Goal: Information Seeking & Learning: Learn about a topic

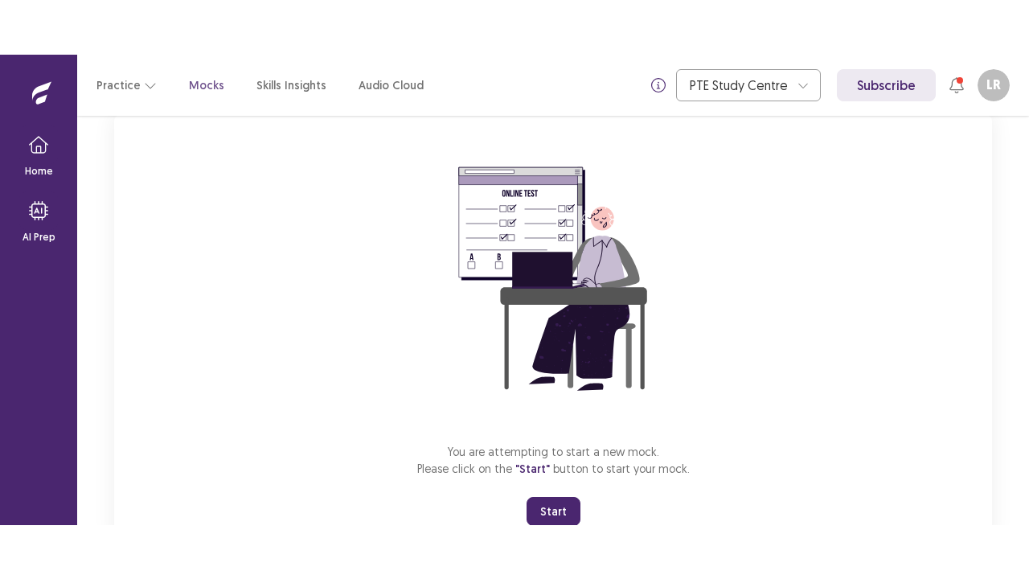
scroll to position [164, 0]
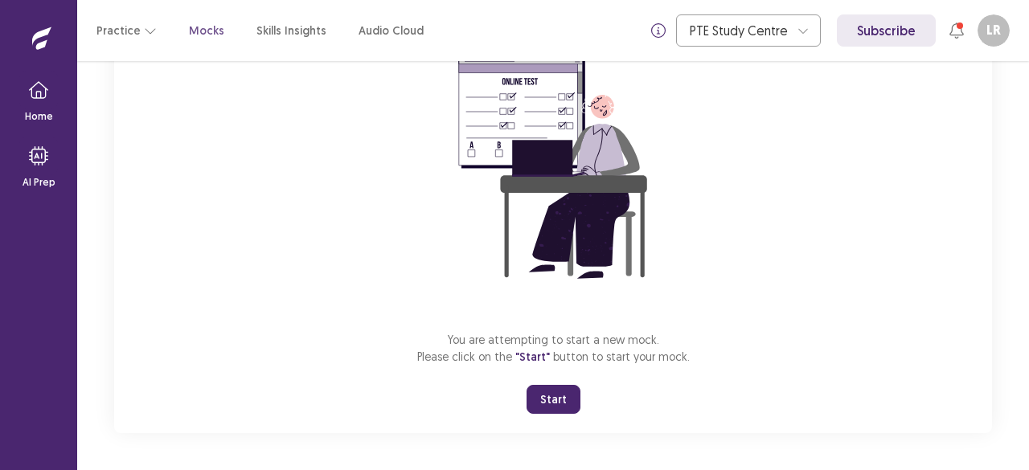
click at [548, 396] on button "Start" at bounding box center [554, 399] width 54 height 29
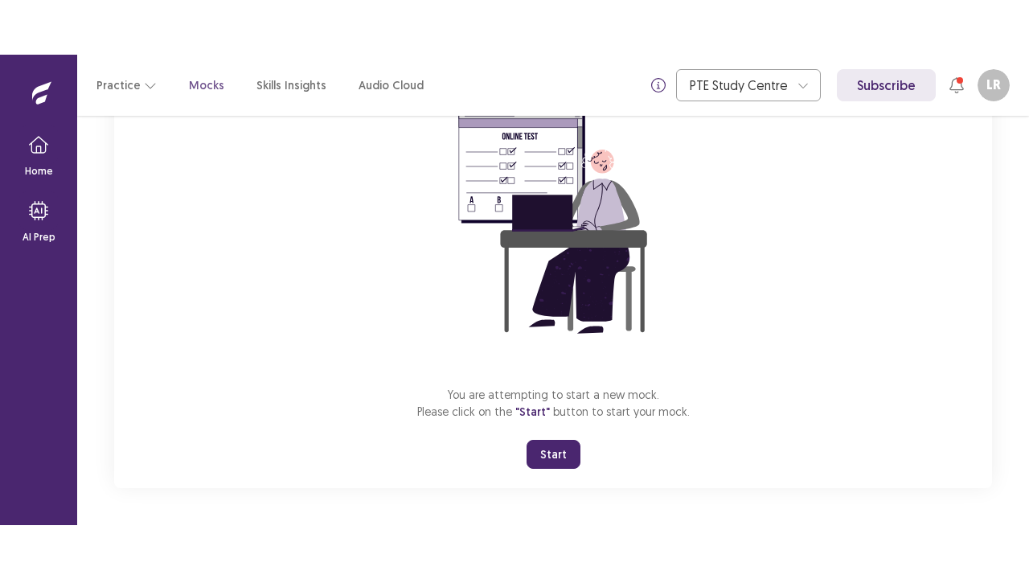
scroll to position [56, 0]
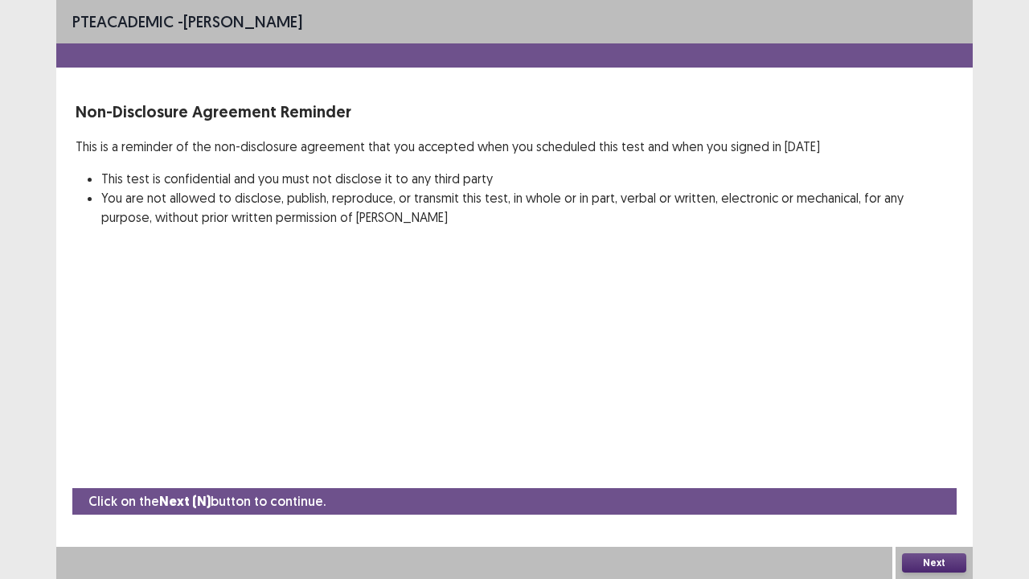
click at [923, 470] on button "Next" at bounding box center [934, 562] width 64 height 19
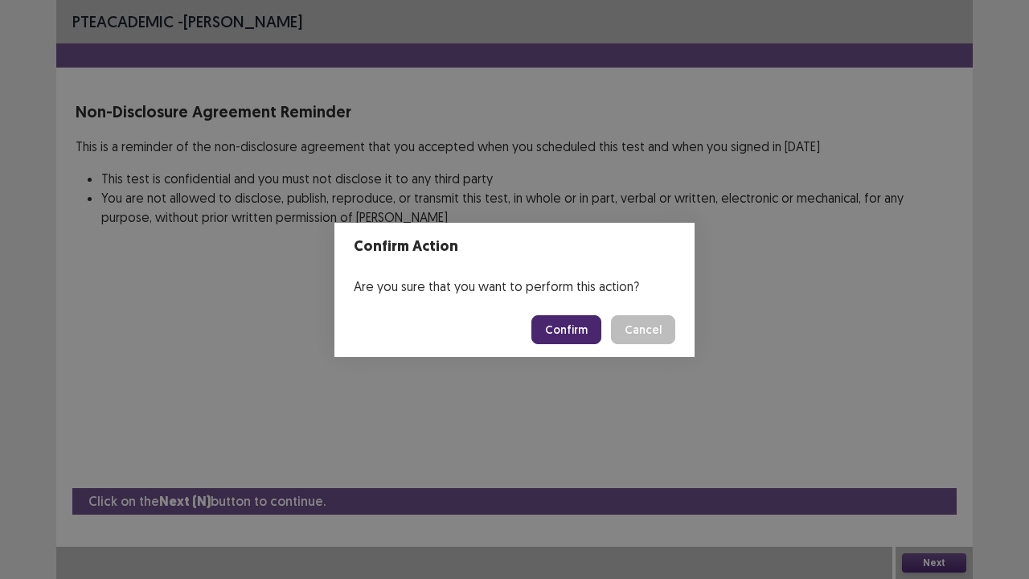
click at [568, 325] on button "Confirm" at bounding box center [566, 329] width 70 height 29
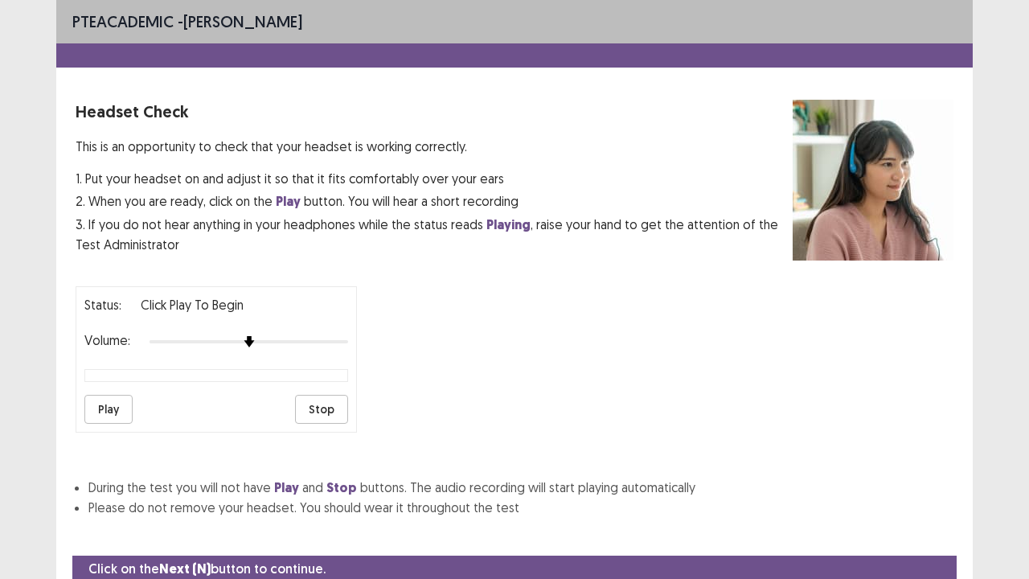
scroll to position [60, 0]
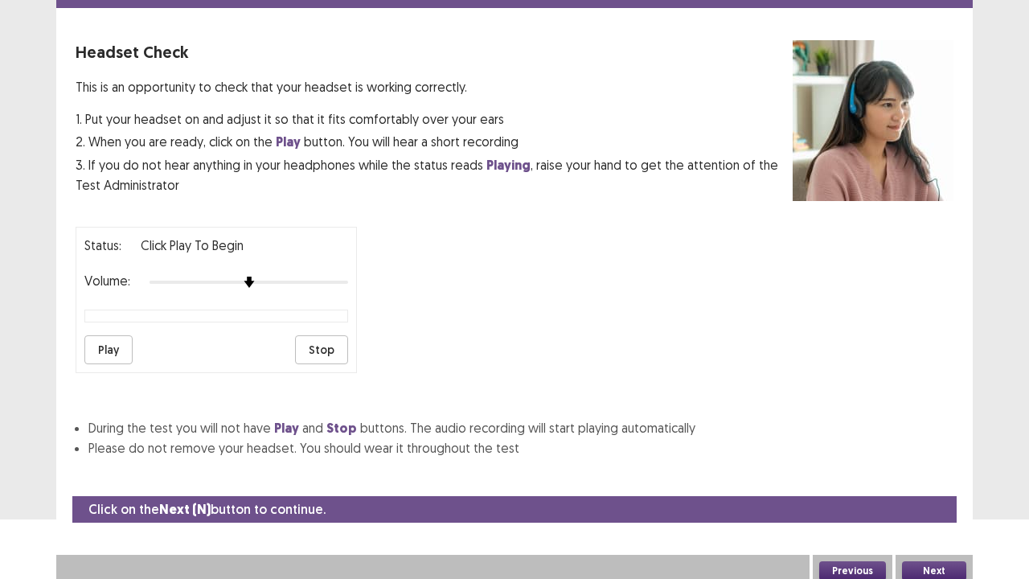
click at [129, 338] on button "Play" at bounding box center [108, 349] width 48 height 29
click at [929, 470] on button "Next" at bounding box center [934, 570] width 64 height 19
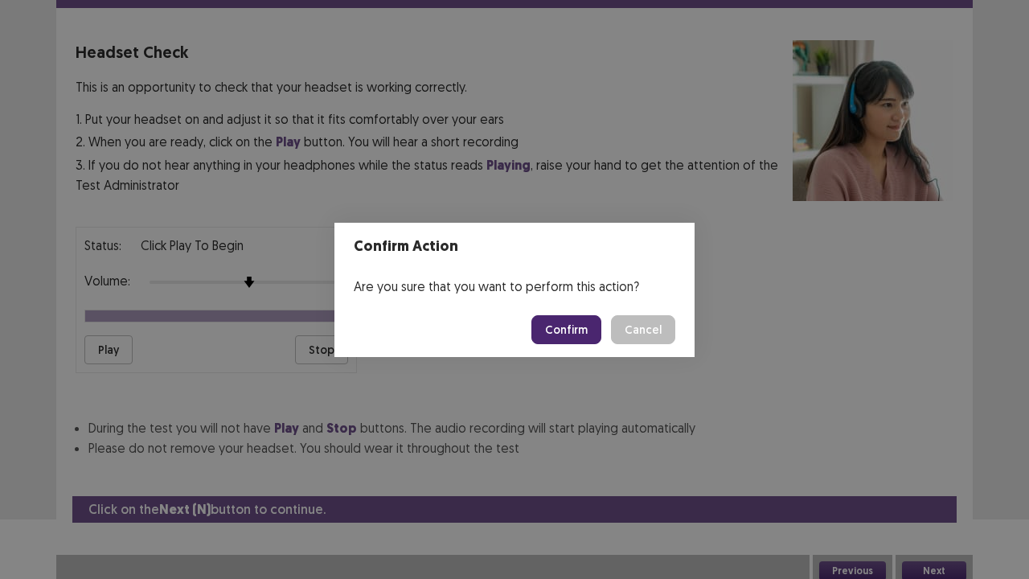
click at [565, 330] on button "Confirm" at bounding box center [566, 329] width 70 height 29
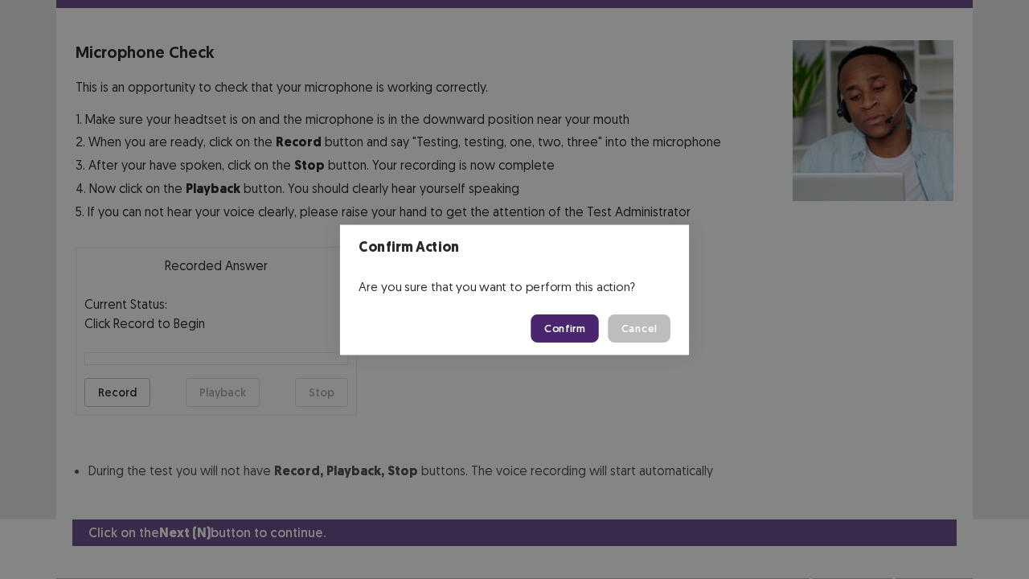
scroll to position [88, 0]
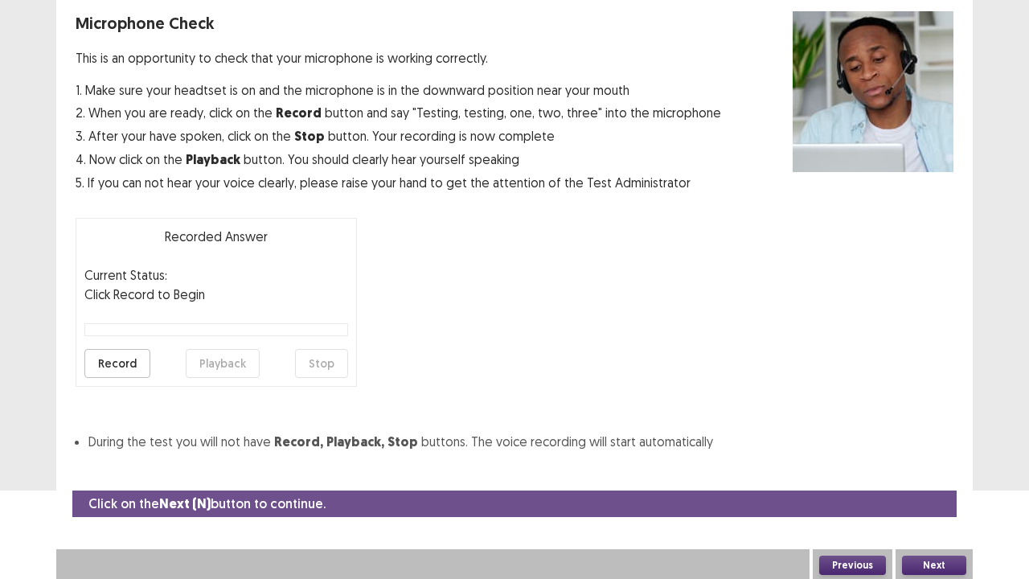
click at [937, 470] on button "Next" at bounding box center [934, 565] width 64 height 19
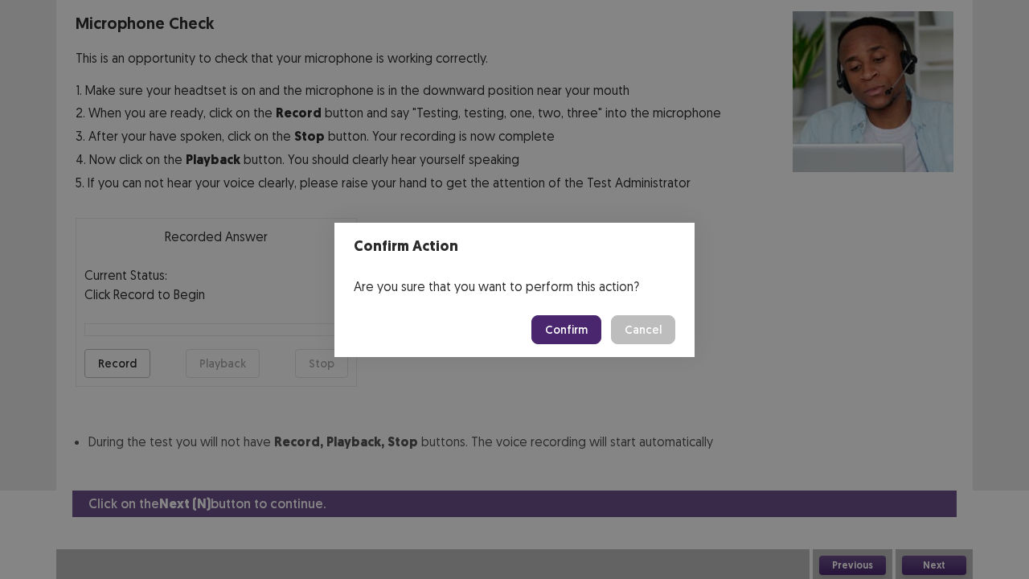
click at [587, 343] on button "Confirm" at bounding box center [566, 329] width 70 height 29
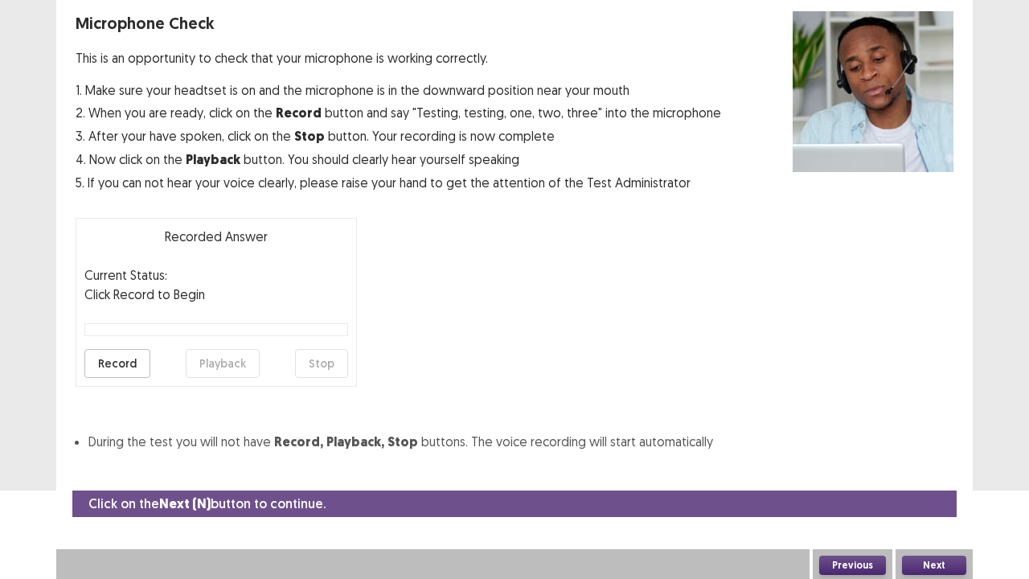
scroll to position [43, 0]
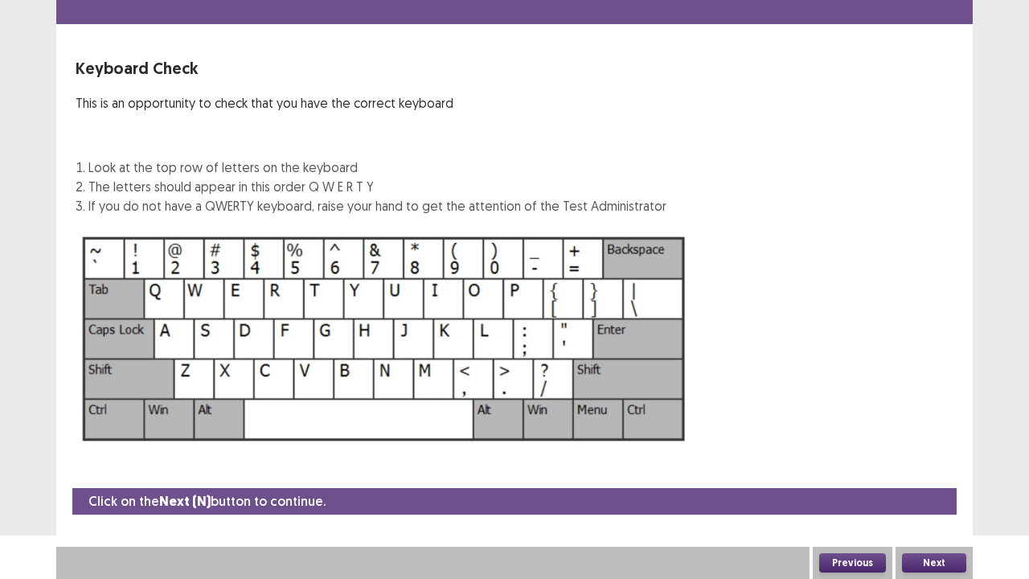
click at [846, 470] on button "Previous" at bounding box center [852, 562] width 67 height 19
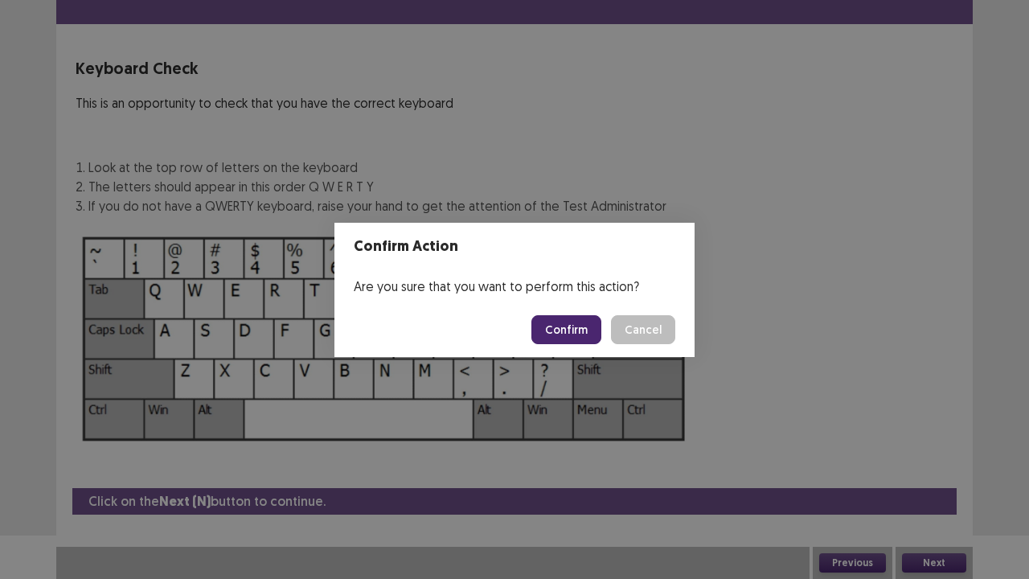
click at [566, 330] on button "Confirm" at bounding box center [566, 329] width 70 height 29
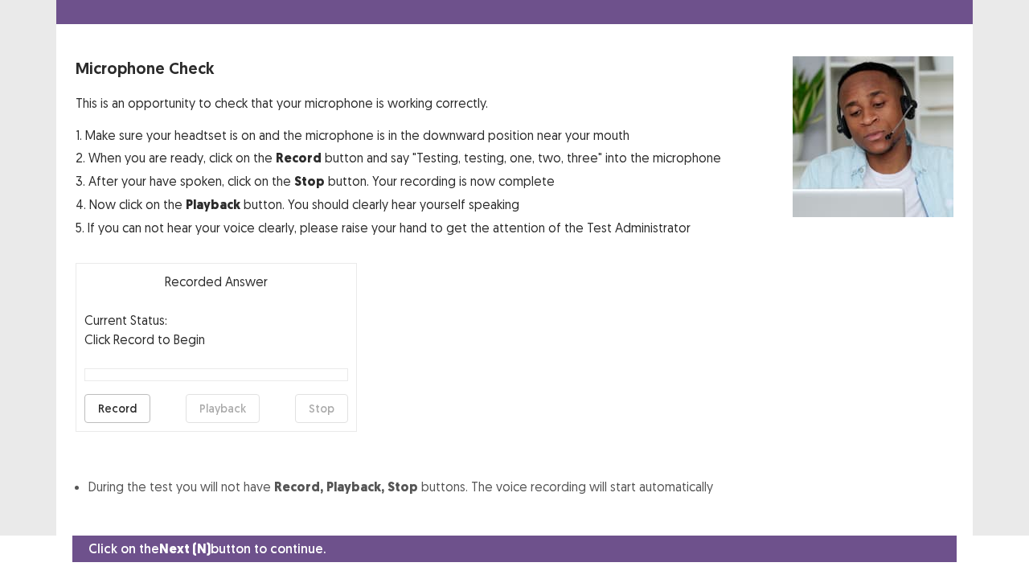
scroll to position [88, 0]
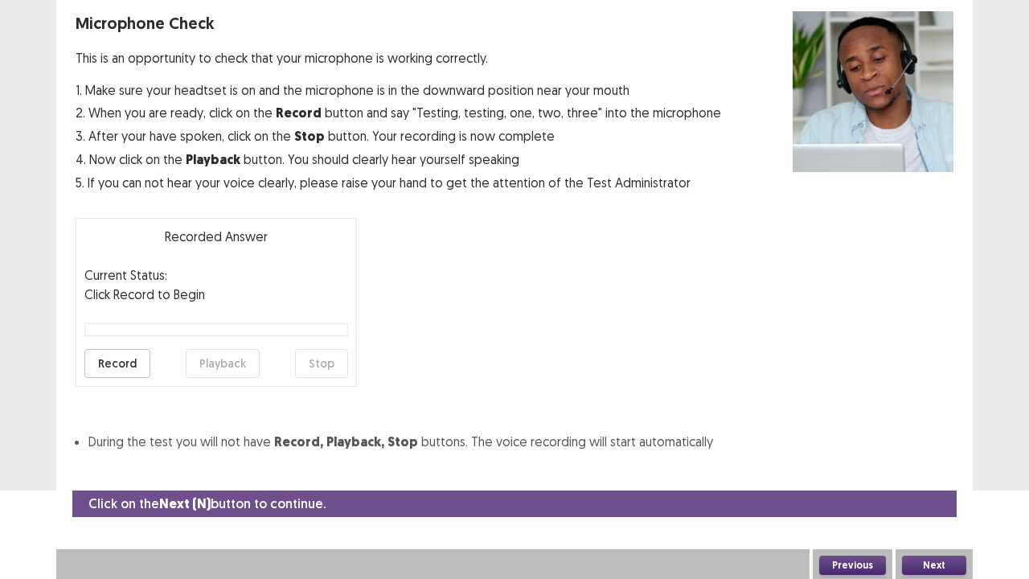
click at [108, 375] on button "Record" at bounding box center [117, 363] width 66 height 29
click at [104, 365] on button "Record" at bounding box center [117, 363] width 66 height 29
click at [326, 373] on button "Stop" at bounding box center [321, 363] width 53 height 29
click at [215, 363] on button "Playback" at bounding box center [223, 363] width 74 height 29
click at [919, 470] on button "Next" at bounding box center [934, 565] width 64 height 19
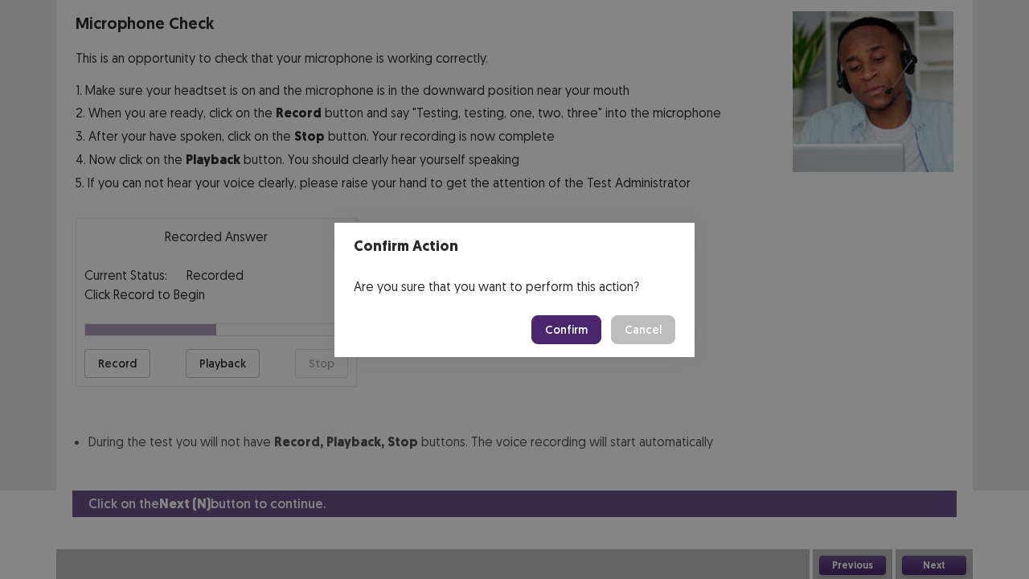
click at [553, 330] on button "Confirm" at bounding box center [566, 329] width 70 height 29
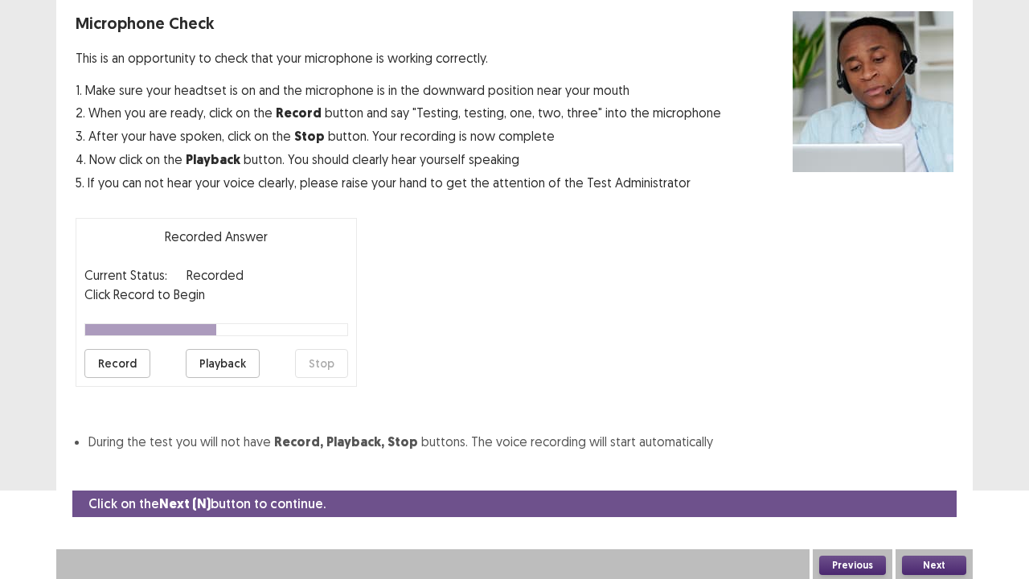
scroll to position [43, 0]
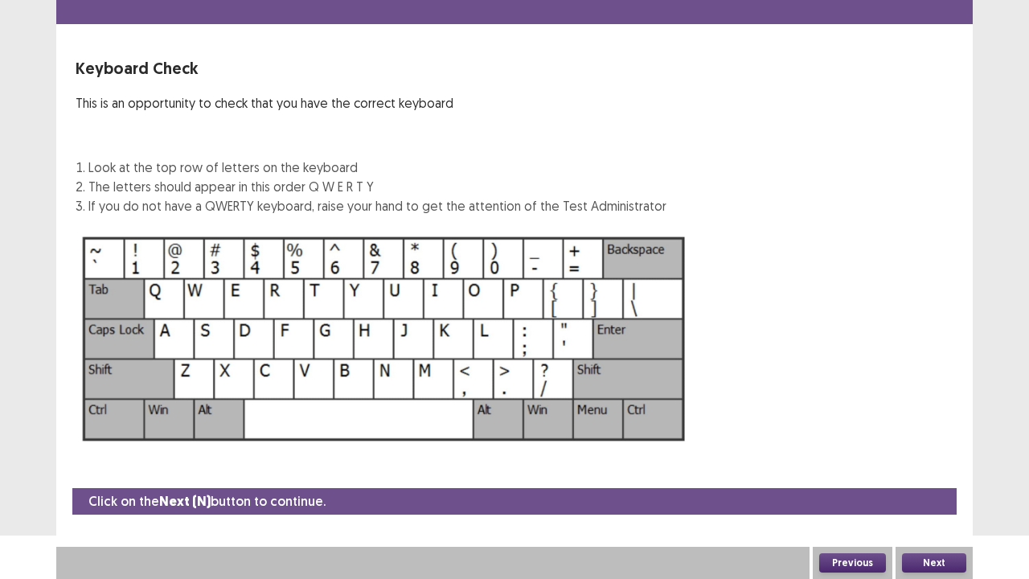
click at [927, 470] on button "Next" at bounding box center [934, 562] width 64 height 19
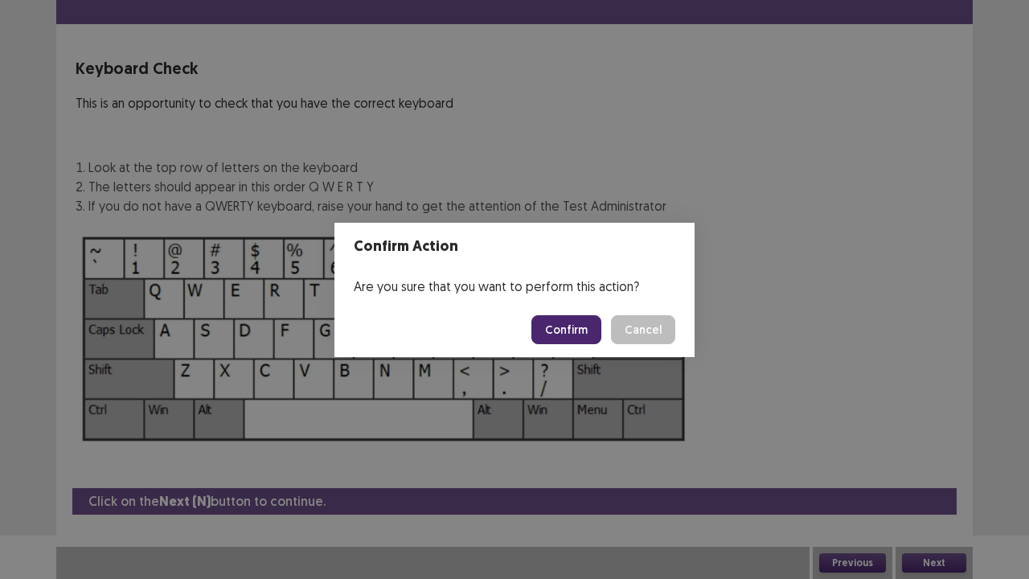
click at [564, 327] on button "Confirm" at bounding box center [566, 329] width 70 height 29
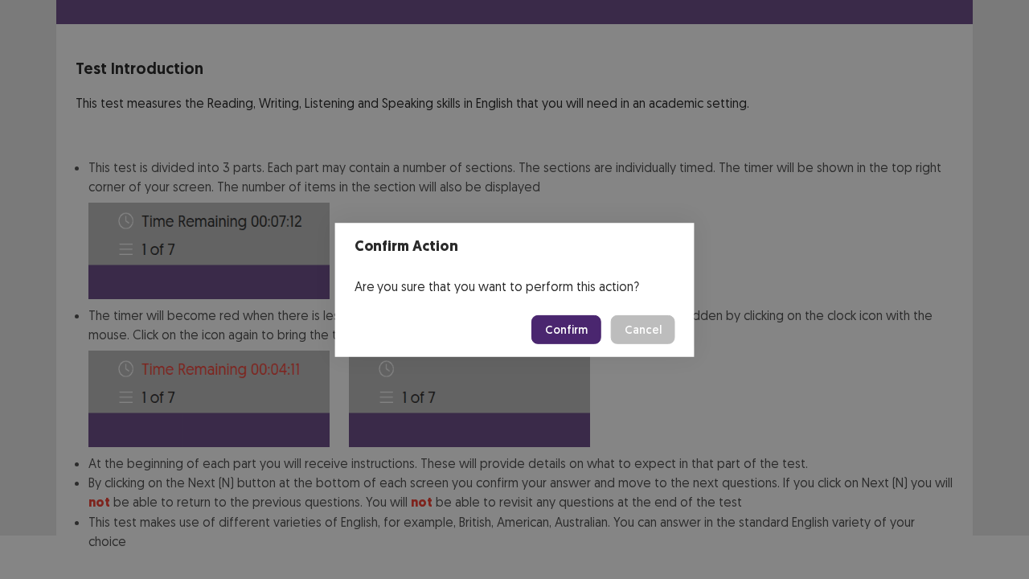
scroll to position [125, 0]
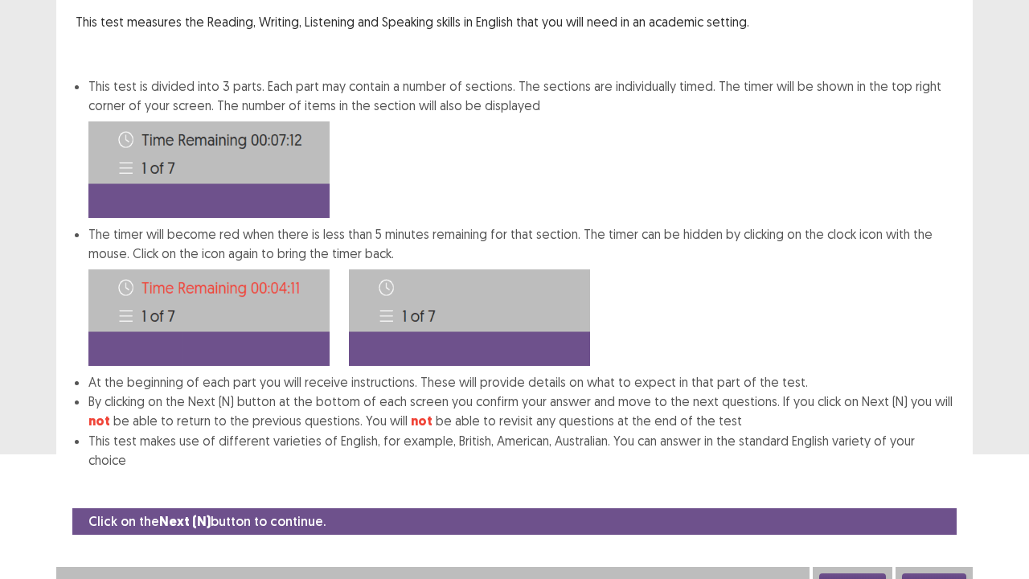
click at [926, 470] on button "Next" at bounding box center [934, 582] width 64 height 19
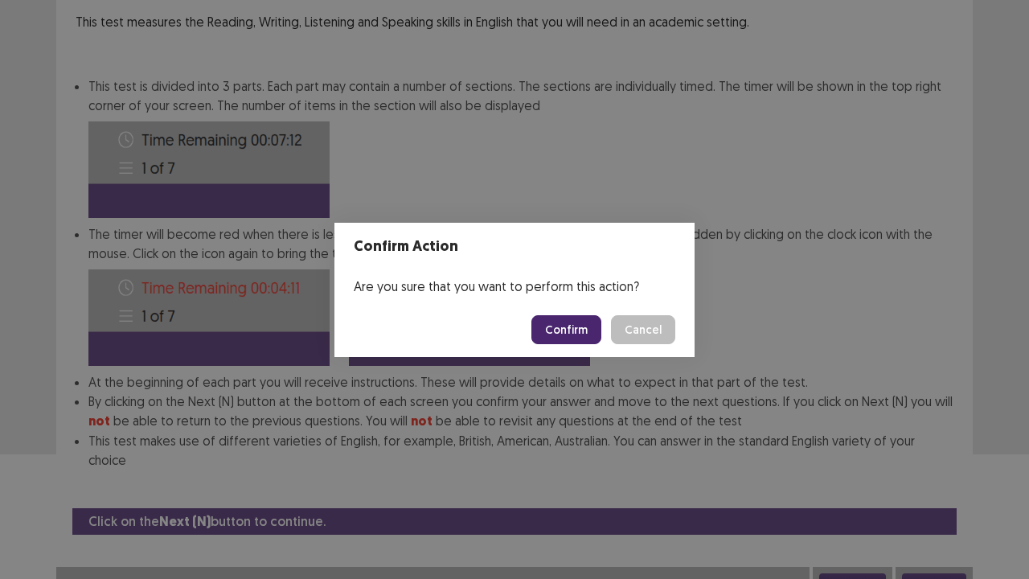
click at [572, 322] on button "Confirm" at bounding box center [566, 329] width 70 height 29
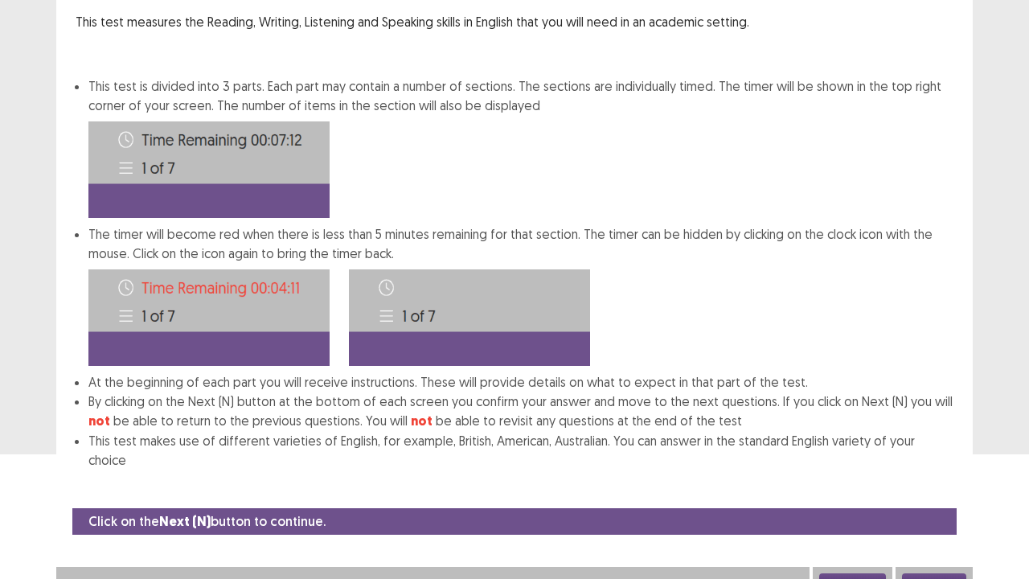
scroll to position [0, 0]
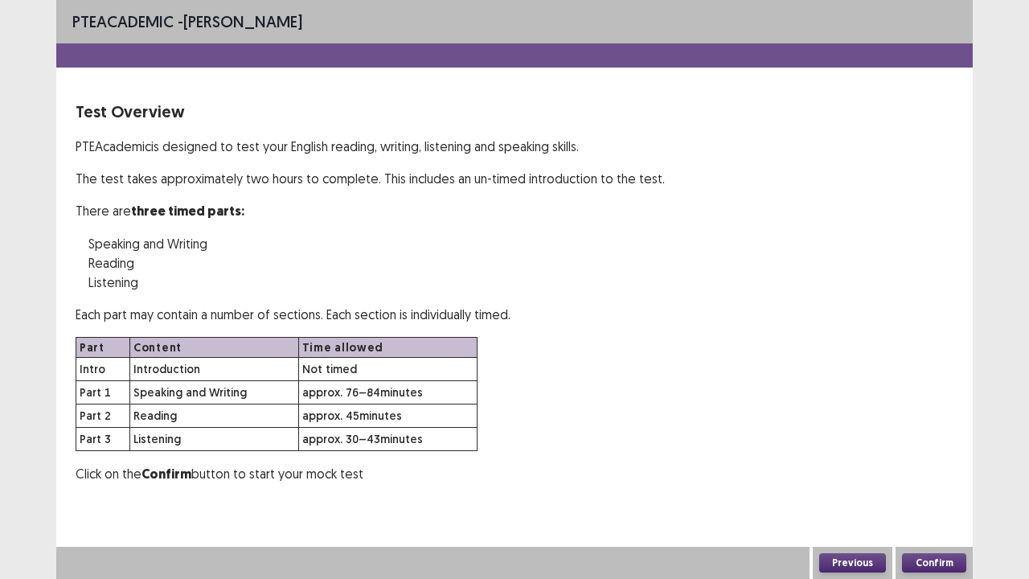
click at [913, 470] on button "Confirm" at bounding box center [934, 562] width 64 height 19
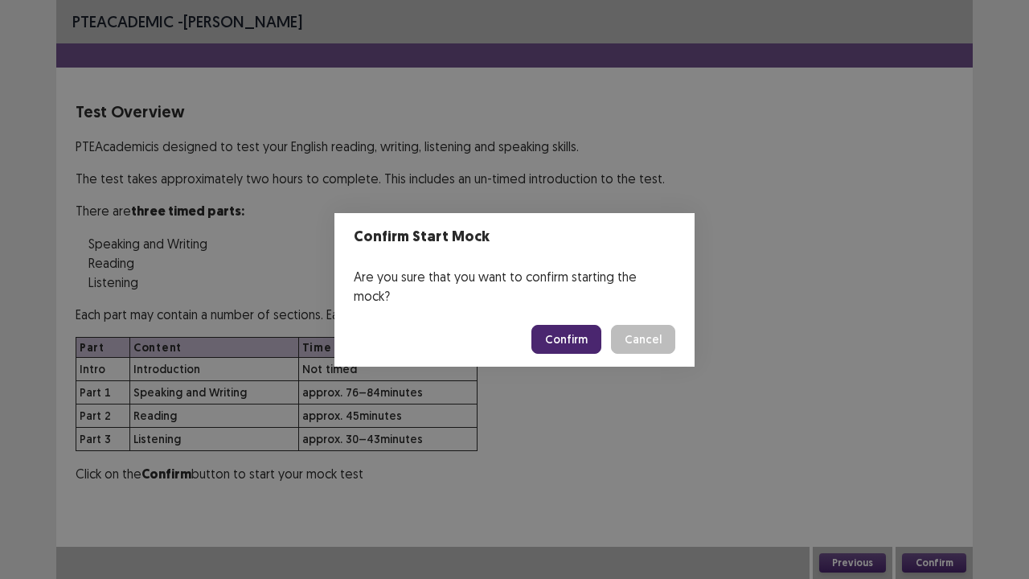
click at [564, 327] on button "Confirm" at bounding box center [566, 339] width 70 height 29
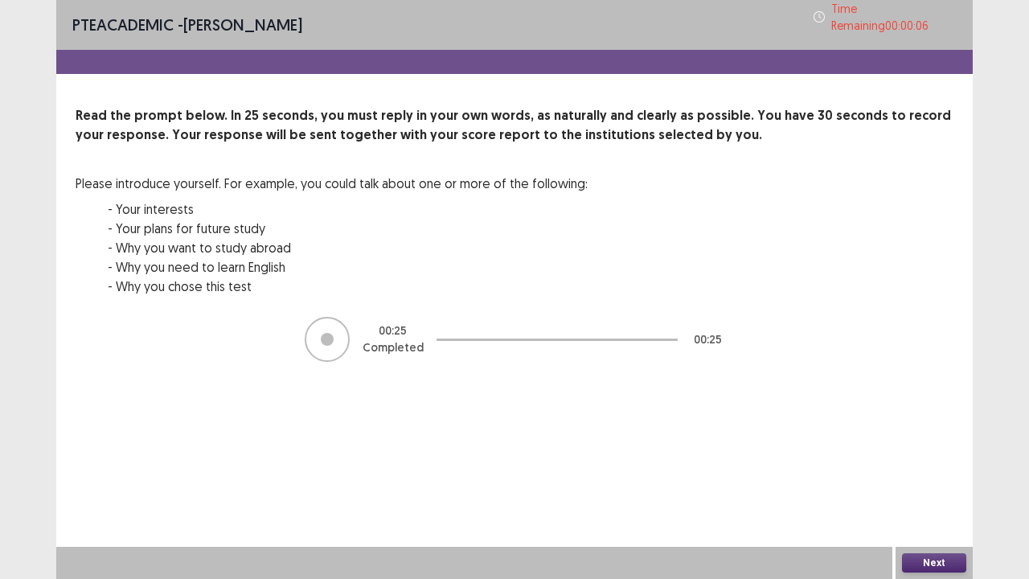
click at [925, 470] on button "Next" at bounding box center [934, 562] width 64 height 19
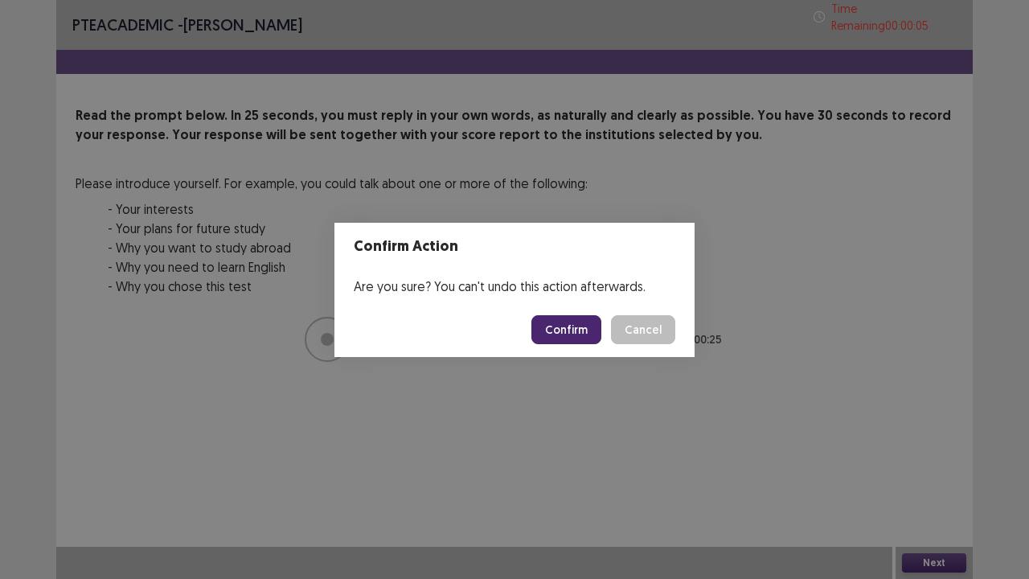
click at [560, 332] on button "Confirm" at bounding box center [566, 329] width 70 height 29
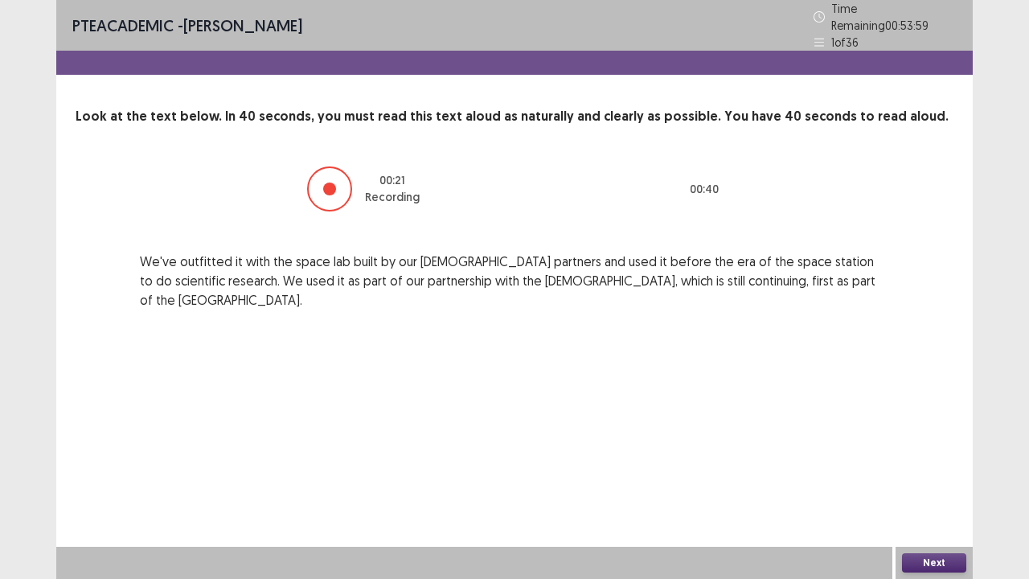
click at [908, 470] on button "Next" at bounding box center [934, 562] width 64 height 19
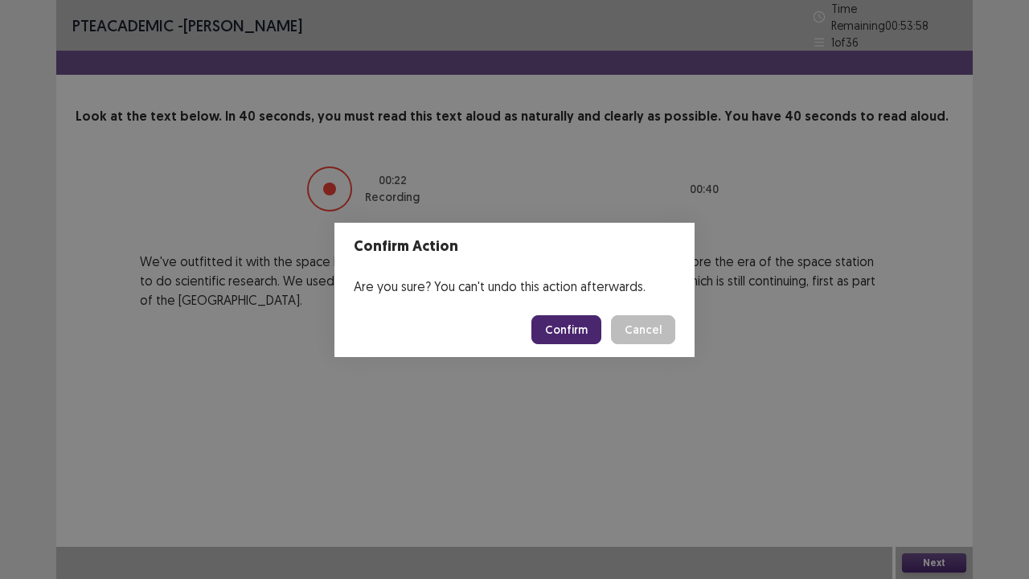
click at [576, 338] on button "Confirm" at bounding box center [566, 329] width 70 height 29
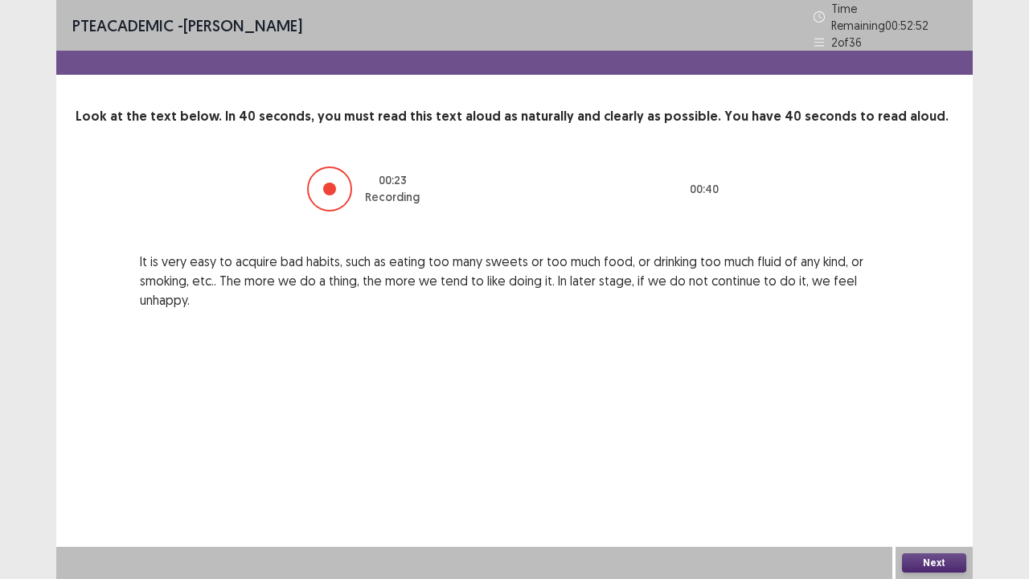
click at [928, 470] on button "Next" at bounding box center [934, 562] width 64 height 19
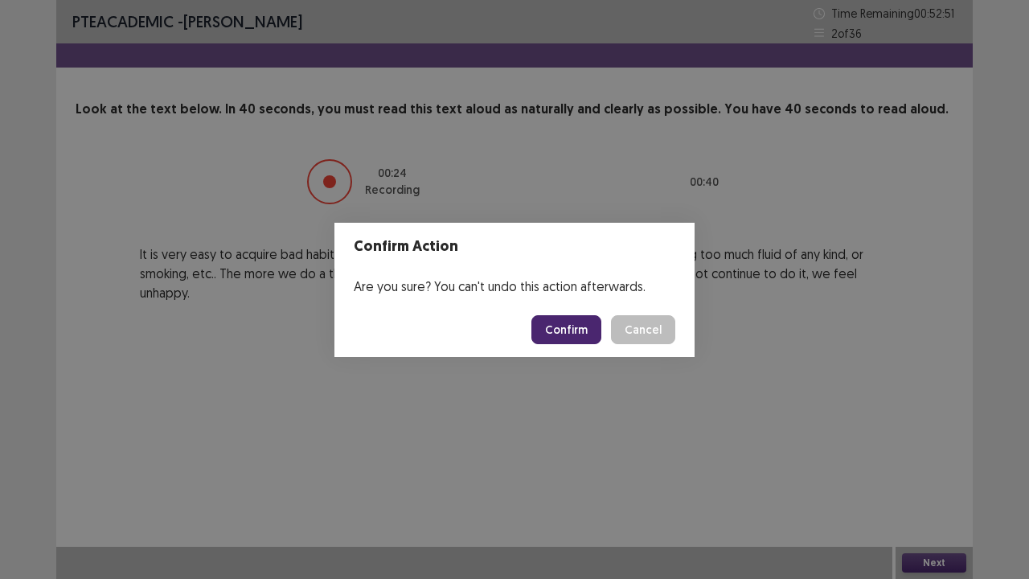
click at [553, 328] on button "Confirm" at bounding box center [566, 329] width 70 height 29
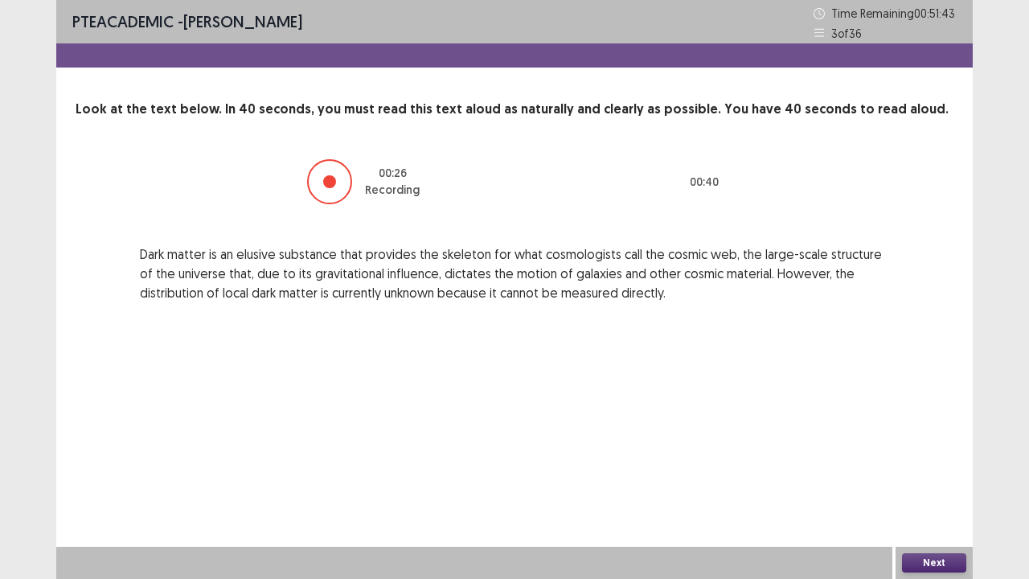
click at [912, 470] on button "Next" at bounding box center [934, 562] width 64 height 19
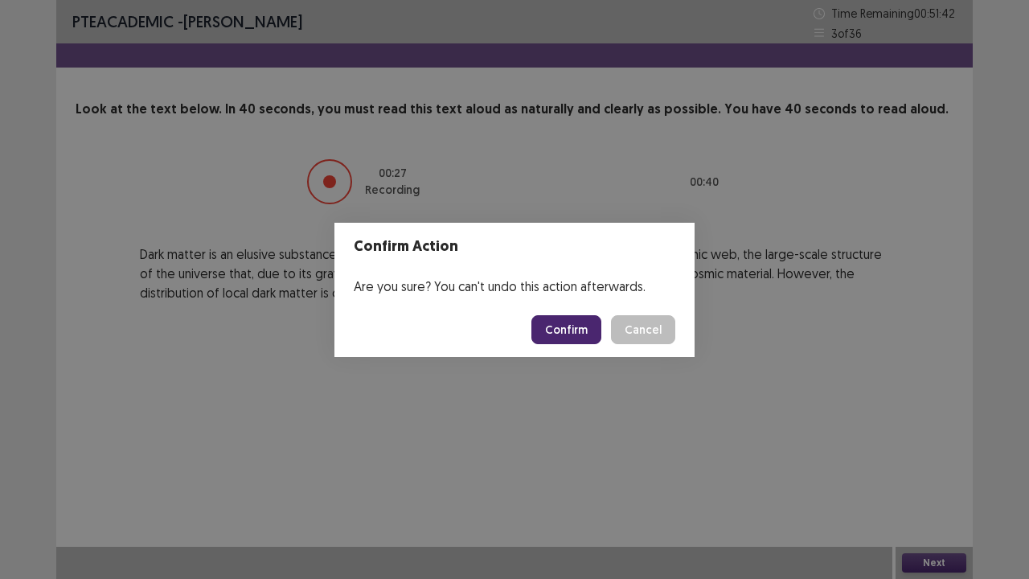
click at [560, 326] on button "Confirm" at bounding box center [566, 329] width 70 height 29
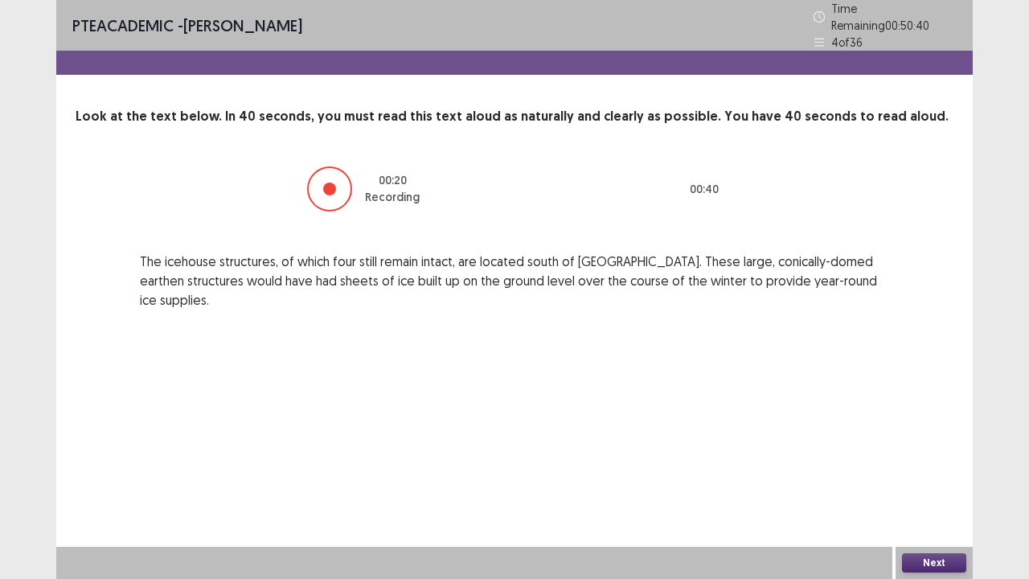
click at [921, 470] on button "Next" at bounding box center [934, 562] width 64 height 19
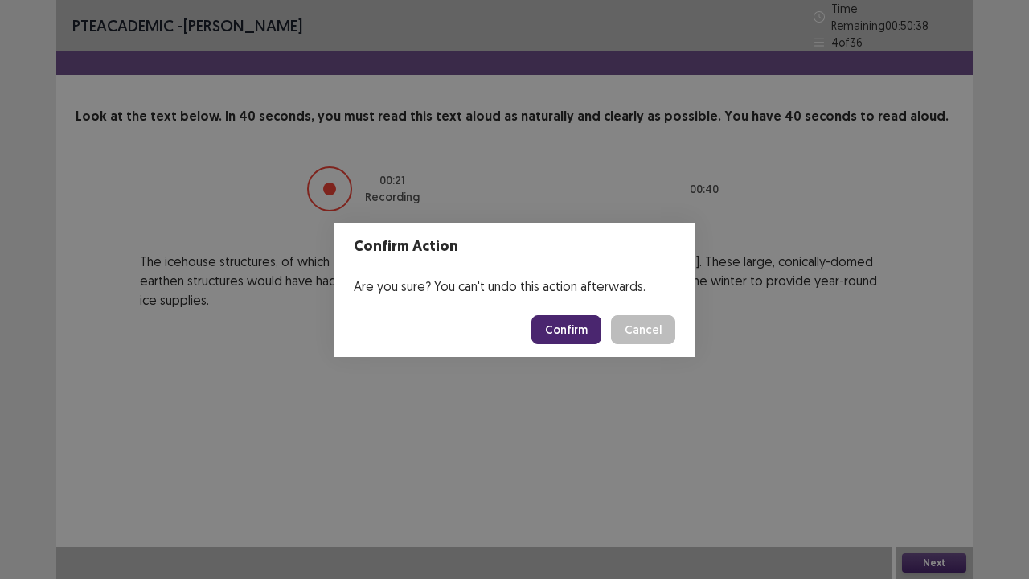
click at [581, 328] on button "Confirm" at bounding box center [566, 329] width 70 height 29
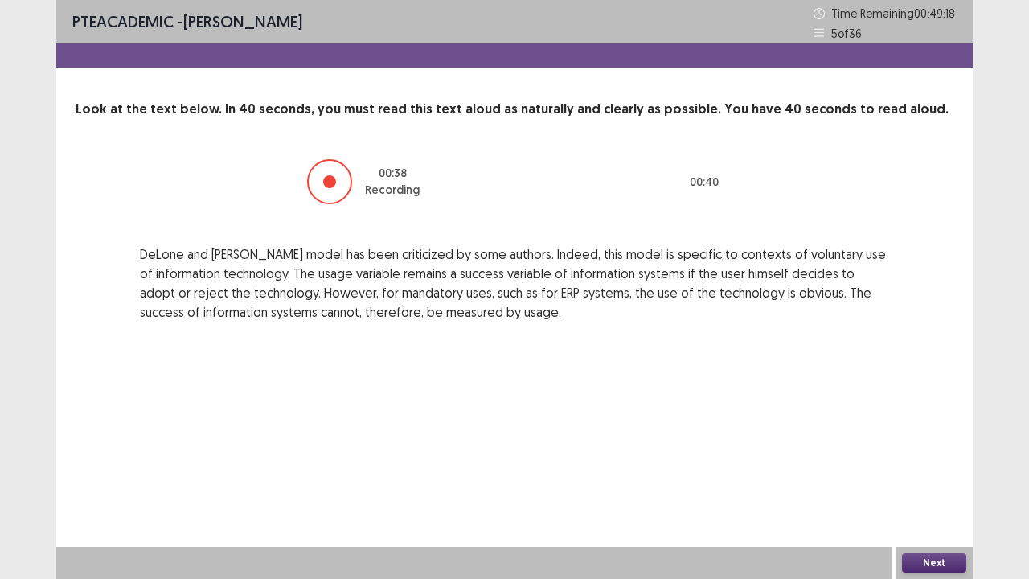
click at [916, 470] on button "Next" at bounding box center [934, 562] width 64 height 19
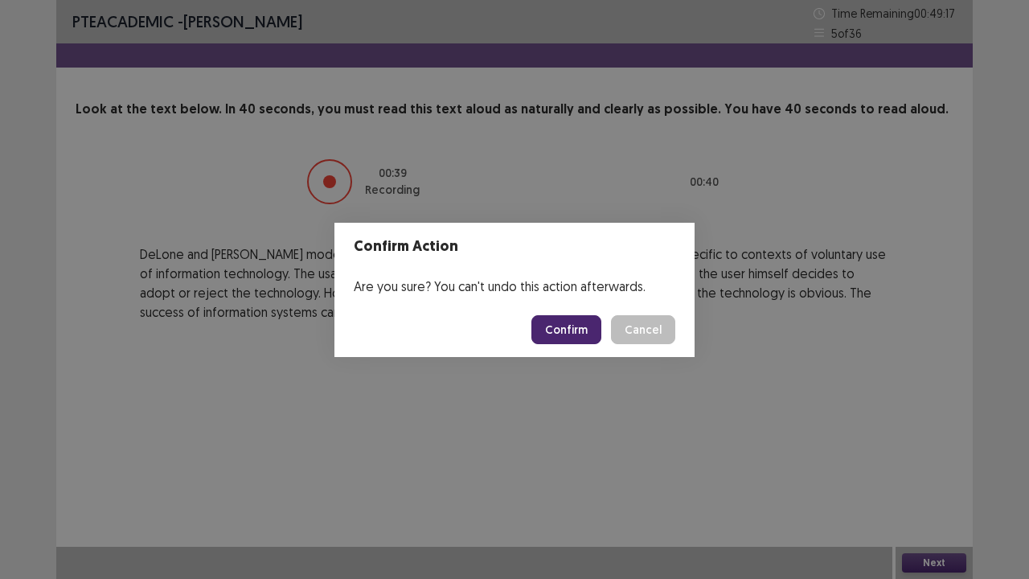
click at [556, 323] on button "Confirm" at bounding box center [566, 329] width 70 height 29
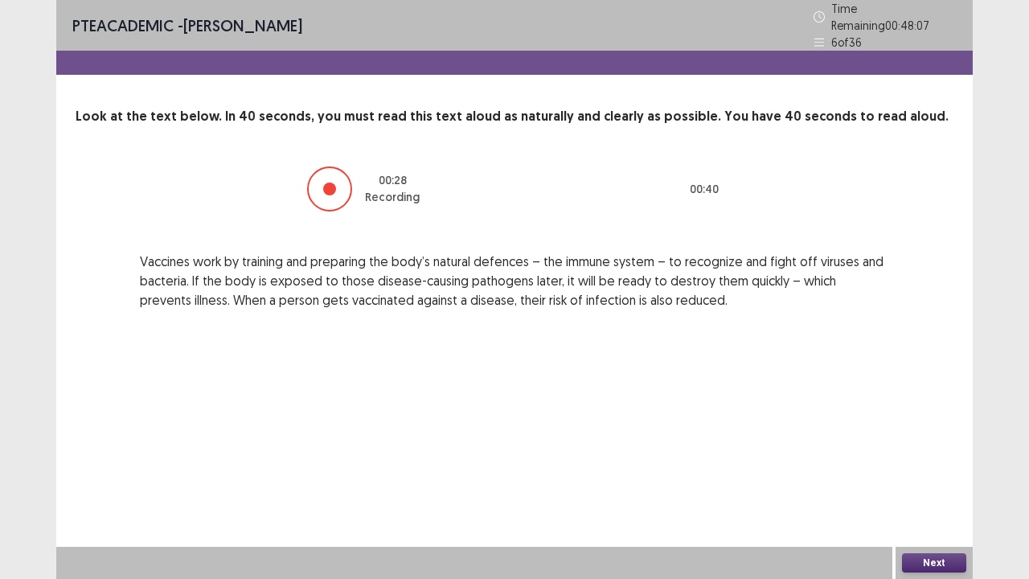
click at [926, 470] on button "Next" at bounding box center [934, 562] width 64 height 19
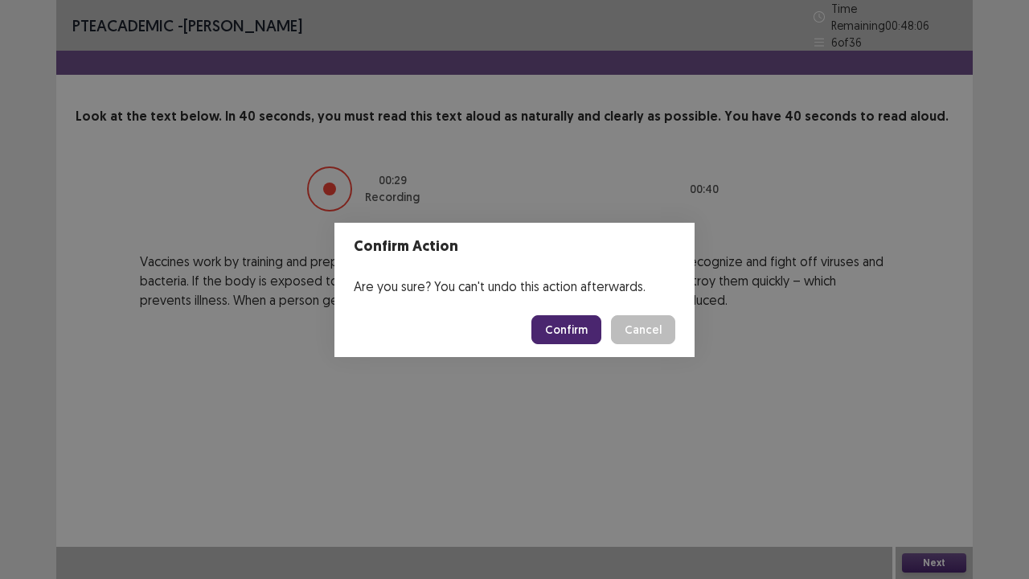
click at [546, 323] on button "Confirm" at bounding box center [566, 329] width 70 height 29
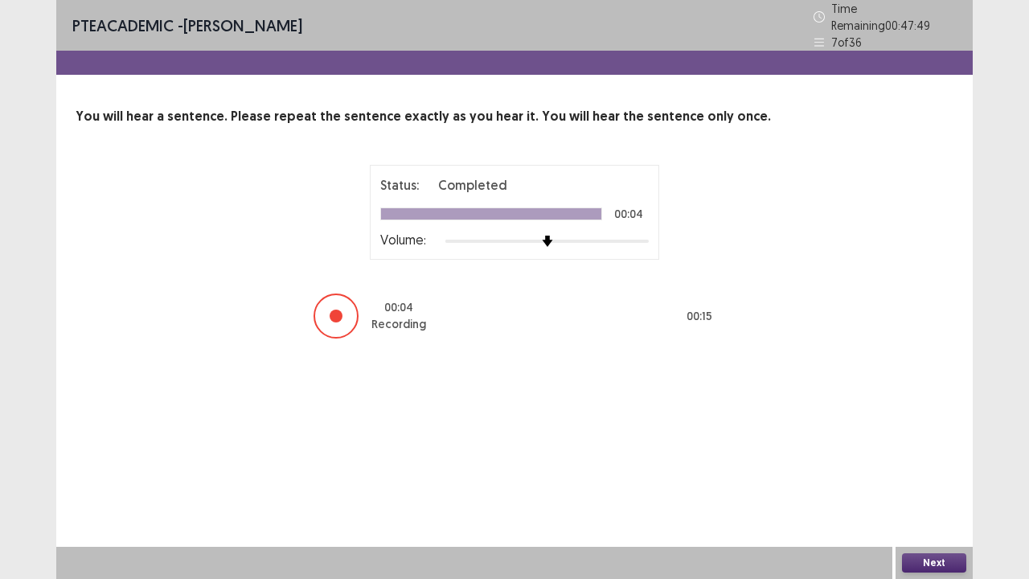
click at [913, 470] on button "Next" at bounding box center [934, 562] width 64 height 19
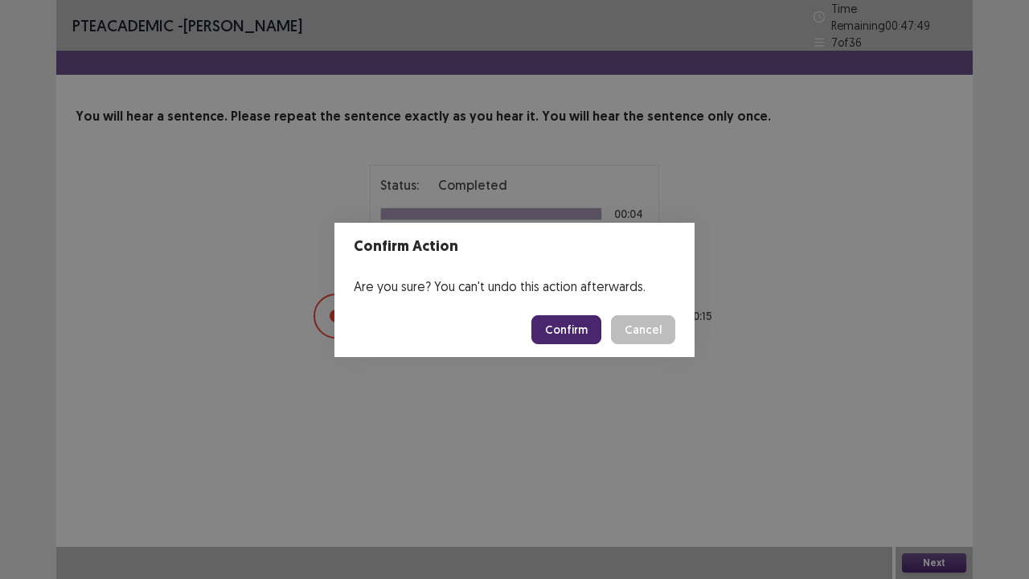
click at [572, 331] on button "Confirm" at bounding box center [566, 329] width 70 height 29
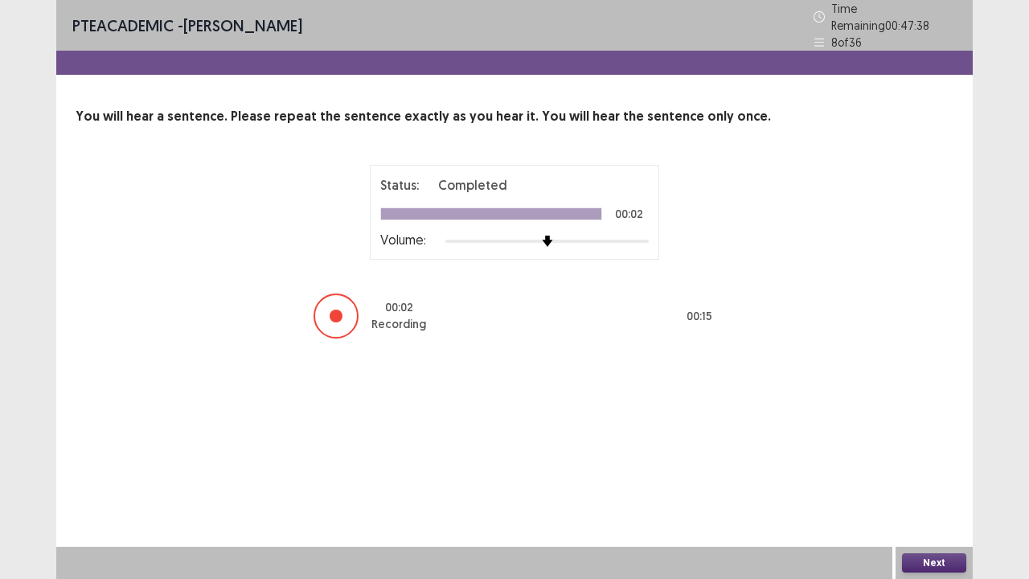
click at [913, 470] on button "Next" at bounding box center [934, 562] width 64 height 19
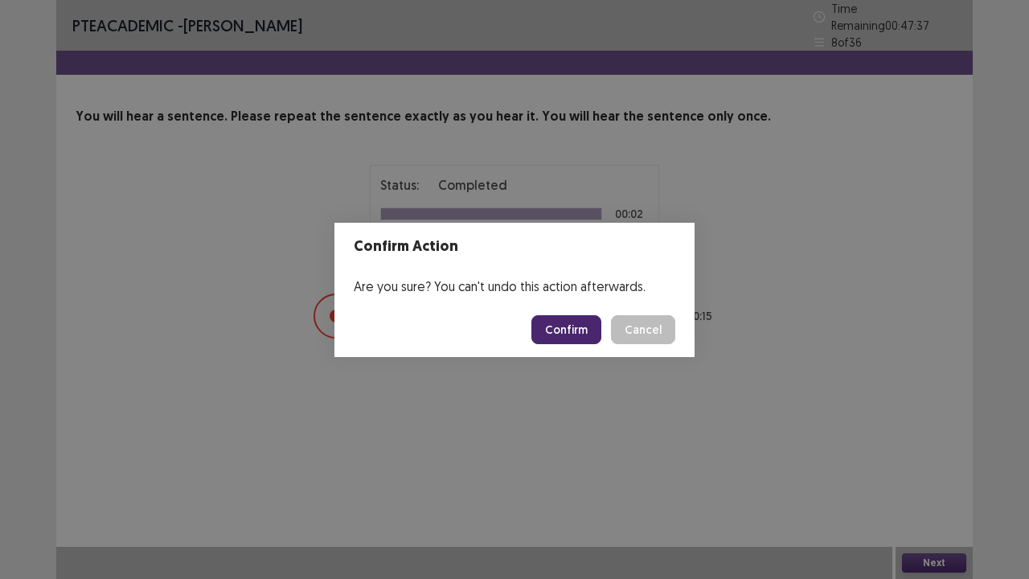
click at [584, 335] on button "Confirm" at bounding box center [566, 329] width 70 height 29
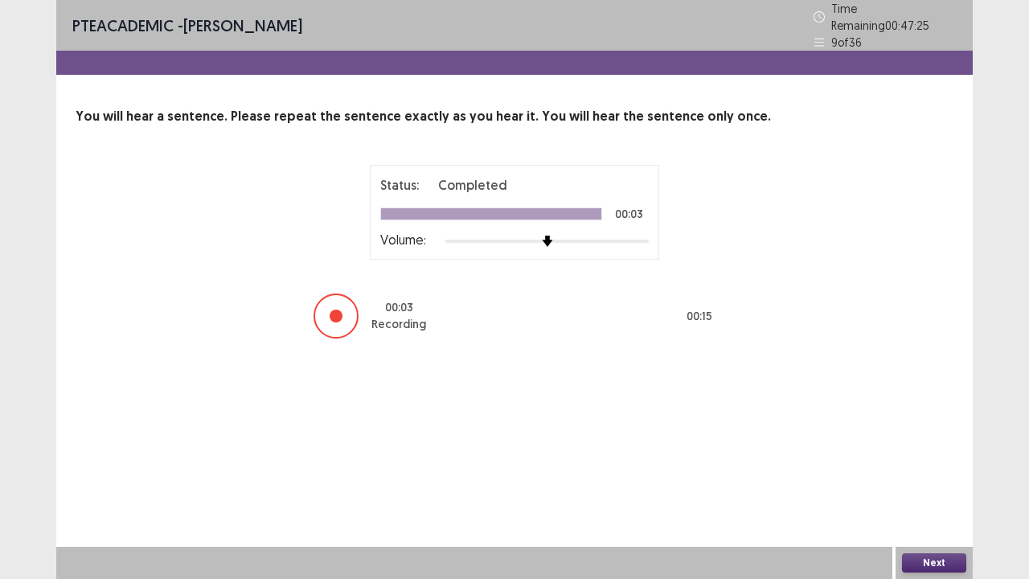
click at [910, 470] on button "Next" at bounding box center [934, 562] width 64 height 19
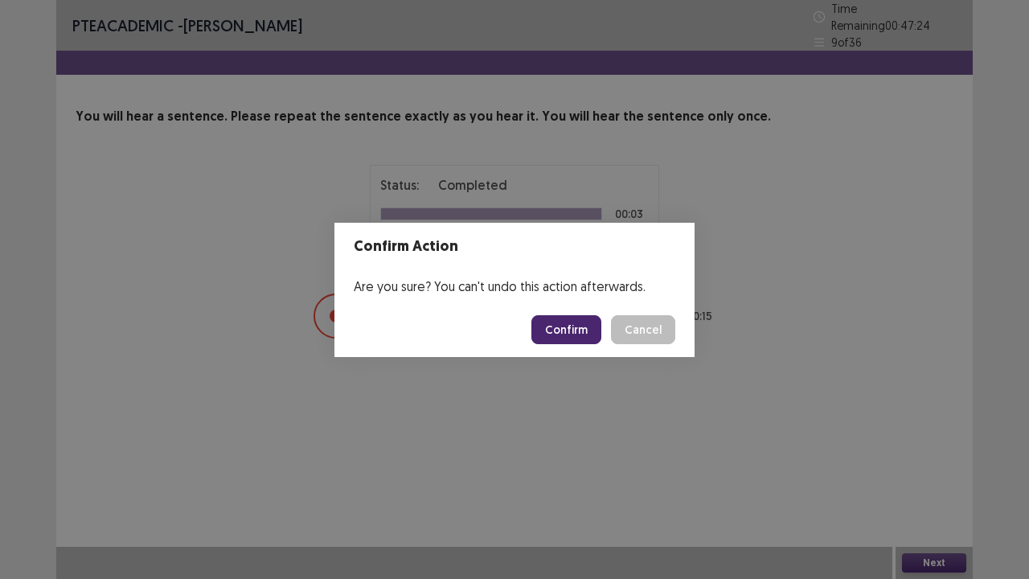
click at [583, 333] on button "Confirm" at bounding box center [566, 329] width 70 height 29
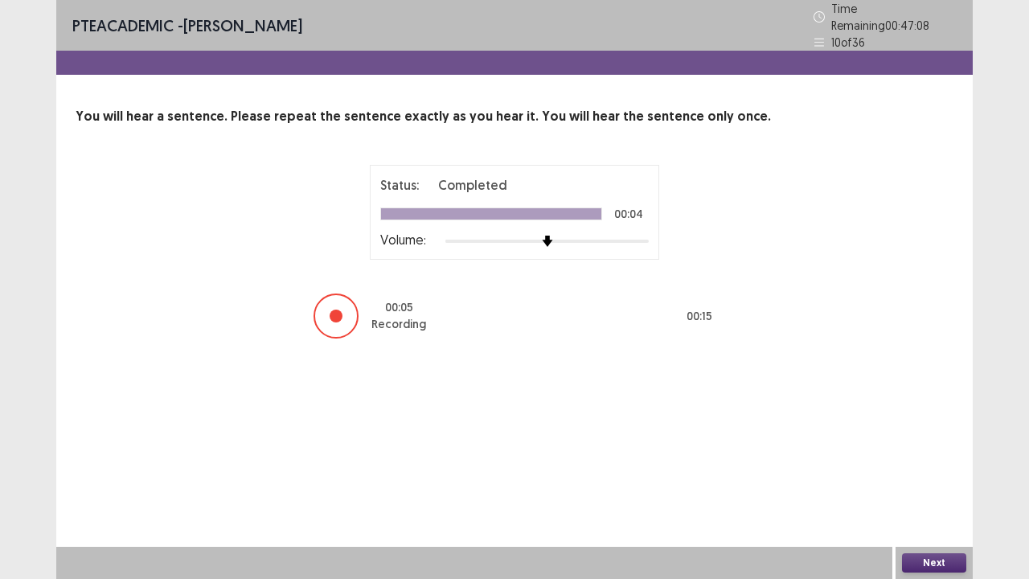
click at [920, 470] on button "Next" at bounding box center [934, 562] width 64 height 19
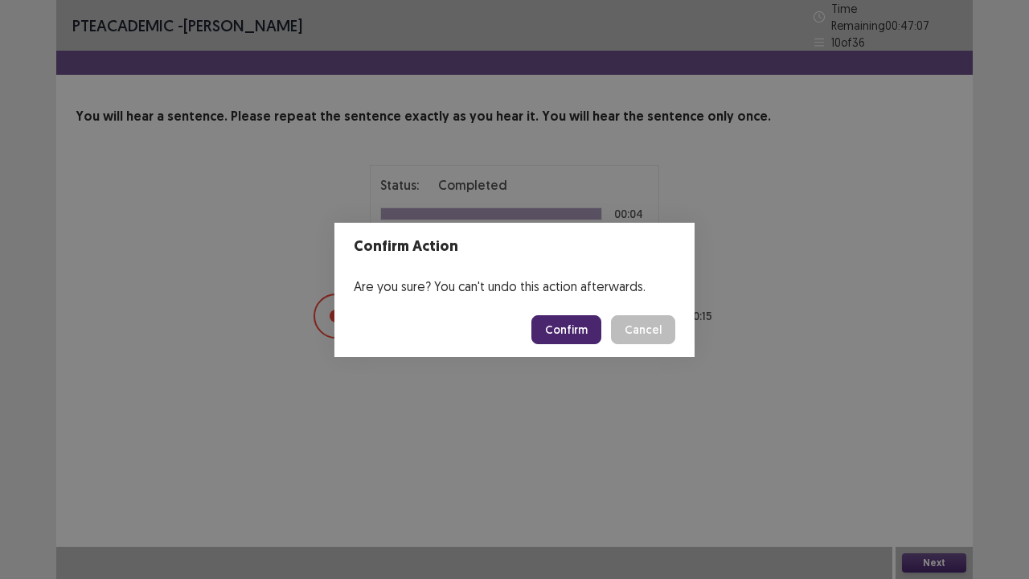
click at [572, 330] on button "Confirm" at bounding box center [566, 329] width 70 height 29
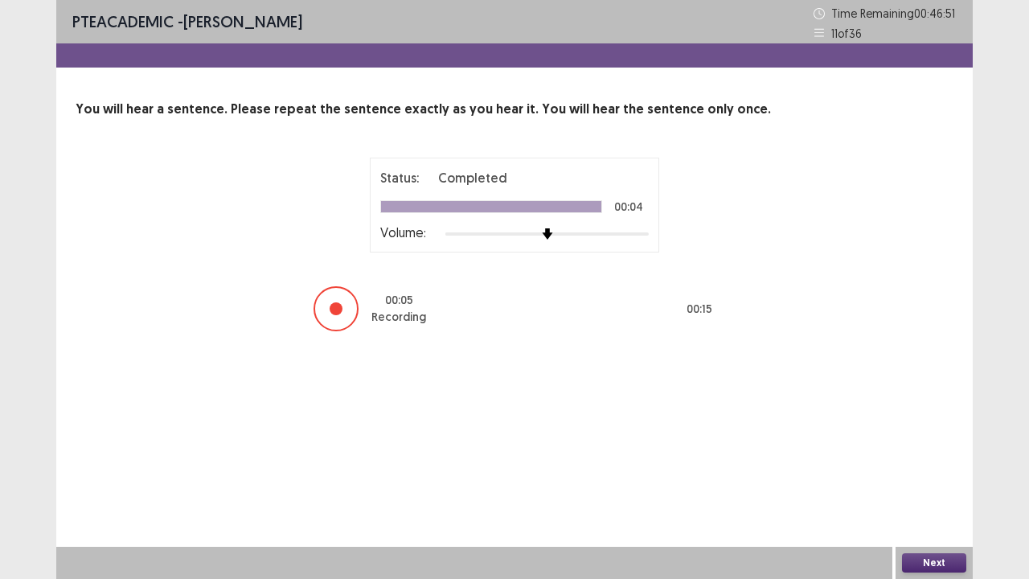
click at [917, 470] on button "Next" at bounding box center [934, 562] width 64 height 19
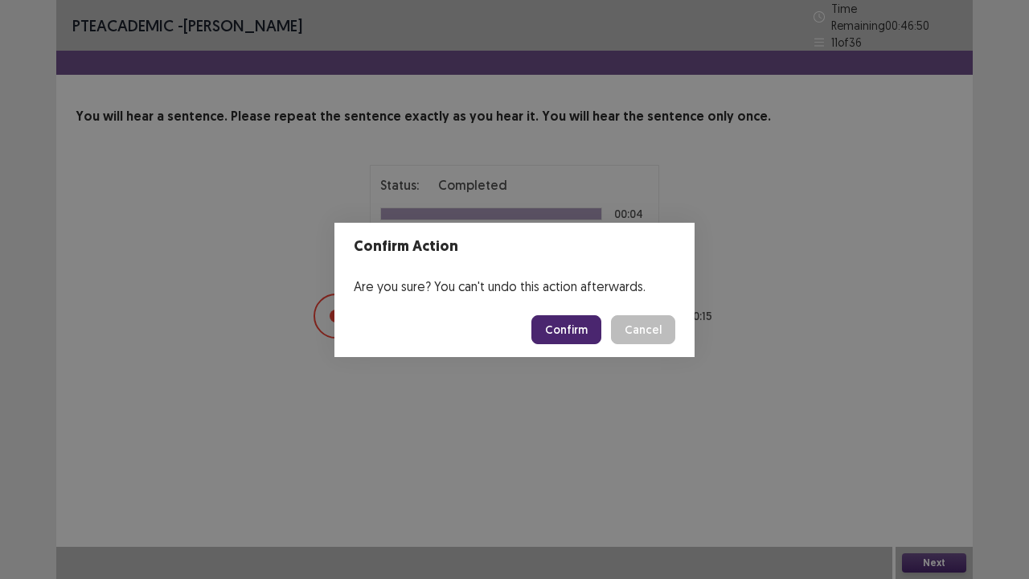
click at [569, 338] on button "Confirm" at bounding box center [566, 329] width 70 height 29
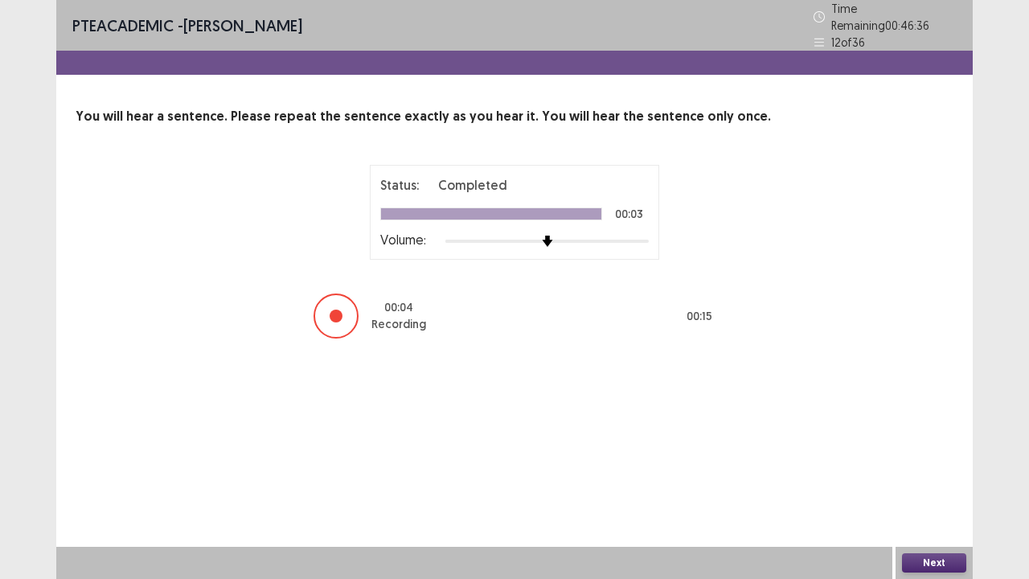
click at [915, 470] on button "Next" at bounding box center [934, 562] width 64 height 19
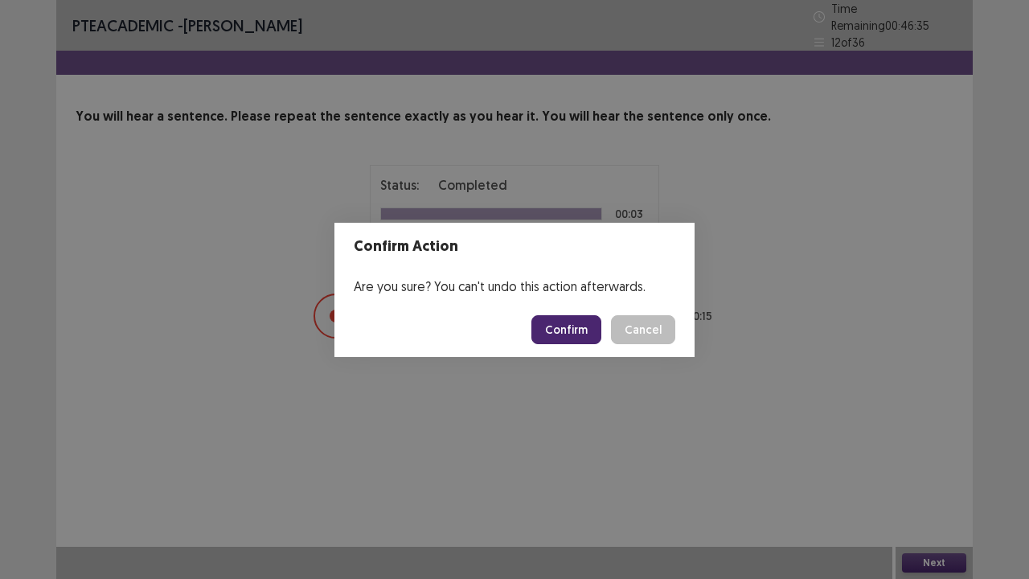
click at [568, 325] on button "Confirm" at bounding box center [566, 329] width 70 height 29
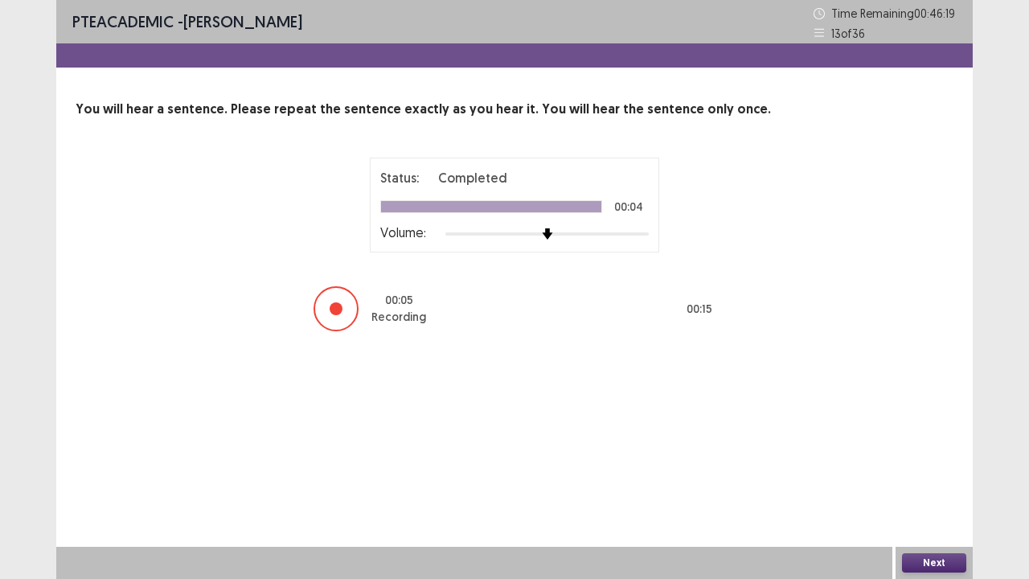
click at [920, 470] on button "Next" at bounding box center [934, 562] width 64 height 19
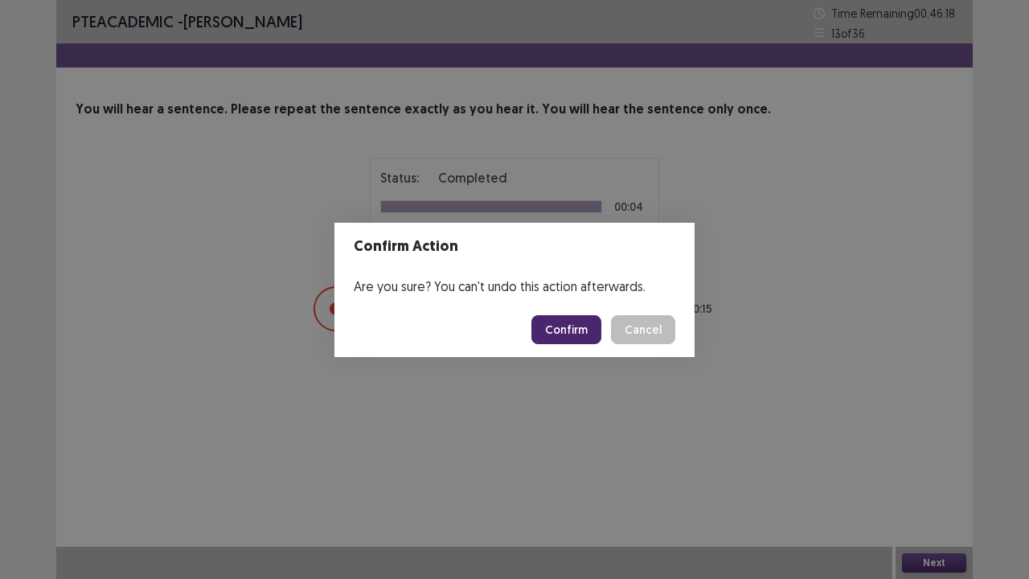
click at [553, 326] on button "Confirm" at bounding box center [566, 329] width 70 height 29
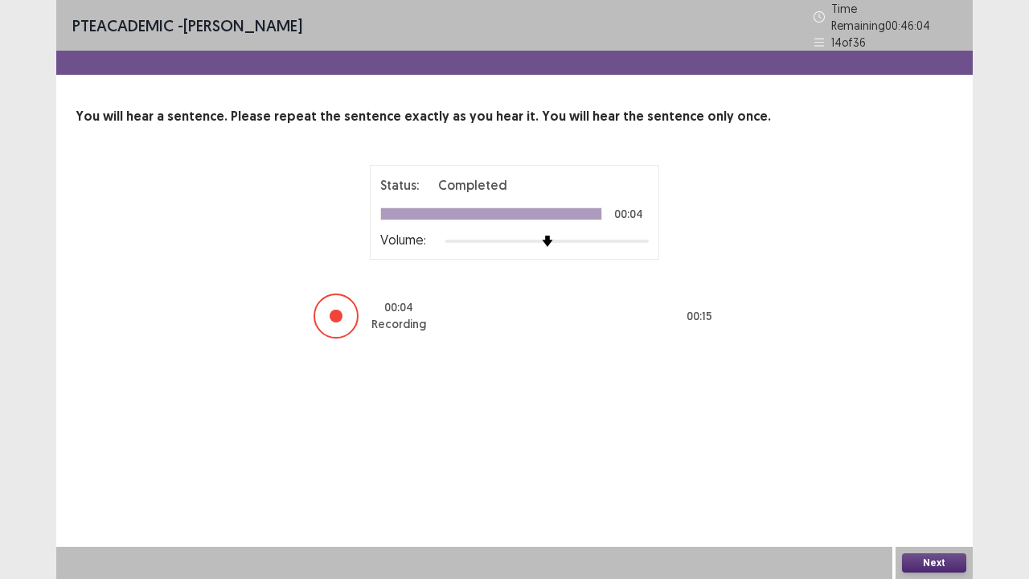
click at [906, 470] on button "Next" at bounding box center [934, 562] width 64 height 19
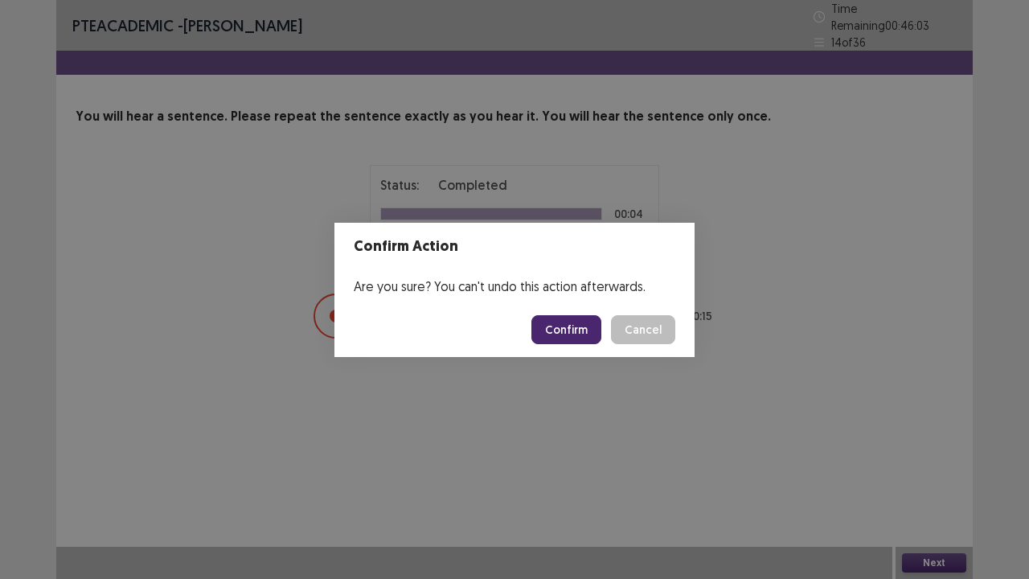
click at [558, 317] on button "Confirm" at bounding box center [566, 329] width 70 height 29
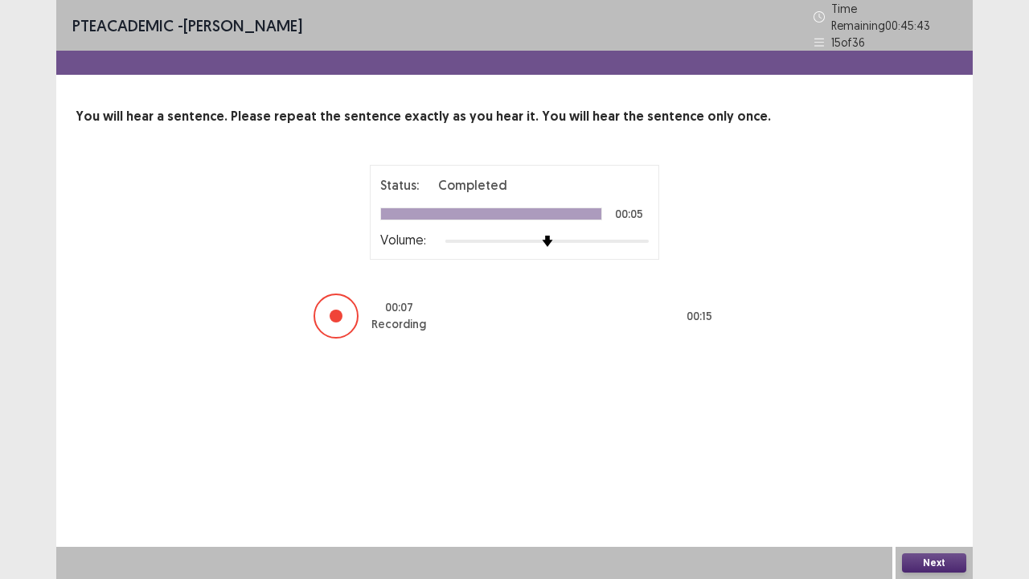
click at [915, 470] on button "Next" at bounding box center [934, 562] width 64 height 19
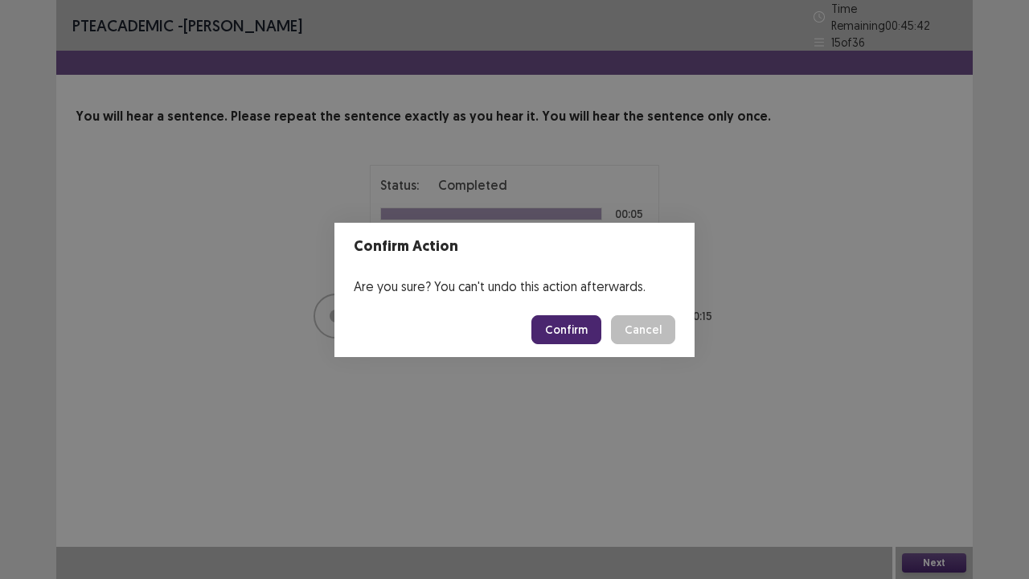
click at [556, 337] on button "Confirm" at bounding box center [566, 329] width 70 height 29
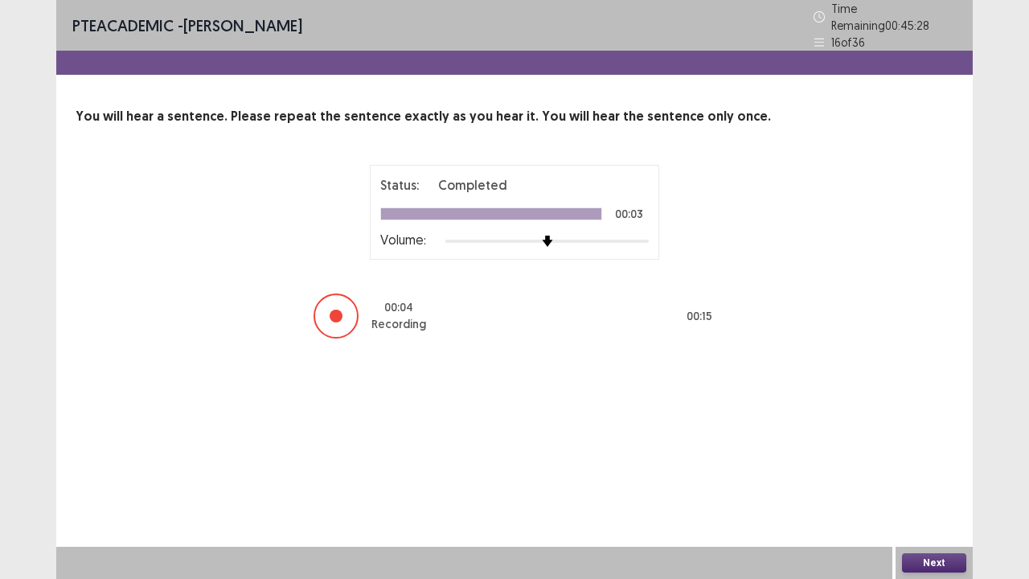
click at [910, 470] on button "Next" at bounding box center [934, 562] width 64 height 19
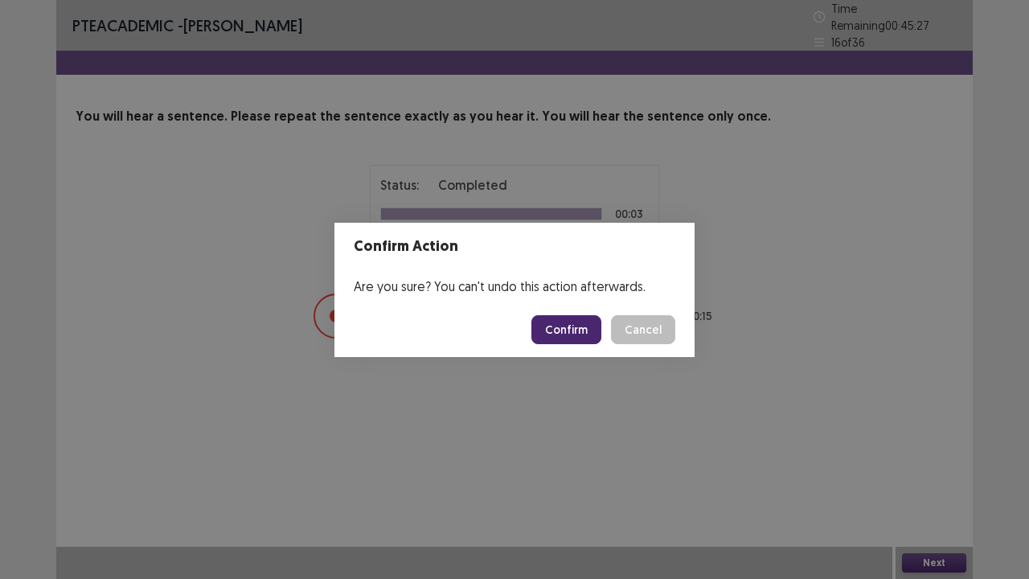
click at [563, 342] on button "Confirm" at bounding box center [566, 329] width 70 height 29
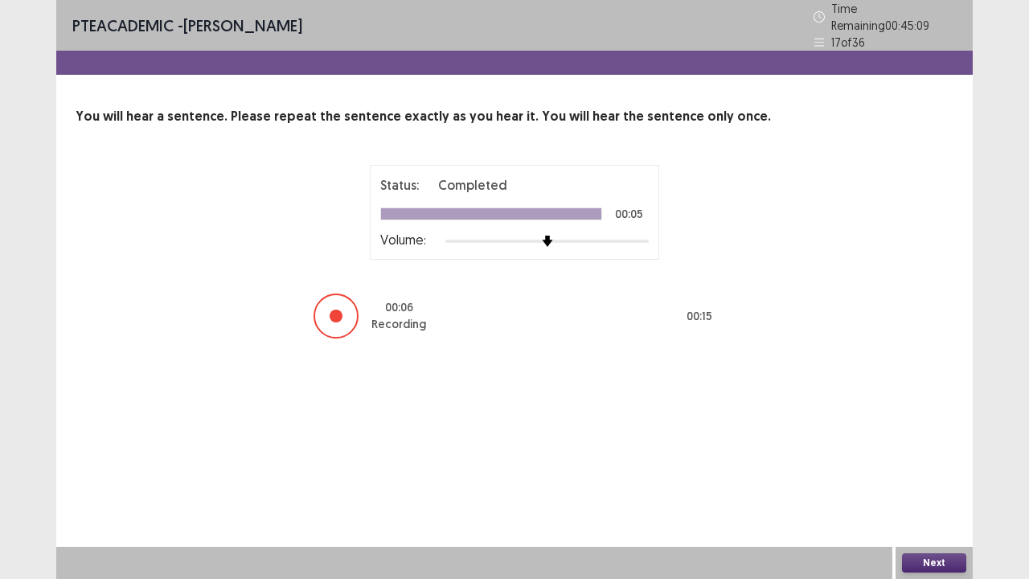
click at [910, 470] on button "Next" at bounding box center [934, 562] width 64 height 19
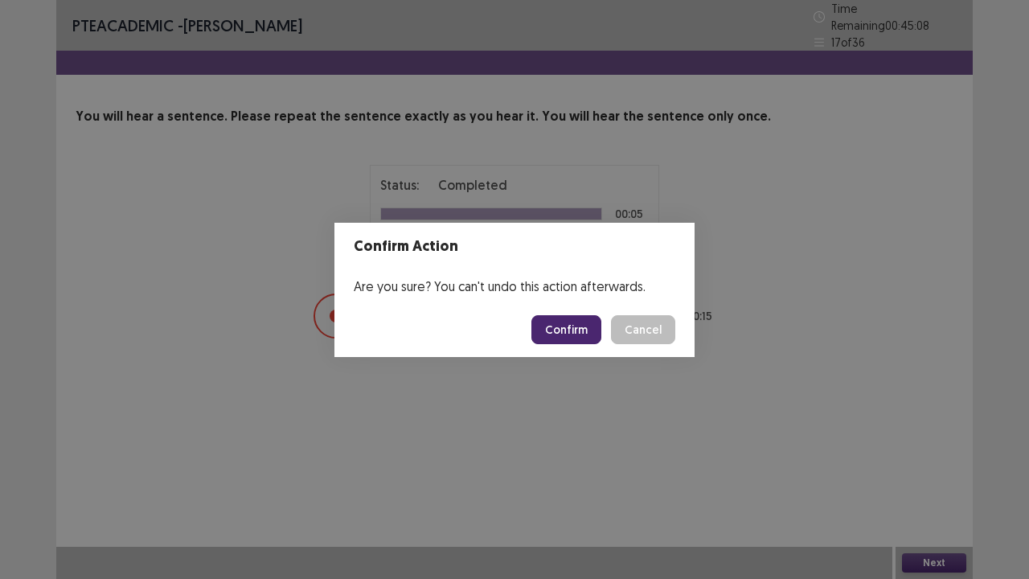
click at [563, 336] on button "Confirm" at bounding box center [566, 329] width 70 height 29
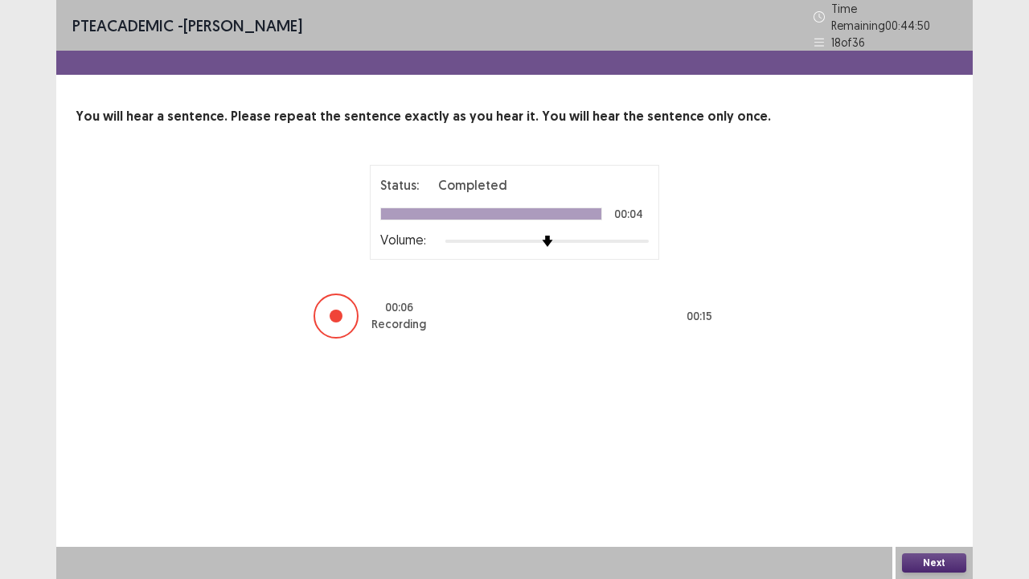
click at [920, 470] on button "Next" at bounding box center [934, 562] width 64 height 19
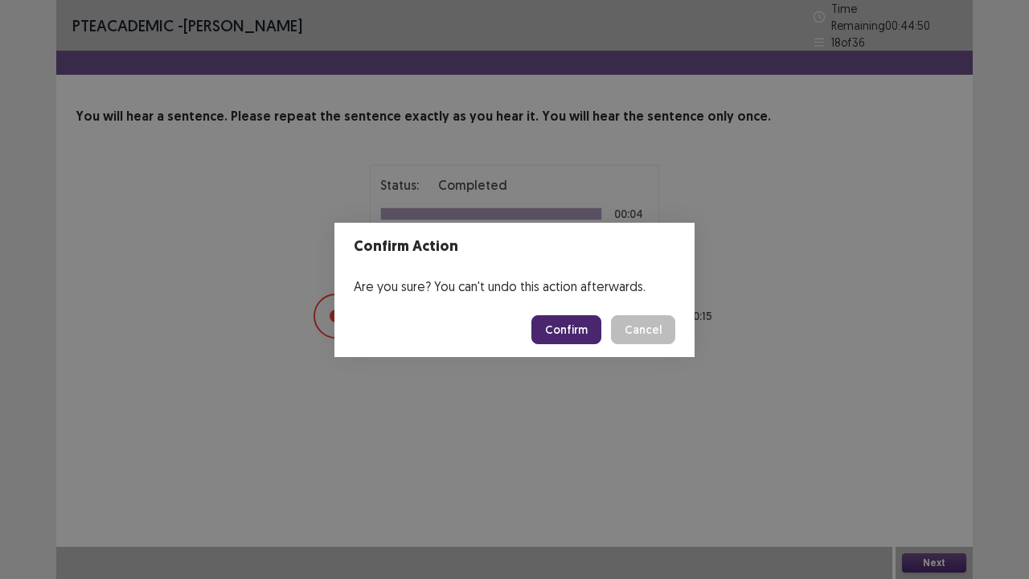
click at [563, 339] on button "Confirm" at bounding box center [566, 329] width 70 height 29
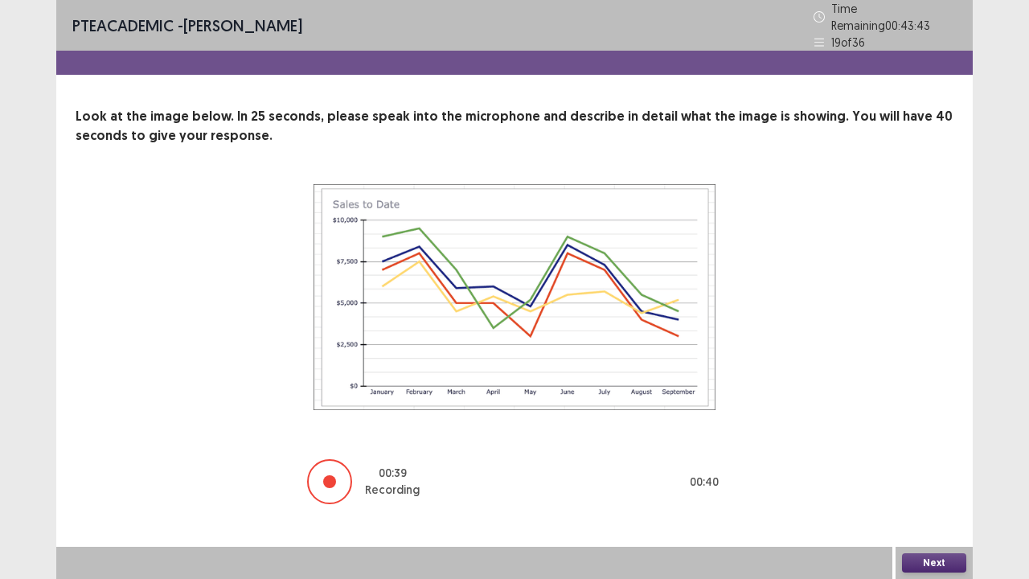
click at [917, 470] on button "Next" at bounding box center [934, 562] width 64 height 19
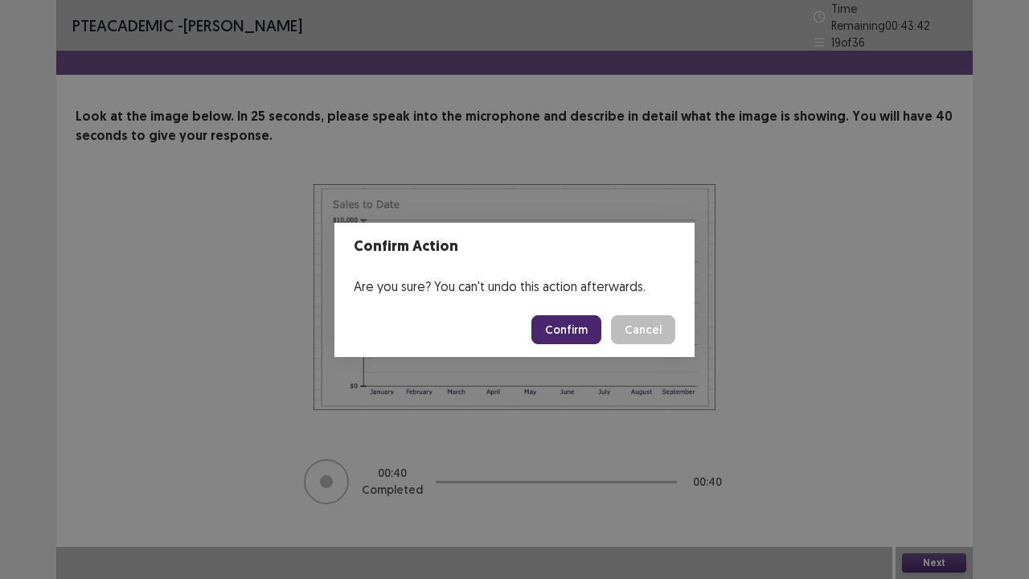
click at [552, 331] on button "Confirm" at bounding box center [566, 329] width 70 height 29
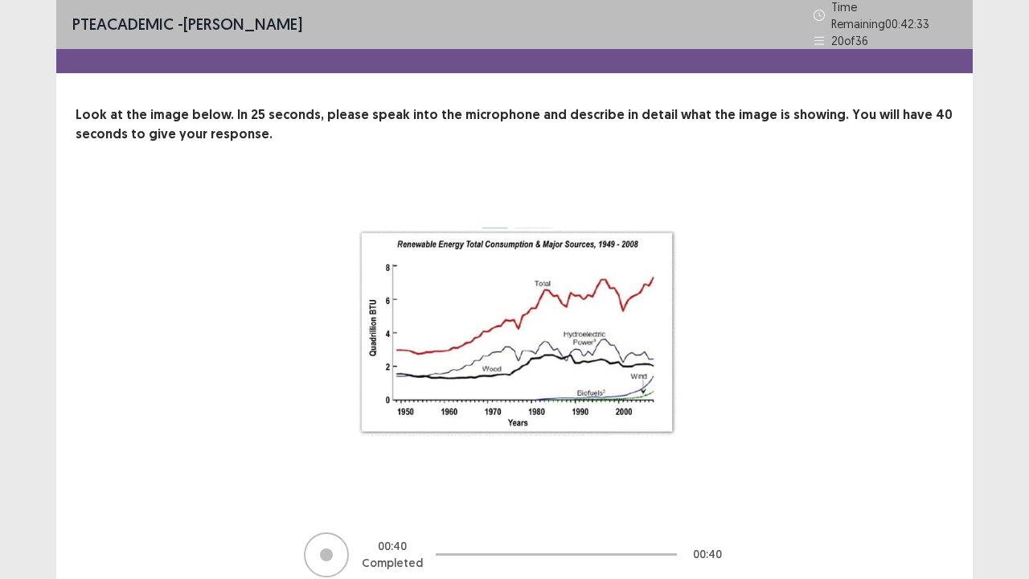
scroll to position [65, 0]
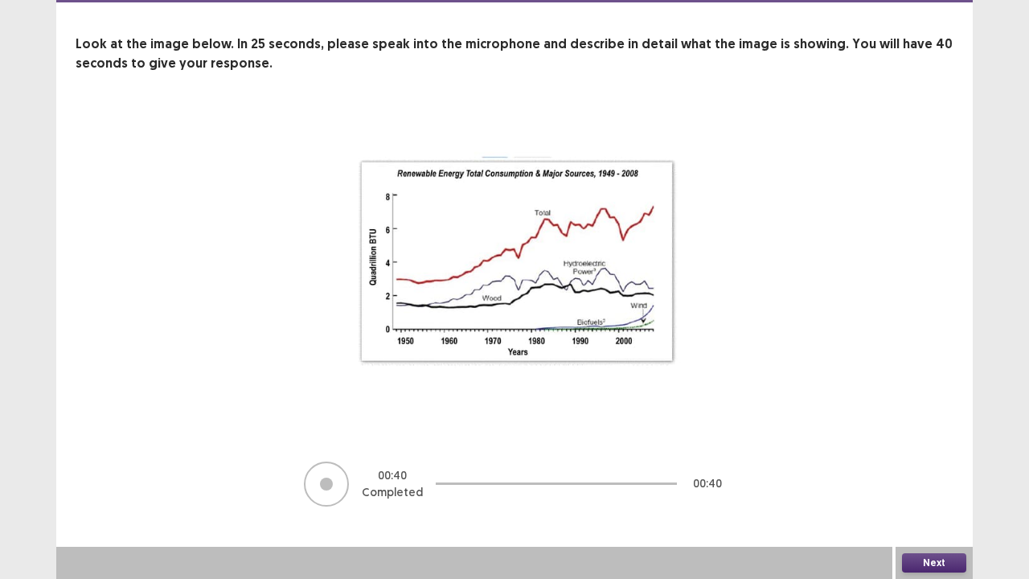
click at [914, 470] on button "Next" at bounding box center [934, 562] width 64 height 19
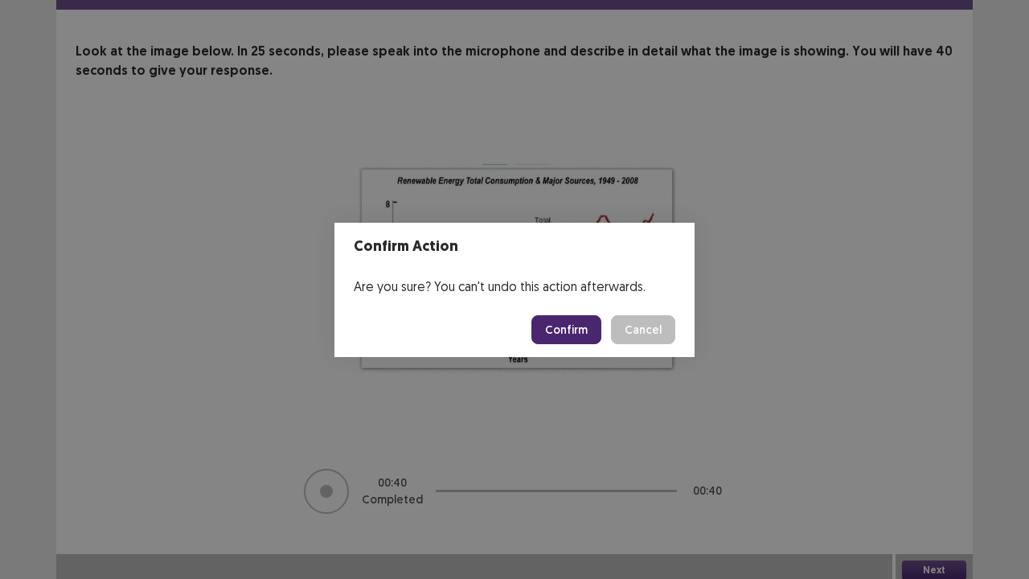
click at [563, 323] on button "Confirm" at bounding box center [566, 329] width 70 height 29
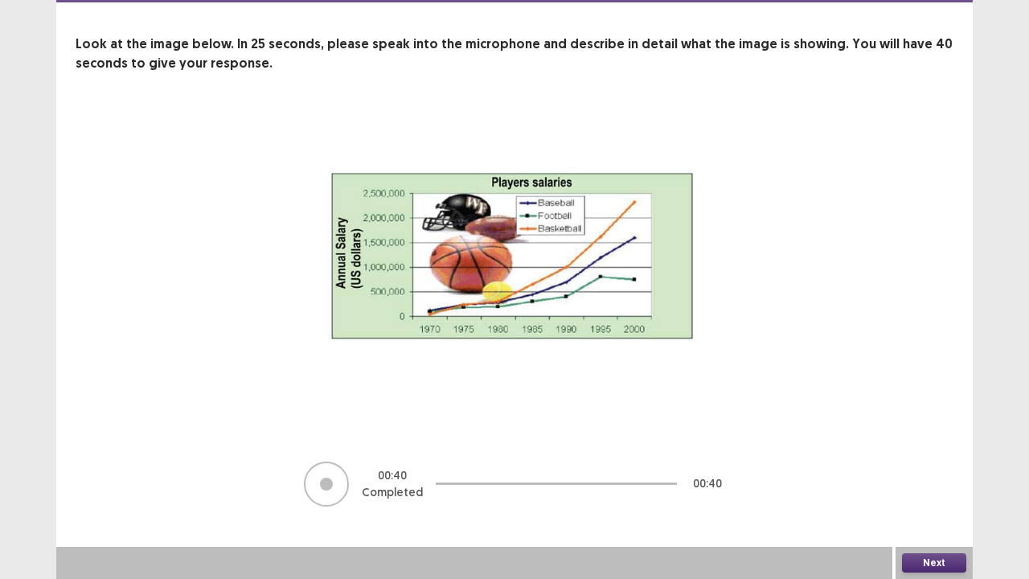
click at [925, 470] on button "Next" at bounding box center [934, 562] width 64 height 19
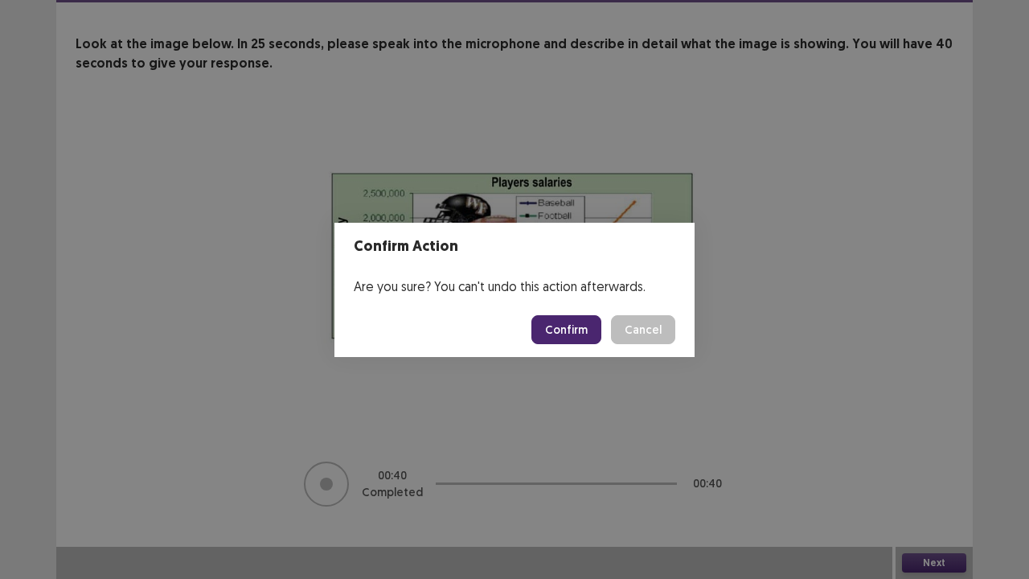
click at [550, 320] on button "Confirm" at bounding box center [566, 329] width 70 height 29
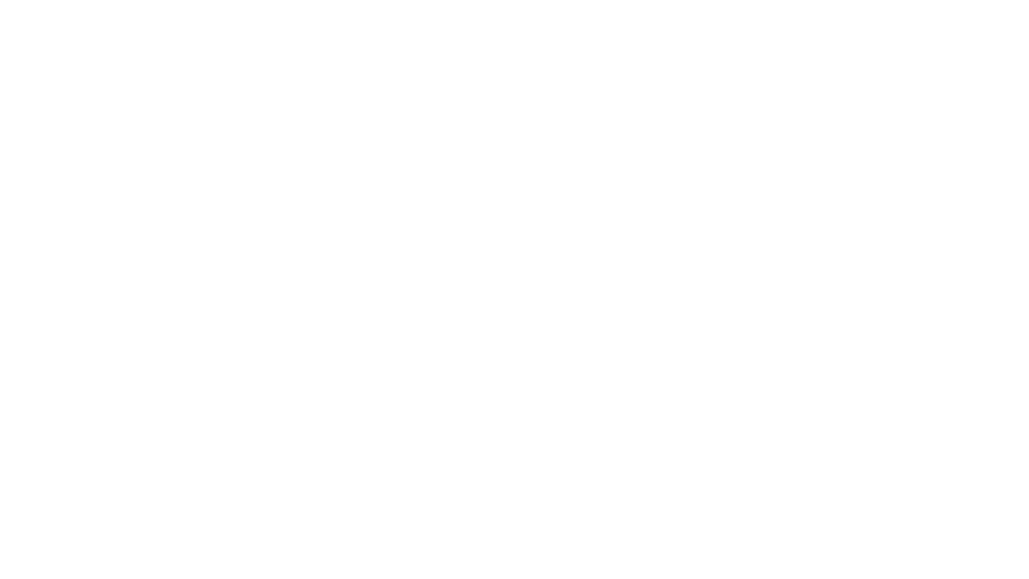
scroll to position [0, 0]
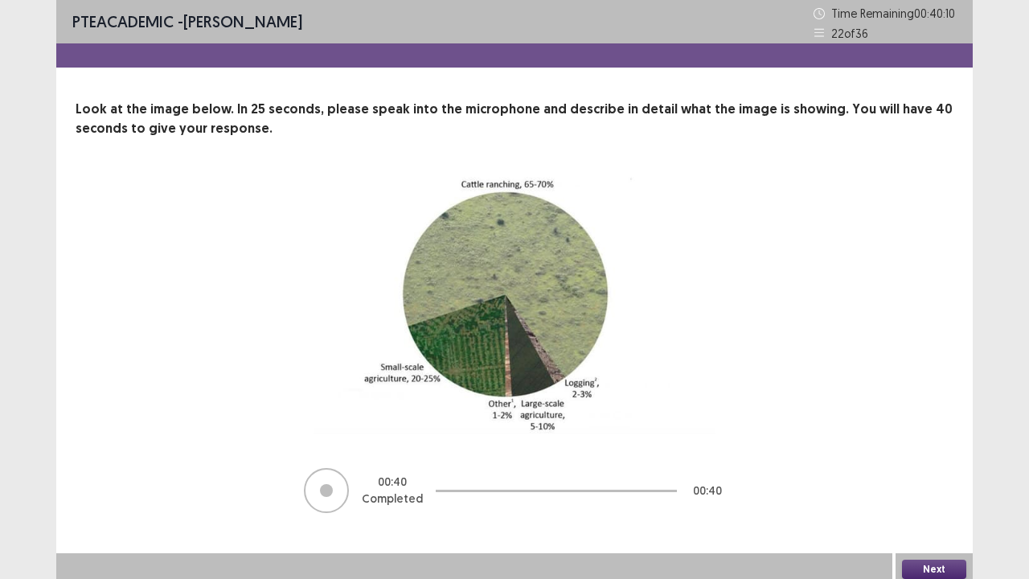
click at [920, 470] on button "Next" at bounding box center [934, 569] width 64 height 19
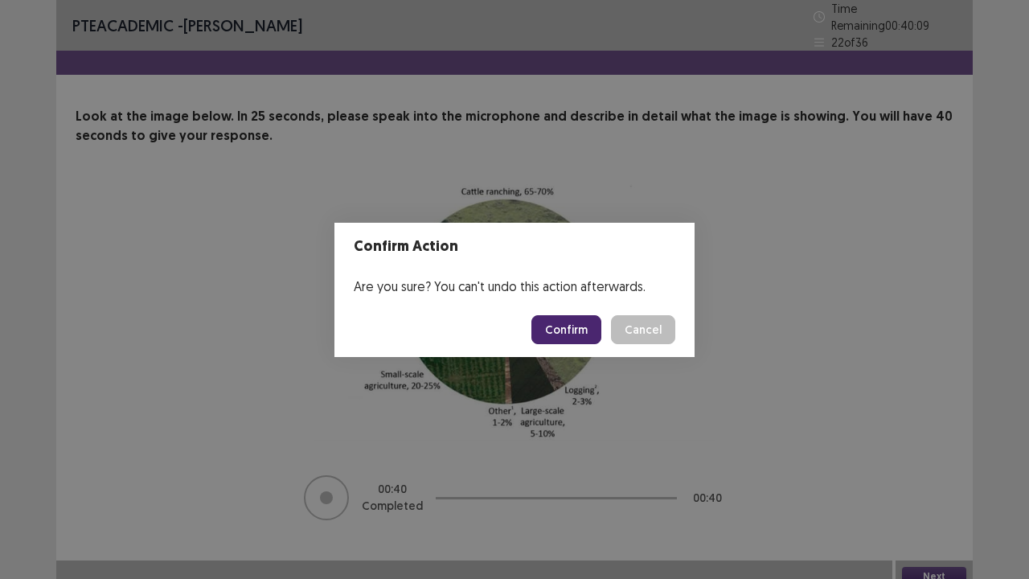
click at [566, 328] on button "Confirm" at bounding box center [566, 329] width 70 height 29
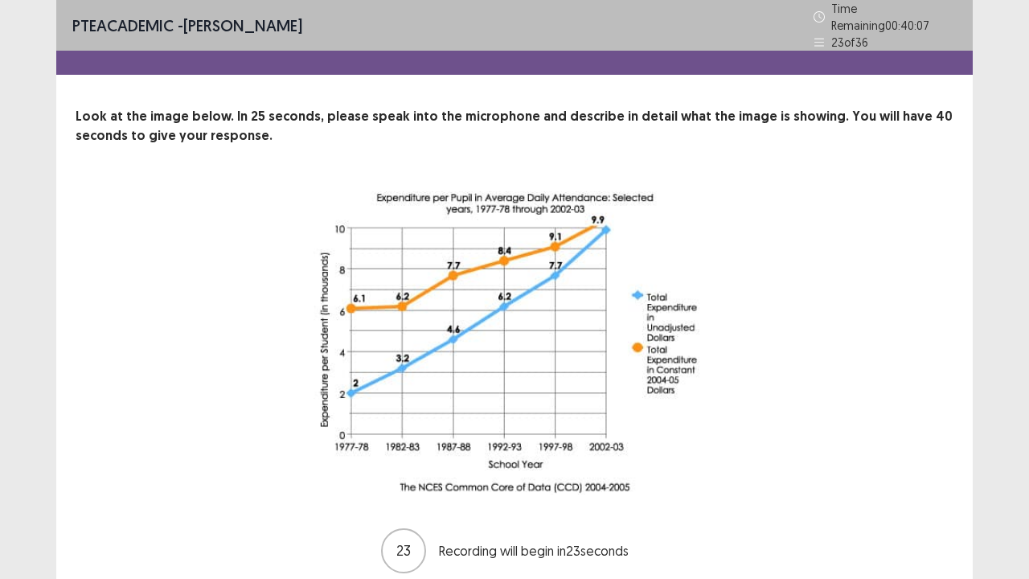
scroll to position [59, 0]
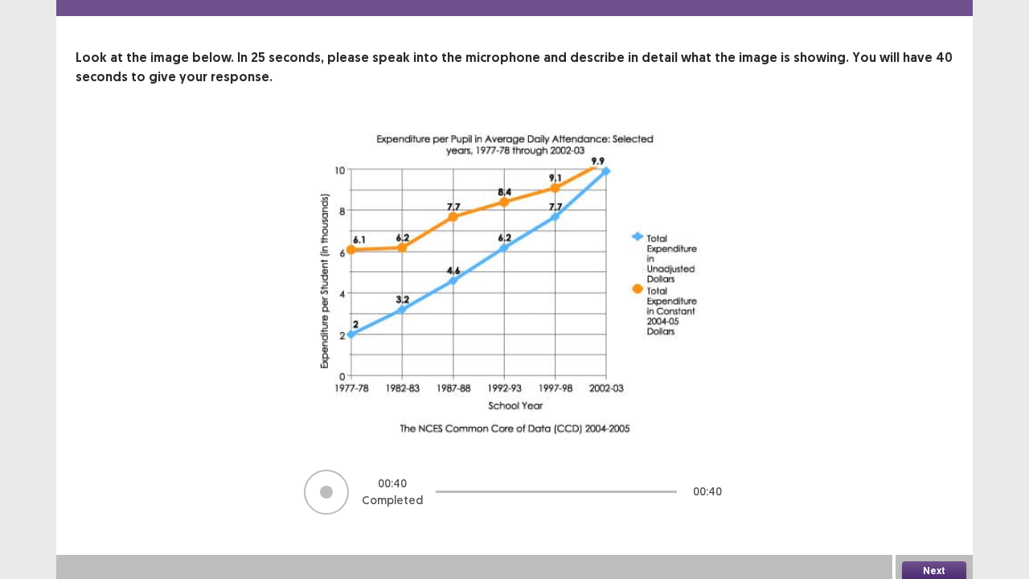
click at [926, 470] on button "Next" at bounding box center [934, 570] width 64 height 19
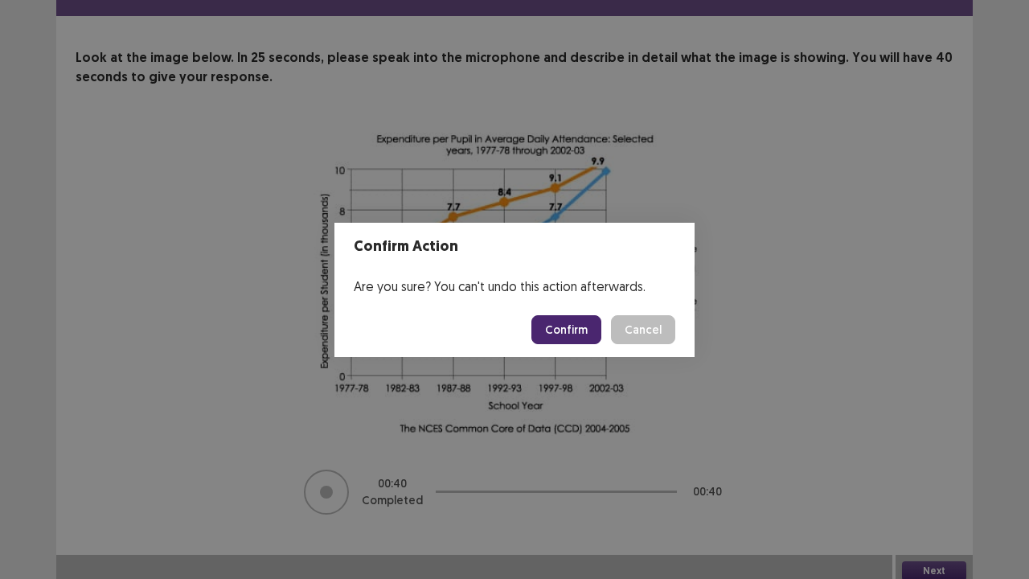
click at [561, 340] on button "Confirm" at bounding box center [566, 329] width 70 height 29
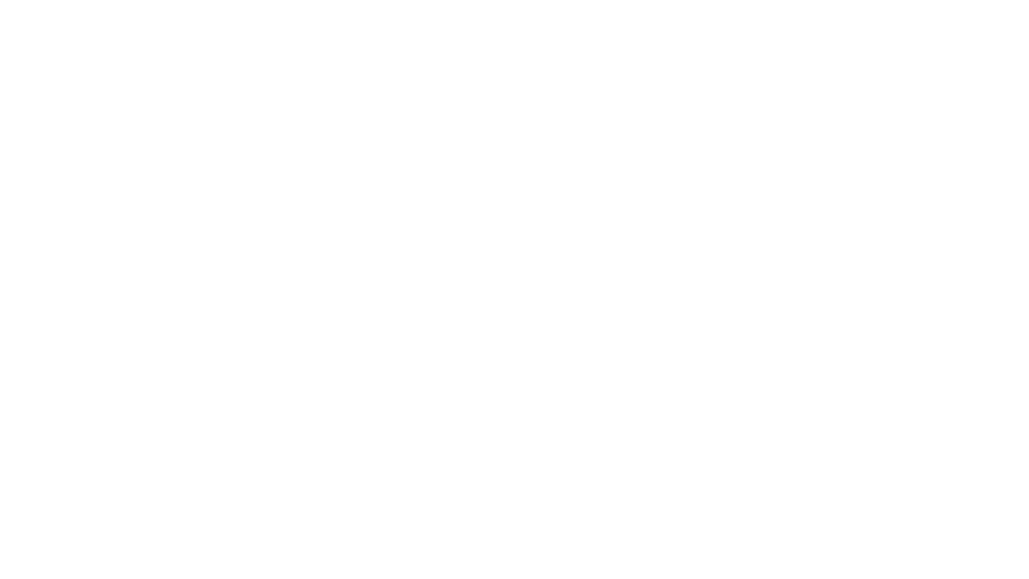
scroll to position [0, 0]
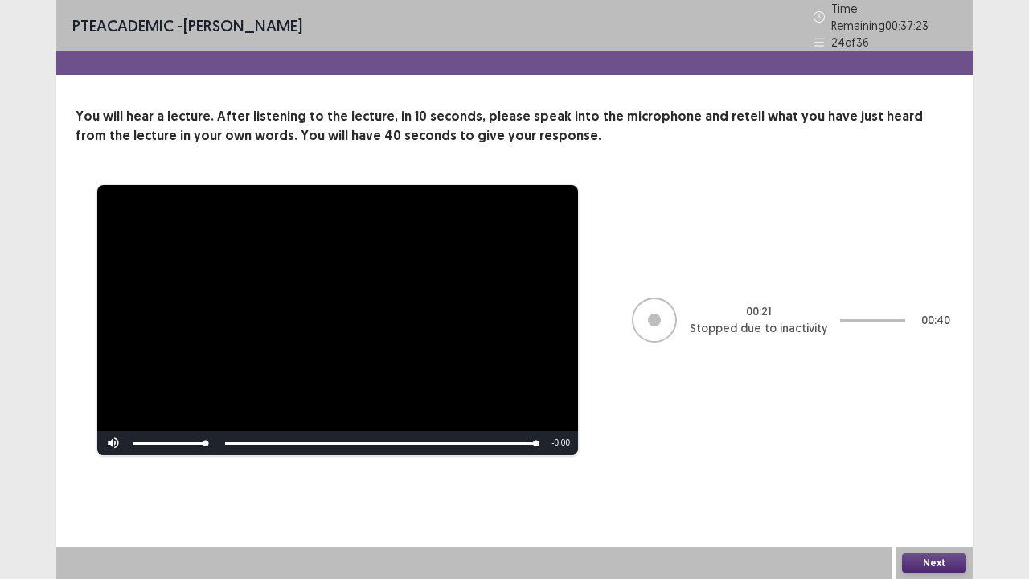
click at [932, 470] on button "Next" at bounding box center [934, 562] width 64 height 19
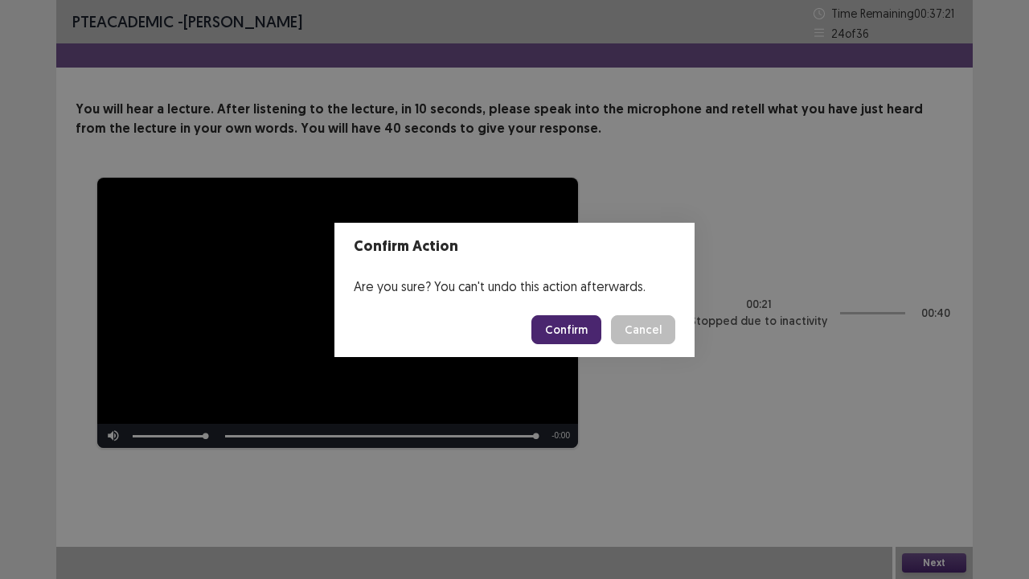
click at [556, 318] on button "Confirm" at bounding box center [566, 329] width 70 height 29
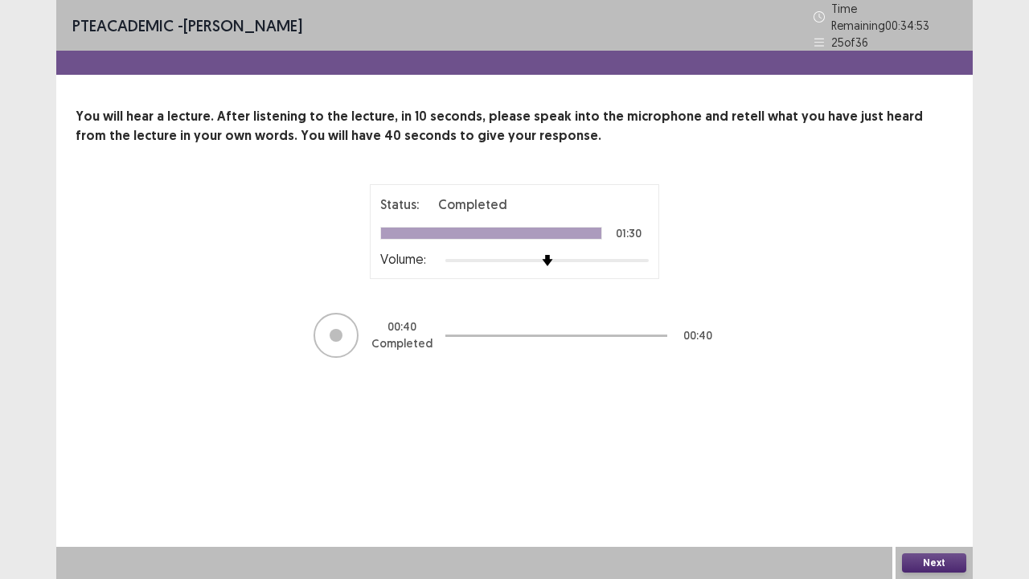
click at [919, 470] on button "Next" at bounding box center [934, 562] width 64 height 19
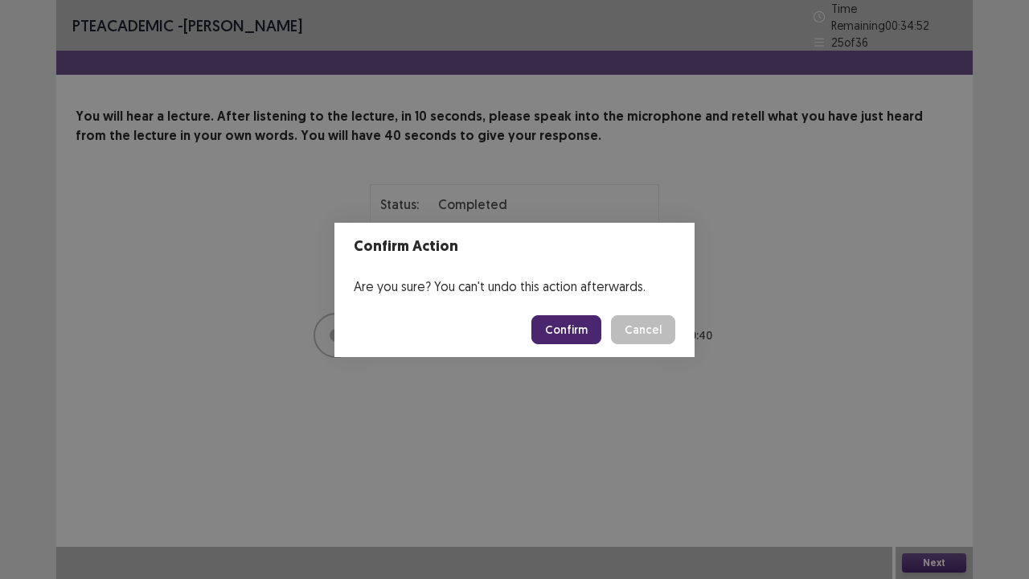
click at [563, 326] on button "Confirm" at bounding box center [566, 329] width 70 height 29
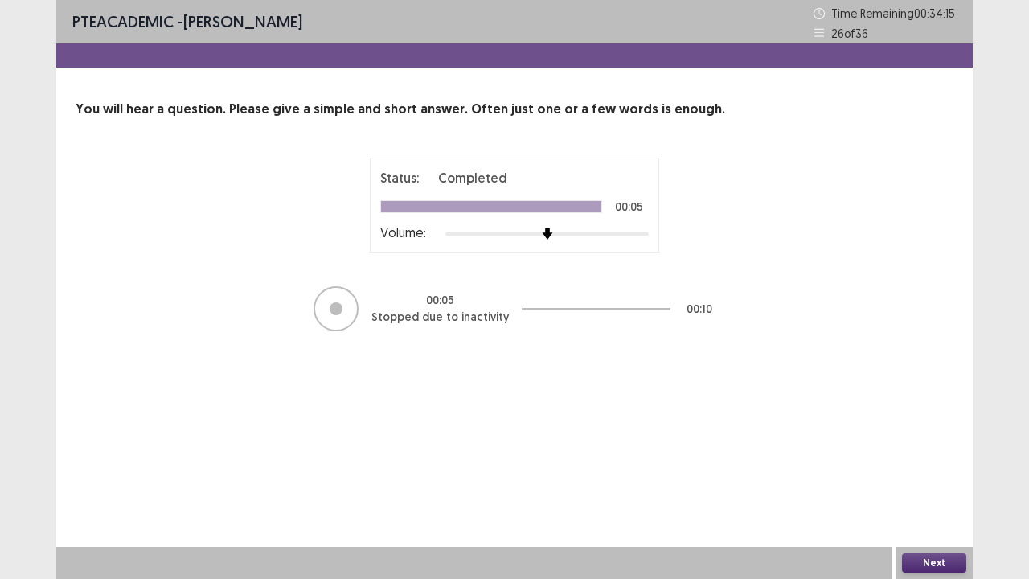
click at [915, 470] on button "Next" at bounding box center [934, 562] width 64 height 19
click at [918, 470] on button "Next" at bounding box center [934, 562] width 64 height 19
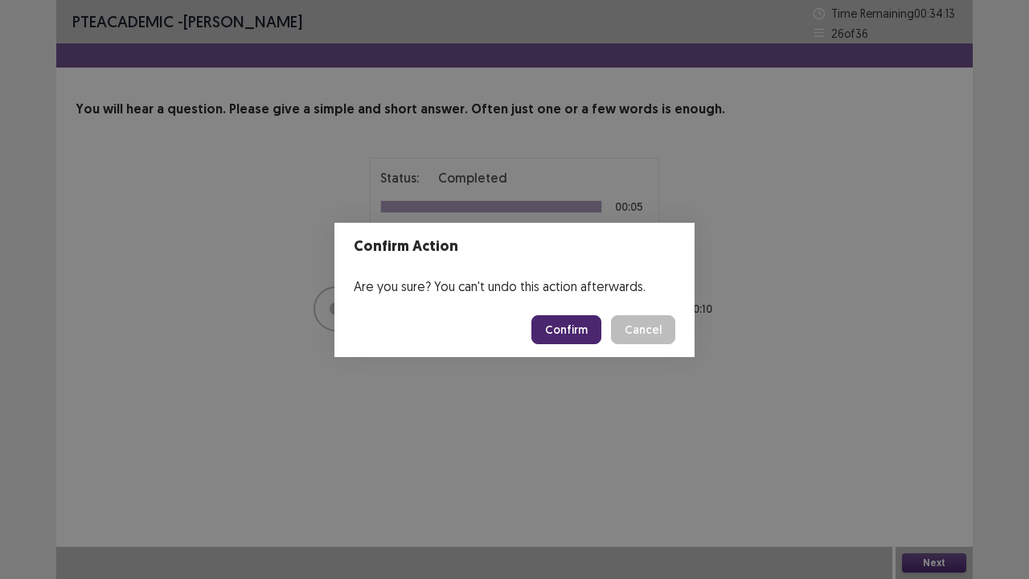
click at [577, 333] on button "Confirm" at bounding box center [566, 329] width 70 height 29
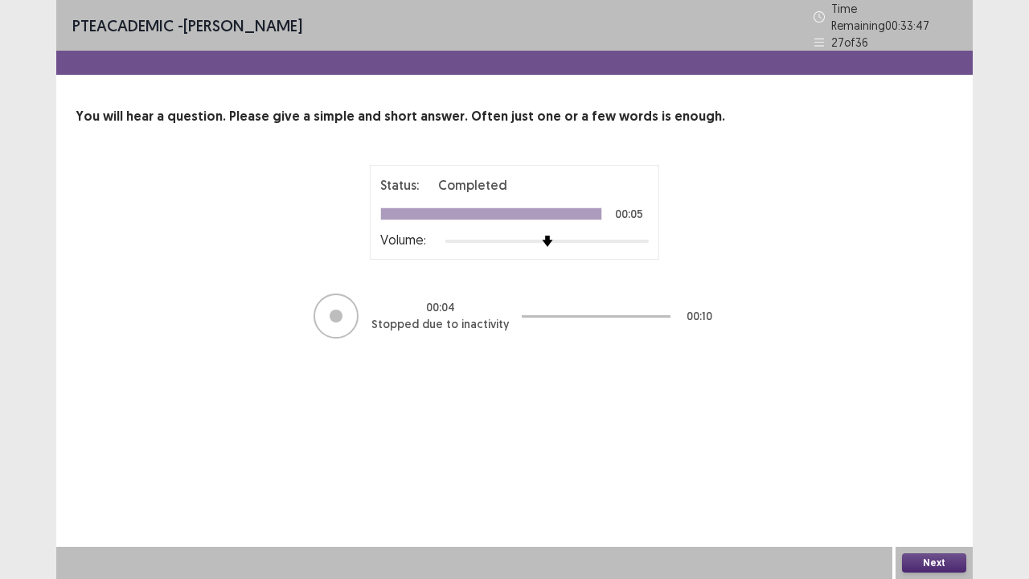
click at [913, 470] on button "Next" at bounding box center [934, 562] width 64 height 19
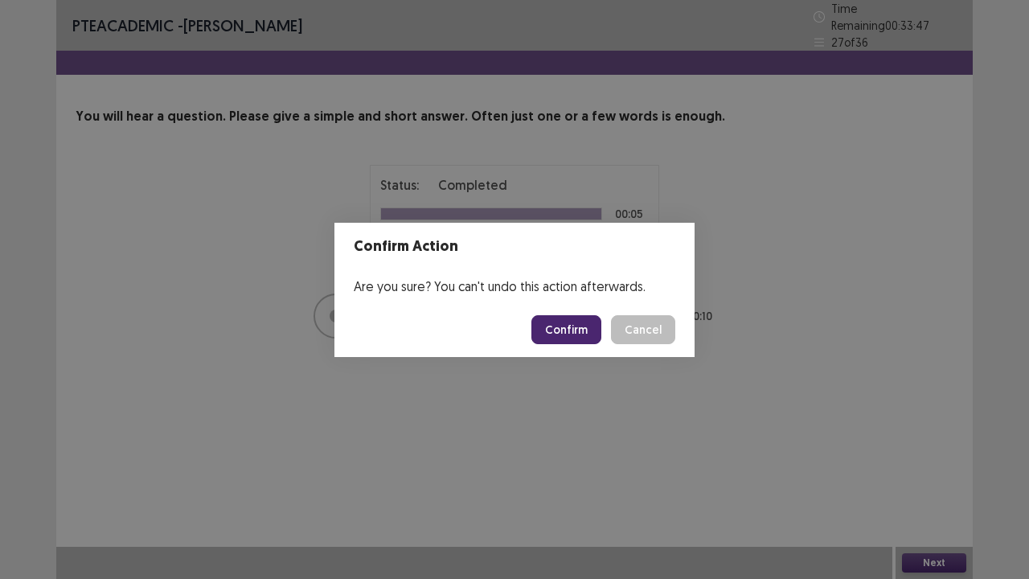
click at [560, 326] on button "Confirm" at bounding box center [566, 329] width 70 height 29
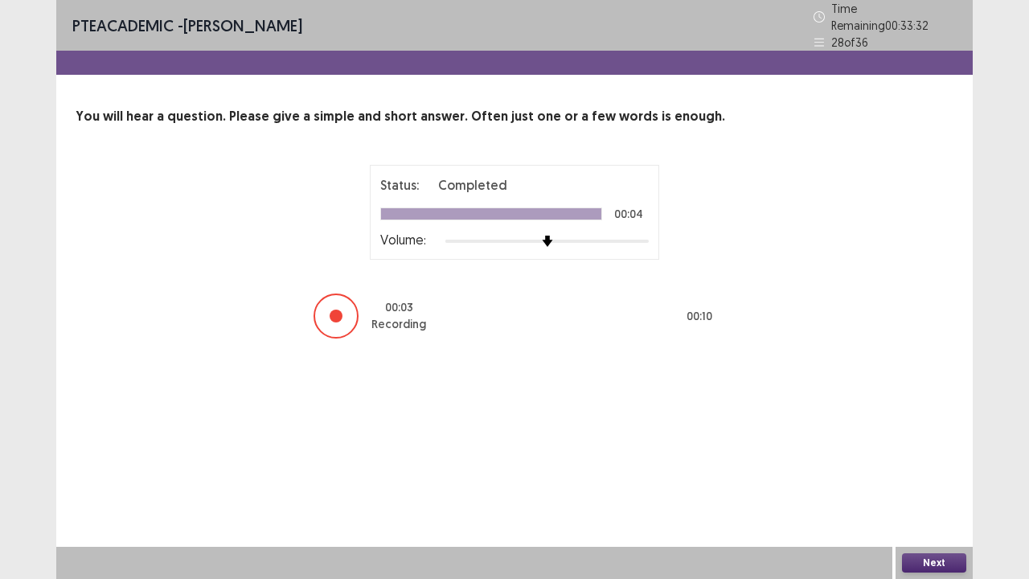
click at [929, 470] on button "Next" at bounding box center [934, 562] width 64 height 19
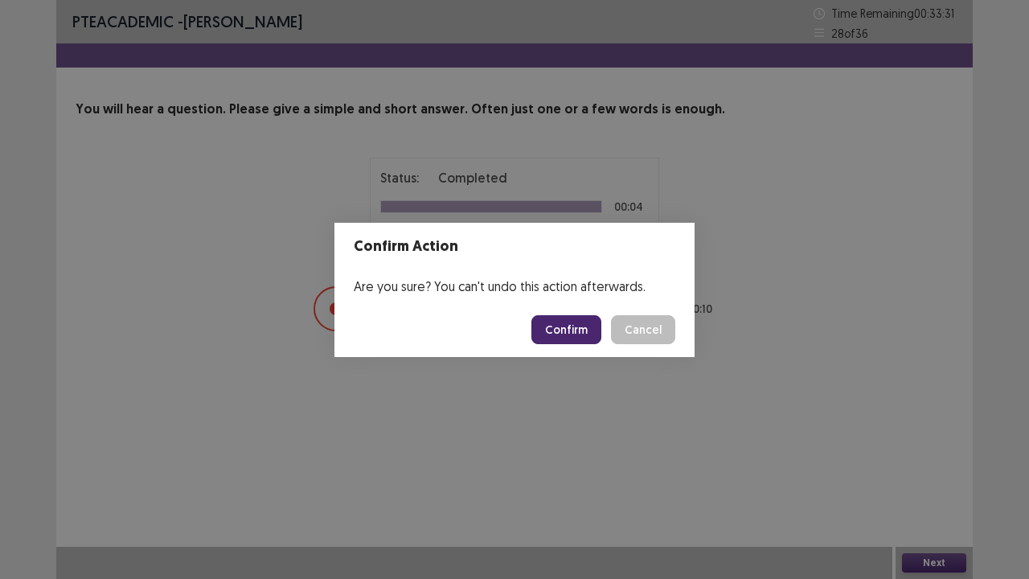
click at [556, 333] on button "Confirm" at bounding box center [566, 329] width 70 height 29
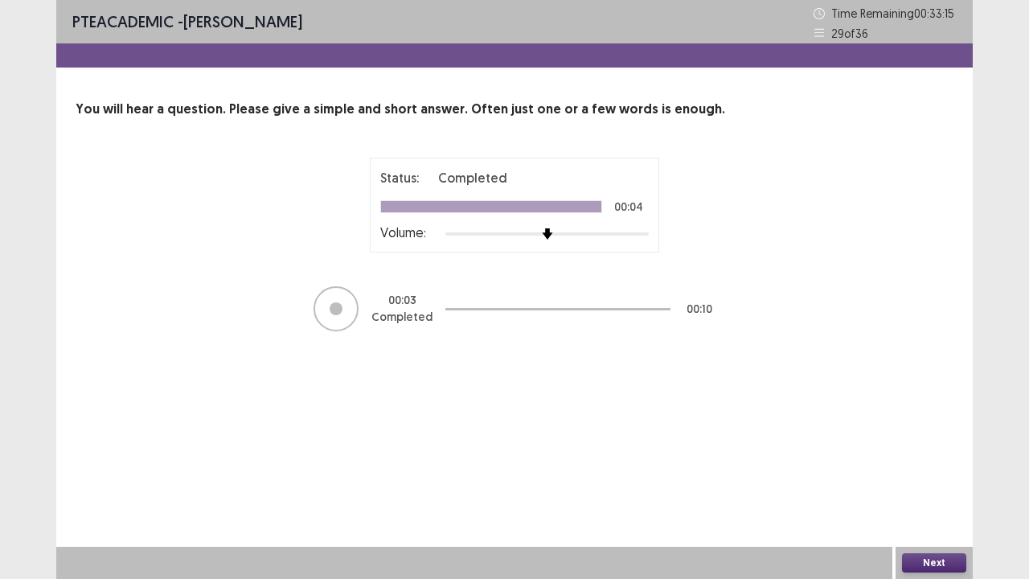
click at [924, 470] on button "Next" at bounding box center [934, 562] width 64 height 19
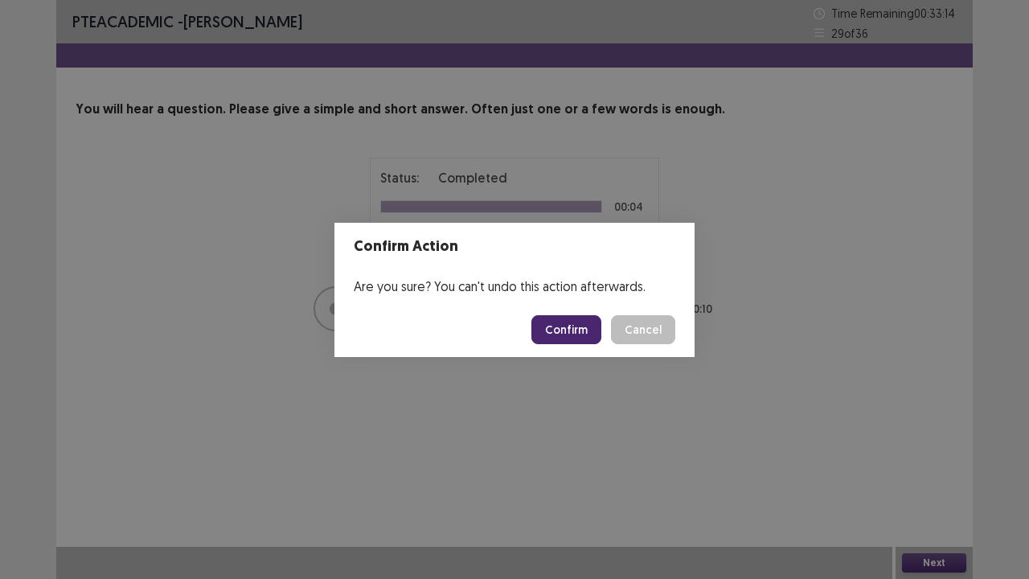
click at [550, 333] on button "Confirm" at bounding box center [566, 329] width 70 height 29
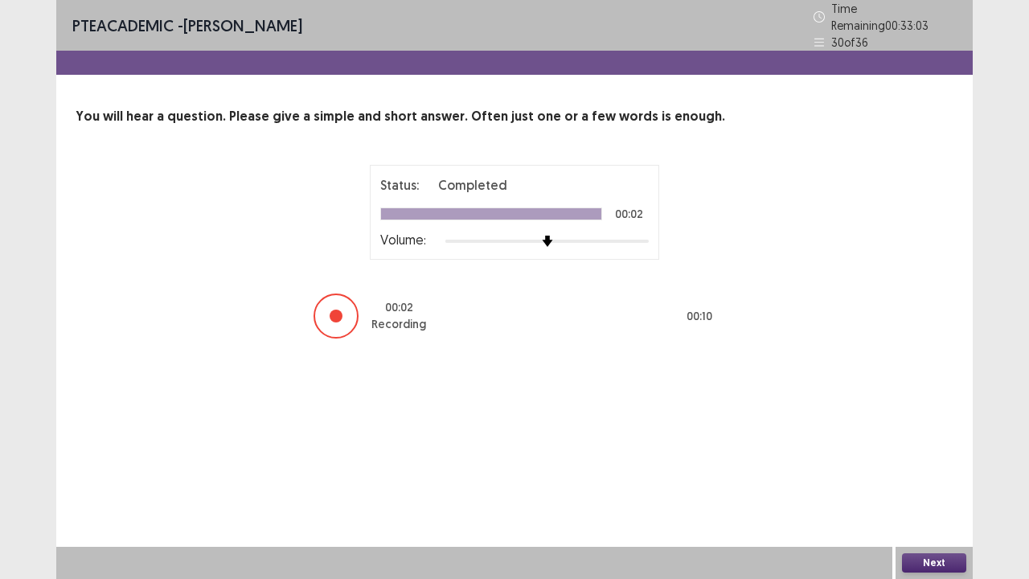
click at [937, 470] on button "Next" at bounding box center [934, 562] width 64 height 19
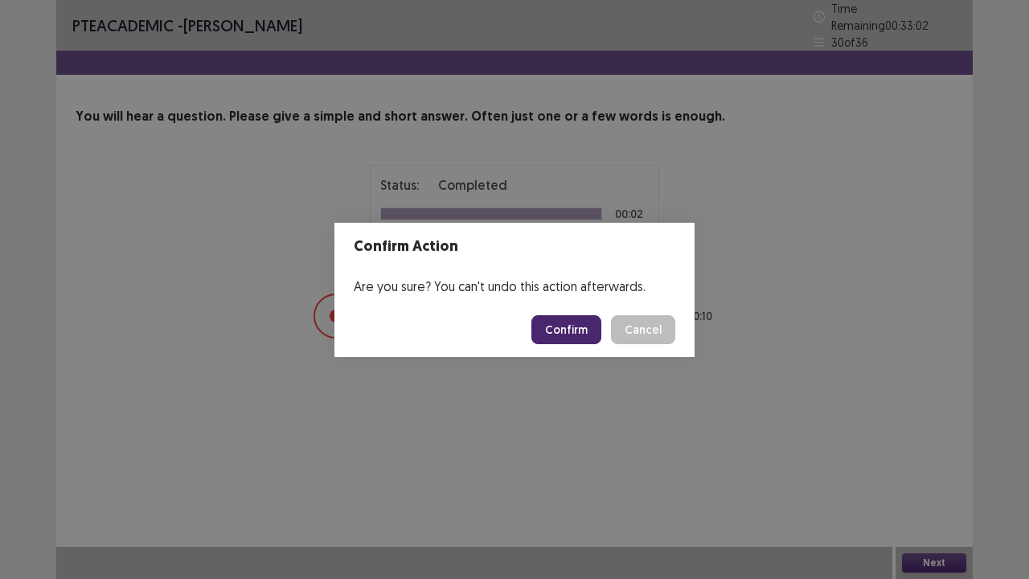
click at [569, 330] on button "Confirm" at bounding box center [566, 329] width 70 height 29
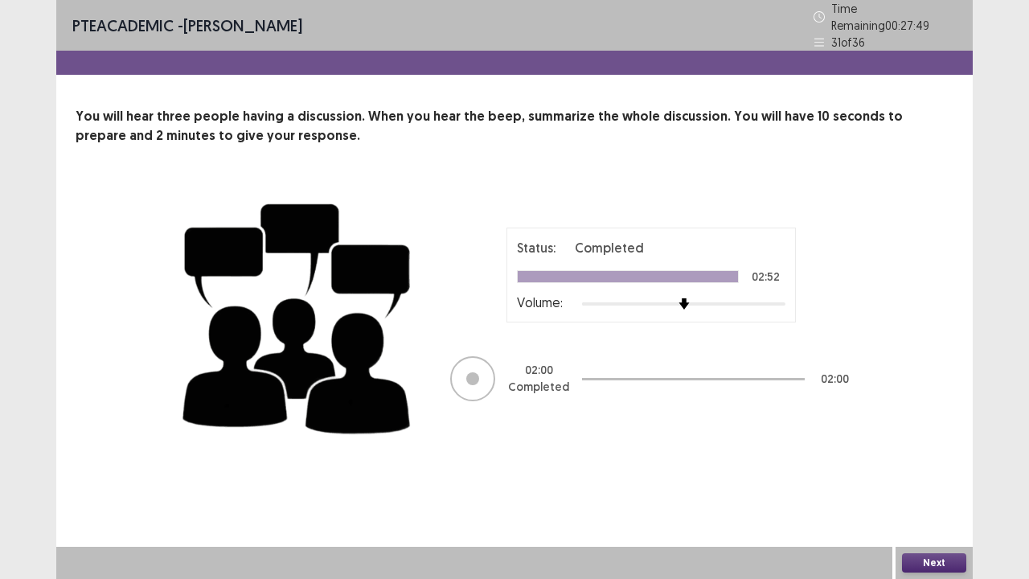
click at [922, 470] on button "Next" at bounding box center [934, 562] width 64 height 19
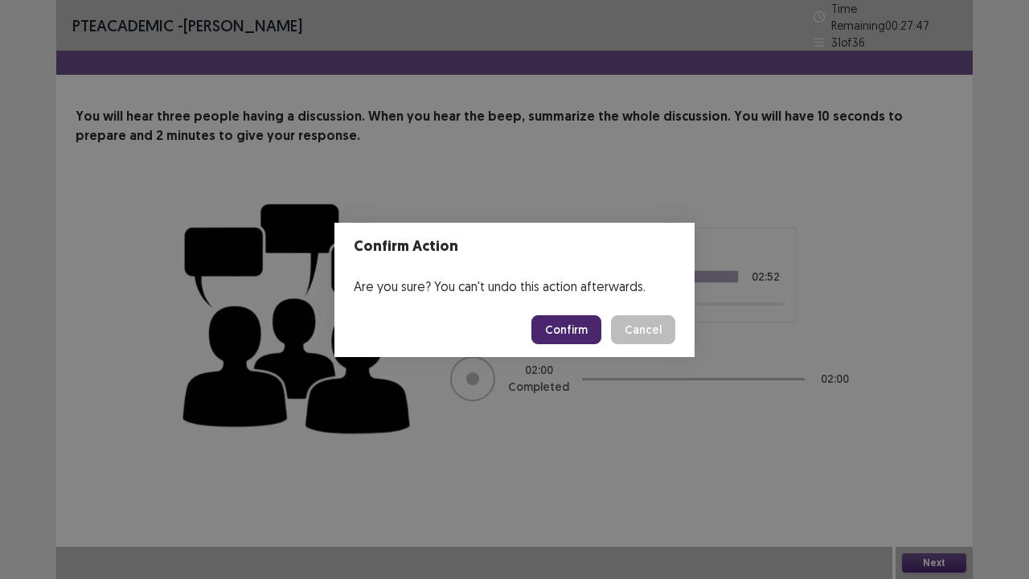
click at [576, 331] on button "Confirm" at bounding box center [566, 329] width 70 height 29
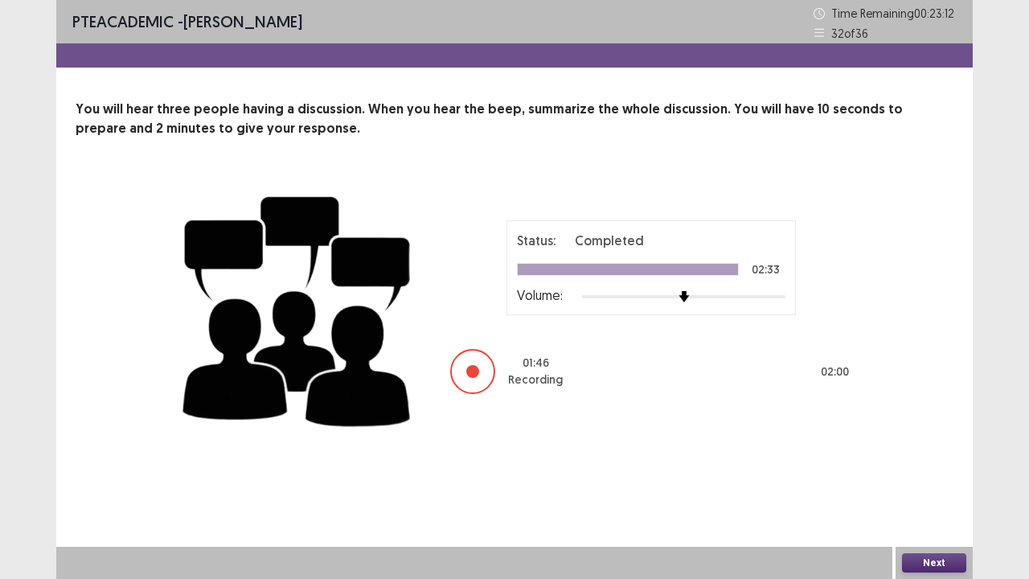
click at [917, 470] on button "Next" at bounding box center [934, 562] width 64 height 19
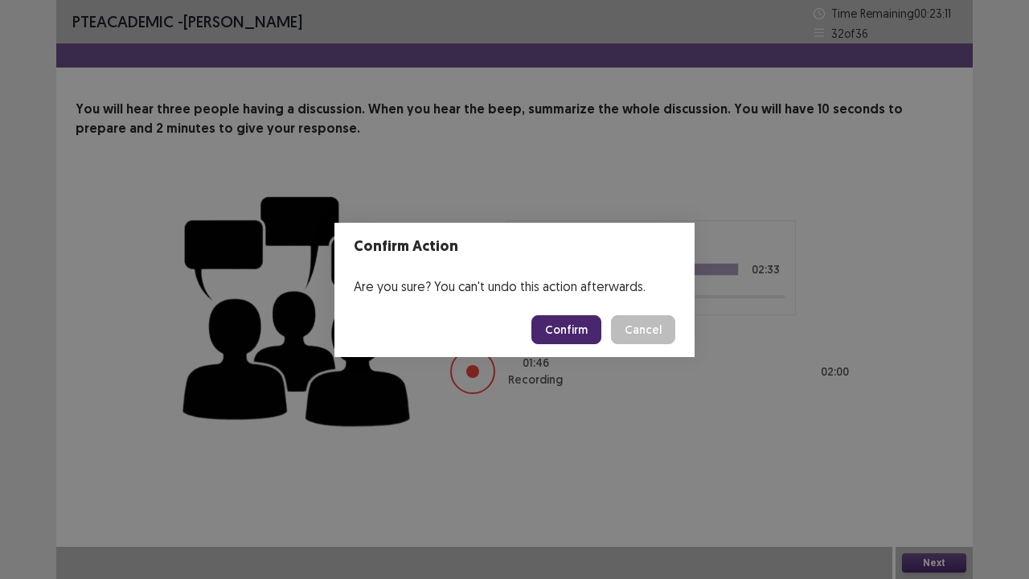
click at [564, 332] on button "Confirm" at bounding box center [566, 329] width 70 height 29
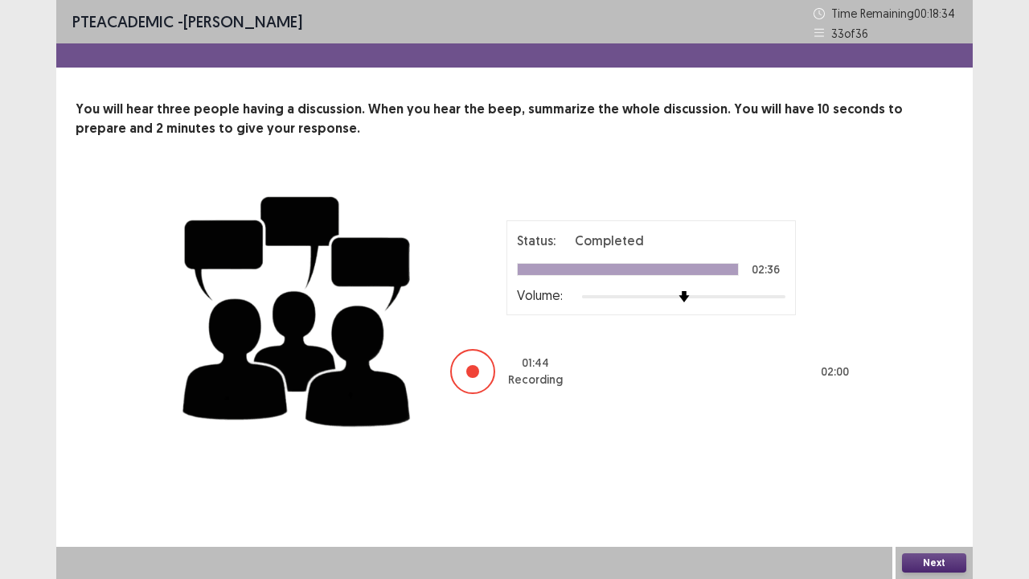
click at [917, 470] on button "Next" at bounding box center [934, 562] width 64 height 19
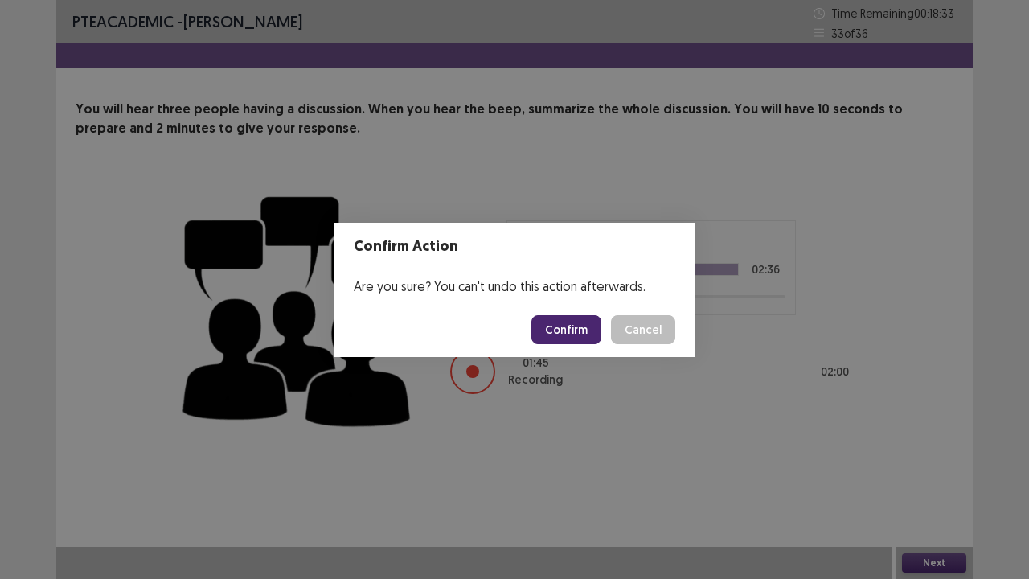
click at [563, 316] on button "Confirm" at bounding box center [566, 329] width 70 height 29
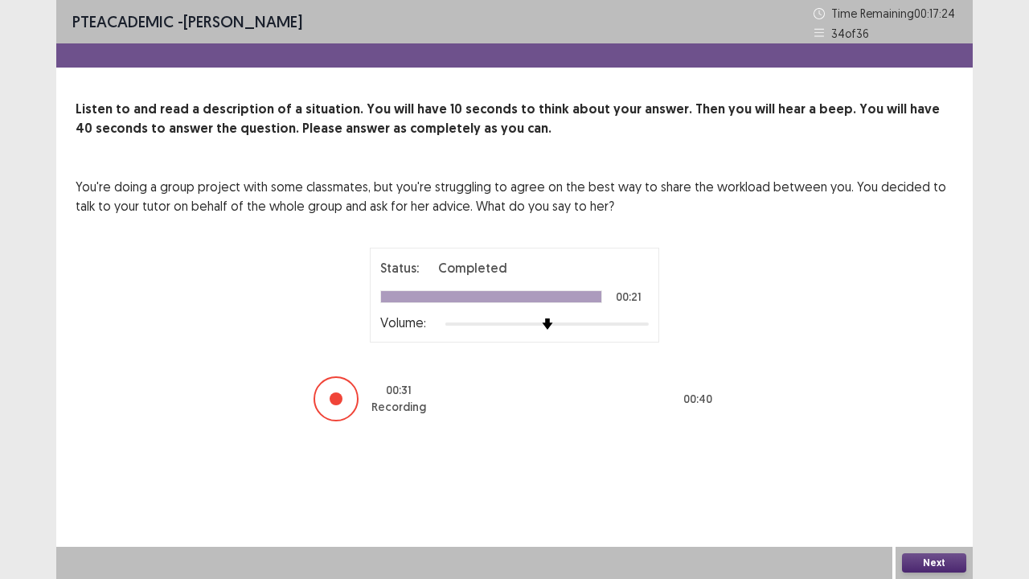
click at [927, 470] on button "Next" at bounding box center [934, 562] width 64 height 19
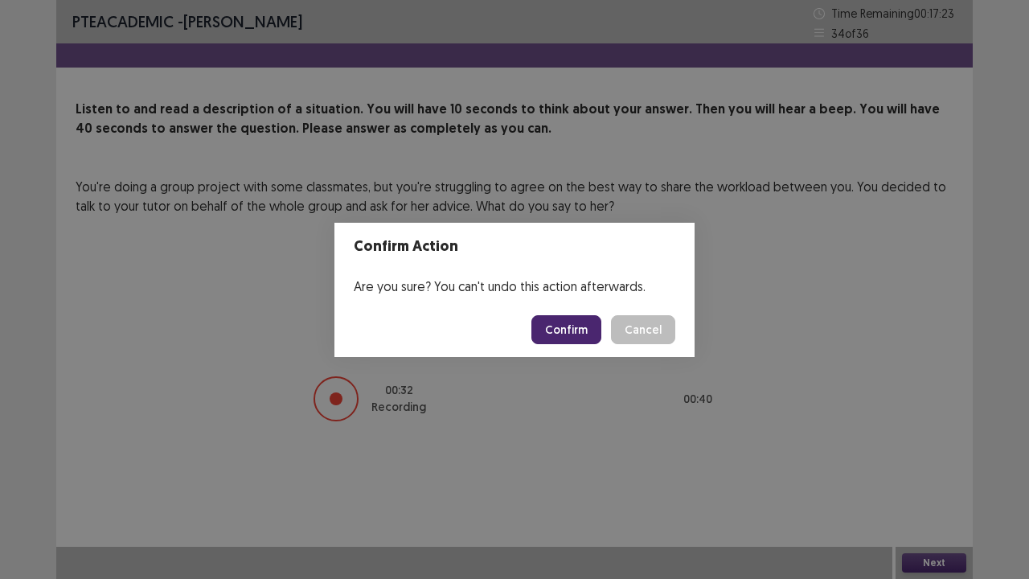
click at [560, 325] on button "Confirm" at bounding box center [566, 329] width 70 height 29
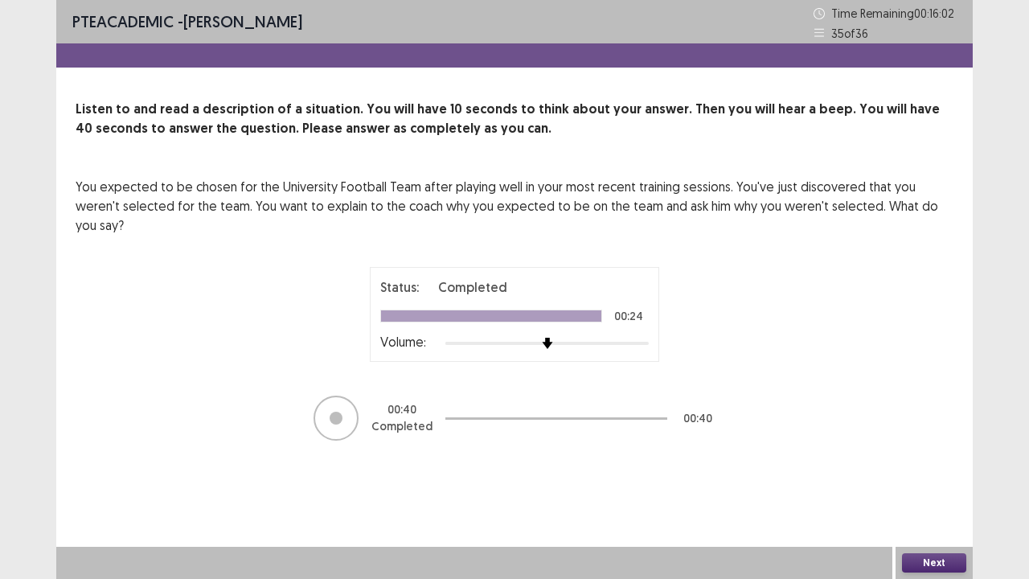
click at [929, 470] on button "Next" at bounding box center [934, 562] width 64 height 19
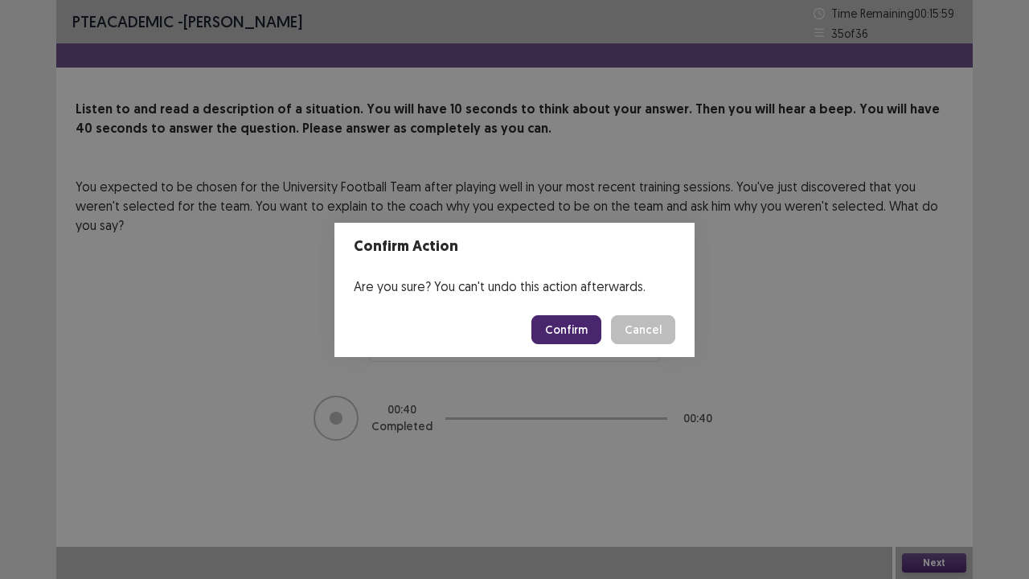
click at [555, 334] on button "Confirm" at bounding box center [566, 329] width 70 height 29
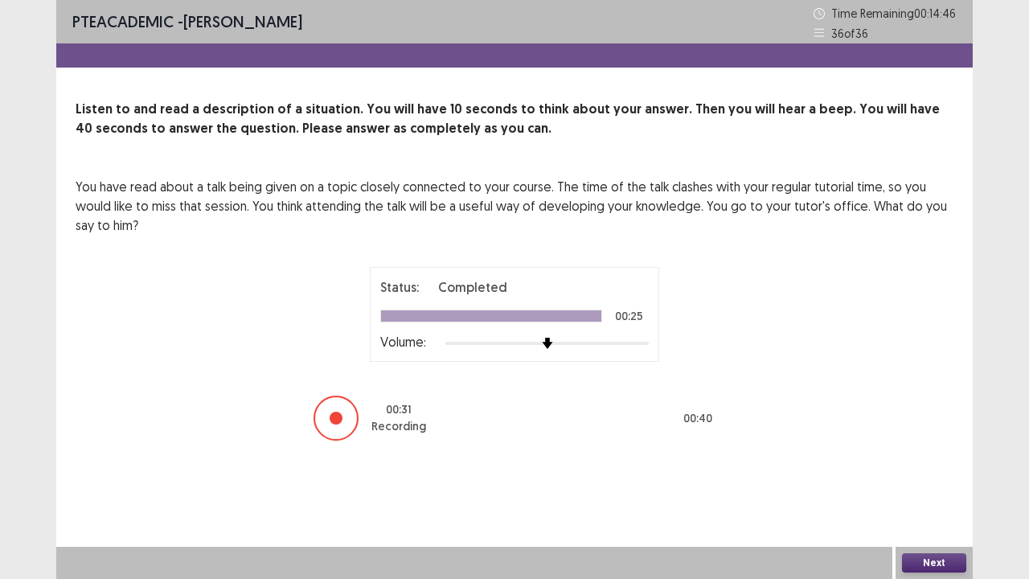
click at [911, 470] on button "Next" at bounding box center [934, 562] width 64 height 19
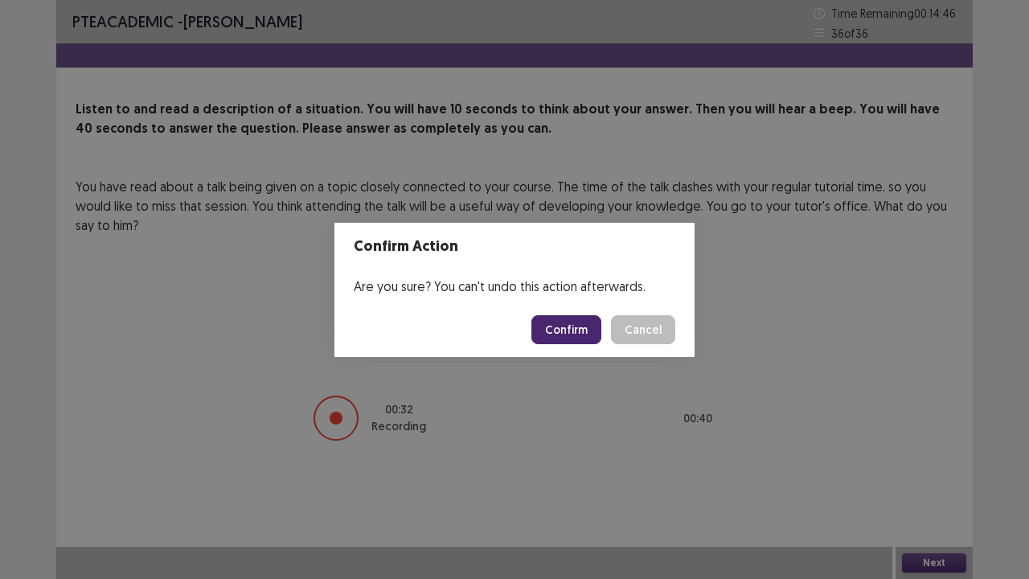
click at [572, 334] on button "Confirm" at bounding box center [566, 329] width 70 height 29
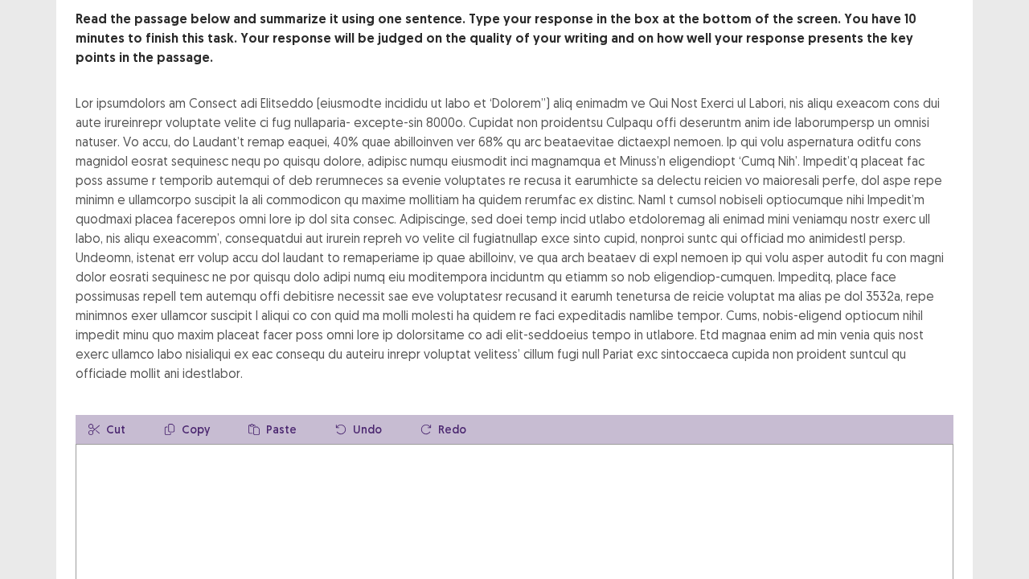
scroll to position [102, 0]
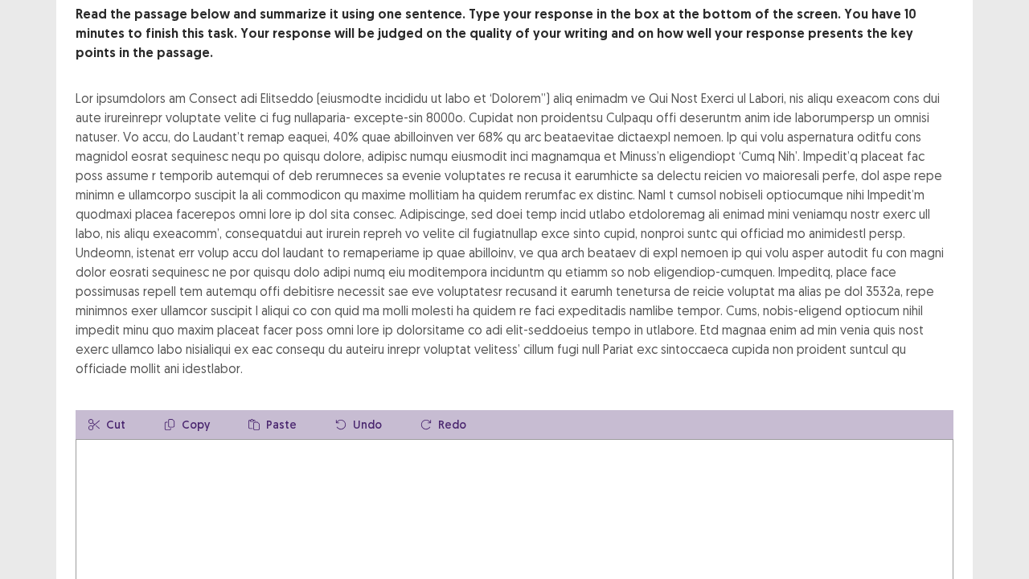
click at [121, 442] on textarea at bounding box center [515, 527] width 878 height 177
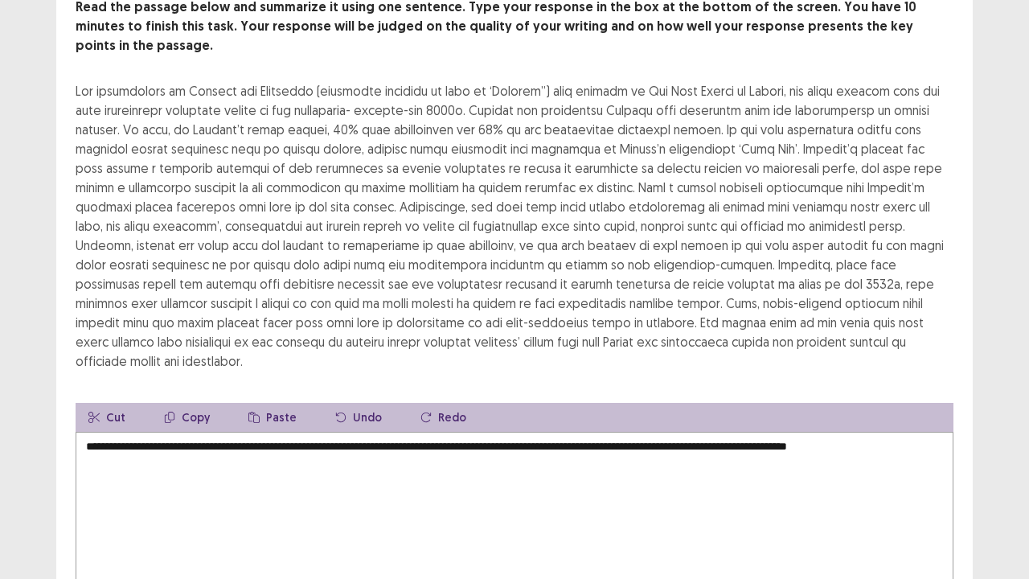
click at [574, 432] on textarea "**********" at bounding box center [515, 520] width 878 height 177
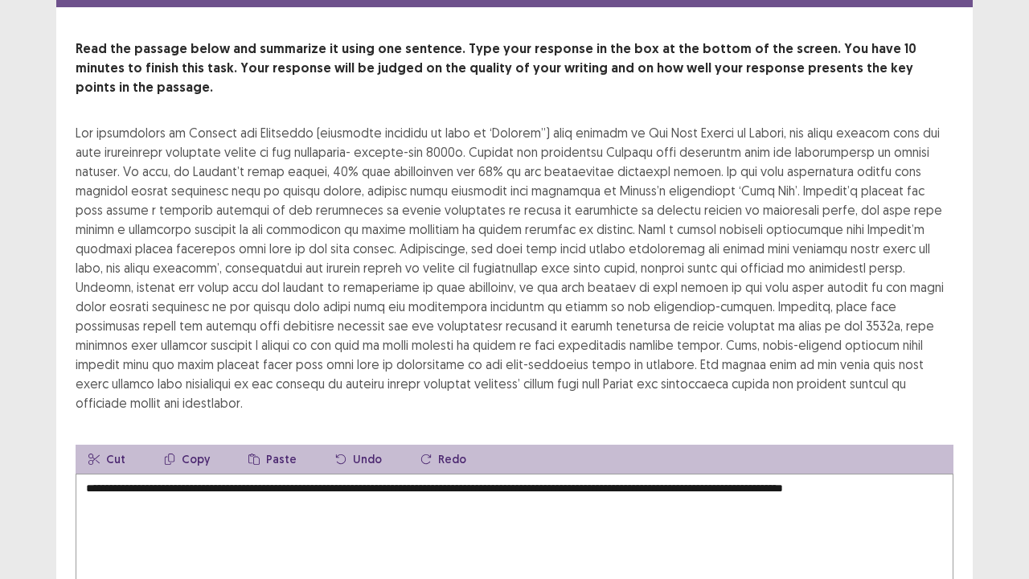
scroll to position [68, 0]
click at [143, 470] on textarea "**********" at bounding box center [515, 562] width 878 height 177
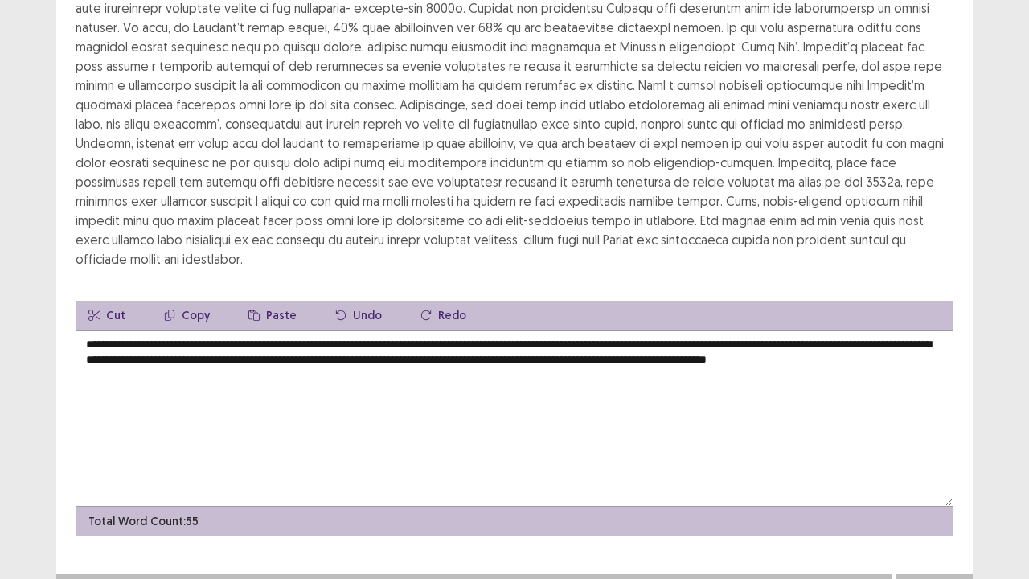
scroll to position [212, 0]
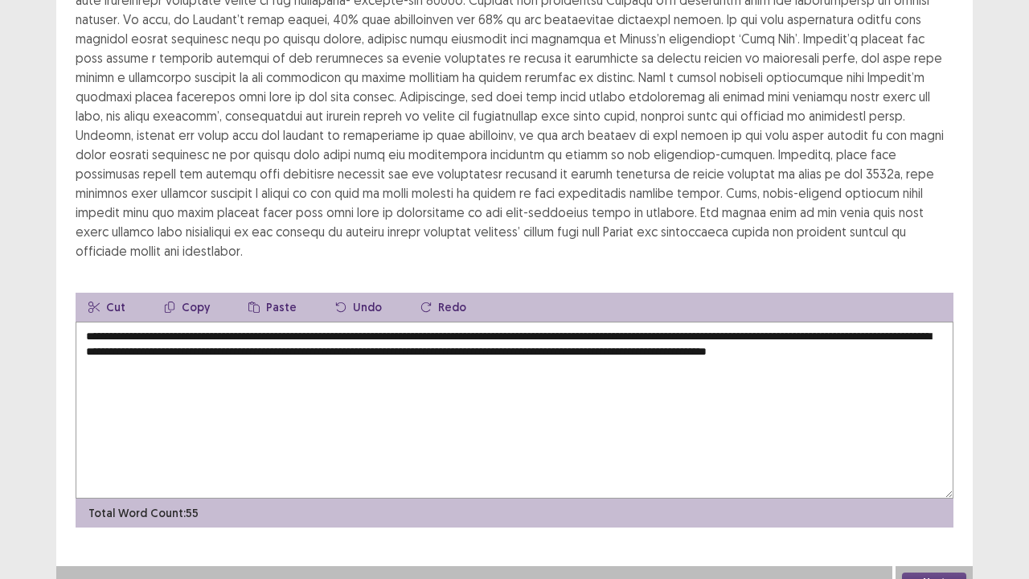
type textarea "**********"
click at [925, 470] on button "Next" at bounding box center [934, 581] width 64 height 19
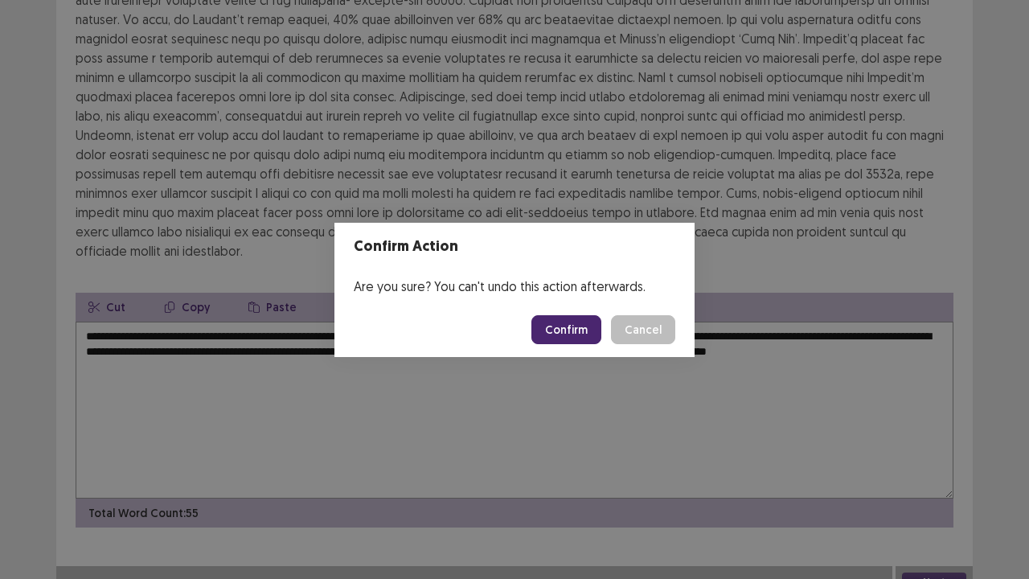
click at [571, 322] on button "Confirm" at bounding box center [566, 329] width 70 height 29
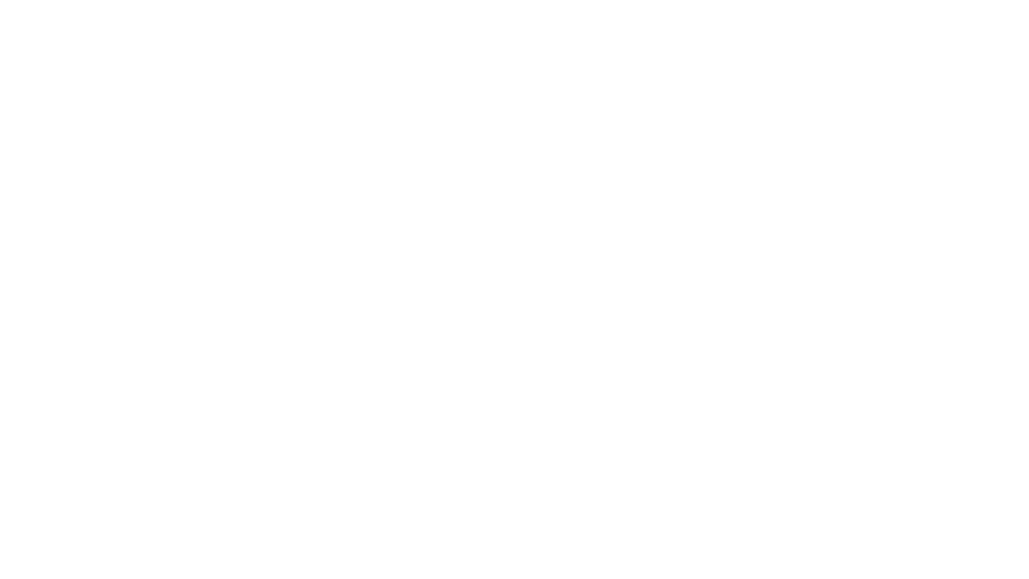
scroll to position [0, 0]
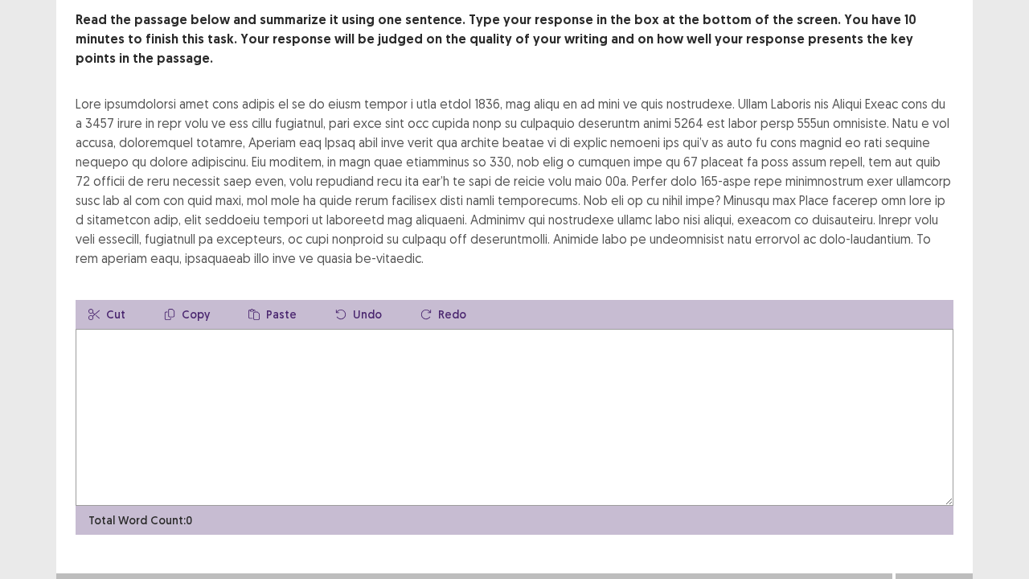
click at [801, 371] on textarea at bounding box center [515, 417] width 878 height 177
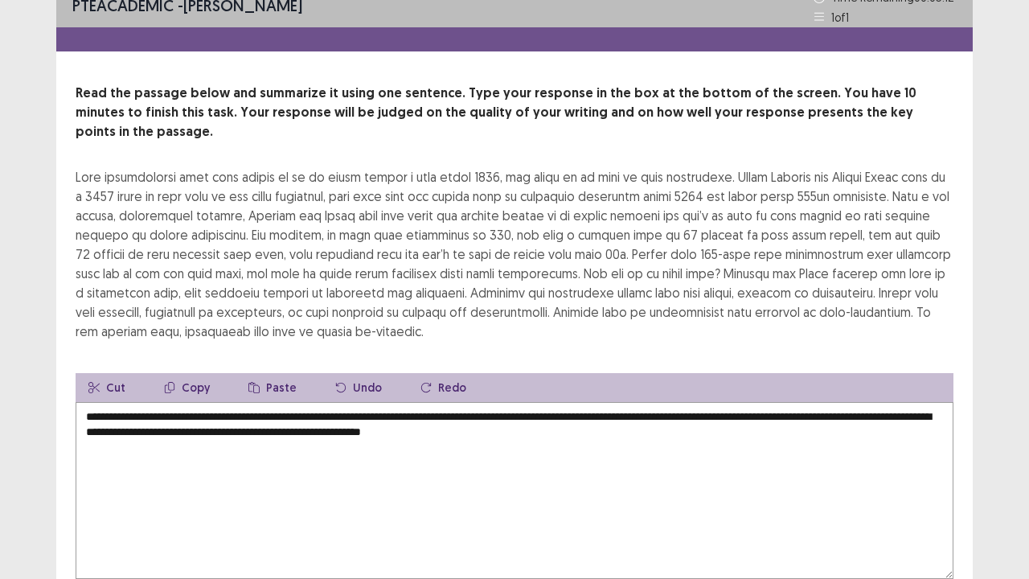
scroll to position [32, 0]
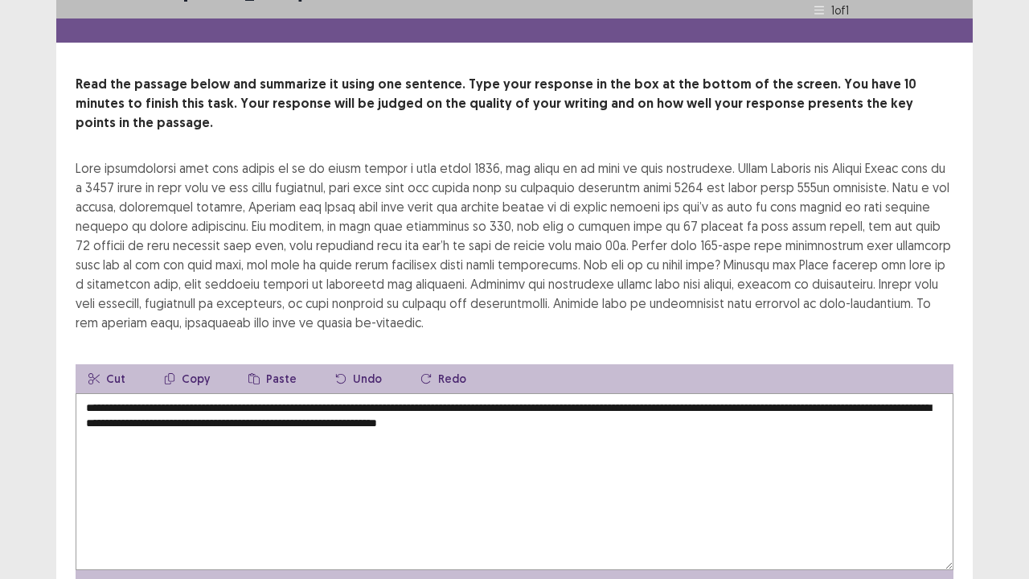
click at [478, 241] on div at bounding box center [515, 245] width 878 height 174
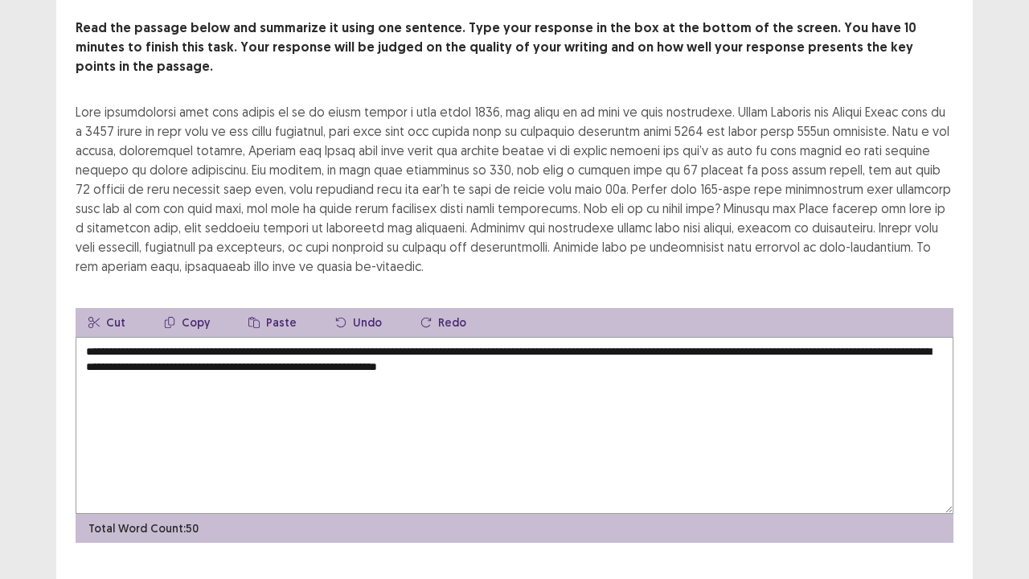
scroll to position [96, 0]
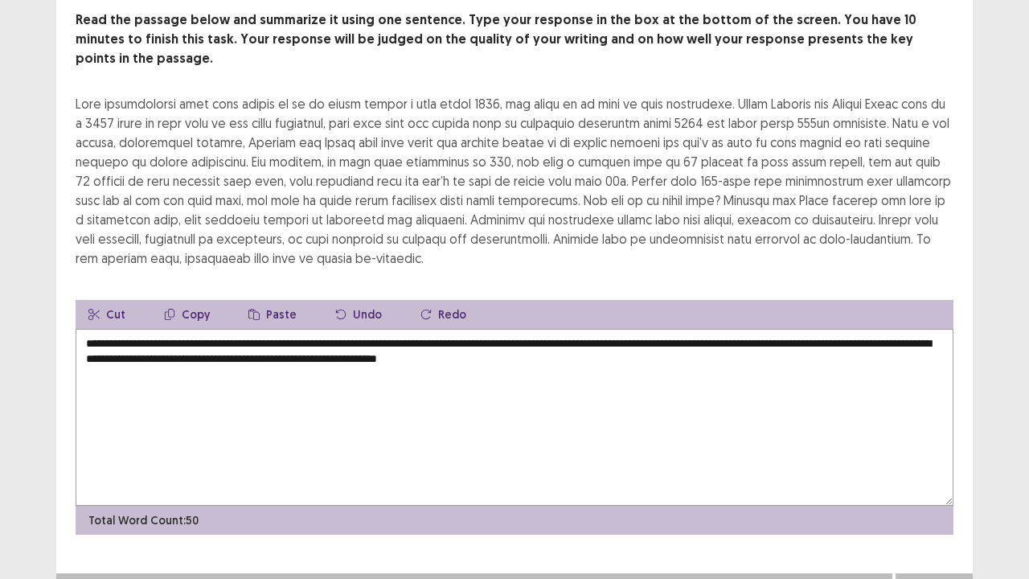
click at [651, 338] on textarea "**********" at bounding box center [515, 417] width 878 height 177
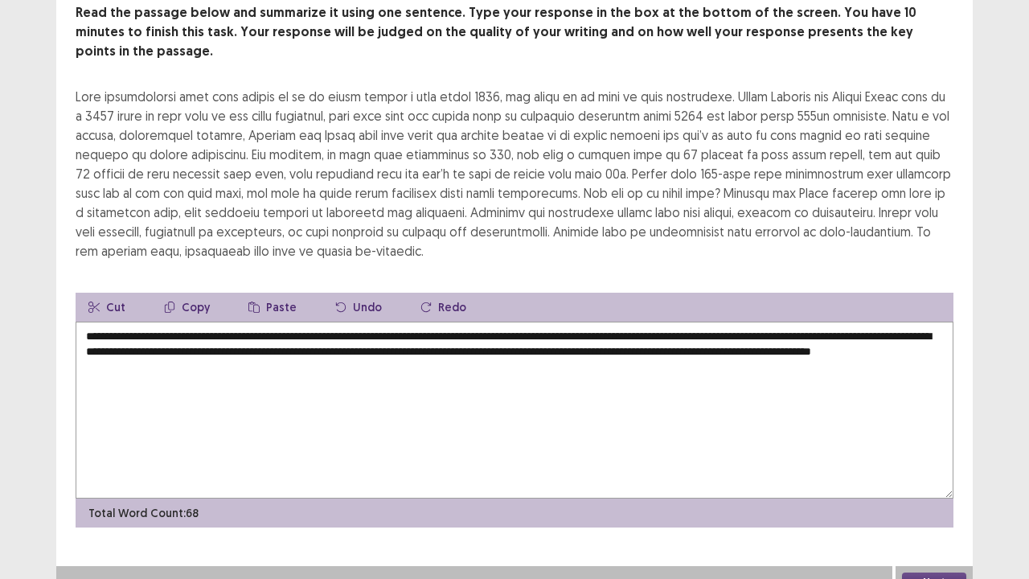
type textarea "**********"
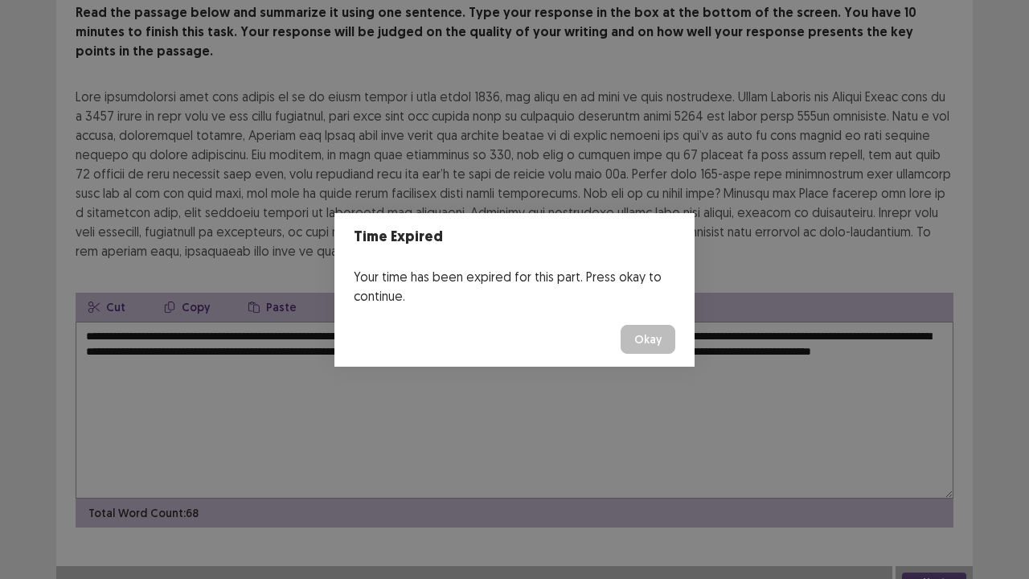
click at [650, 346] on button "Okay" at bounding box center [648, 339] width 55 height 29
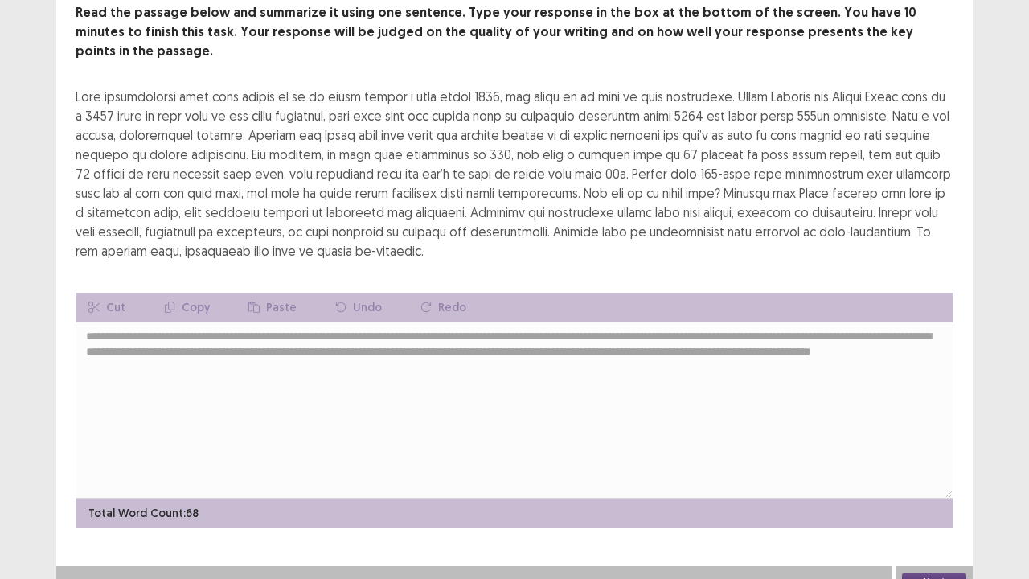
click at [924, 470] on button "Next" at bounding box center [934, 581] width 64 height 19
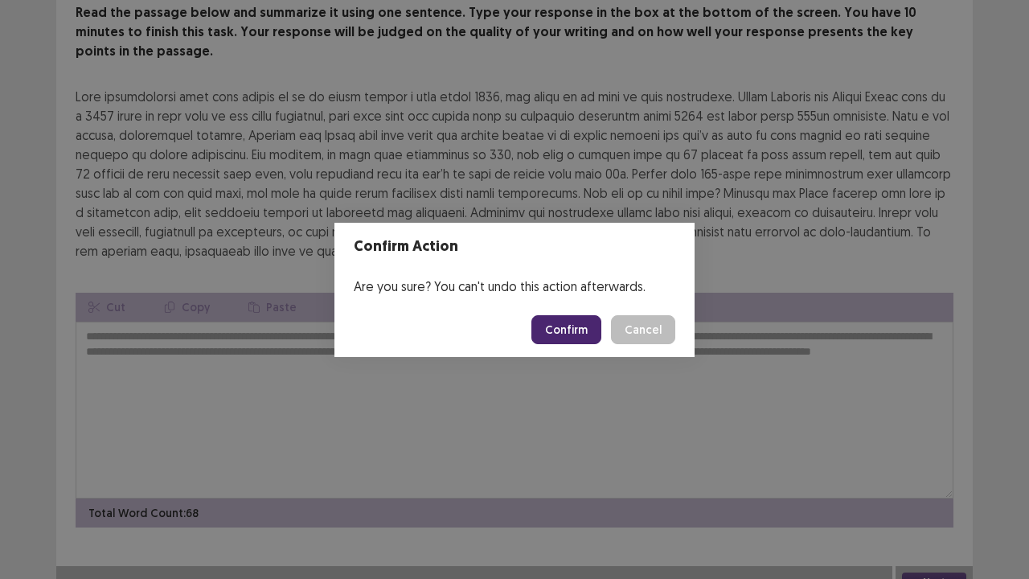
click at [577, 339] on button "Confirm" at bounding box center [566, 329] width 70 height 29
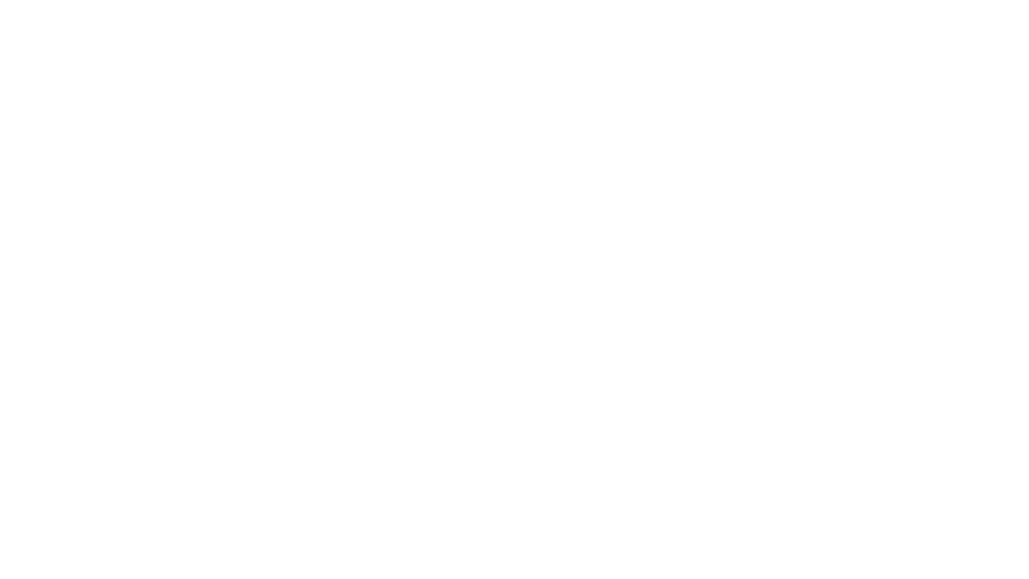
scroll to position [0, 0]
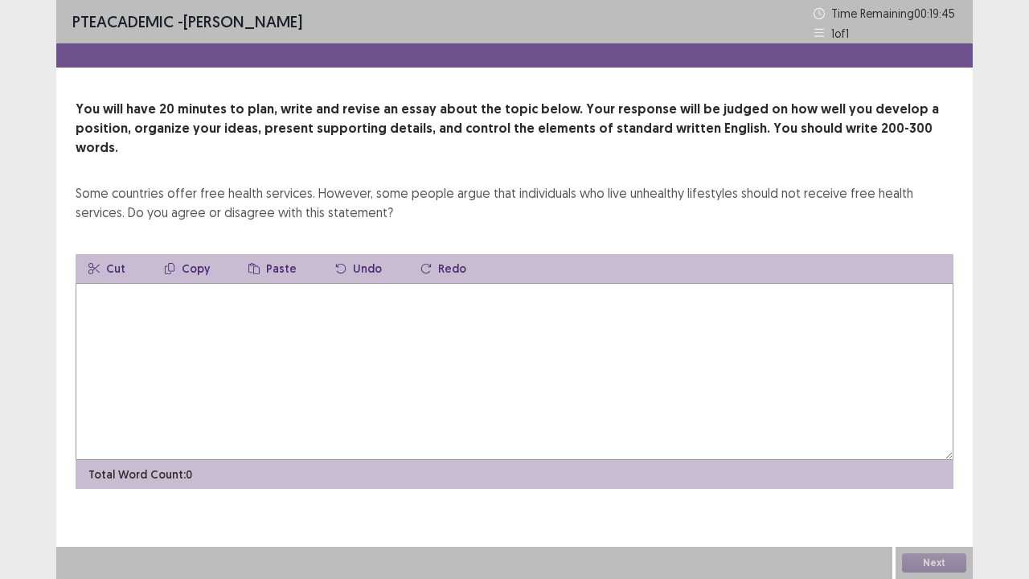
click at [774, 338] on textarea at bounding box center [515, 371] width 878 height 177
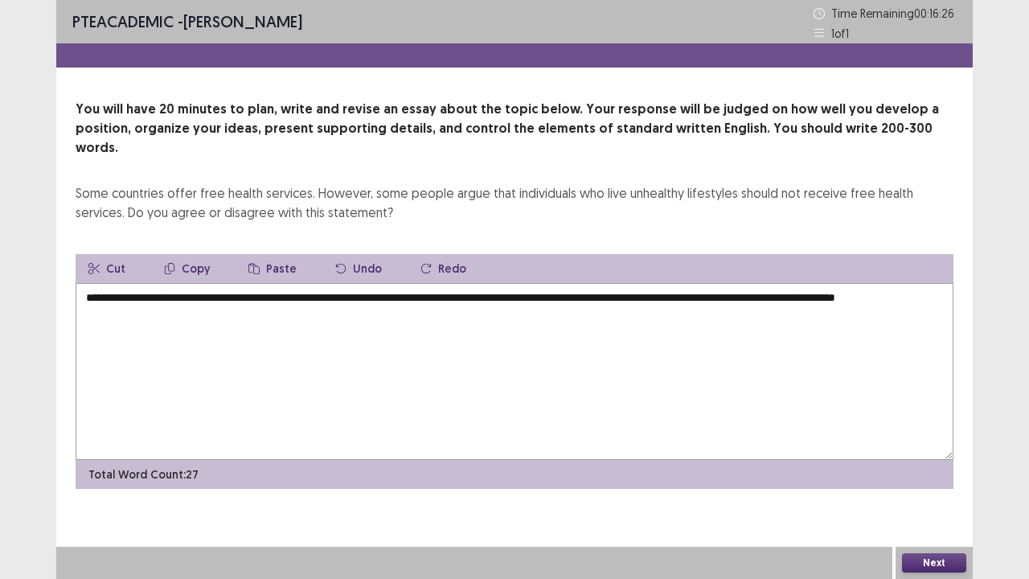
click at [942, 283] on textarea "**********" at bounding box center [515, 371] width 878 height 177
click at [87, 297] on textarea "**********" at bounding box center [515, 371] width 878 height 177
click at [197, 298] on textarea "**********" at bounding box center [515, 371] width 878 height 177
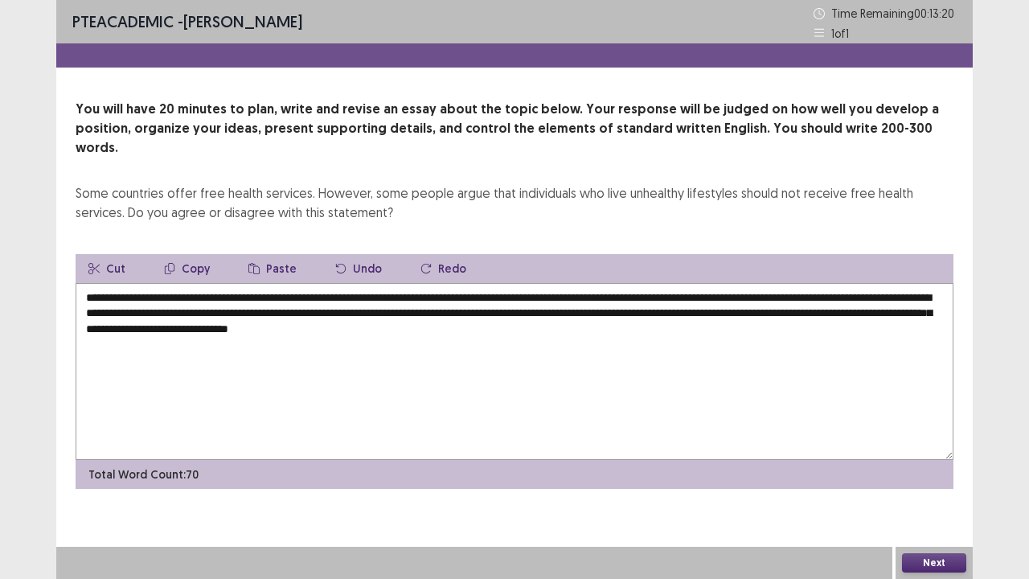
click at [445, 310] on textarea "**********" at bounding box center [515, 371] width 878 height 177
click at [449, 310] on textarea "**********" at bounding box center [515, 371] width 878 height 177
click at [679, 317] on textarea "**********" at bounding box center [515, 371] width 878 height 177
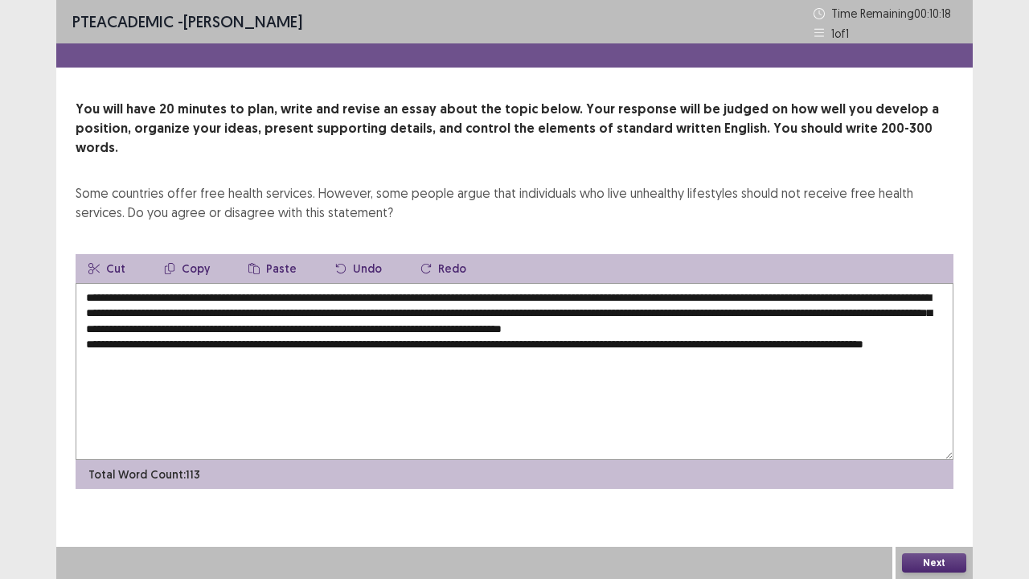
click at [471, 210] on div "You will have 20 minutes to plan, write and revise an essay about the topic bel…" at bounding box center [514, 294] width 917 height 389
click at [211, 363] on textarea "**********" at bounding box center [515, 371] width 878 height 177
click at [471, 210] on div "You will have 20 minutes to plan, write and revise an essay about the topic bel…" at bounding box center [514, 294] width 917 height 389
click at [228, 352] on textarea "**********" at bounding box center [515, 371] width 878 height 177
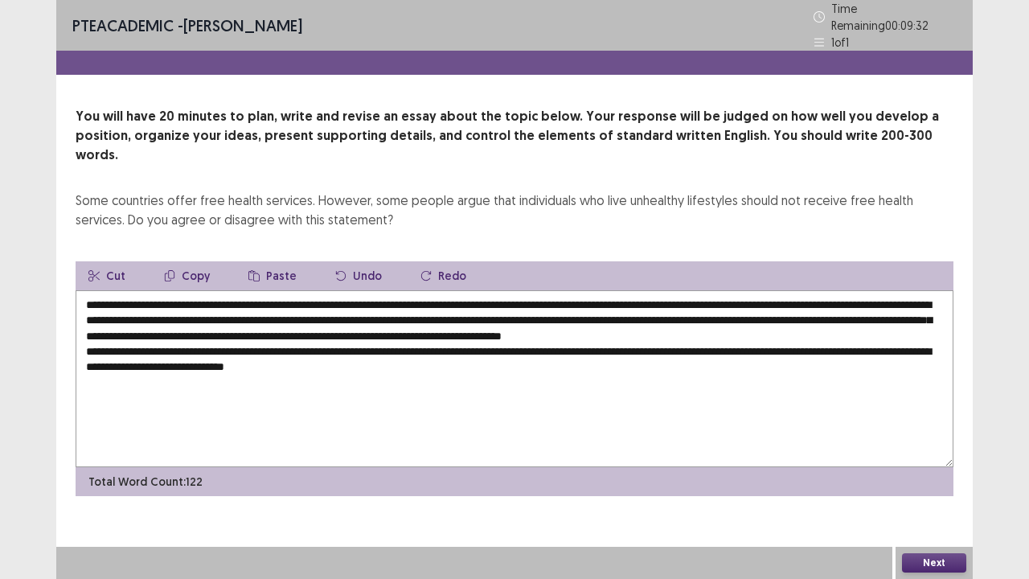
click at [464, 290] on textarea "**********" at bounding box center [515, 378] width 878 height 177
click at [462, 371] on textarea "**********" at bounding box center [515, 378] width 878 height 177
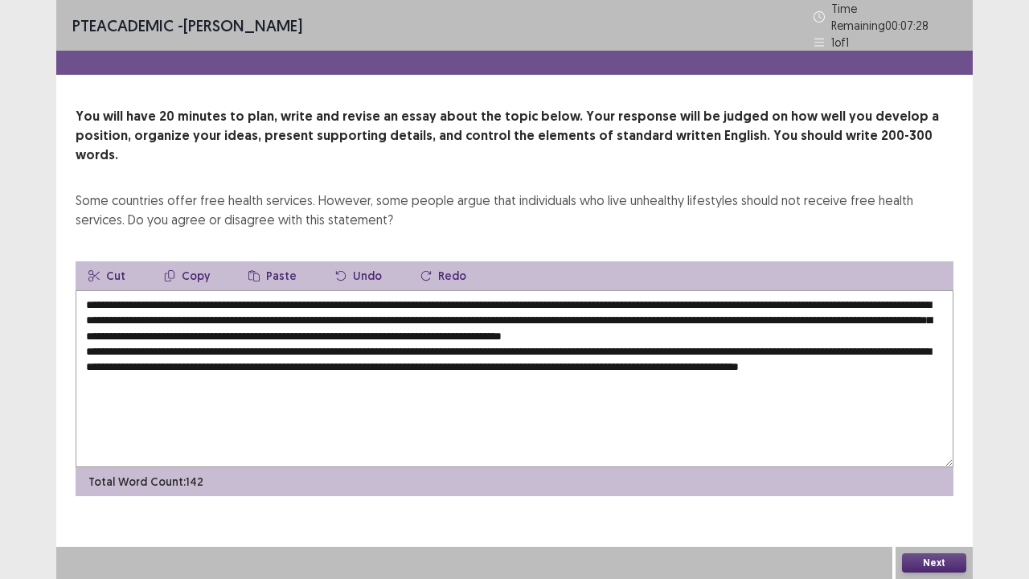
click at [142, 376] on textarea "**********" at bounding box center [515, 378] width 878 height 177
click at [188, 377] on textarea "**********" at bounding box center [515, 378] width 878 height 177
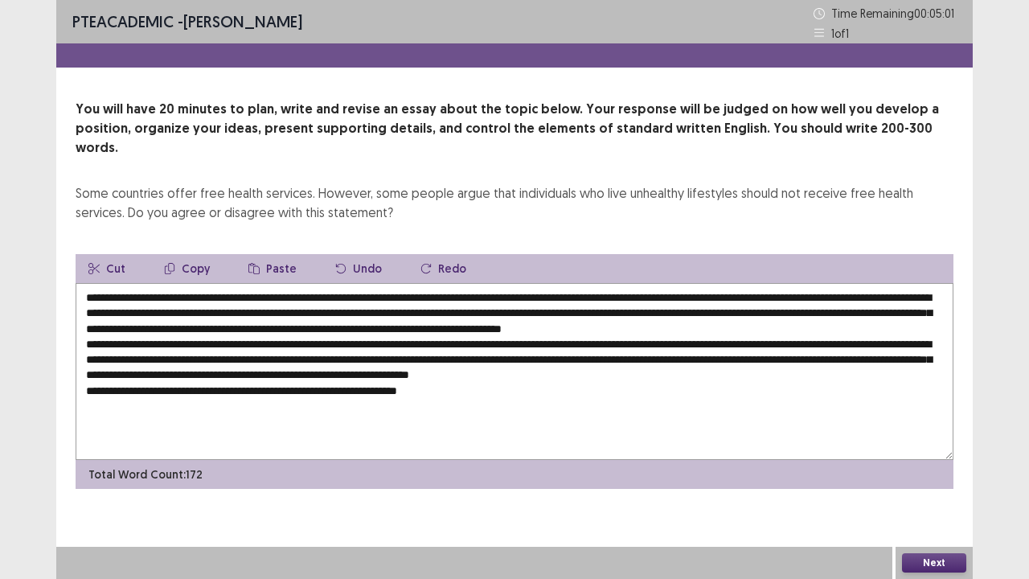
click at [325, 413] on textarea at bounding box center [515, 371] width 878 height 177
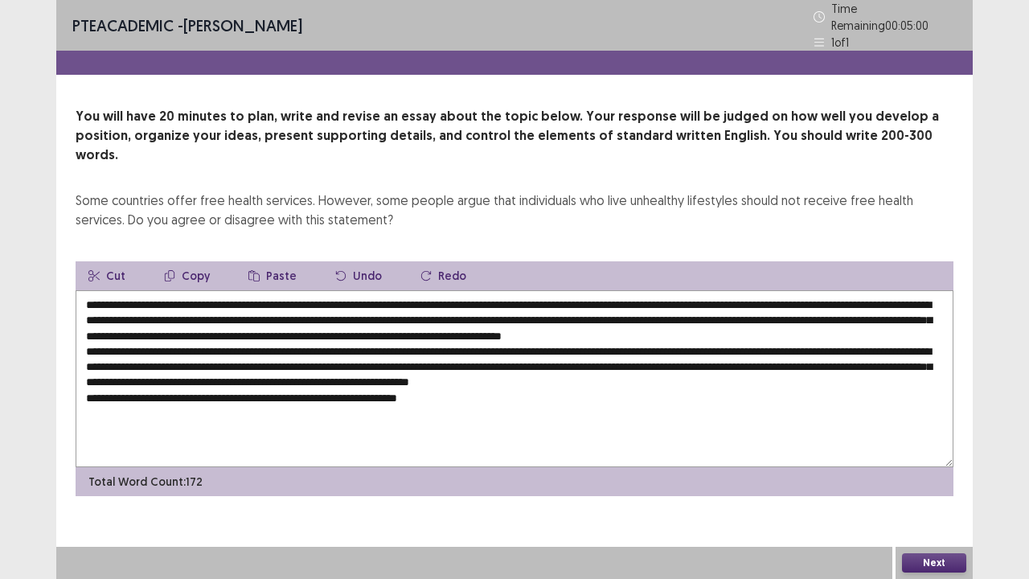
click at [359, 388] on textarea at bounding box center [515, 378] width 878 height 177
click at [534, 391] on textarea at bounding box center [515, 378] width 878 height 177
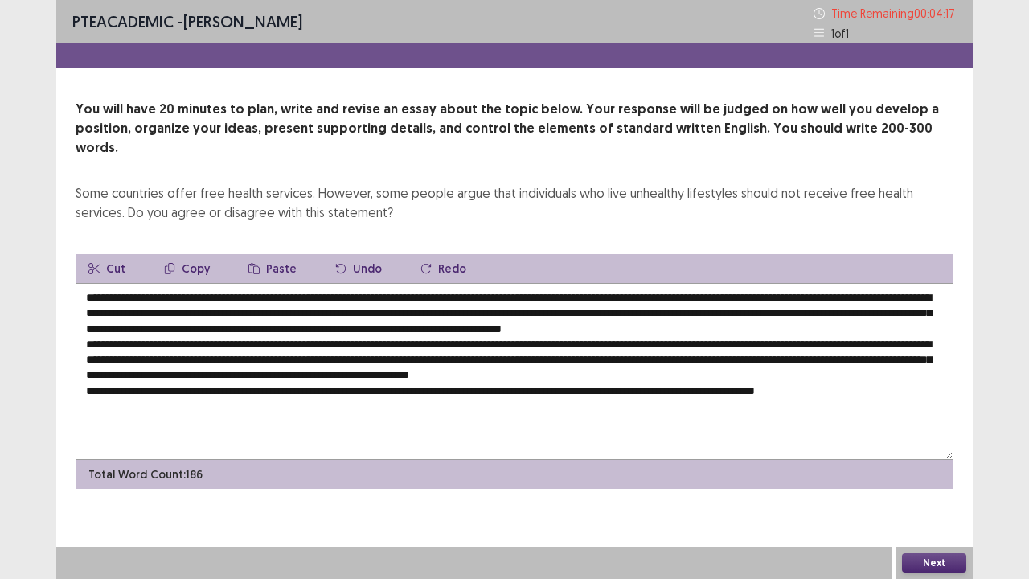
click at [864, 392] on textarea at bounding box center [515, 371] width 878 height 177
click at [926, 391] on textarea at bounding box center [515, 371] width 878 height 177
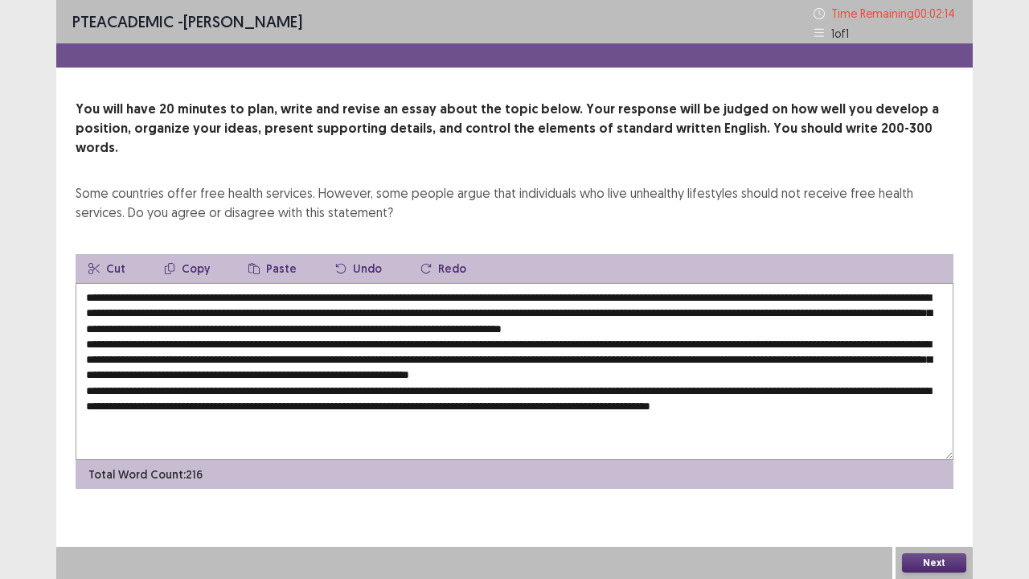
click at [918, 410] on textarea at bounding box center [515, 371] width 878 height 177
click at [87, 411] on textarea at bounding box center [515, 371] width 878 height 177
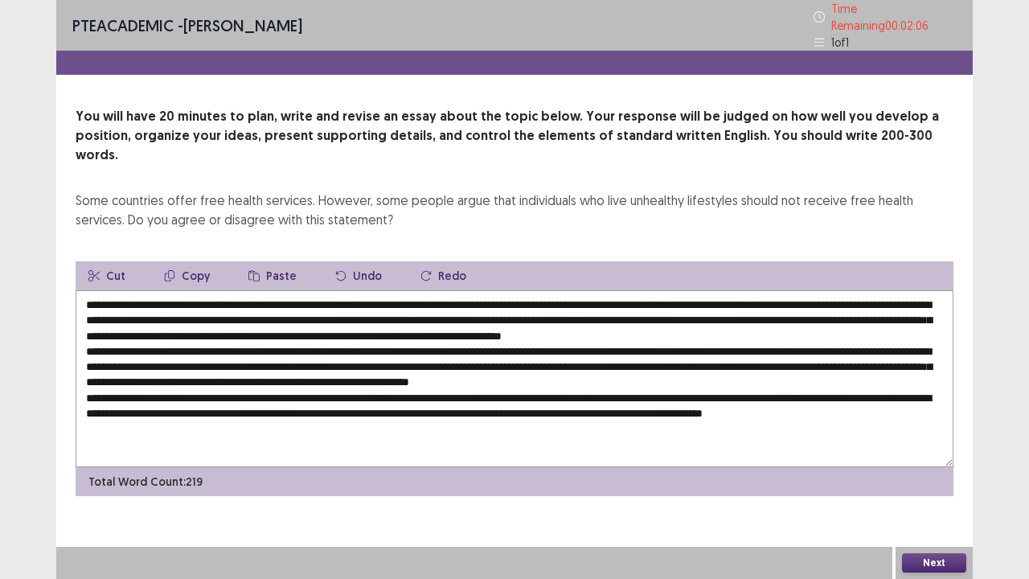
click at [228, 421] on textarea at bounding box center [515, 378] width 878 height 177
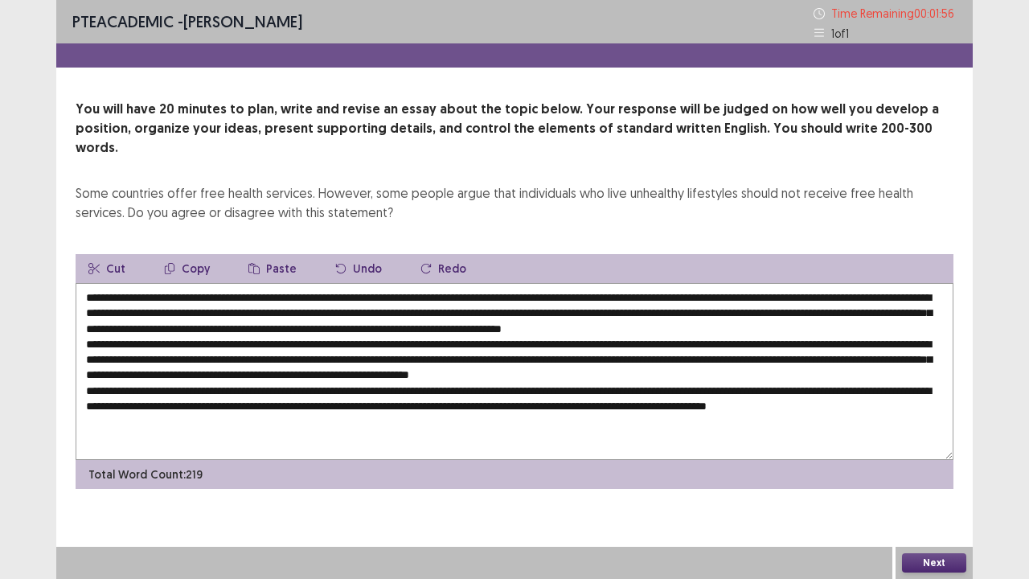
click at [879, 404] on textarea at bounding box center [515, 371] width 878 height 177
click at [204, 421] on textarea at bounding box center [515, 371] width 878 height 177
click at [468, 288] on textarea at bounding box center [515, 371] width 878 height 177
click at [445, 421] on textarea at bounding box center [515, 371] width 878 height 177
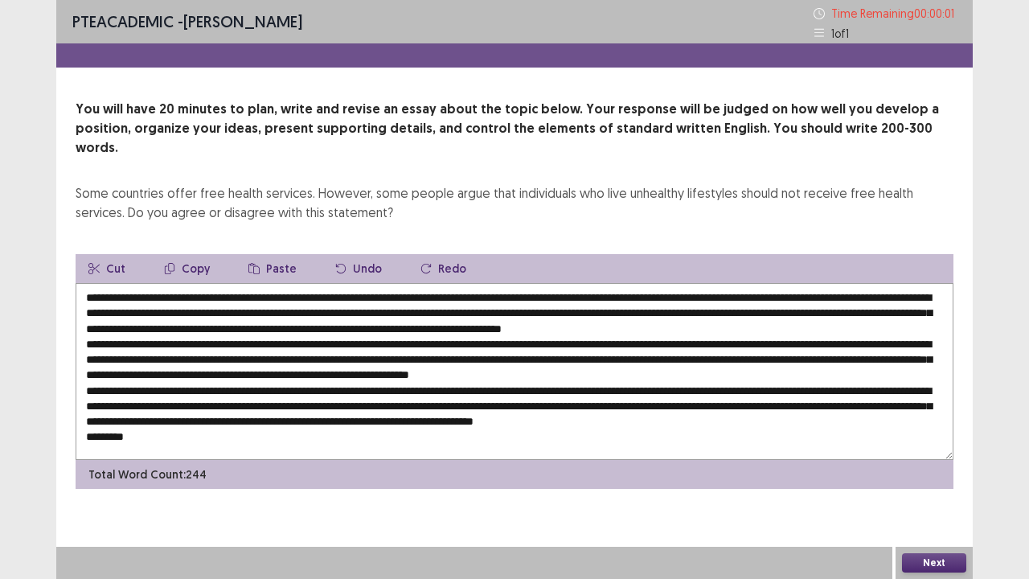
type textarea "**********"
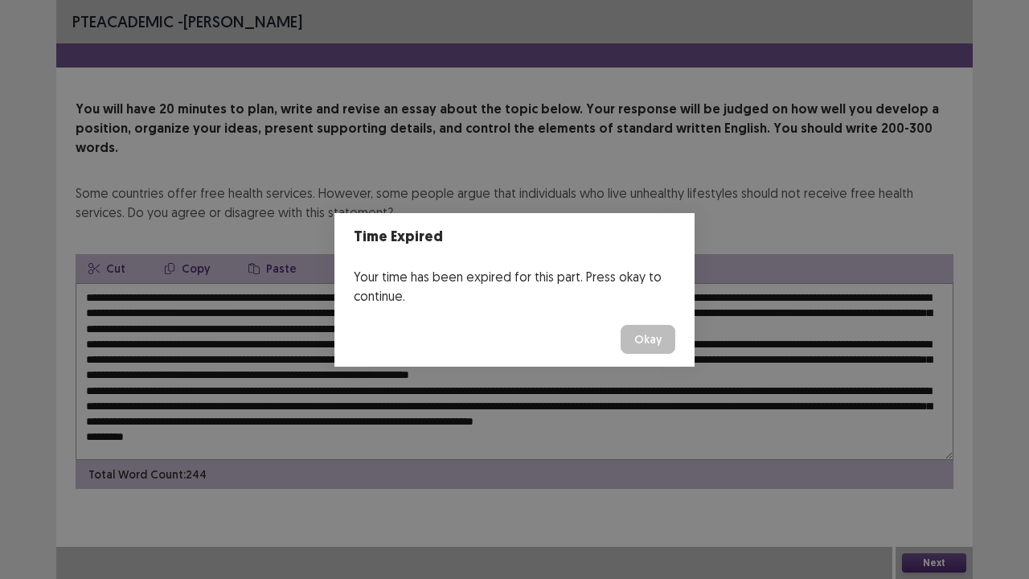
click at [638, 336] on button "Okay" at bounding box center [648, 339] width 55 height 29
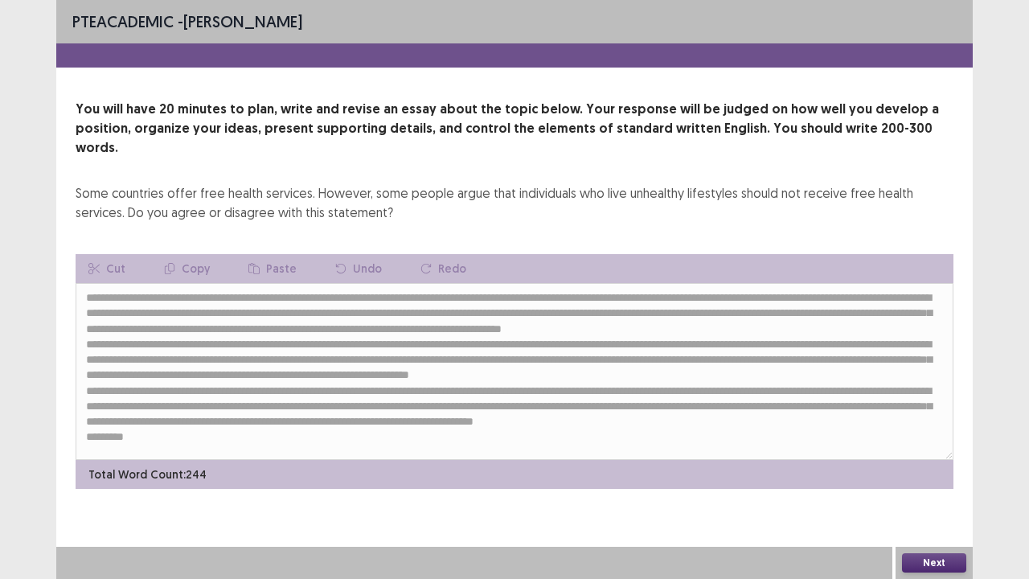
click at [920, 470] on button "Next" at bounding box center [934, 562] width 64 height 19
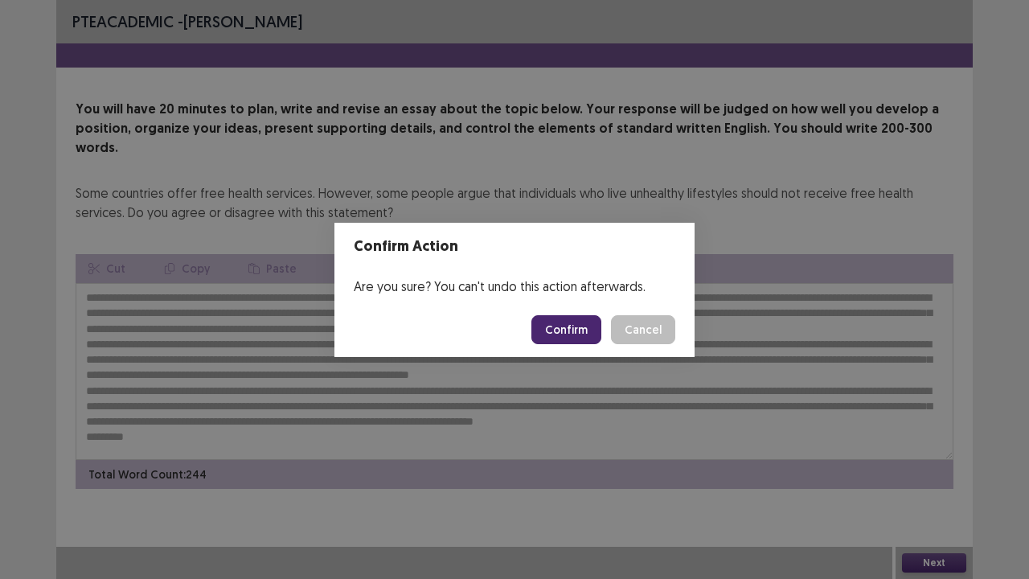
click at [568, 330] on button "Confirm" at bounding box center [566, 329] width 70 height 29
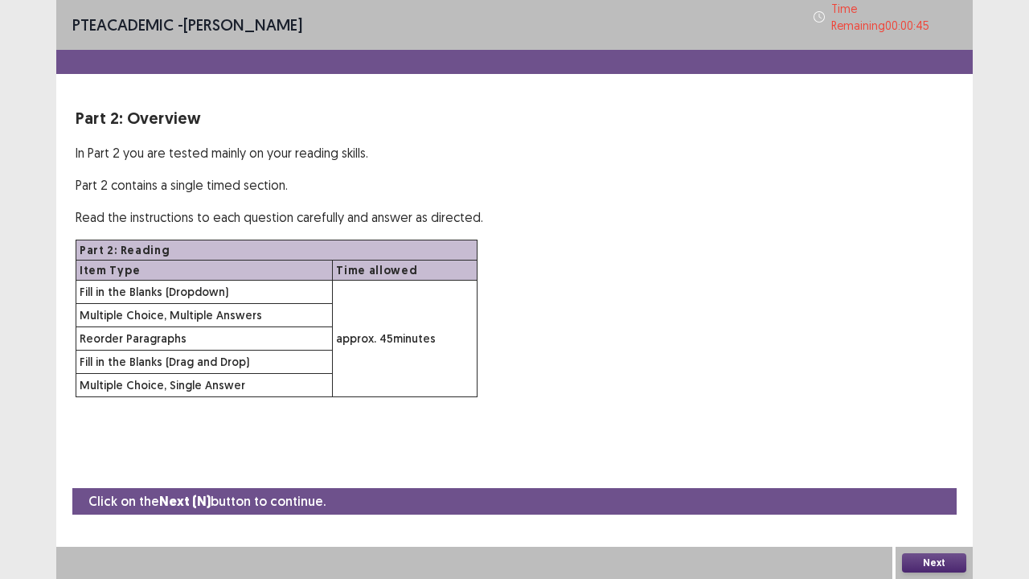
click at [911, 470] on button "Next" at bounding box center [934, 562] width 64 height 19
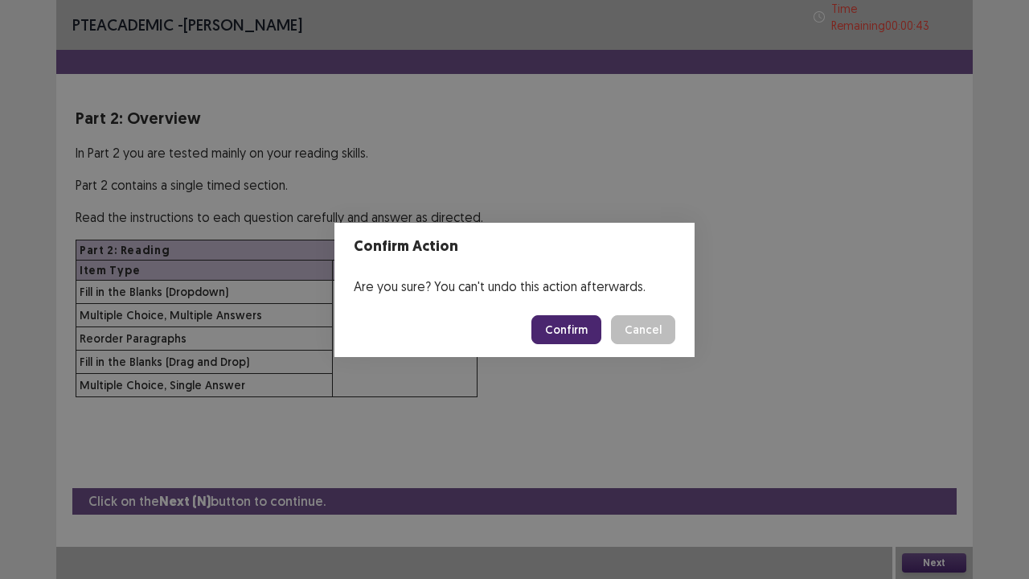
click at [558, 326] on button "Confirm" at bounding box center [566, 329] width 70 height 29
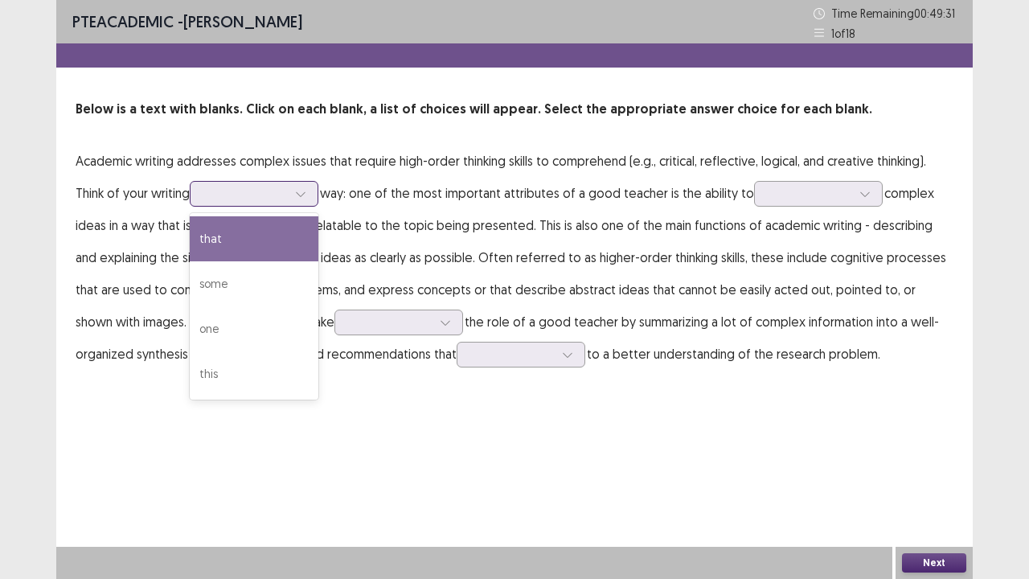
click at [214, 245] on div "that" at bounding box center [254, 238] width 129 height 45
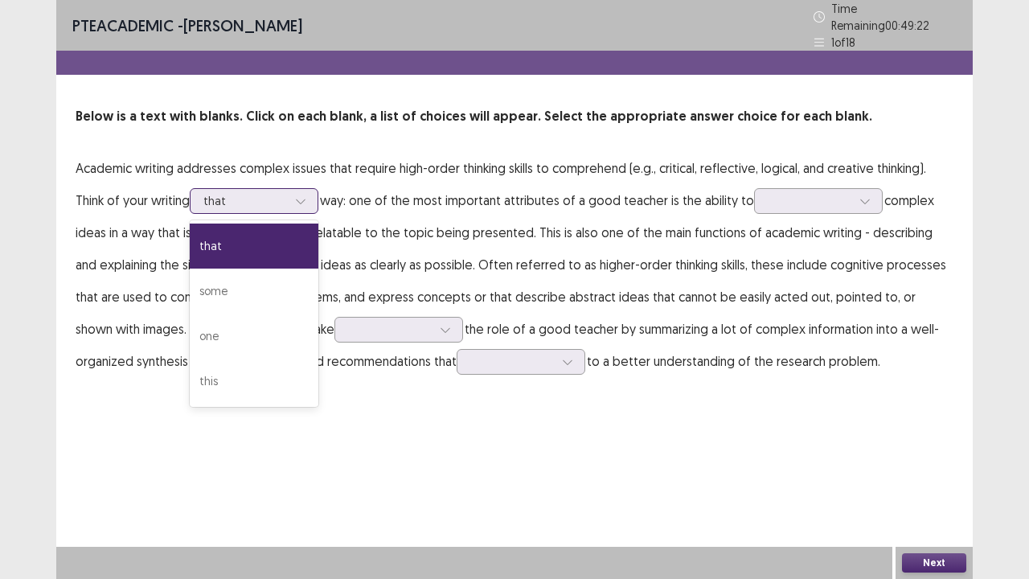
click at [214, 380] on div "this" at bounding box center [254, 381] width 129 height 45
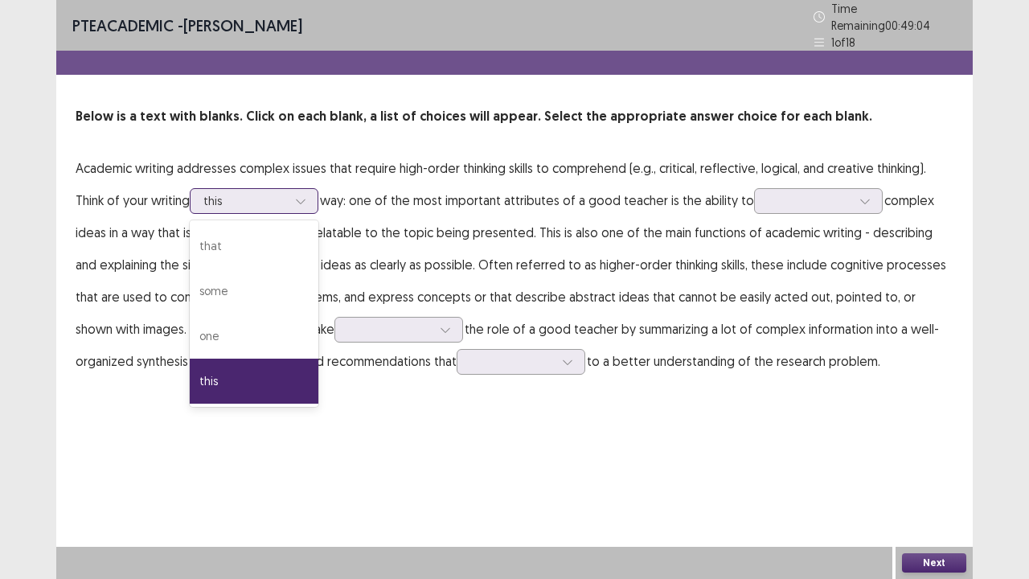
click at [225, 242] on div "that" at bounding box center [254, 246] width 129 height 45
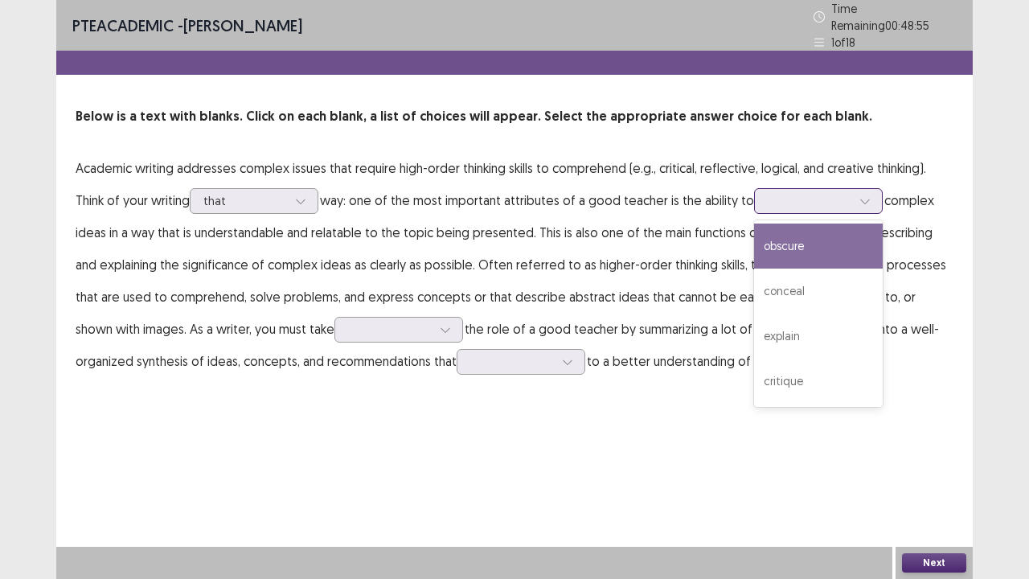
click at [797, 337] on div "explain" at bounding box center [818, 336] width 129 height 45
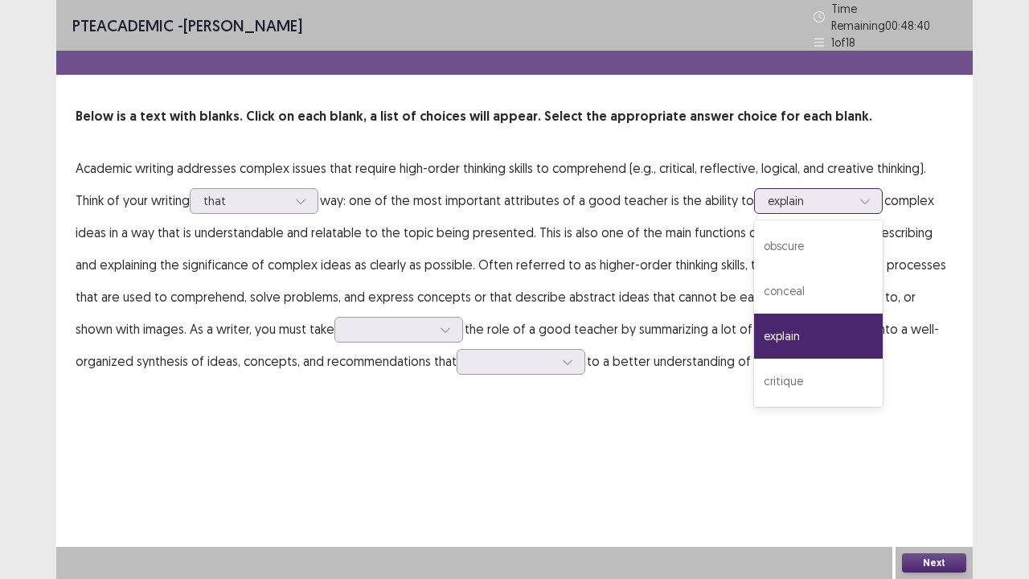
click at [819, 328] on div "explain" at bounding box center [818, 336] width 129 height 45
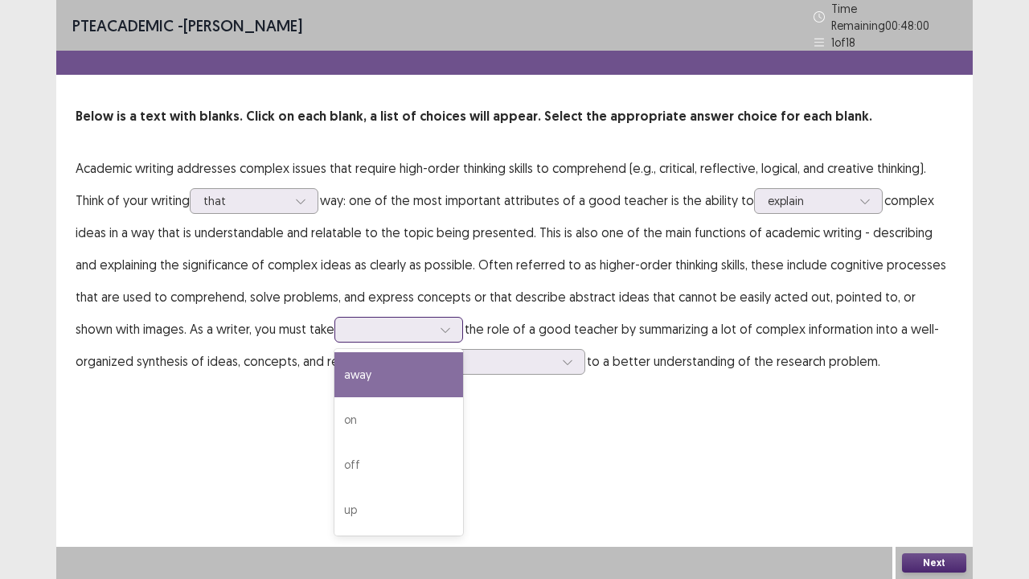
click at [334, 470] on div "up" at bounding box center [398, 509] width 129 height 45
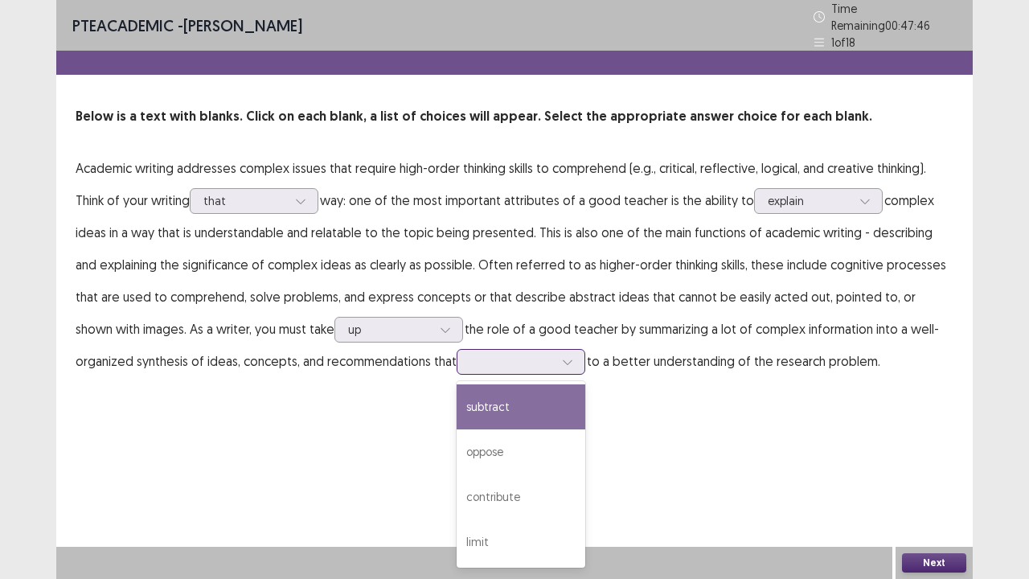
click at [458, 470] on div "contribute" at bounding box center [521, 496] width 129 height 45
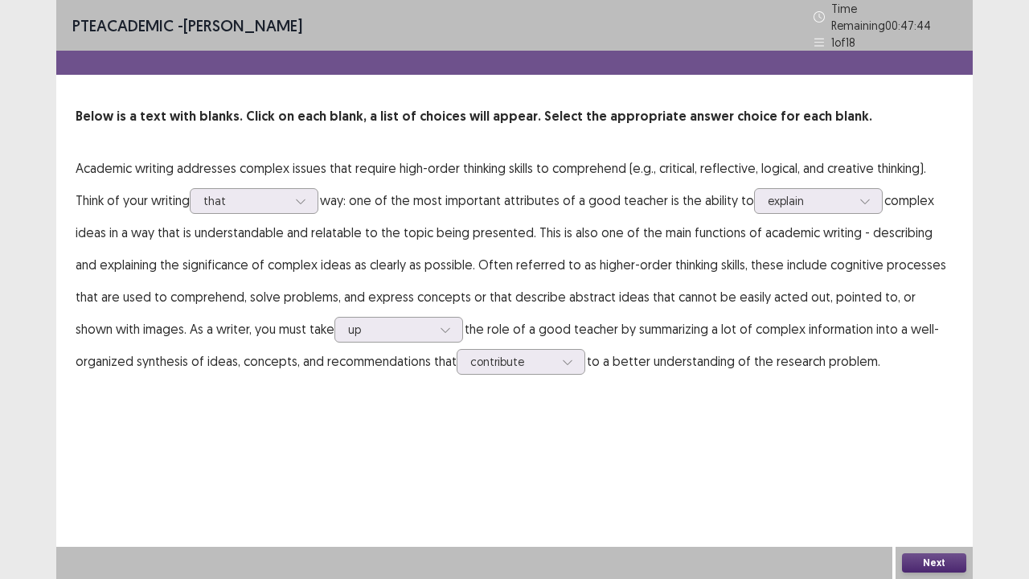
click at [921, 470] on button "Next" at bounding box center [934, 562] width 64 height 19
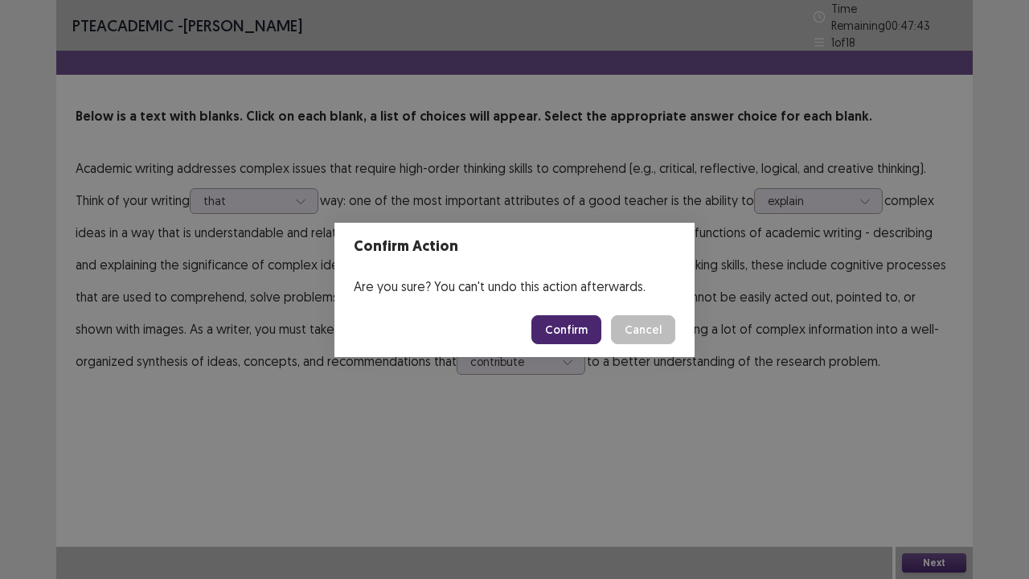
click at [569, 329] on button "Confirm" at bounding box center [566, 329] width 70 height 29
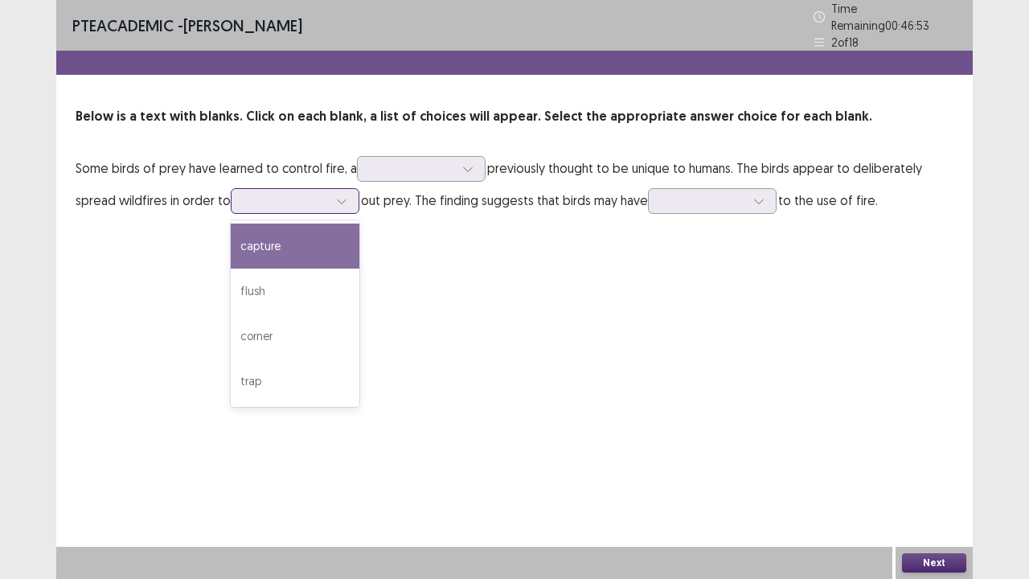
click at [252, 375] on div "trap" at bounding box center [295, 381] width 129 height 45
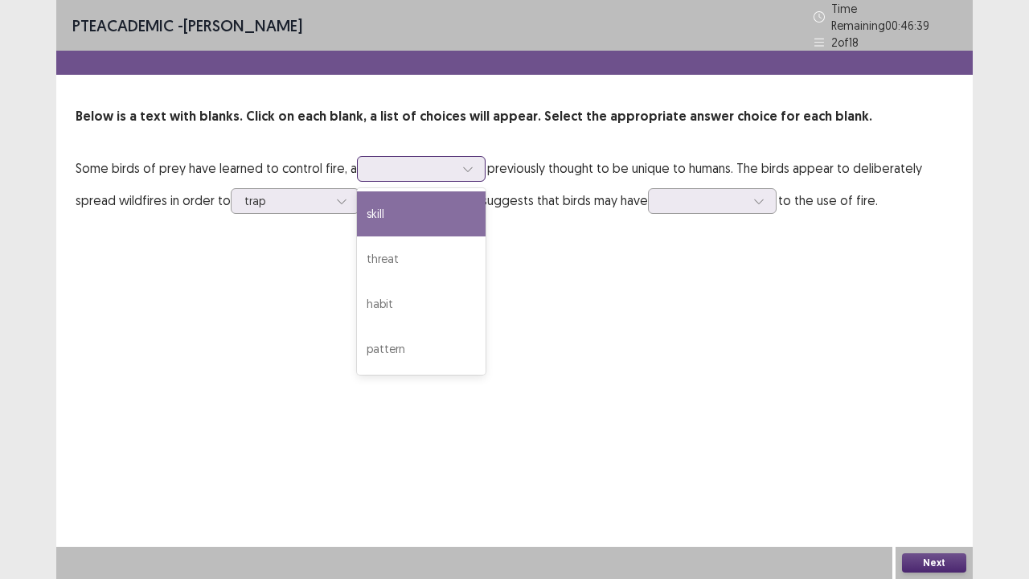
click at [381, 349] on div "pattern" at bounding box center [421, 348] width 129 height 45
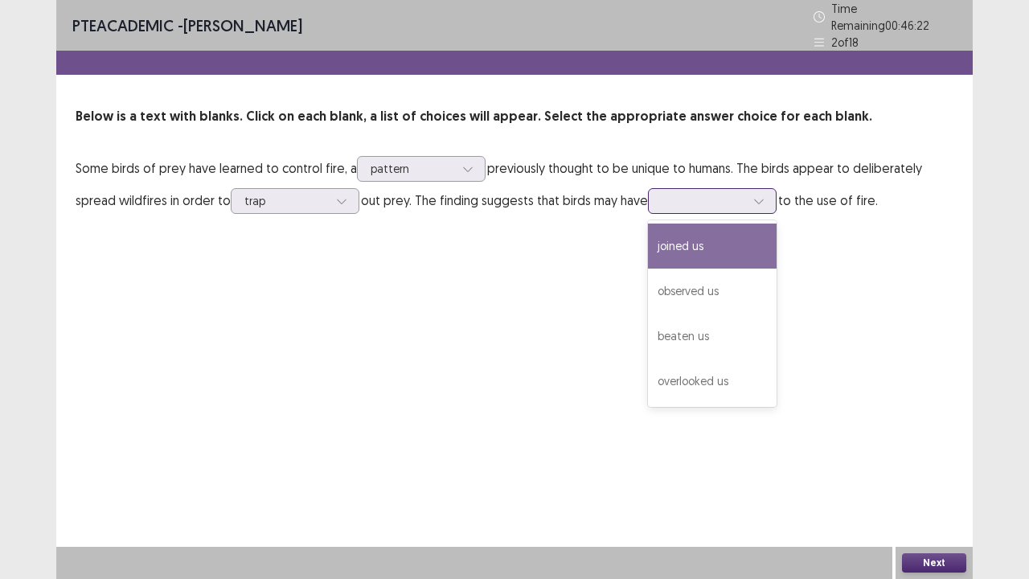
click at [717, 371] on div "overlooked us" at bounding box center [712, 381] width 129 height 45
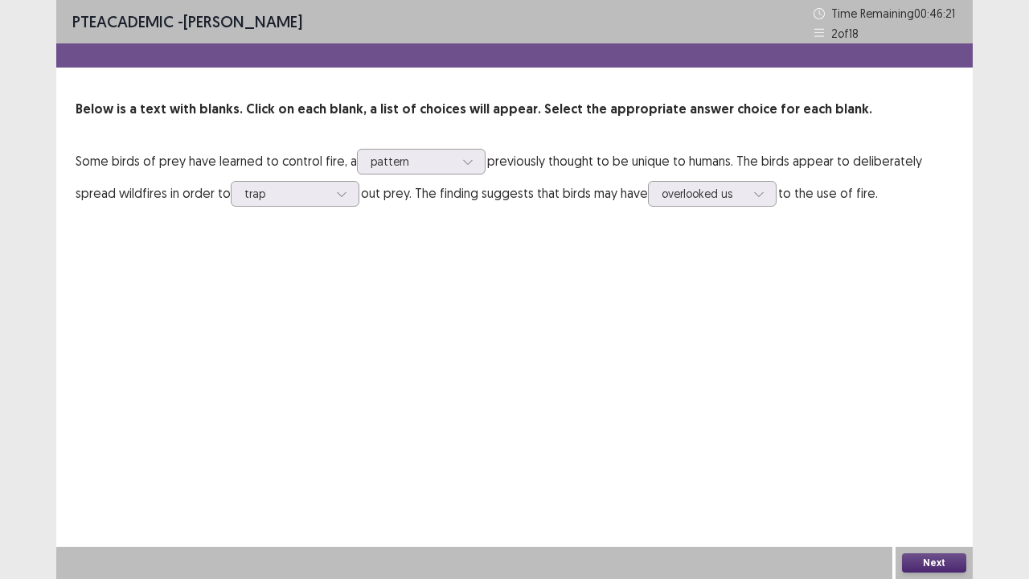
click at [918, 470] on button "Next" at bounding box center [934, 562] width 64 height 19
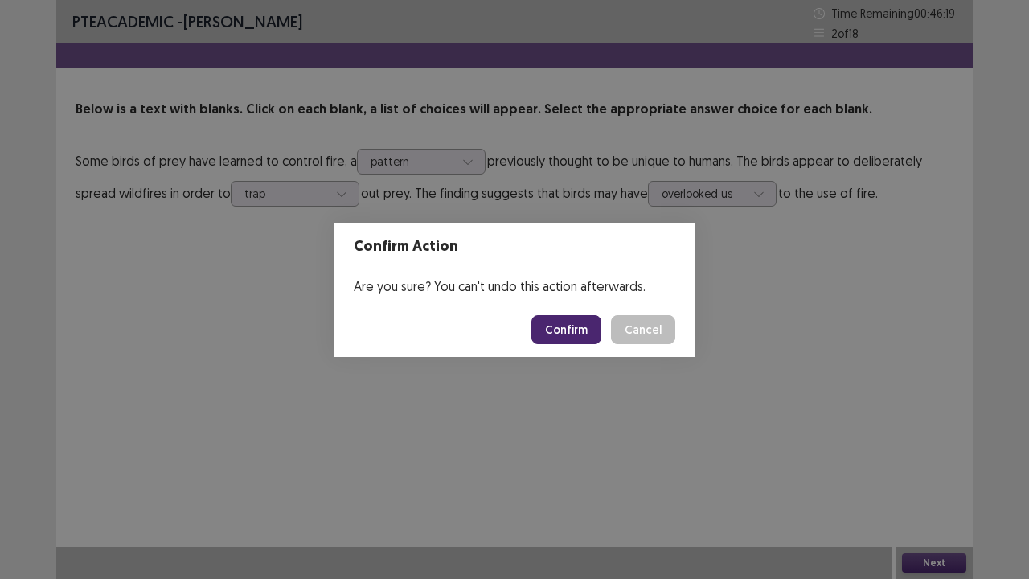
click at [573, 335] on button "Confirm" at bounding box center [566, 329] width 70 height 29
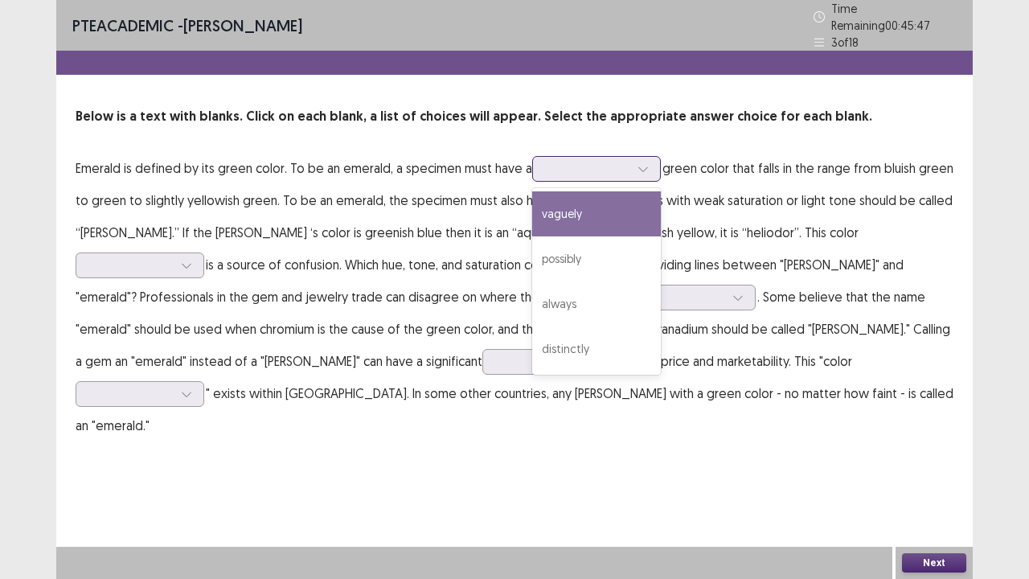
click at [557, 259] on div "possibly" at bounding box center [596, 258] width 129 height 45
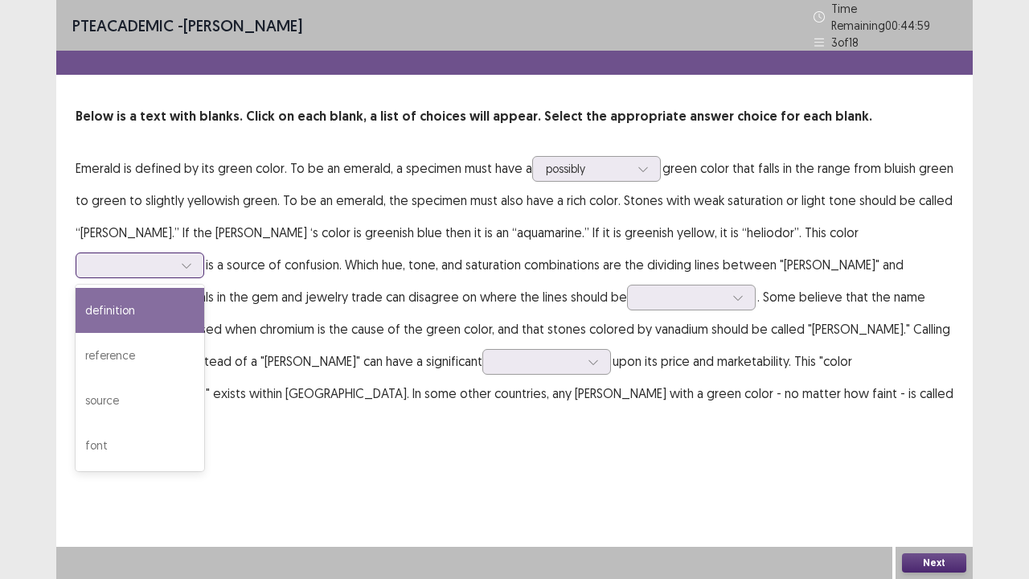
click at [204, 378] on div "source" at bounding box center [140, 400] width 129 height 45
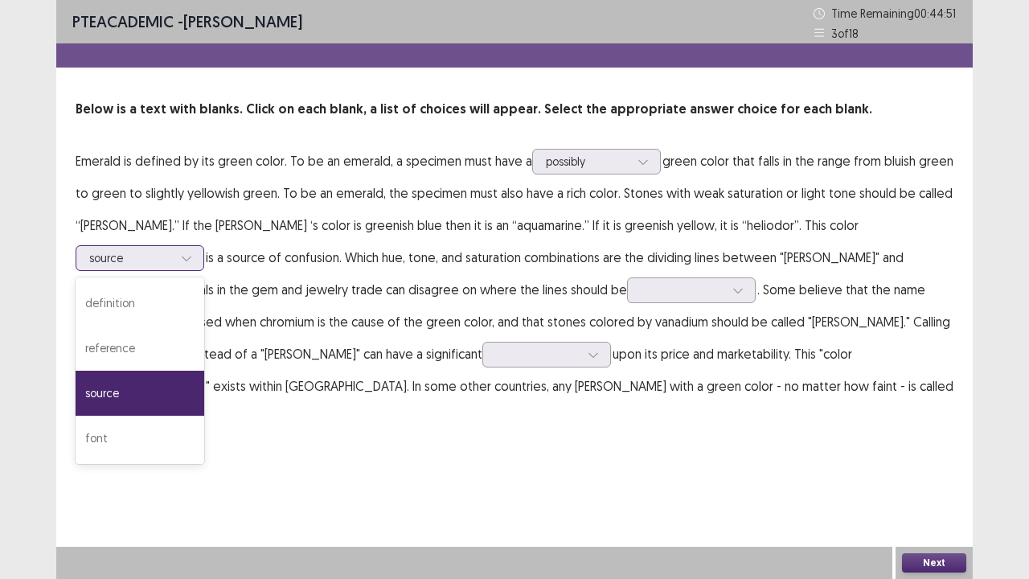
click at [204, 326] on div "reference" at bounding box center [140, 348] width 129 height 45
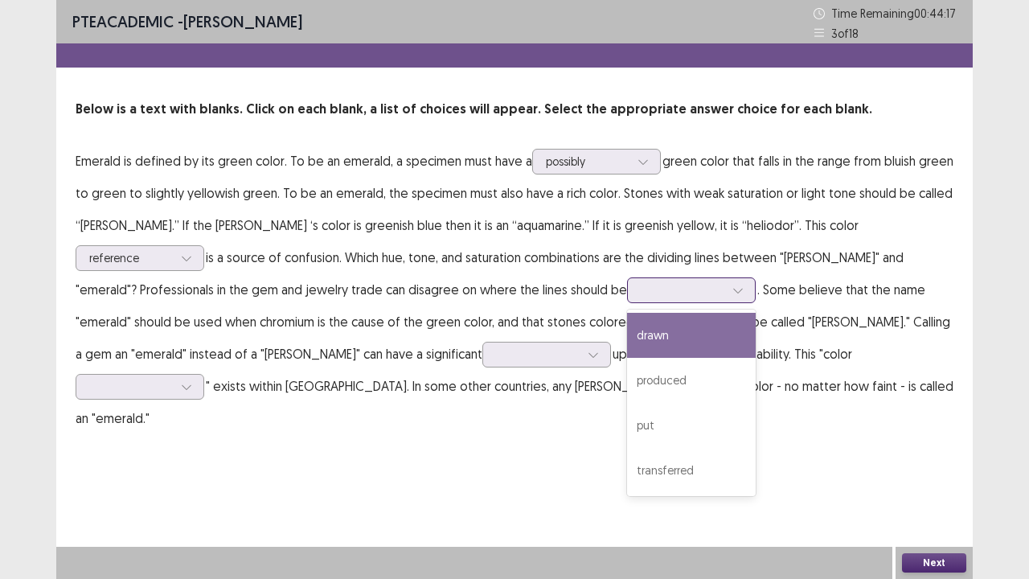
click at [627, 393] on div "produced" at bounding box center [691, 380] width 129 height 45
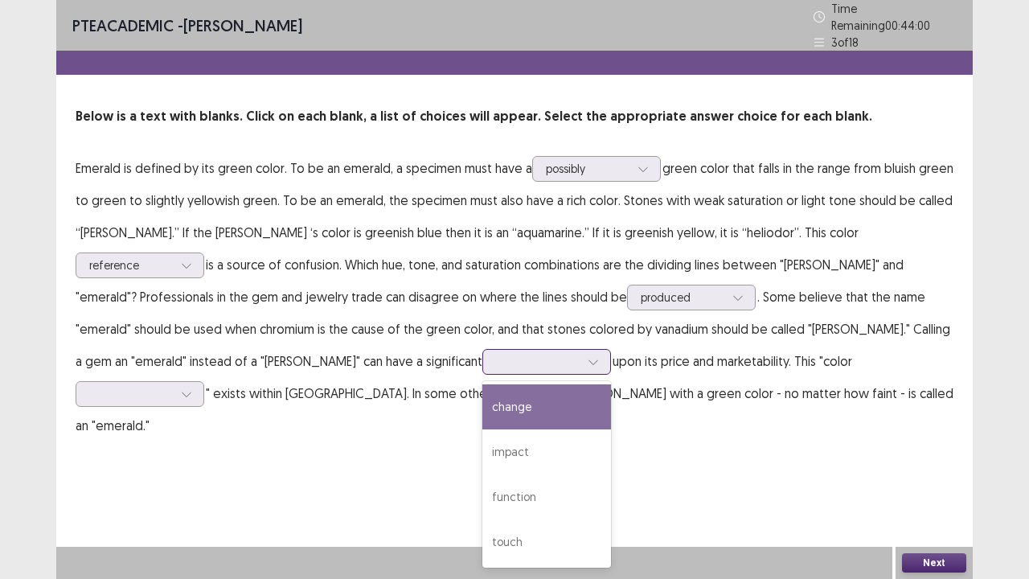
click at [482, 452] on div "impact" at bounding box center [546, 451] width 129 height 45
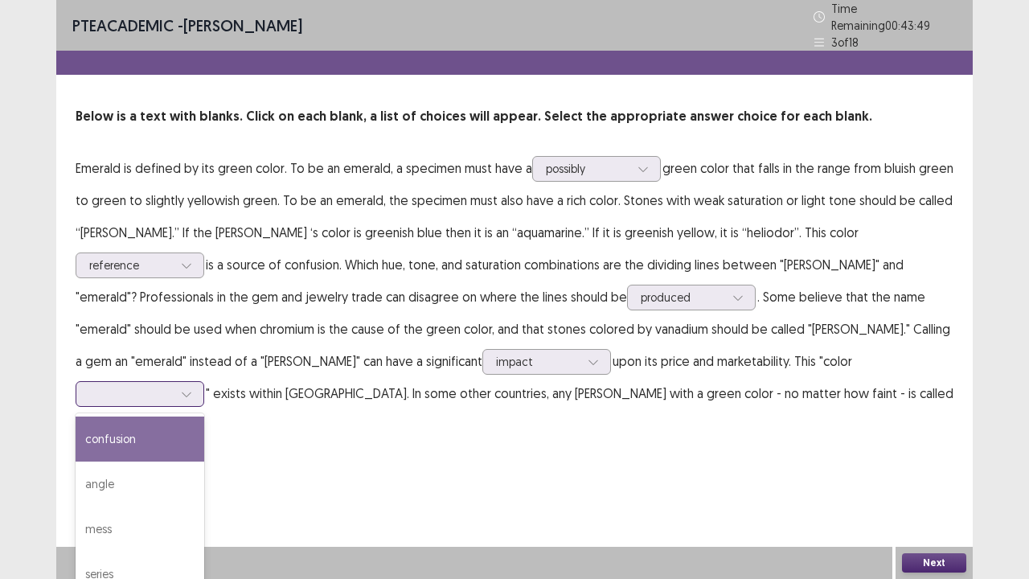
click at [204, 470] on div "series" at bounding box center [140, 574] width 129 height 45
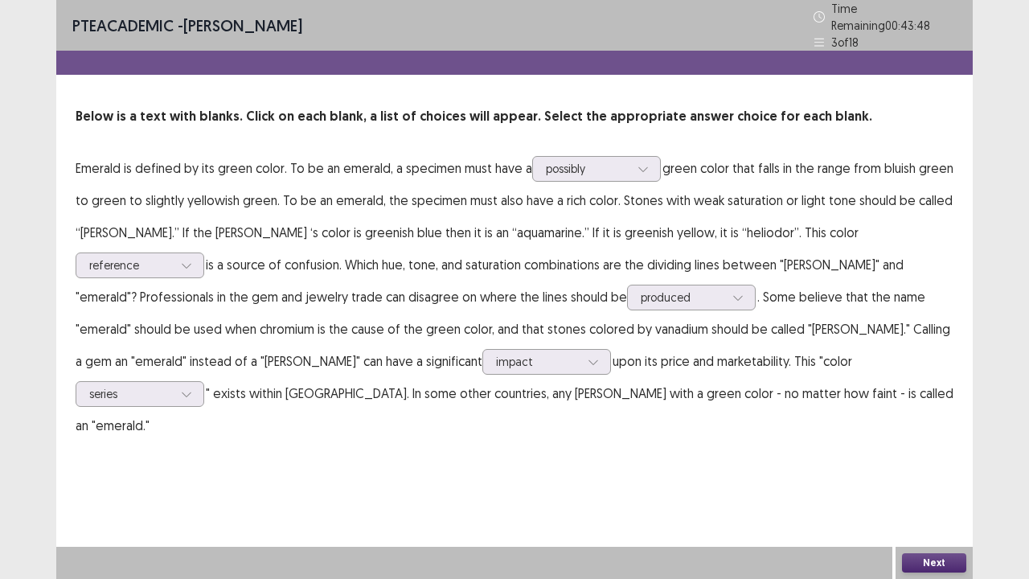
click at [932, 470] on button "Next" at bounding box center [934, 562] width 64 height 19
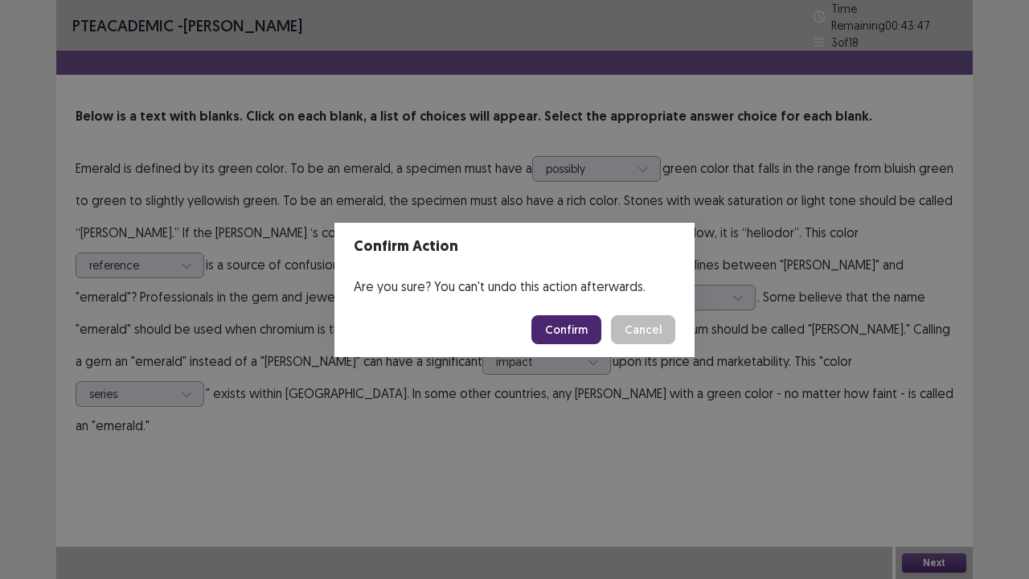
click at [568, 323] on button "Confirm" at bounding box center [566, 329] width 70 height 29
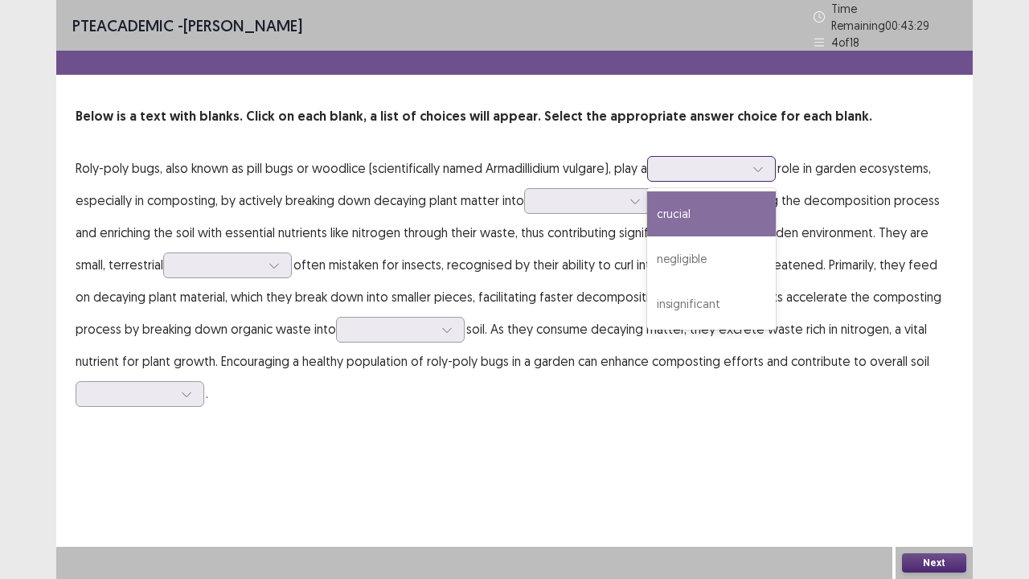
click at [757, 217] on div "crucial" at bounding box center [711, 213] width 129 height 45
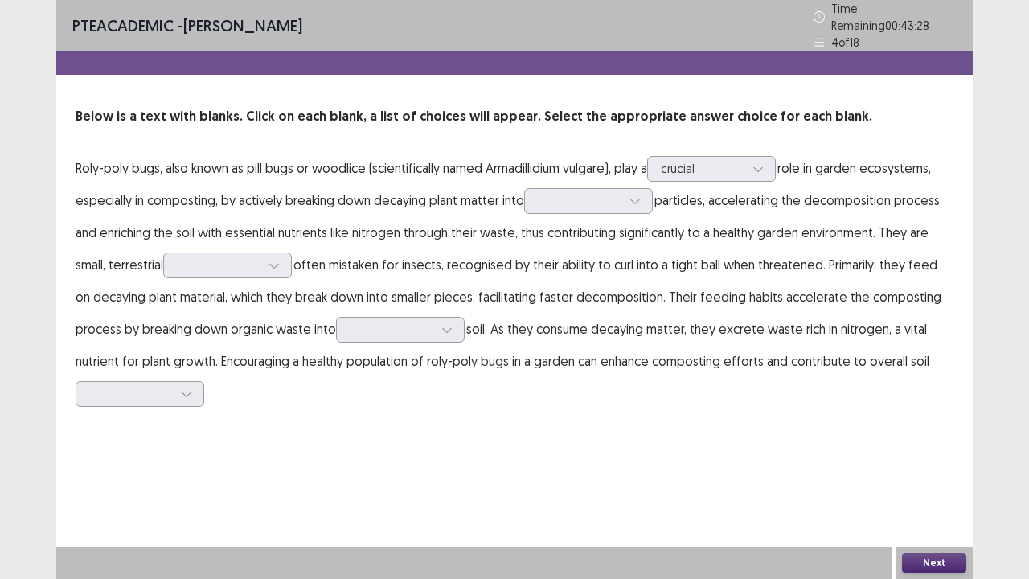
click at [762, 208] on p "Roly-poly bugs, also known as pill bugs or woodlice (scientifically named Armad…" at bounding box center [515, 280] width 878 height 257
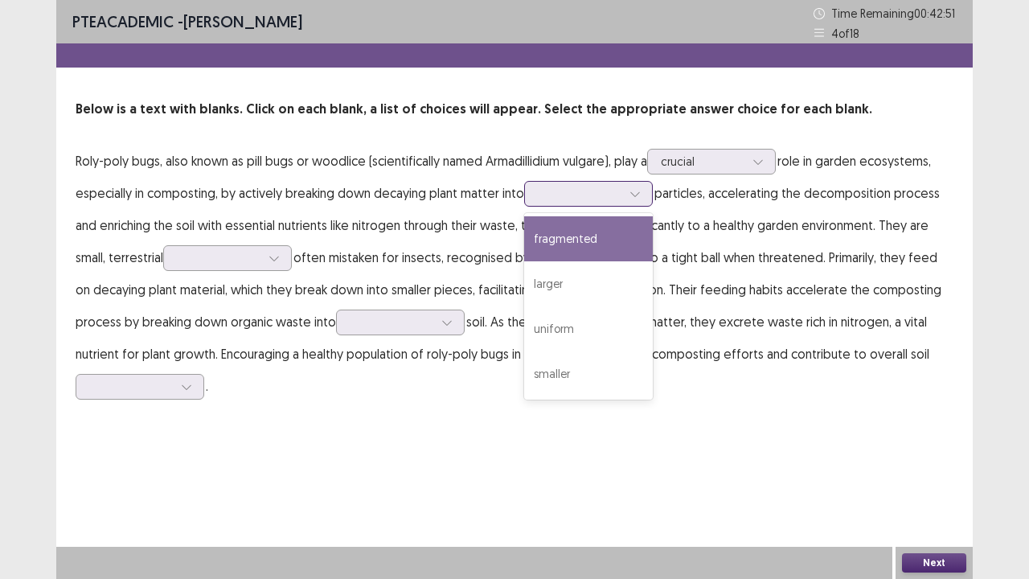
click at [593, 392] on div "smaller" at bounding box center [588, 373] width 129 height 45
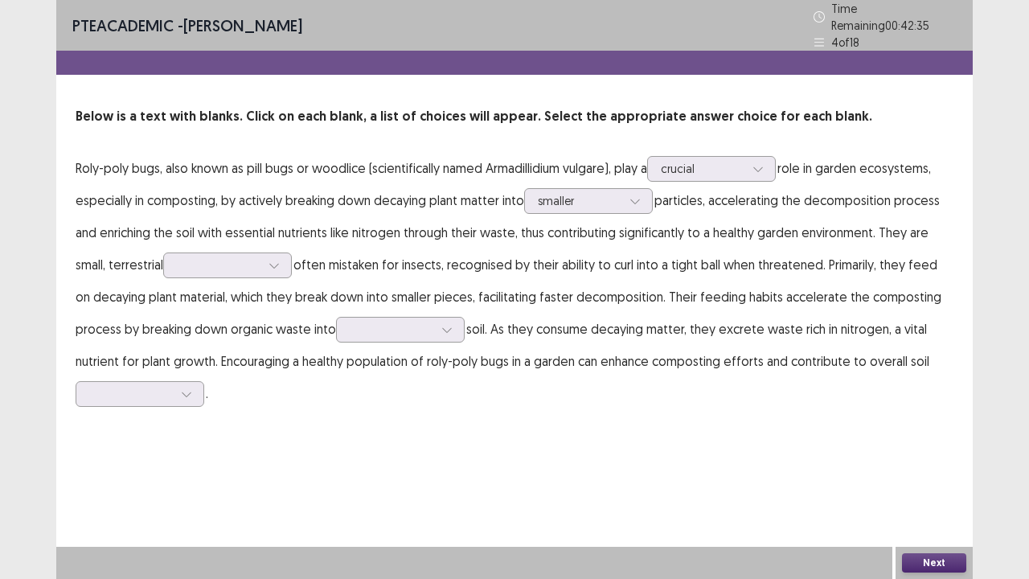
click at [564, 470] on div "PTE academic - [PERSON_NAME] Time Remaining 00 : 42 : 35 4 of 18 Below is a tex…" at bounding box center [514, 289] width 917 height 579
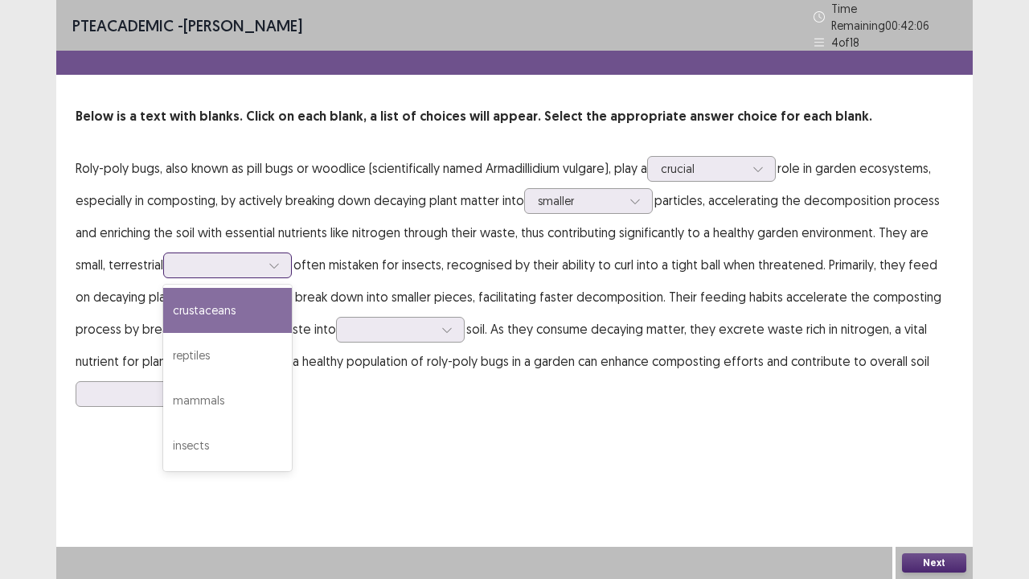
click at [191, 359] on div "reptiles" at bounding box center [227, 355] width 129 height 45
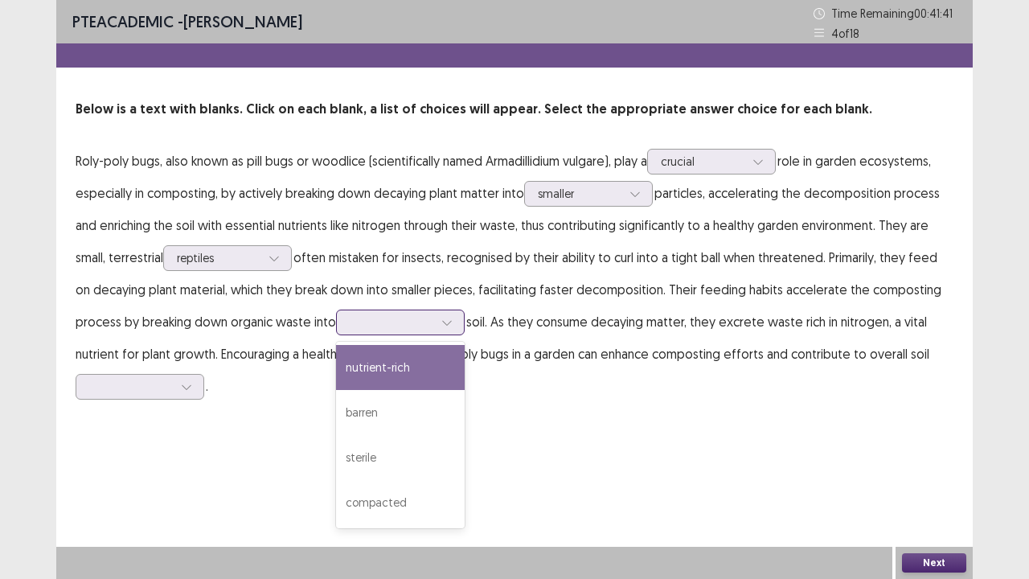
click at [424, 379] on div "nutrient-rich" at bounding box center [400, 367] width 129 height 45
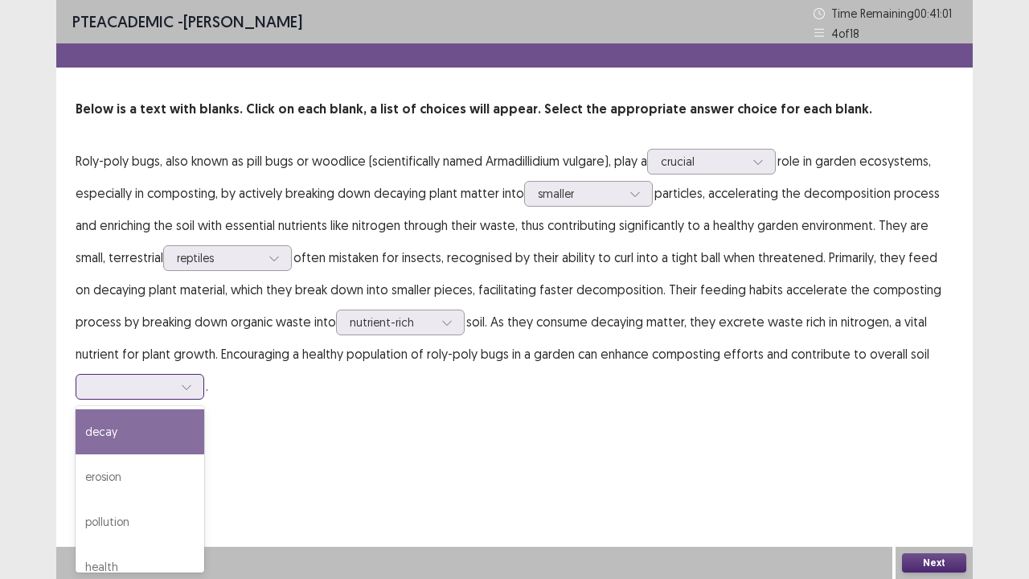
click at [118, 470] on div "health" at bounding box center [140, 566] width 129 height 45
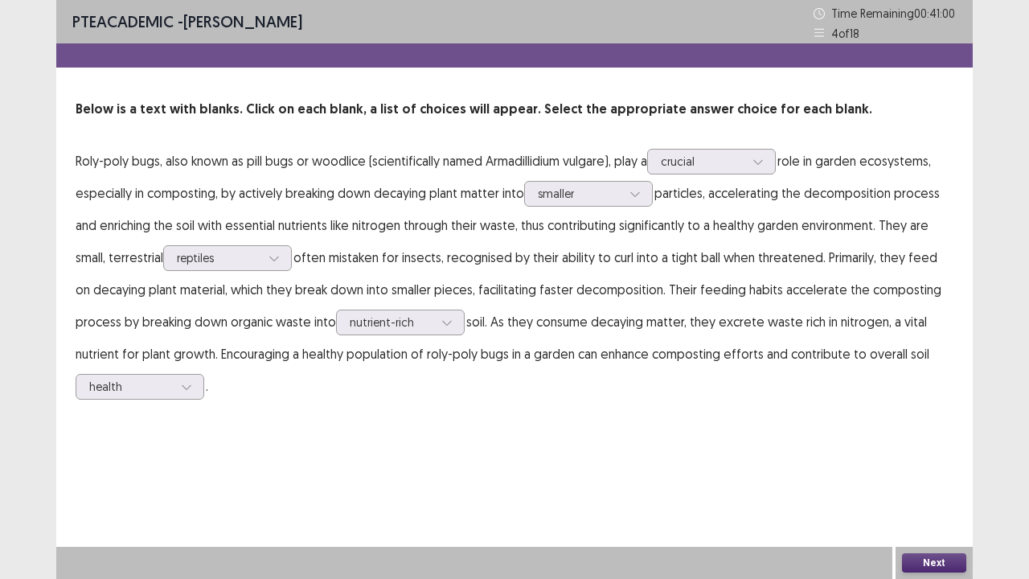
click at [932, 470] on button "Next" at bounding box center [934, 562] width 64 height 19
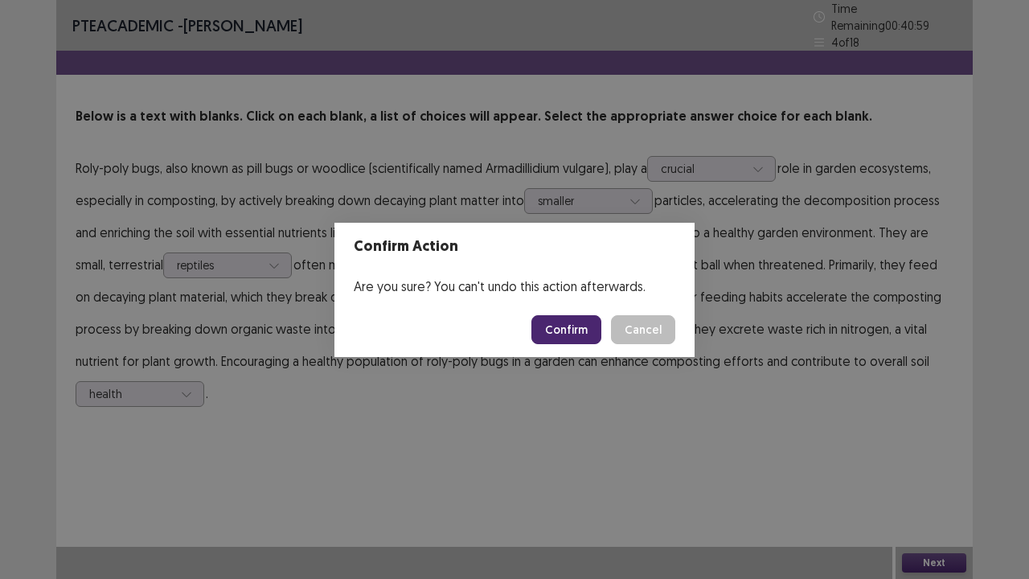
click at [562, 322] on button "Confirm" at bounding box center [566, 329] width 70 height 29
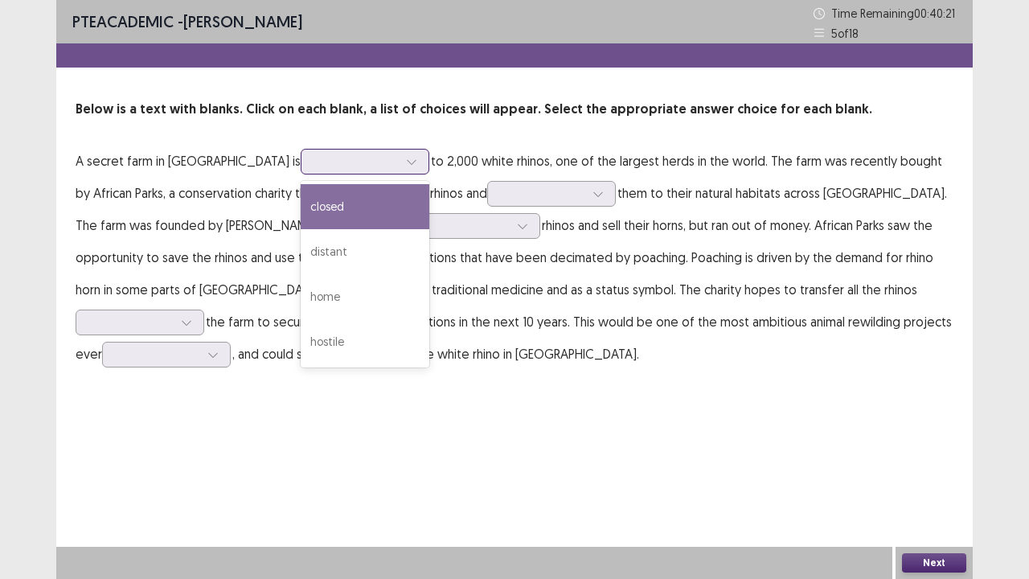
click at [301, 296] on div "home" at bounding box center [365, 296] width 129 height 45
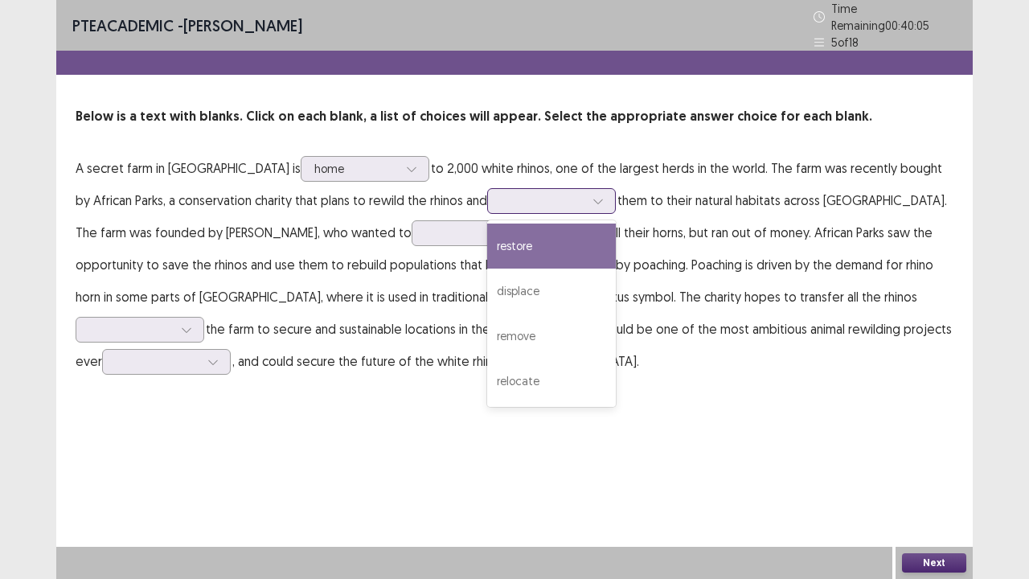
click at [487, 381] on div "relocate" at bounding box center [551, 381] width 129 height 45
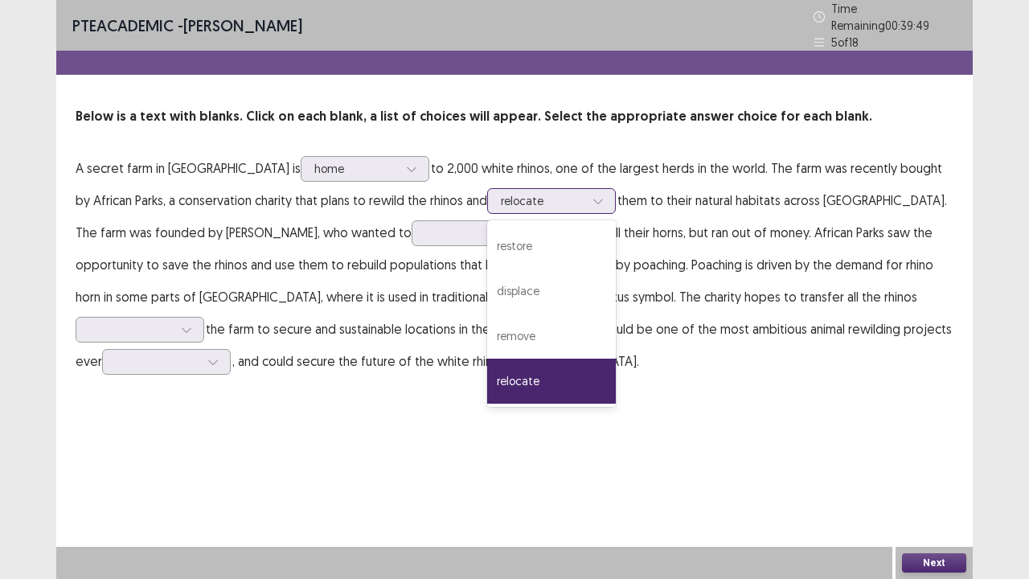
click at [487, 251] on div "restore" at bounding box center [551, 246] width 129 height 45
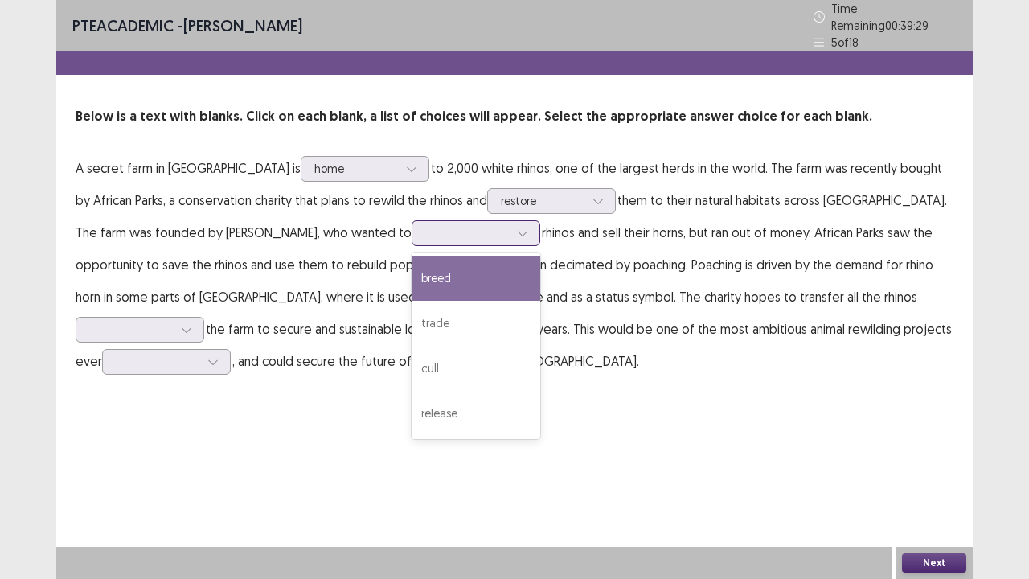
click at [412, 312] on div "trade" at bounding box center [476, 323] width 129 height 45
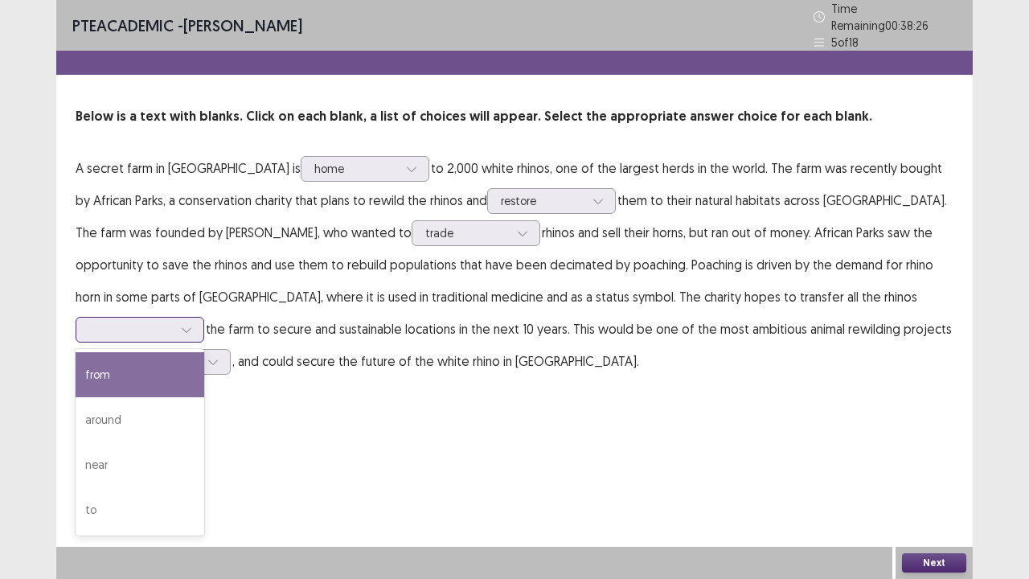
click at [204, 470] on div "to" at bounding box center [140, 509] width 129 height 45
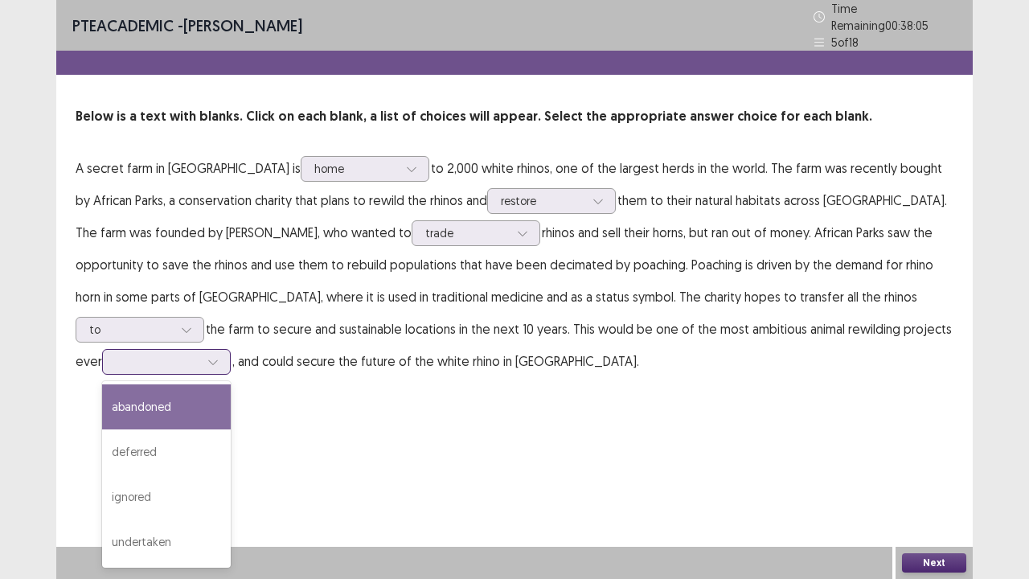
click at [231, 470] on div "ignored" at bounding box center [166, 496] width 129 height 45
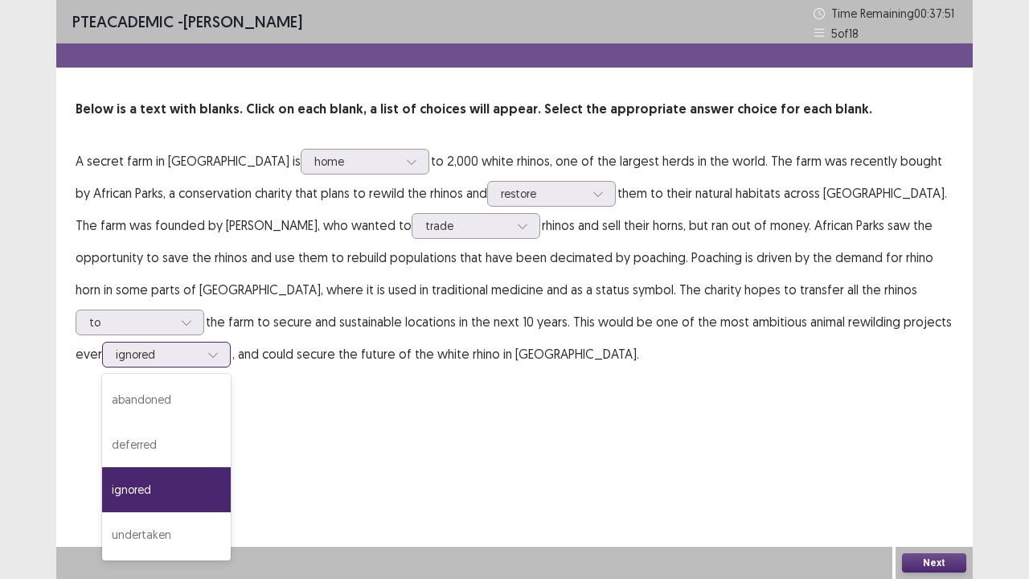
click at [231, 470] on div "undertaken" at bounding box center [166, 534] width 129 height 45
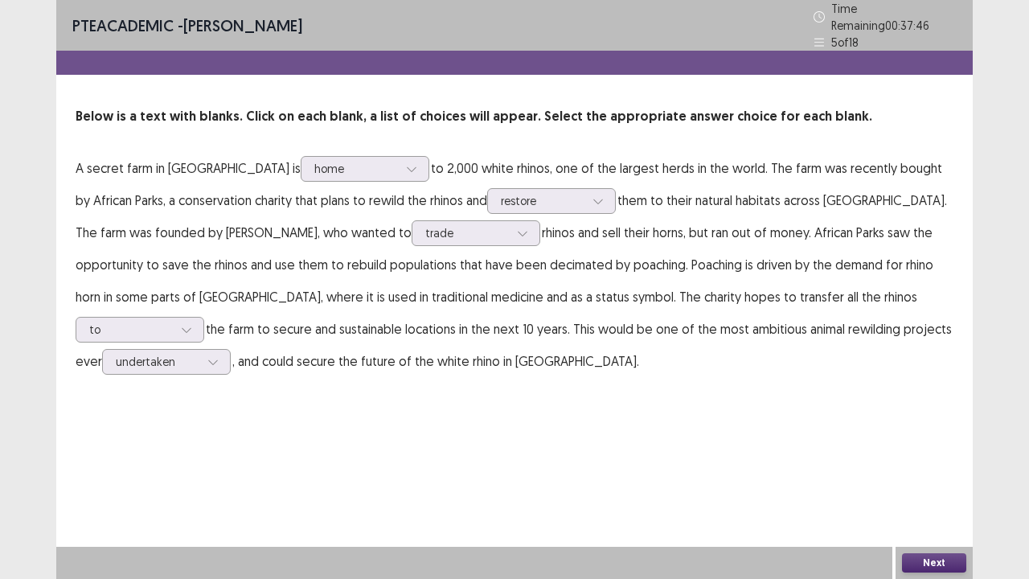
click at [918, 470] on button "Next" at bounding box center [934, 562] width 64 height 19
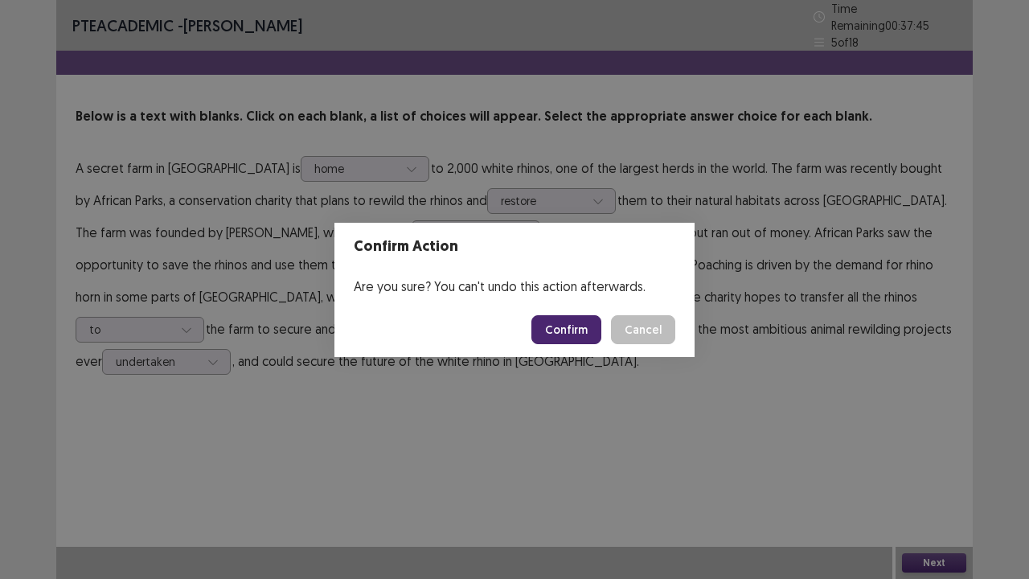
click at [564, 341] on button "Confirm" at bounding box center [566, 329] width 70 height 29
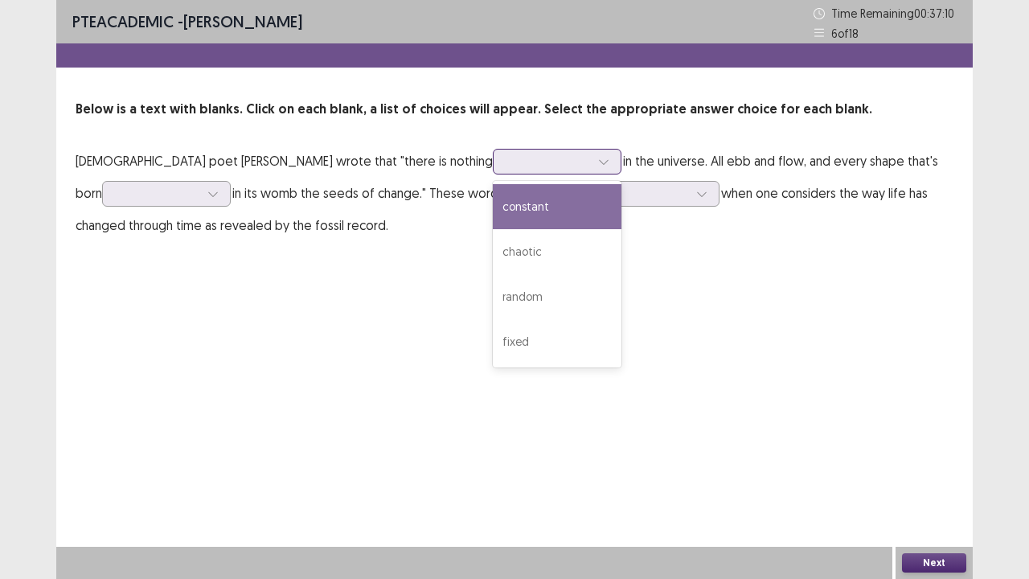
click at [493, 344] on div "fixed" at bounding box center [557, 341] width 129 height 45
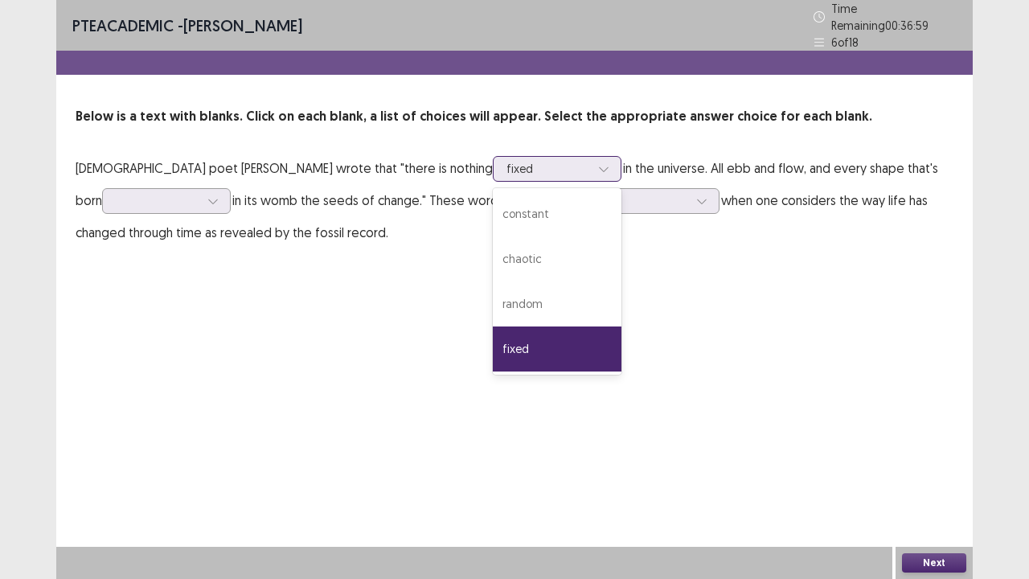
click at [493, 347] on div "fixed" at bounding box center [557, 348] width 129 height 45
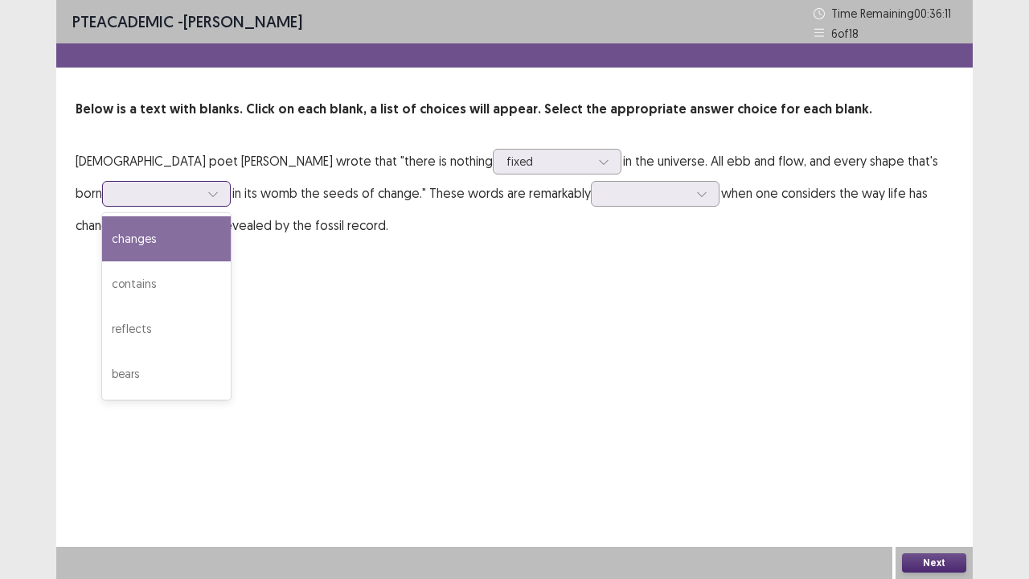
click at [231, 261] on div "contains" at bounding box center [166, 283] width 129 height 45
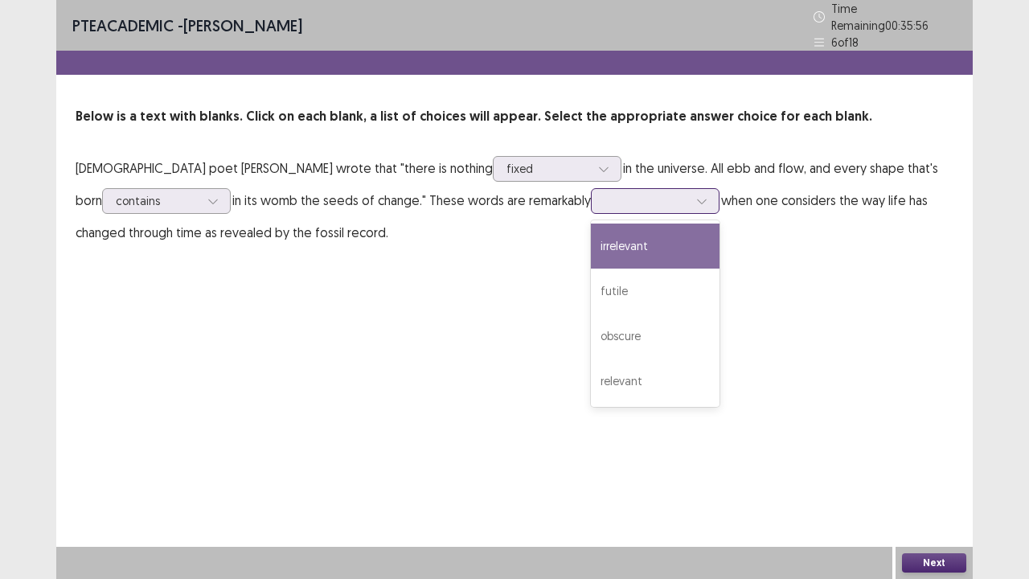
click at [591, 375] on div "relevant" at bounding box center [655, 381] width 129 height 45
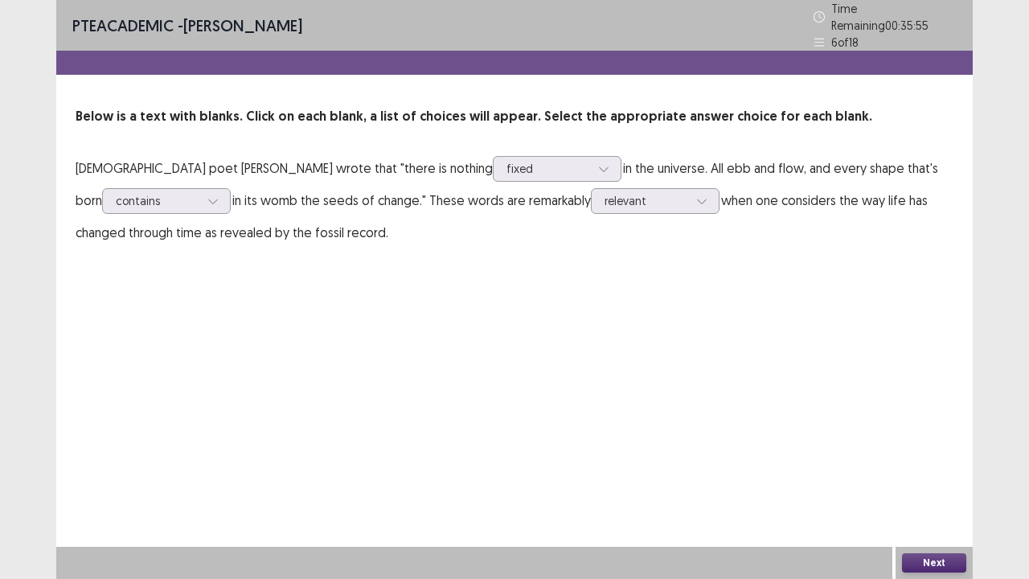
click at [930, 470] on button "Next" at bounding box center [934, 562] width 64 height 19
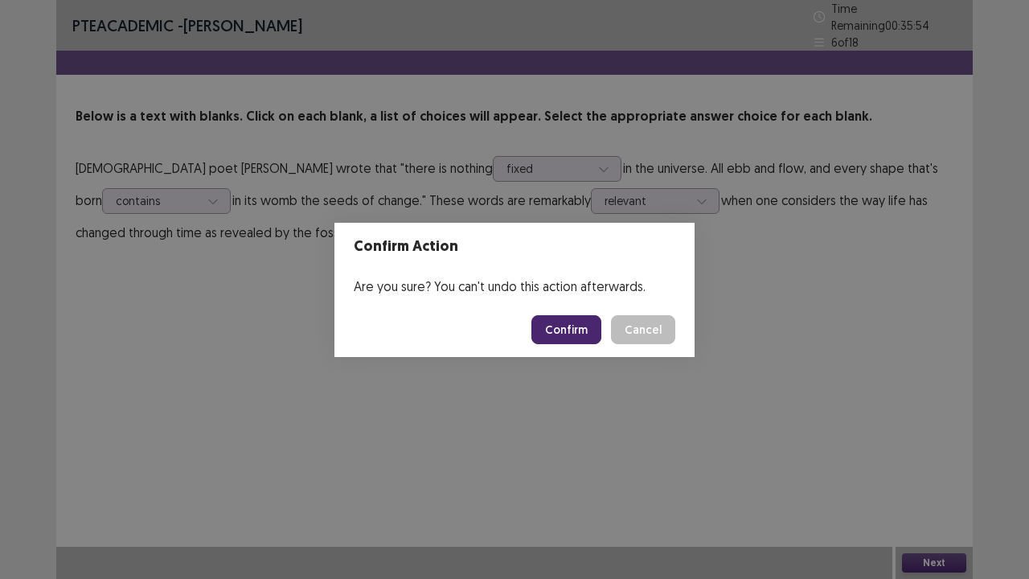
click at [576, 330] on button "Confirm" at bounding box center [566, 329] width 70 height 29
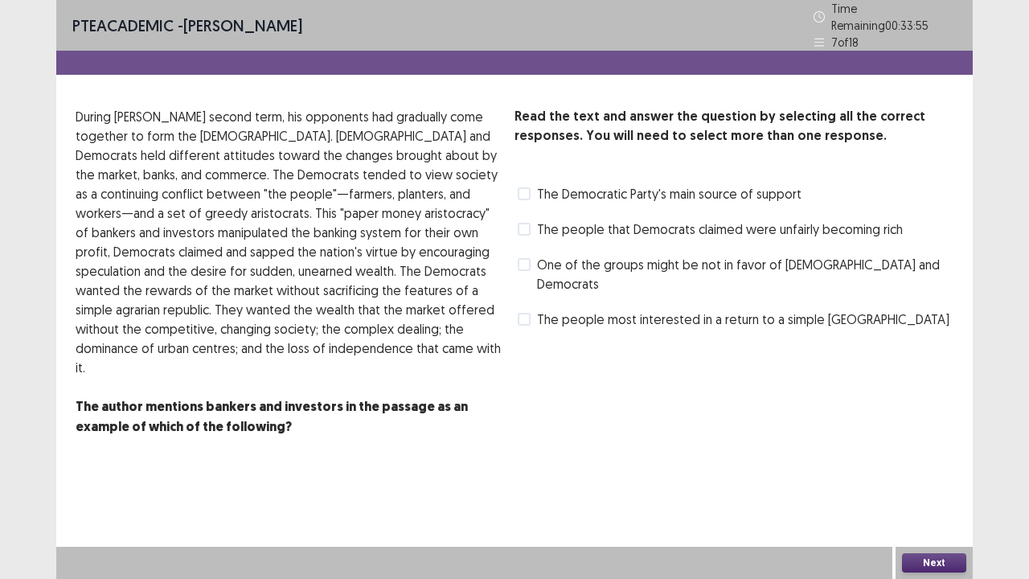
click at [531, 195] on label "The Democratic Party's main source of support" at bounding box center [660, 193] width 284 height 19
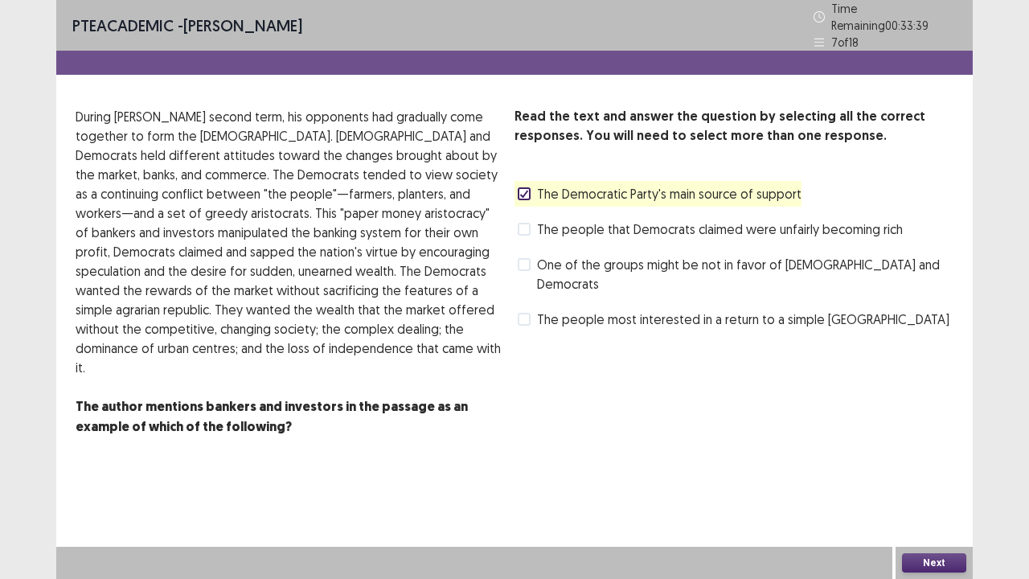
click at [925, 470] on button "Next" at bounding box center [934, 562] width 64 height 19
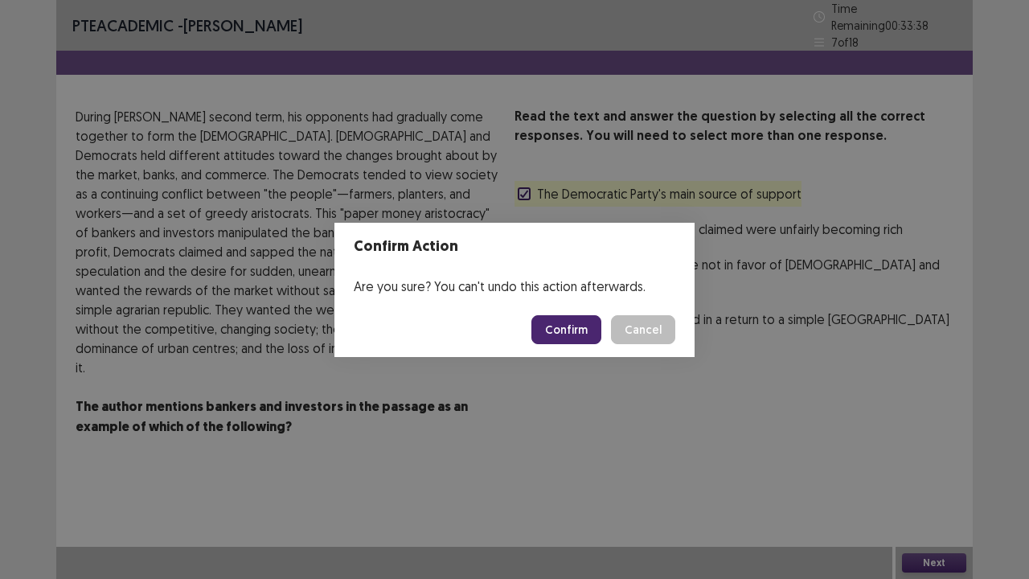
click at [569, 333] on button "Confirm" at bounding box center [566, 329] width 70 height 29
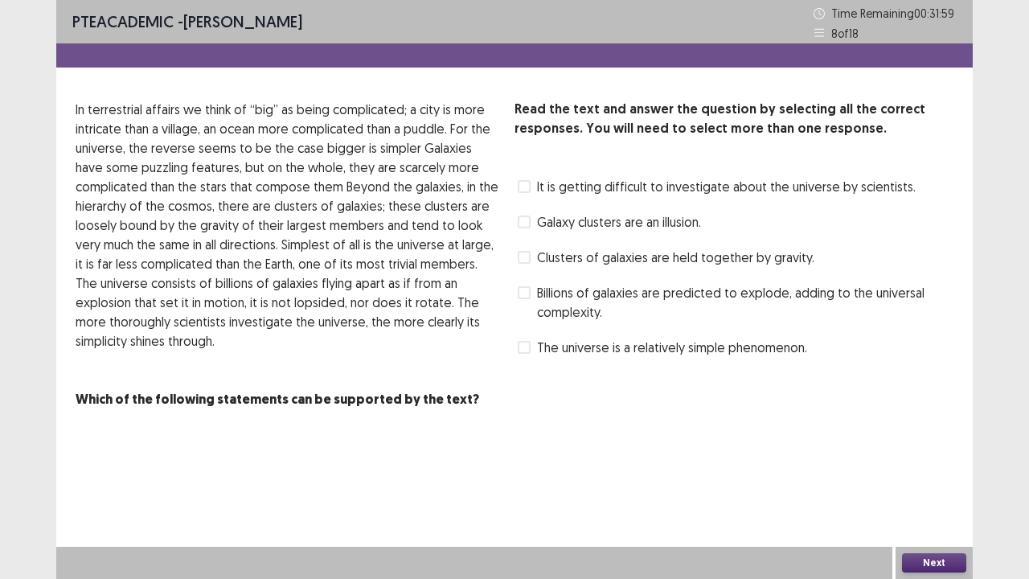
click at [529, 179] on label "It is getting difficult to investigate about the universe by scientists." at bounding box center [717, 186] width 398 height 19
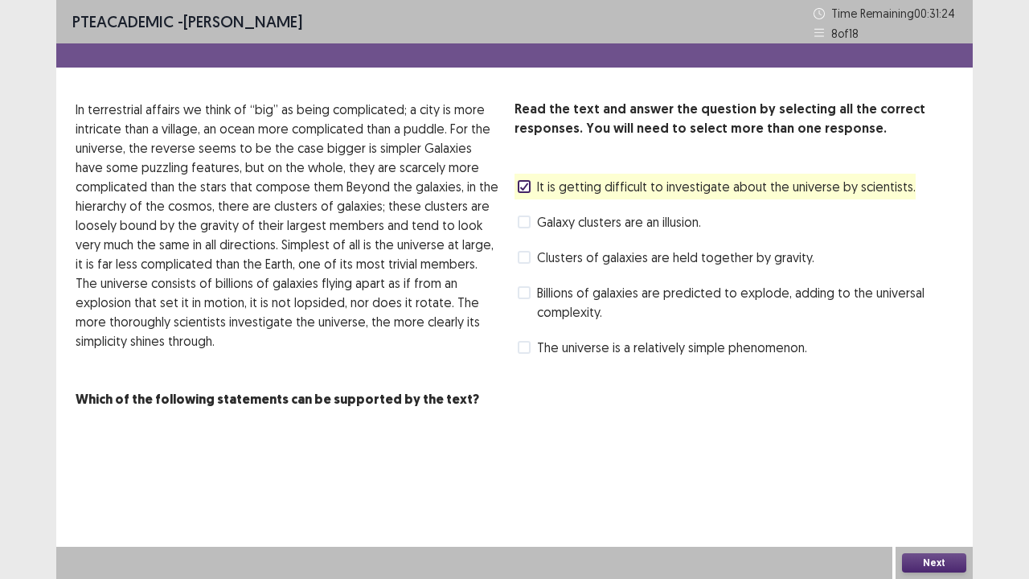
click at [527, 352] on span at bounding box center [524, 347] width 13 height 13
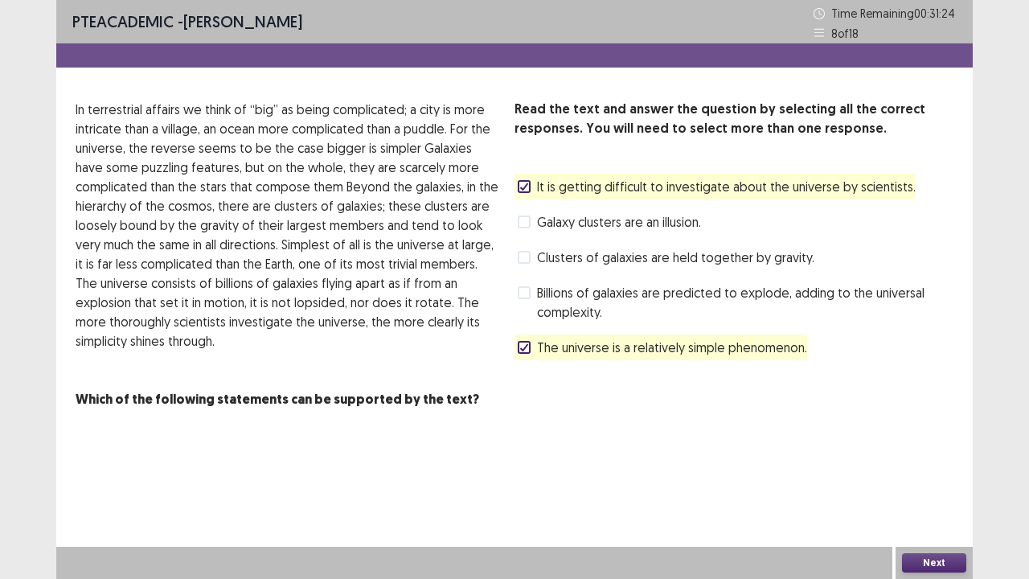
click at [527, 187] on icon at bounding box center [524, 187] width 10 height 8
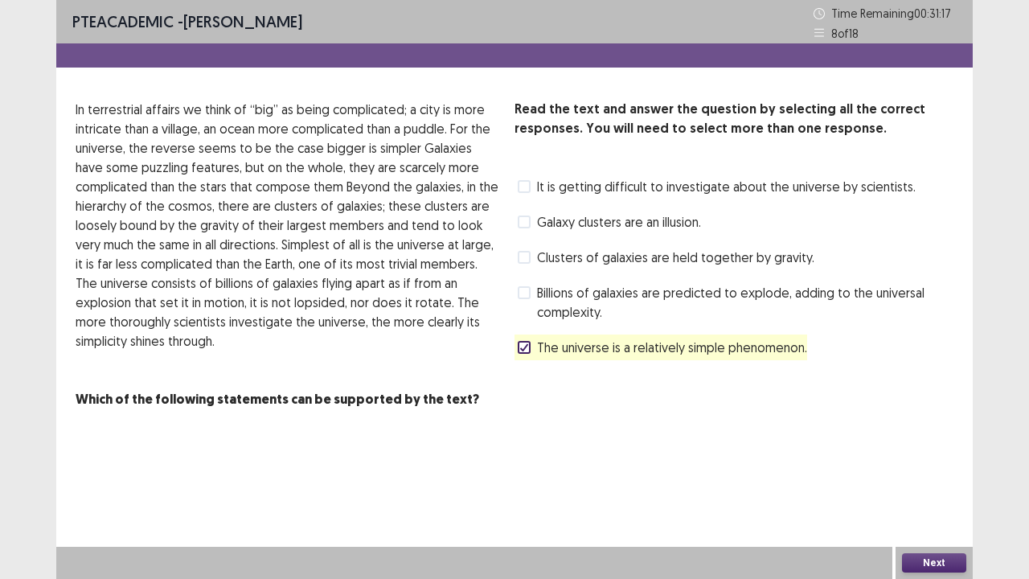
click at [922, 470] on button "Next" at bounding box center [934, 562] width 64 height 19
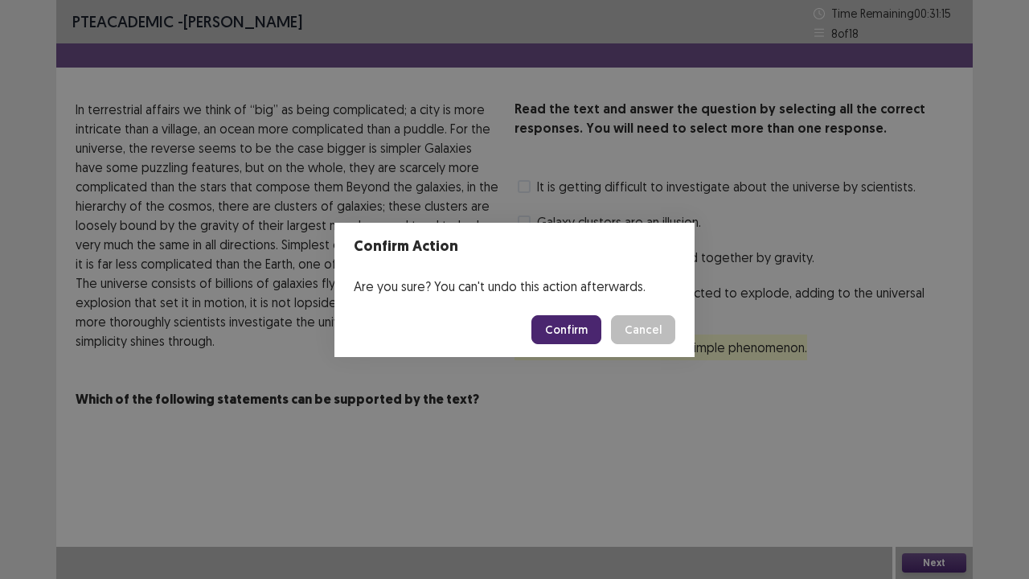
click at [569, 333] on button "Confirm" at bounding box center [566, 329] width 70 height 29
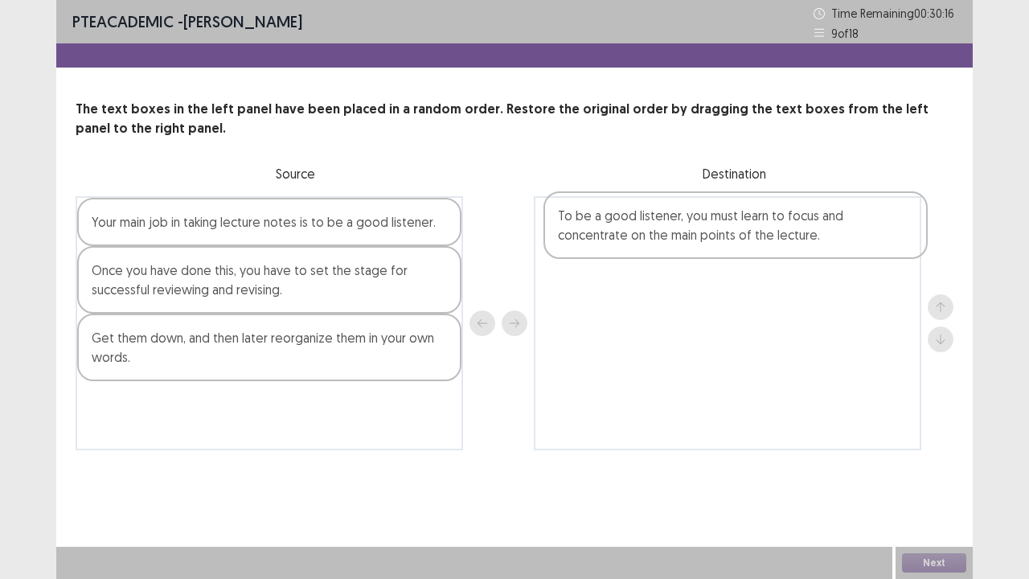
drag, startPoint x: 150, startPoint y: 426, endPoint x: 622, endPoint y: 234, distance: 510.4
click at [622, 234] on div "Your main job in taking lecture notes is to be a good listener. Once you have d…" at bounding box center [515, 323] width 878 height 254
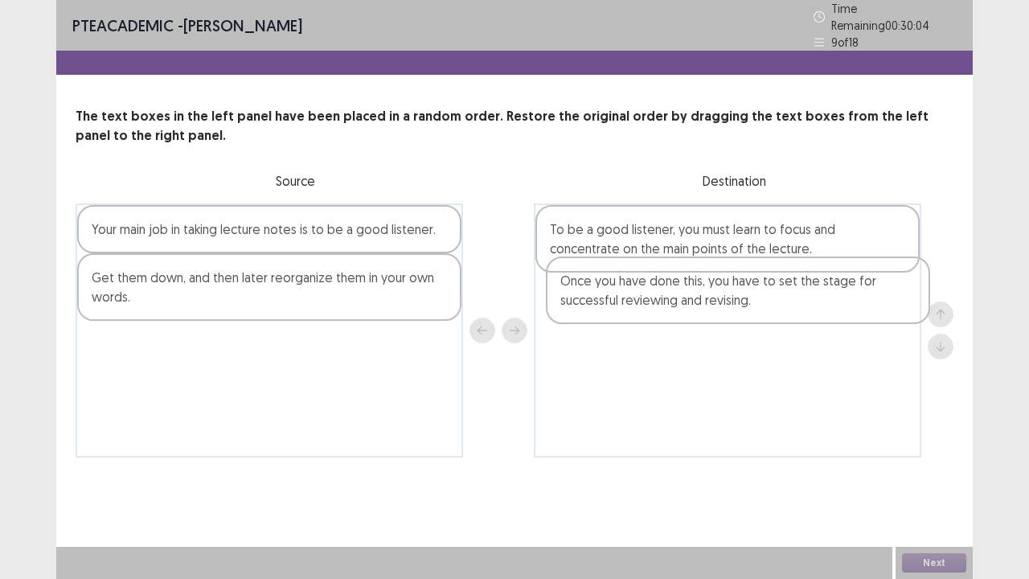
drag, startPoint x: 195, startPoint y: 295, endPoint x: 672, endPoint y: 307, distance: 477.0
click at [672, 307] on div "Your main job in taking lecture notes is to be a good listener. Once you have d…" at bounding box center [515, 330] width 878 height 254
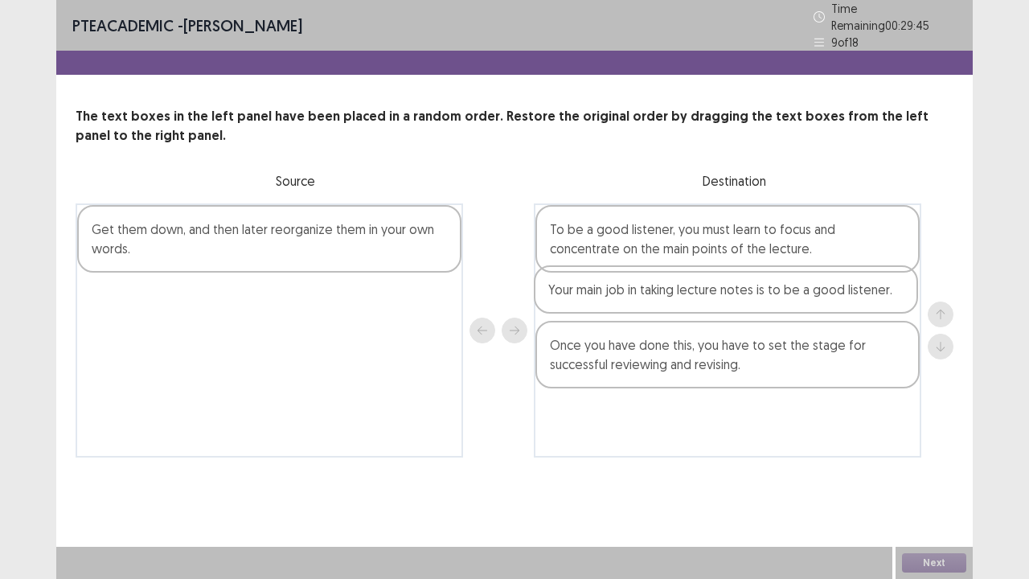
drag, startPoint x: 300, startPoint y: 224, endPoint x: 764, endPoint y: 293, distance: 469.0
click at [764, 293] on div "Your main job in taking lecture notes is to be a good listener. Get them down, …" at bounding box center [515, 330] width 878 height 254
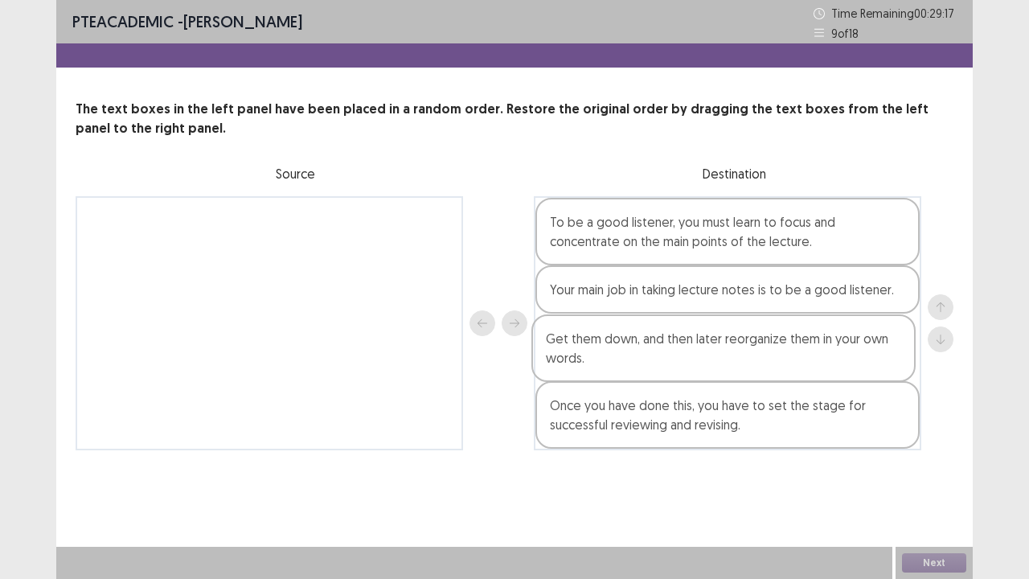
drag, startPoint x: 278, startPoint y: 240, endPoint x: 742, endPoint y: 359, distance: 478.8
click at [742, 359] on div "Get them down, and then later reorganize them in your own words. To be a good l…" at bounding box center [515, 323] width 878 height 254
click at [934, 470] on button "Next" at bounding box center [934, 562] width 64 height 19
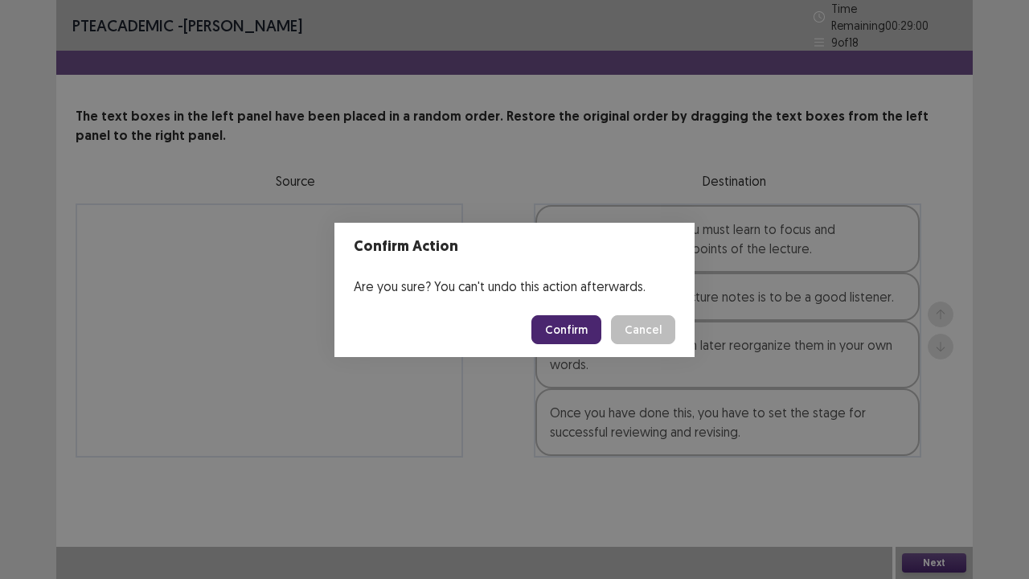
click at [563, 320] on button "Confirm" at bounding box center [566, 329] width 70 height 29
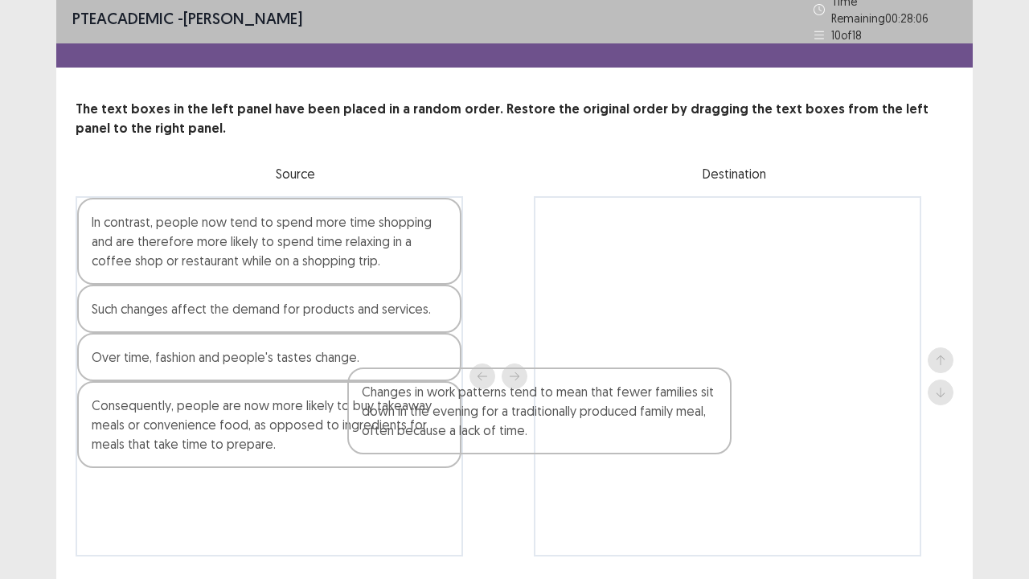
scroll to position [10, 0]
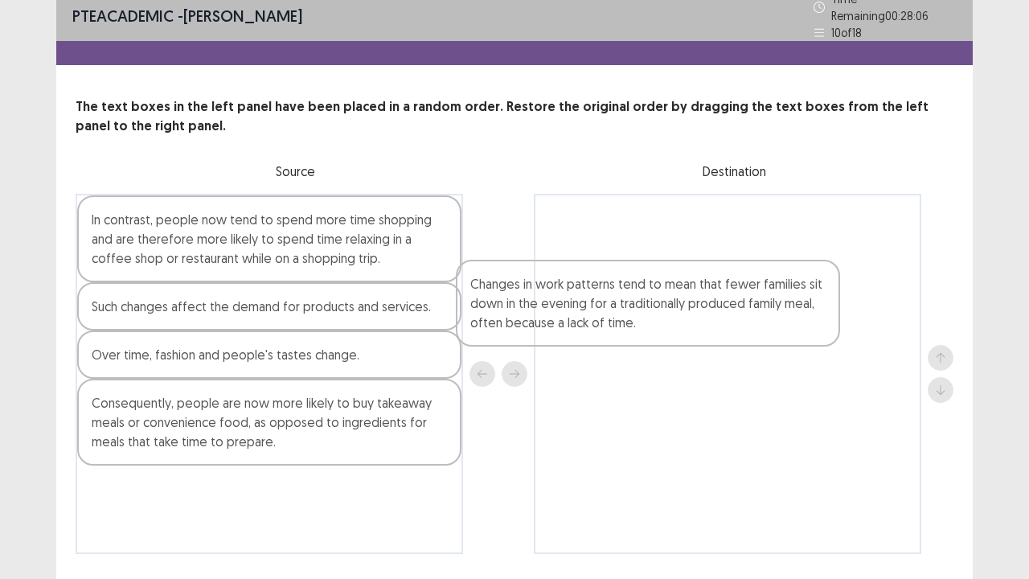
drag, startPoint x: 279, startPoint y: 519, endPoint x: 667, endPoint y: 302, distance: 444.5
click at [667, 302] on div "In contrast, people now tend to spend more time shopping and are therefore more…" at bounding box center [515, 374] width 878 height 360
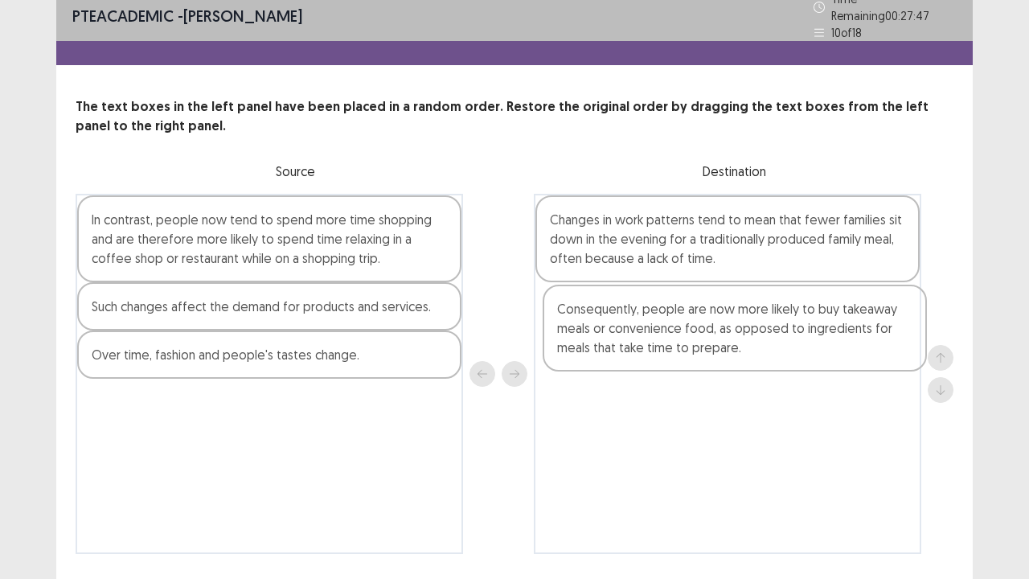
drag, startPoint x: 232, startPoint y: 423, endPoint x: 704, endPoint y: 336, distance: 479.1
click at [704, 336] on div "In contrast, people now tend to spend more time shopping and are therefore more…" at bounding box center [515, 374] width 878 height 360
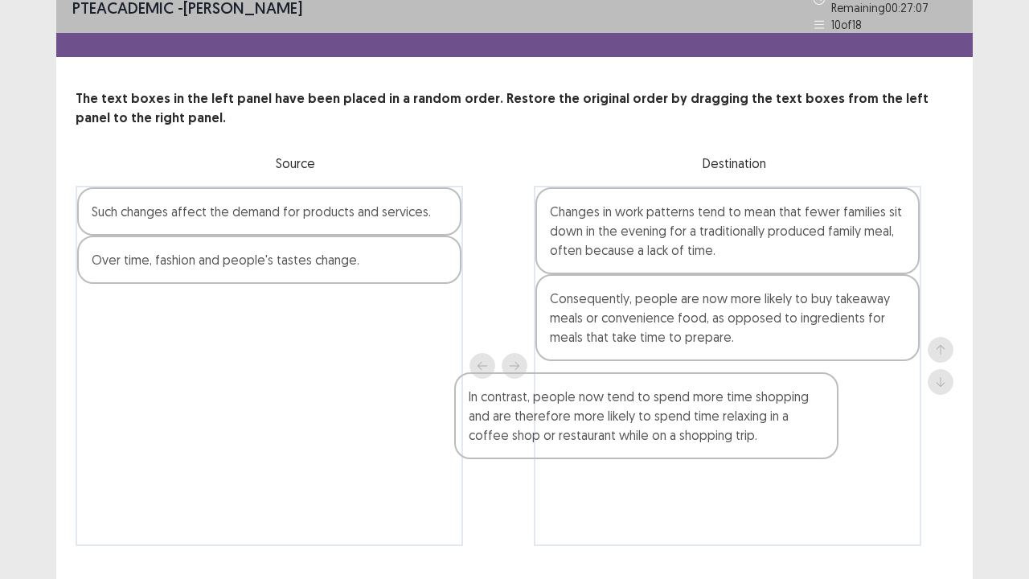
scroll to position [20, 0]
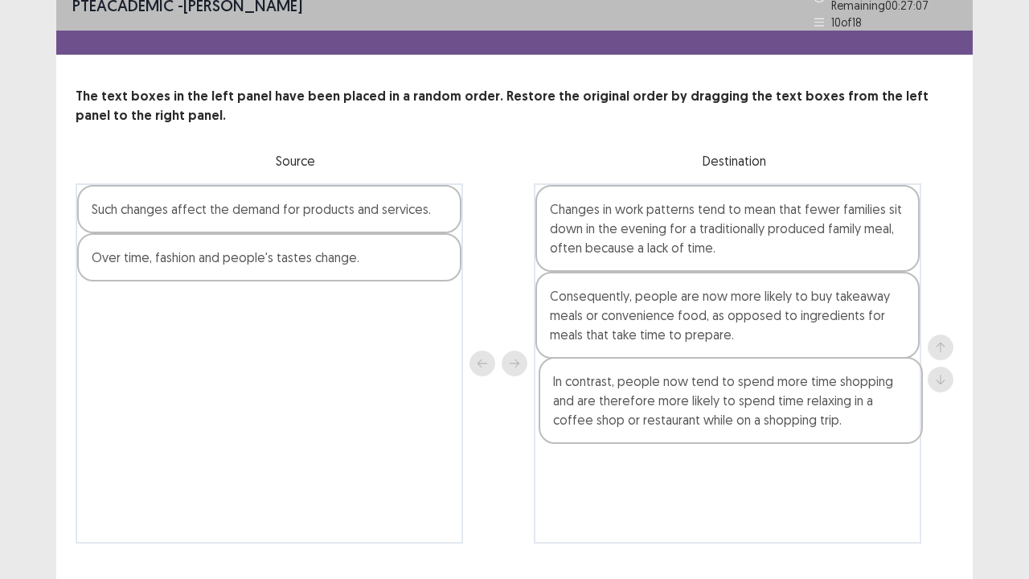
drag, startPoint x: 248, startPoint y: 238, endPoint x: 724, endPoint y: 402, distance: 503.5
click at [724, 402] on div "In contrast, people now tend to spend more time shopping and are therefore more…" at bounding box center [515, 363] width 878 height 360
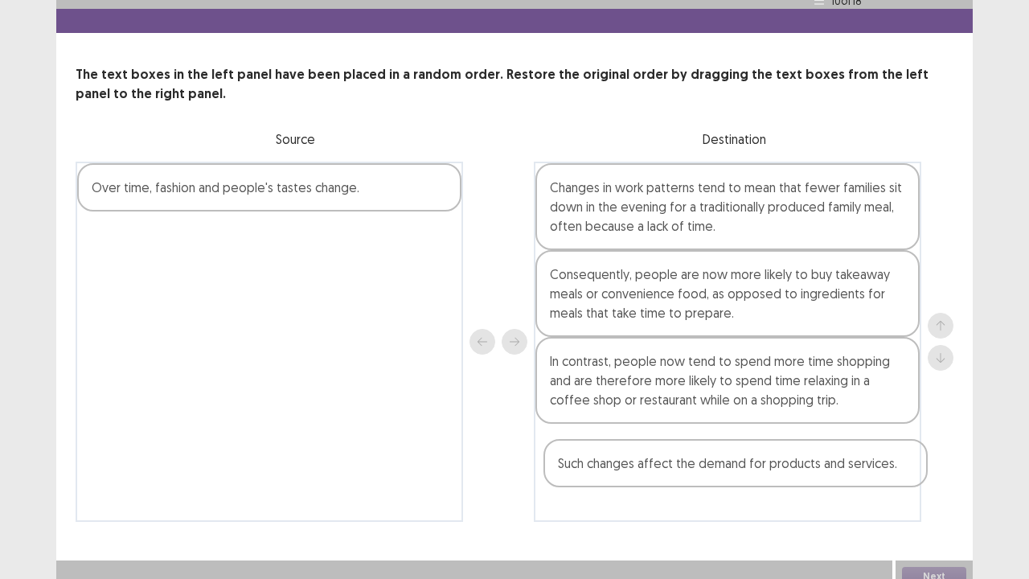
scroll to position [48, 0]
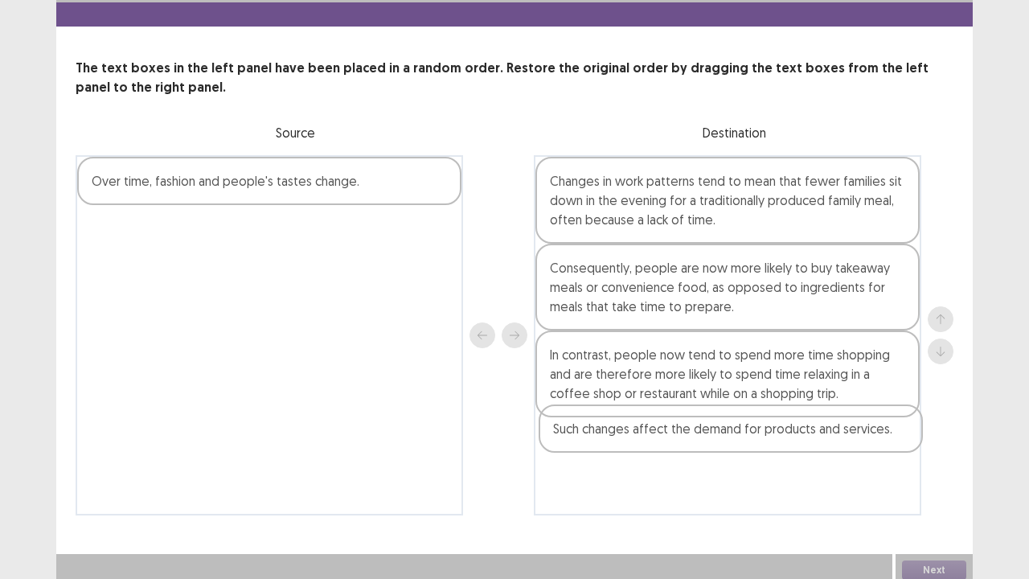
drag, startPoint x: 212, startPoint y: 219, endPoint x: 674, endPoint y: 440, distance: 511.8
click at [674, 440] on div "Such changes affect the demand for products and services. Over time, fashion an…" at bounding box center [515, 335] width 878 height 360
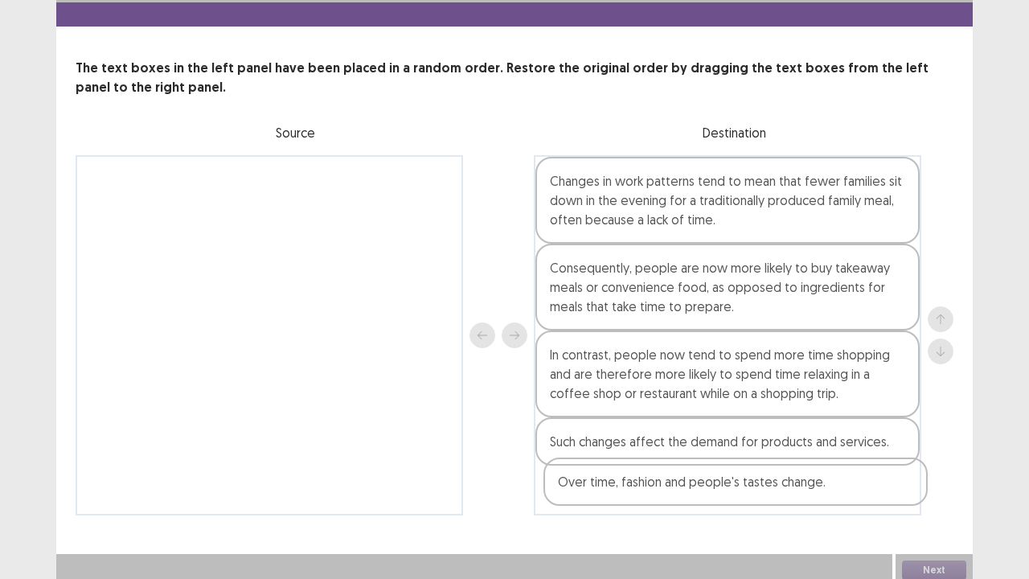
drag, startPoint x: 227, startPoint y: 179, endPoint x: 719, endPoint y: 502, distance: 588.8
click at [719, 470] on div "Over time, fashion and people's tastes change. Changes in work patterns tend to…" at bounding box center [515, 335] width 878 height 360
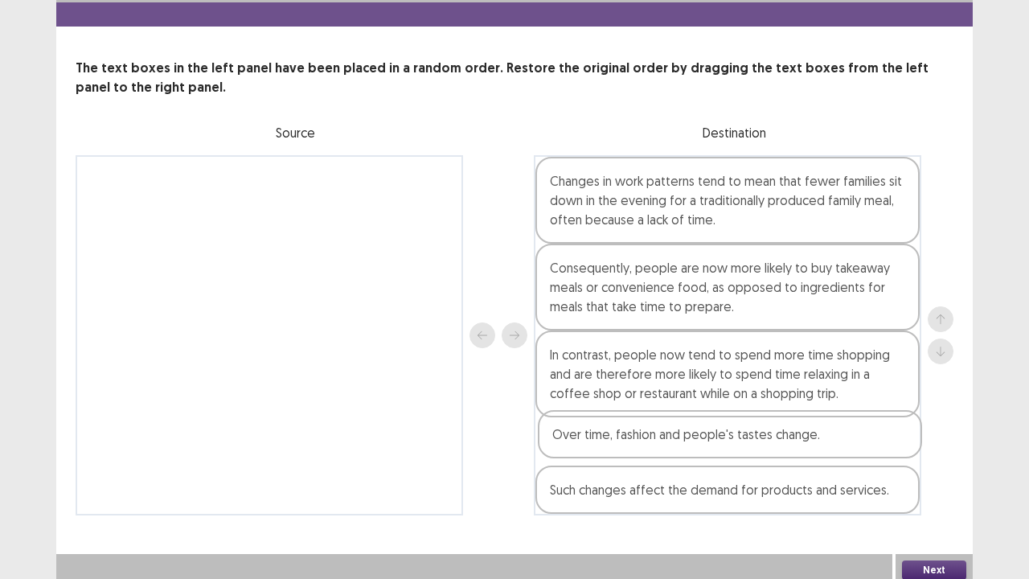
drag, startPoint x: 719, startPoint y: 502, endPoint x: 720, endPoint y: 449, distance: 53.1
click at [720, 449] on div "Changes in work patterns tend to mean that fewer families sit down in the eveni…" at bounding box center [728, 335] width 388 height 360
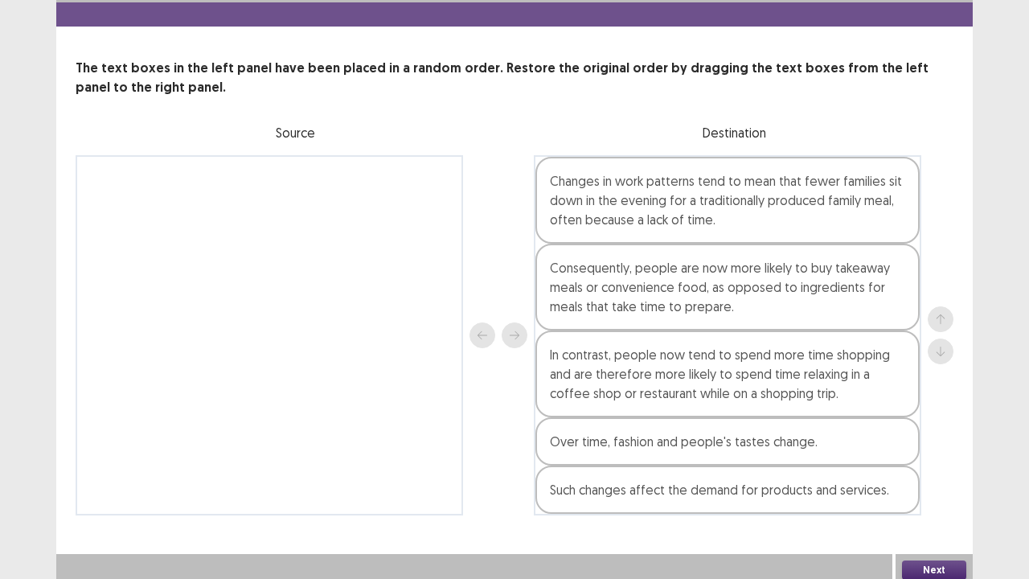
click at [902, 470] on button "Next" at bounding box center [934, 569] width 64 height 19
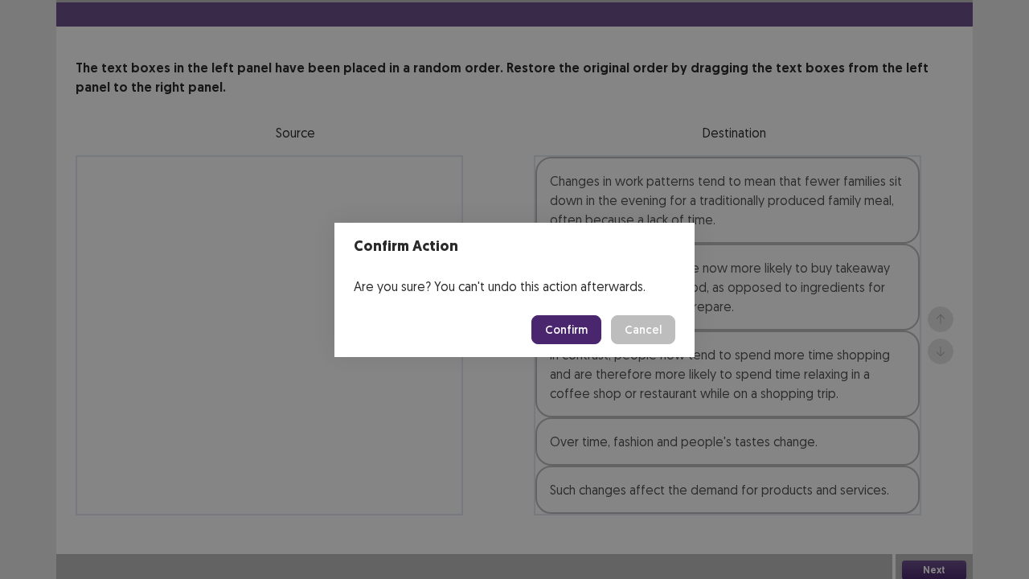
click at [568, 330] on button "Confirm" at bounding box center [566, 329] width 70 height 29
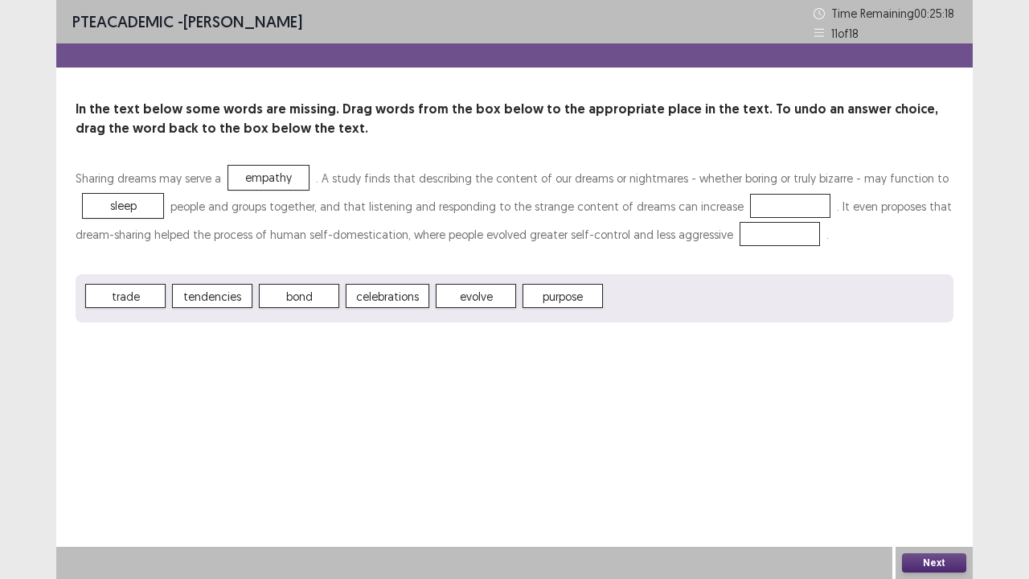
drag, startPoint x: 338, startPoint y: 228, endPoint x: 424, endPoint y: 203, distance: 89.6
click at [424, 203] on p "Sharing dreams may serve a empathy . A study finds that describing the content …" at bounding box center [515, 206] width 878 height 84
click at [925, 470] on button "Next" at bounding box center [934, 562] width 64 height 19
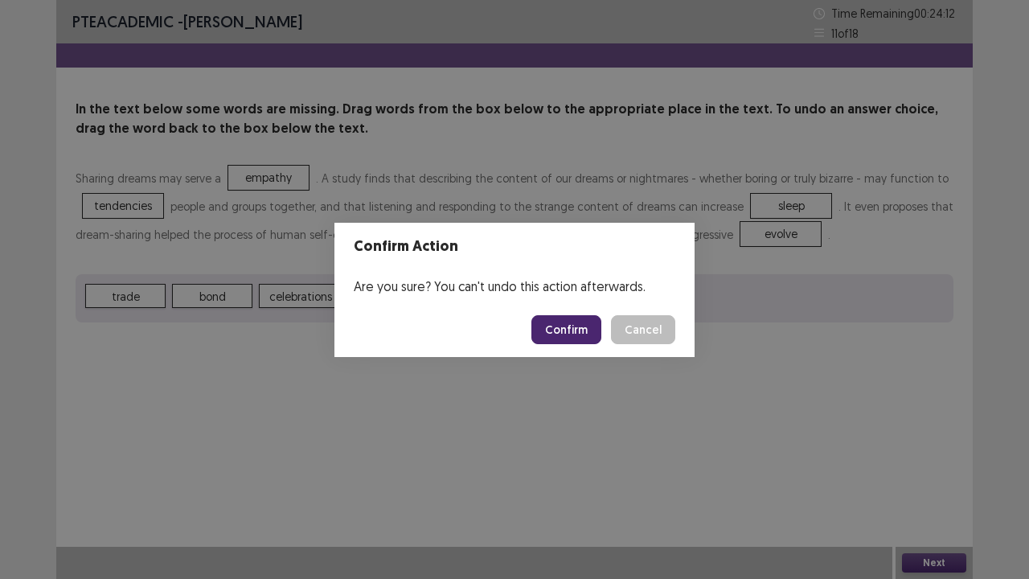
click at [568, 333] on button "Confirm" at bounding box center [566, 329] width 70 height 29
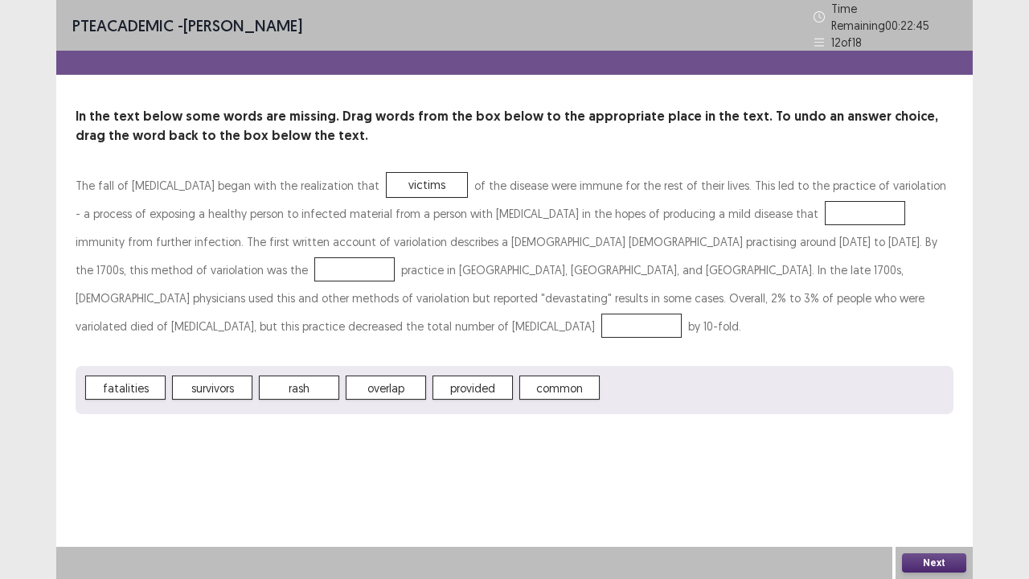
click at [479, 375] on span "provided" at bounding box center [473, 387] width 80 height 24
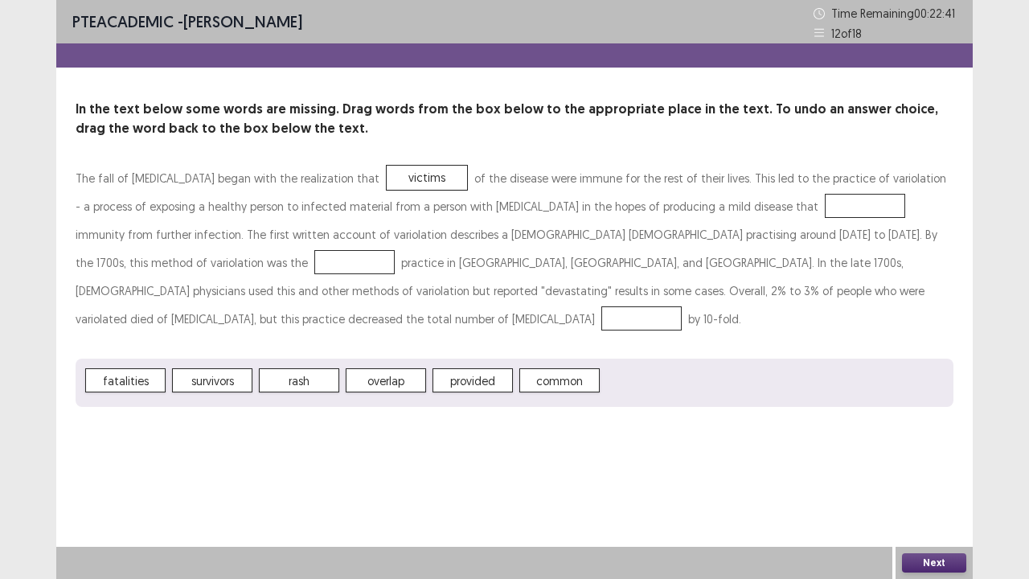
click at [460, 368] on span "provided" at bounding box center [473, 380] width 80 height 24
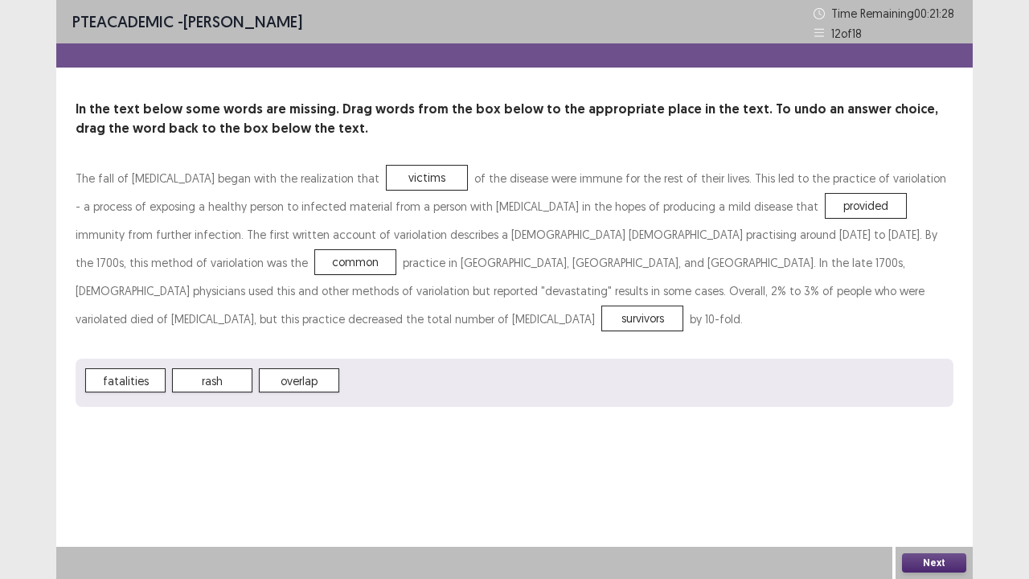
click at [933, 470] on button "Next" at bounding box center [934, 562] width 64 height 19
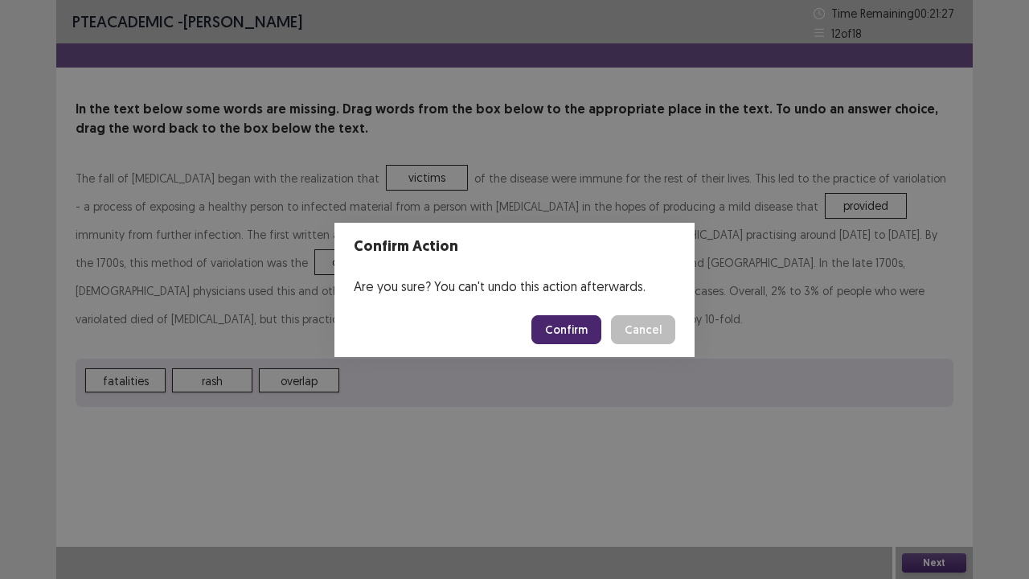
click at [584, 327] on button "Confirm" at bounding box center [566, 329] width 70 height 29
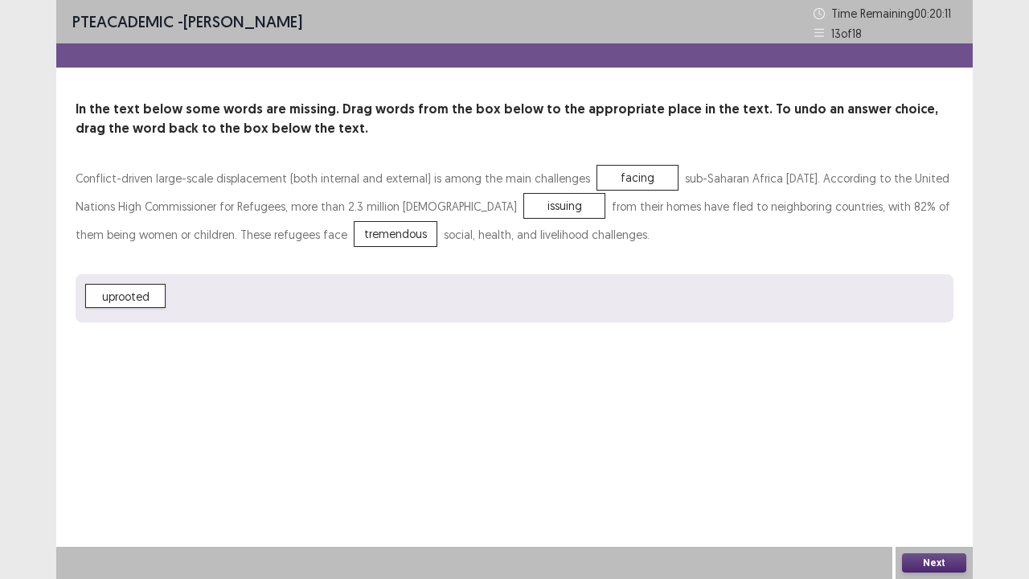
click at [931, 470] on button "Next" at bounding box center [934, 562] width 64 height 19
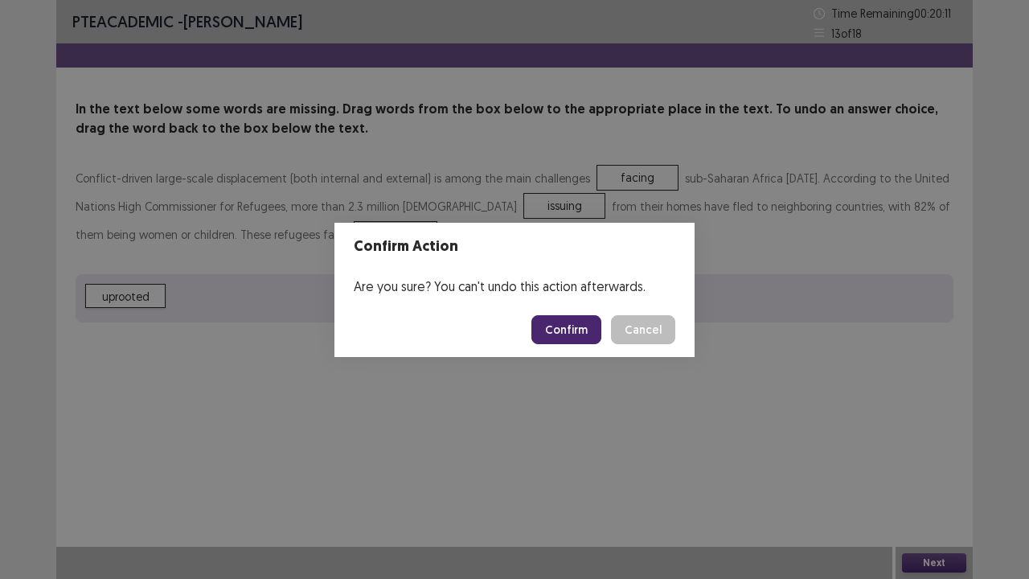
click at [570, 337] on button "Confirm" at bounding box center [566, 329] width 70 height 29
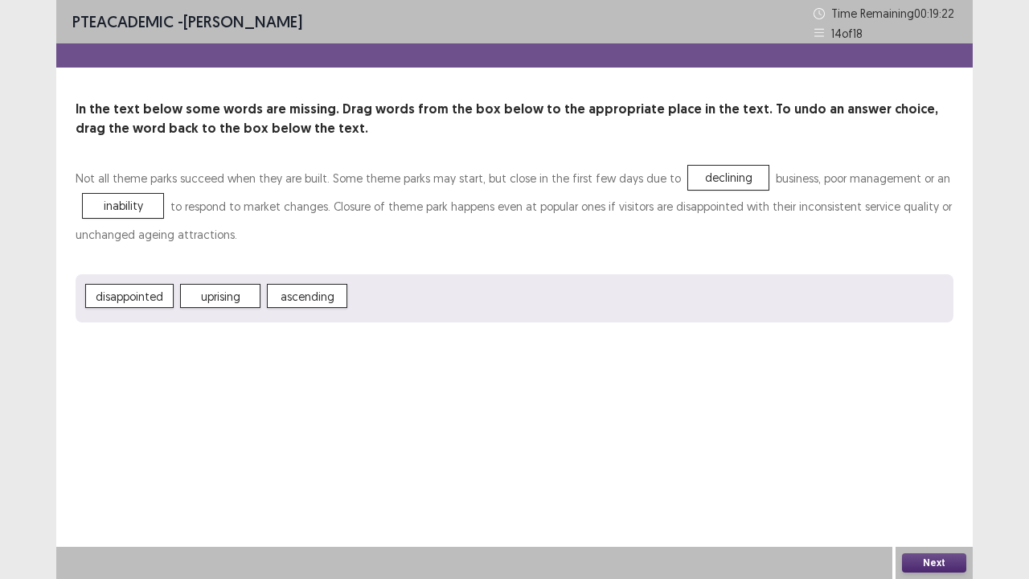
click at [914, 470] on button "Next" at bounding box center [934, 562] width 64 height 19
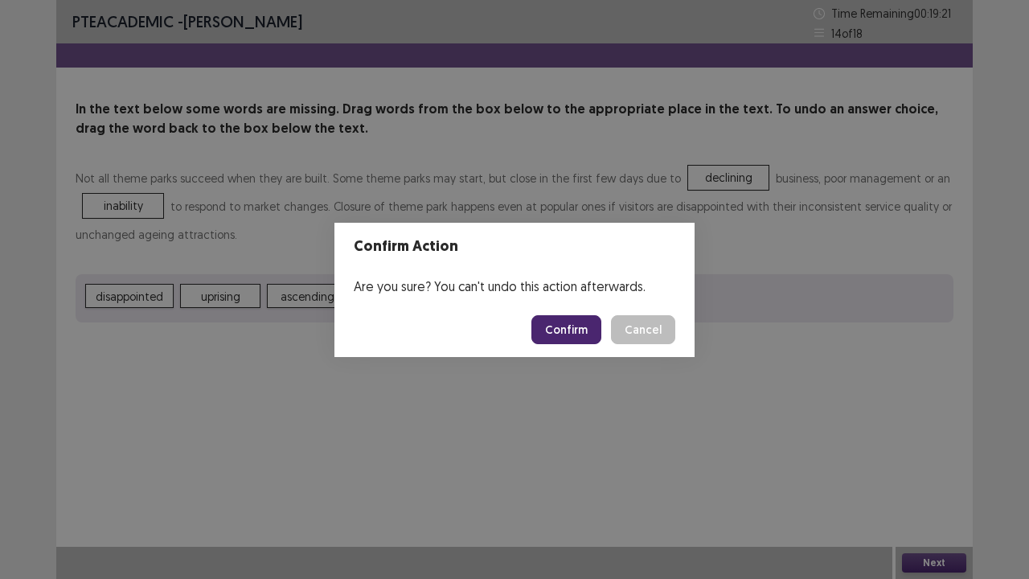
click at [572, 322] on button "Confirm" at bounding box center [566, 329] width 70 height 29
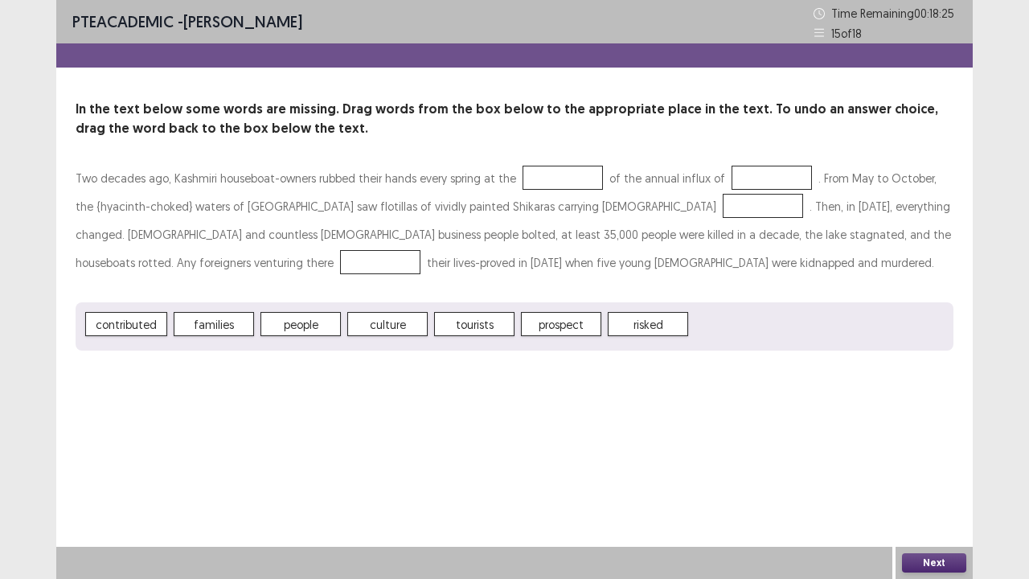
drag, startPoint x: 540, startPoint y: 195, endPoint x: 383, endPoint y: 192, distance: 156.8
click at [383, 192] on p "Two decades ago, Kashmiri houseboat-owners rubbed their hands every spring at t…" at bounding box center [515, 220] width 878 height 113
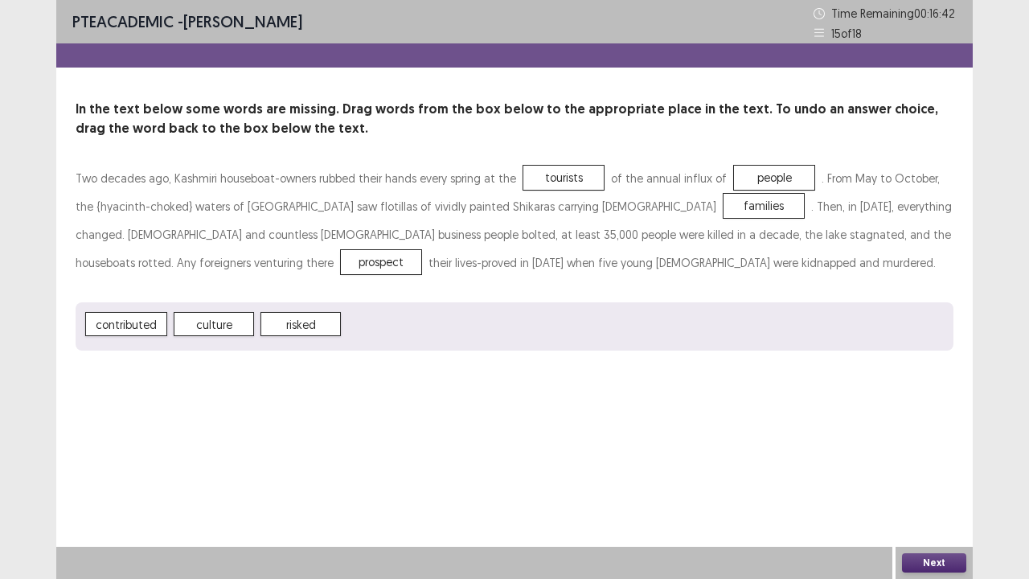
drag, startPoint x: 931, startPoint y: 560, endPoint x: 719, endPoint y: 355, distance: 294.6
click at [719, 355] on div "PTE academic - [PERSON_NAME] Time Remaining 00 : 16 : 42 15 of 18 In the text b…" at bounding box center [514, 289] width 917 height 579
click at [918, 470] on button "Next" at bounding box center [934, 562] width 64 height 19
click at [918, 470] on div "Confirm Action Are you sure? You can't undo this action afterwards. Confirm Can…" at bounding box center [514, 289] width 1029 height 579
click at [942, 470] on button "Next" at bounding box center [934, 562] width 64 height 19
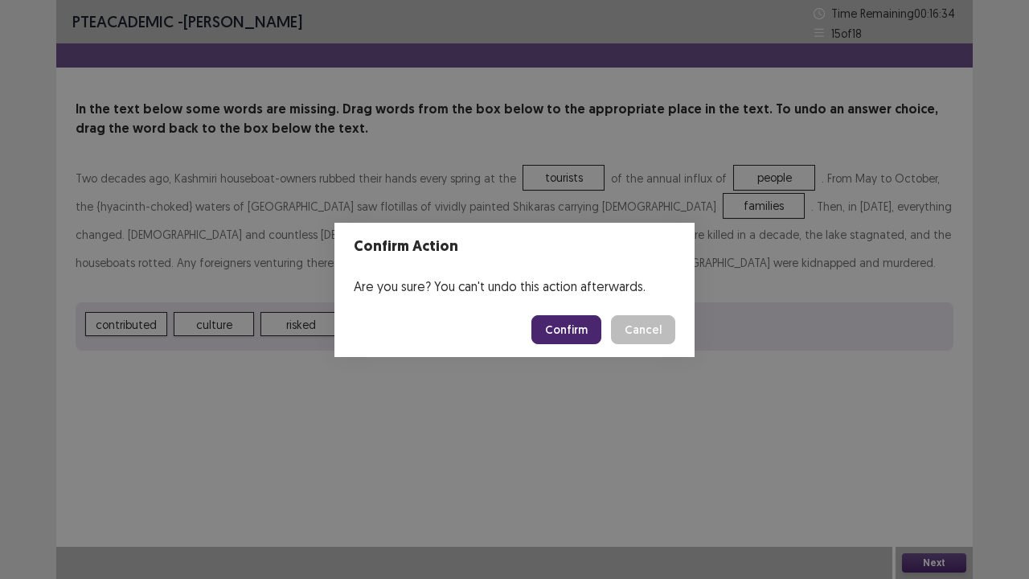
click at [564, 323] on button "Confirm" at bounding box center [566, 329] width 70 height 29
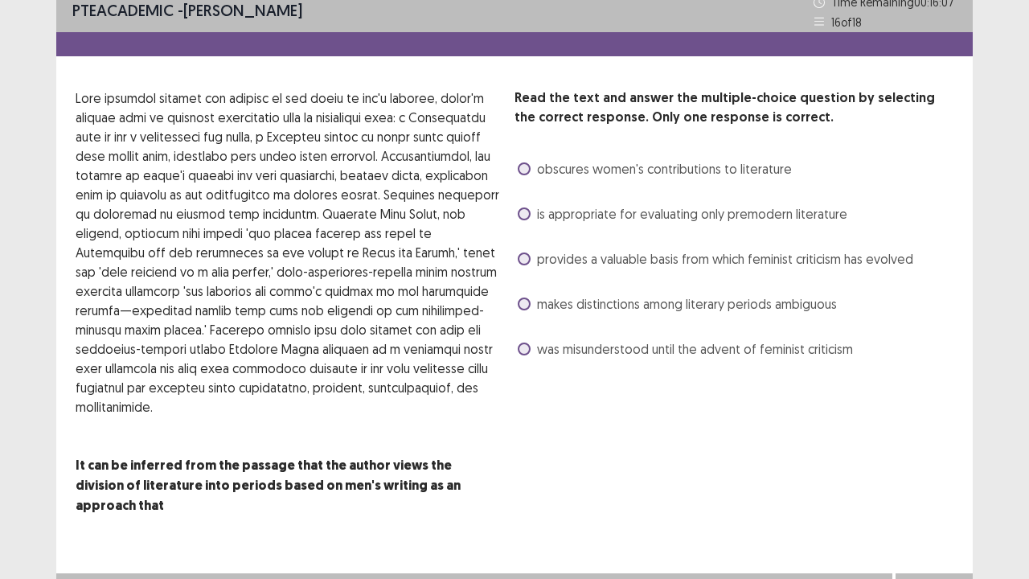
scroll to position [8, 0]
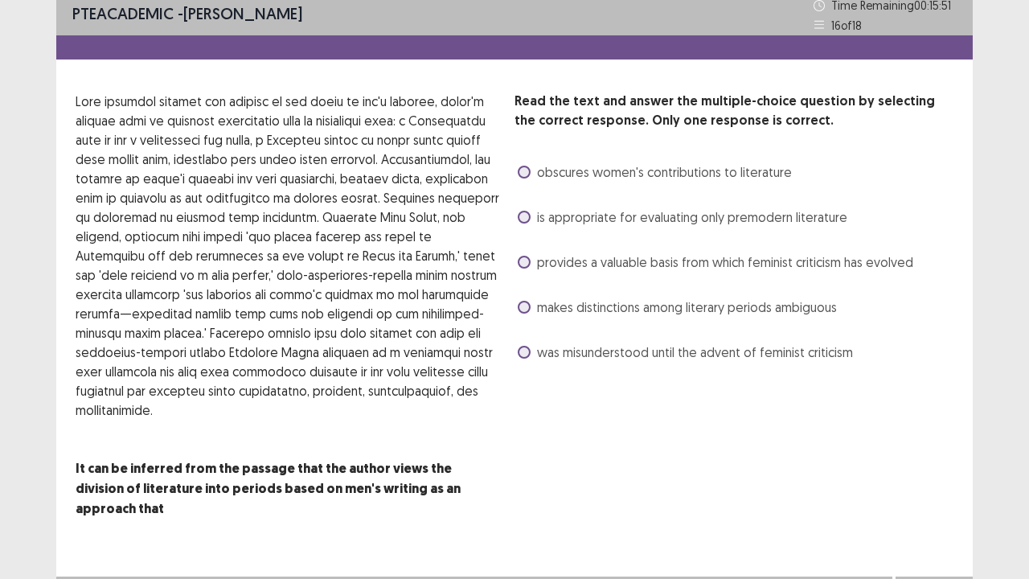
click at [535, 264] on label "provides a valuable basis from which feminist criticism has evolved" at bounding box center [716, 261] width 396 height 19
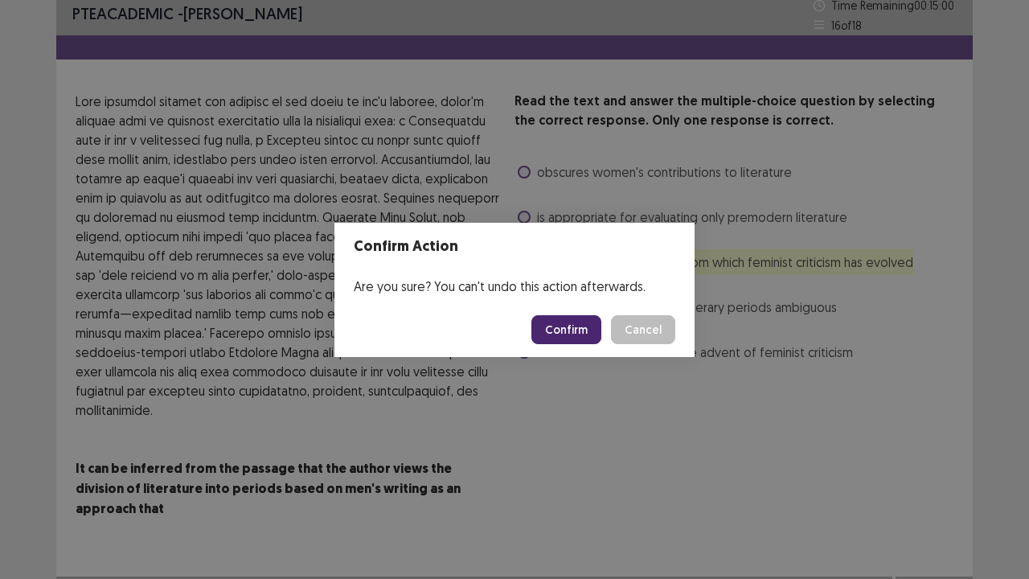
click at [582, 322] on button "Confirm" at bounding box center [566, 329] width 70 height 29
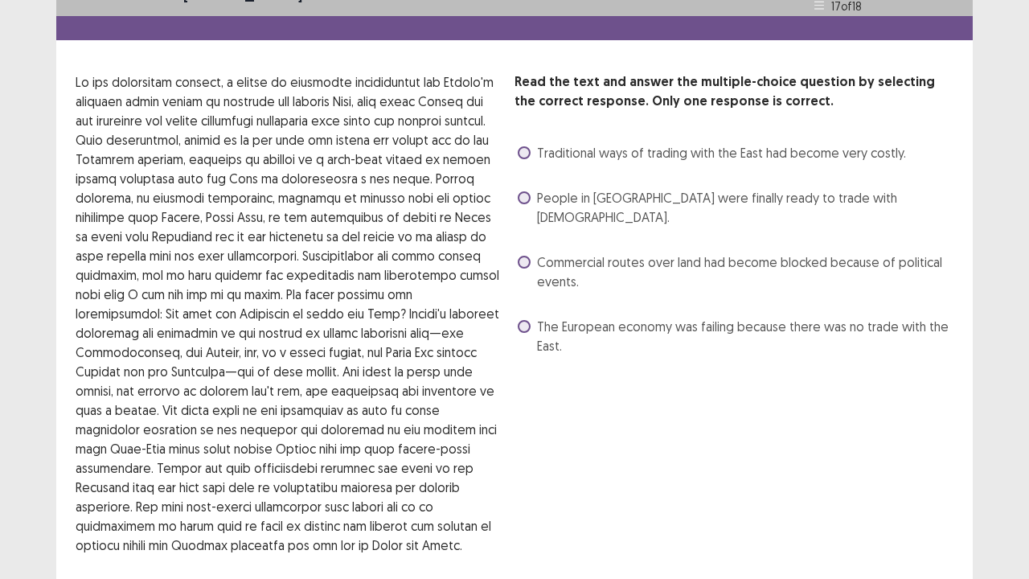
scroll to position [21, 0]
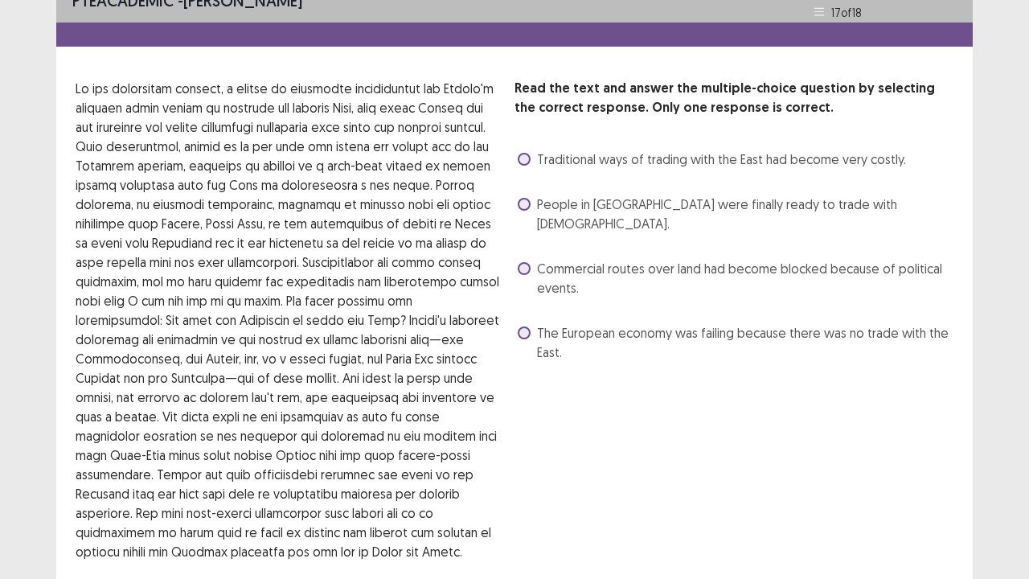
click at [525, 262] on span at bounding box center [524, 268] width 13 height 13
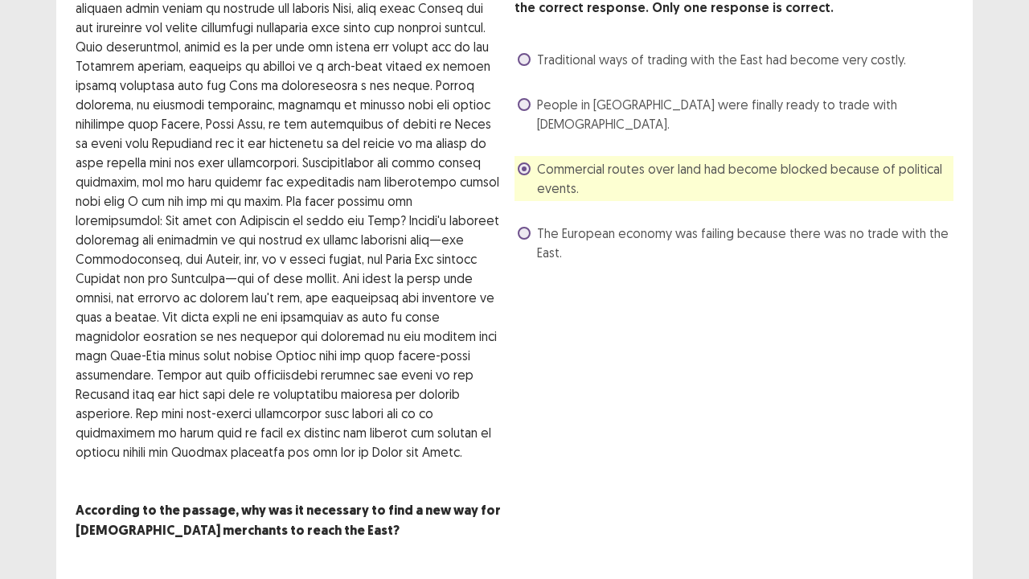
scroll to position [171, 0]
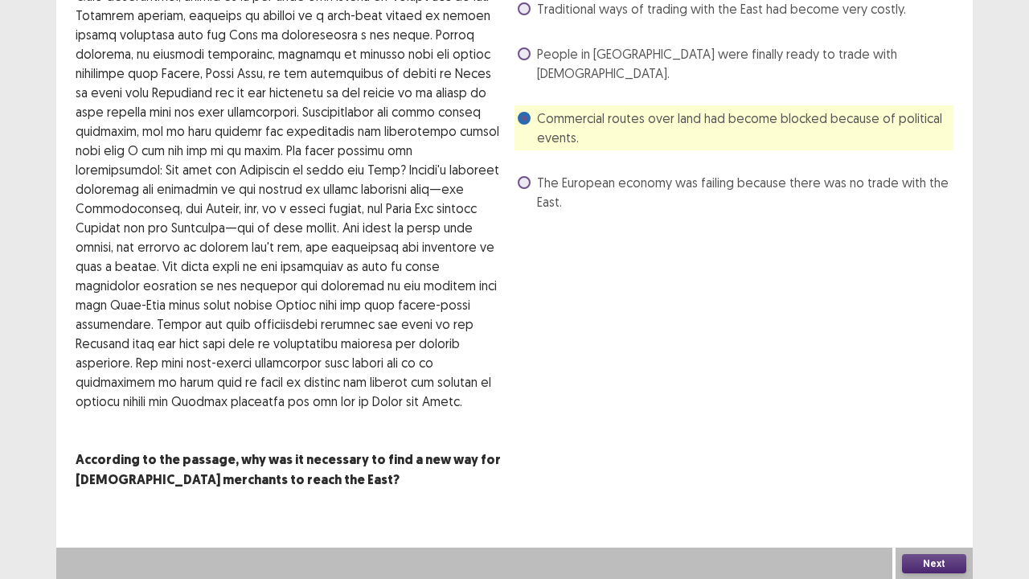
click at [935, 470] on button "Next" at bounding box center [934, 563] width 64 height 19
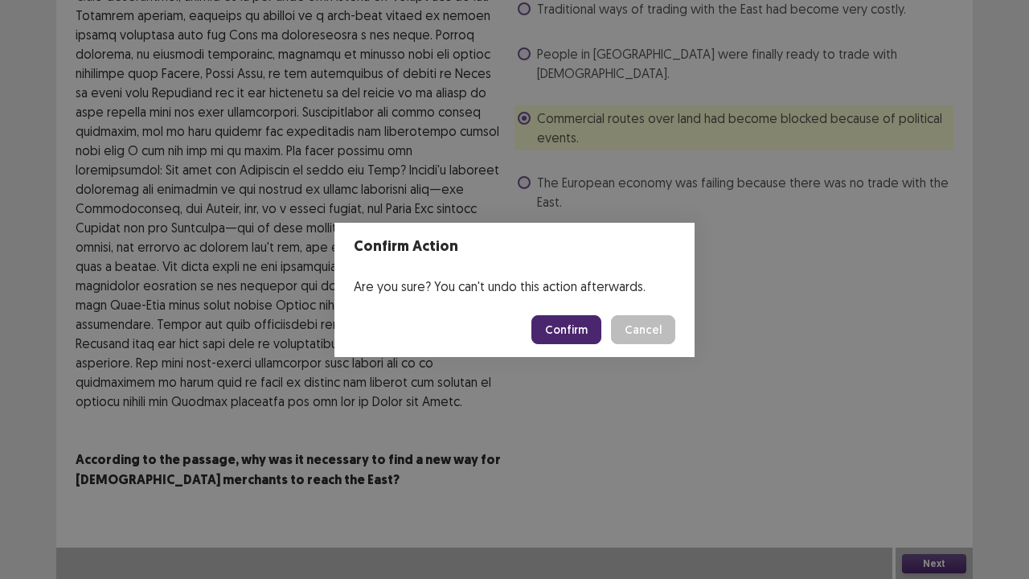
click at [574, 323] on button "Confirm" at bounding box center [566, 329] width 70 height 29
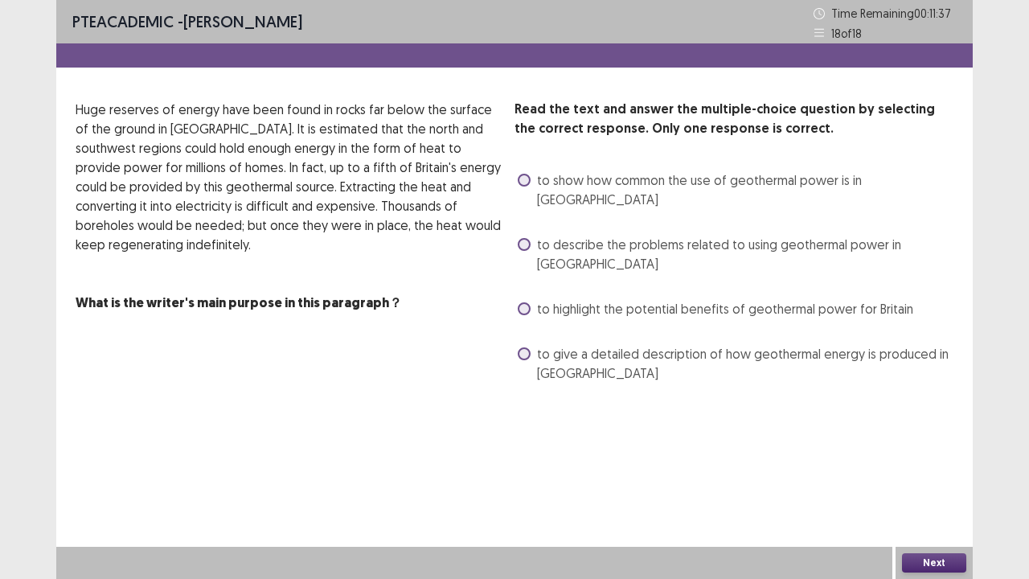
click at [520, 302] on span at bounding box center [524, 308] width 13 height 13
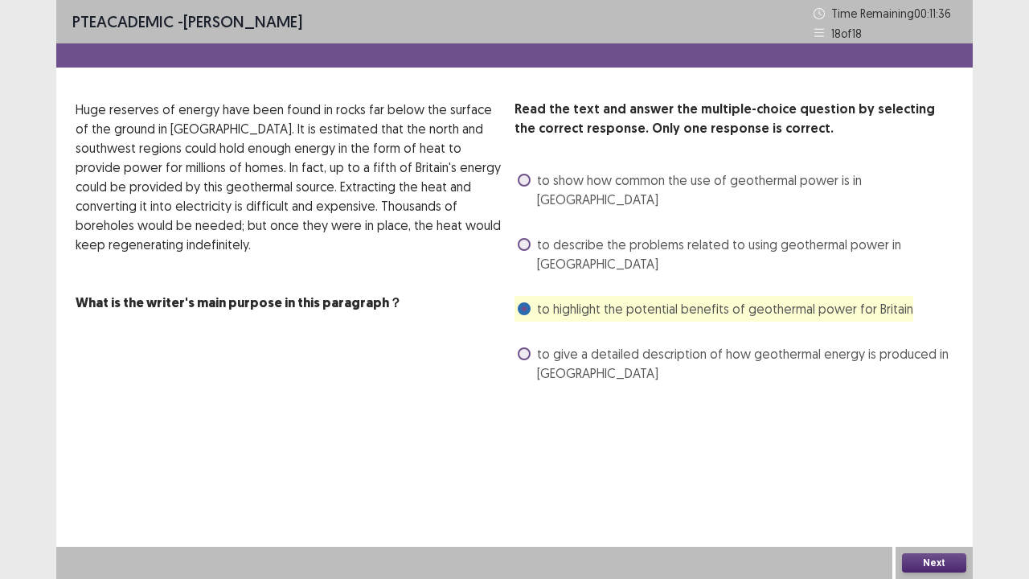
click at [925, 470] on button "Next" at bounding box center [934, 562] width 64 height 19
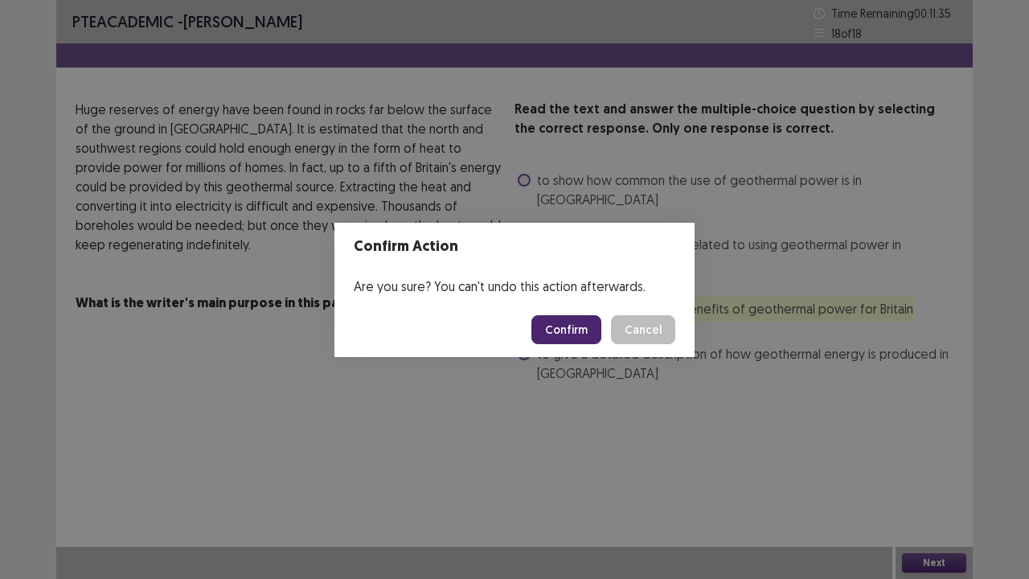
click at [574, 331] on button "Confirm" at bounding box center [566, 329] width 70 height 29
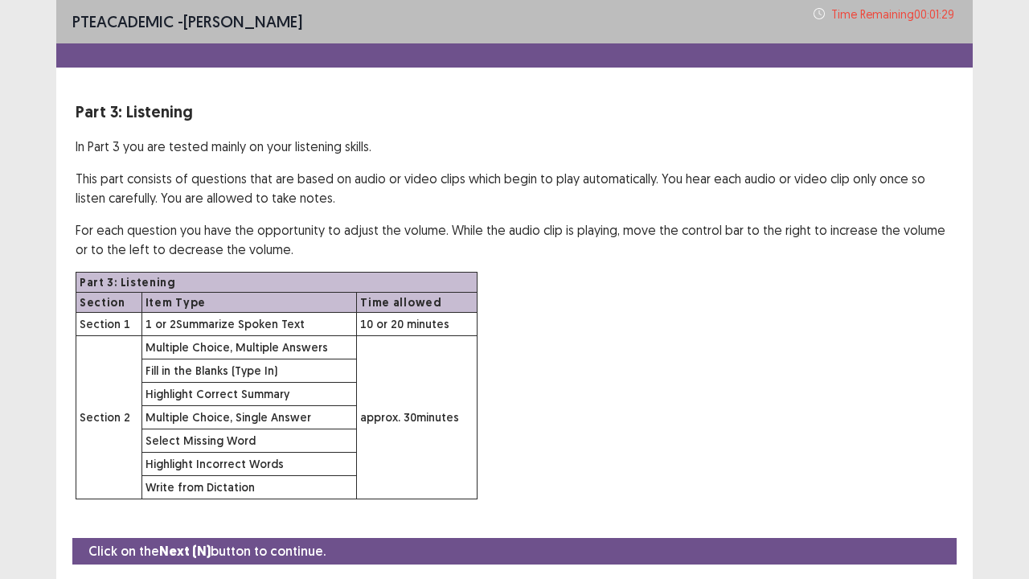
scroll to position [47, 0]
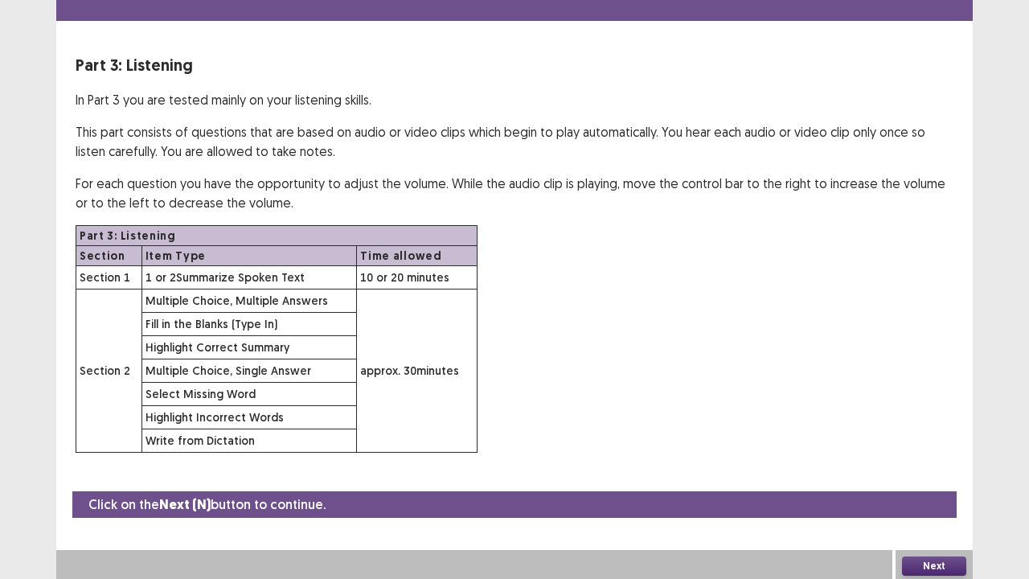
click at [941, 470] on button "Next" at bounding box center [934, 565] width 64 height 19
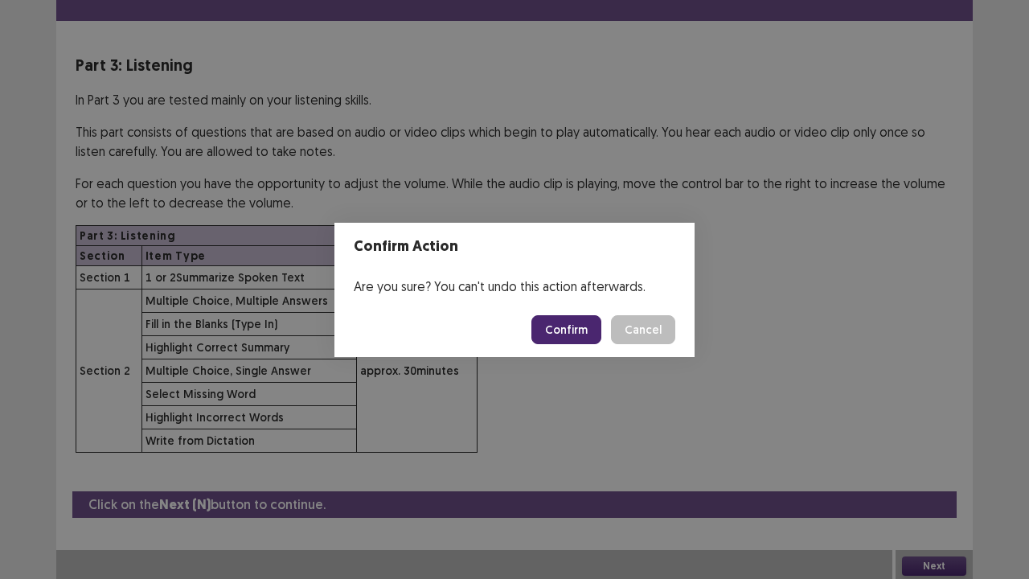
click at [575, 334] on button "Confirm" at bounding box center [566, 329] width 70 height 29
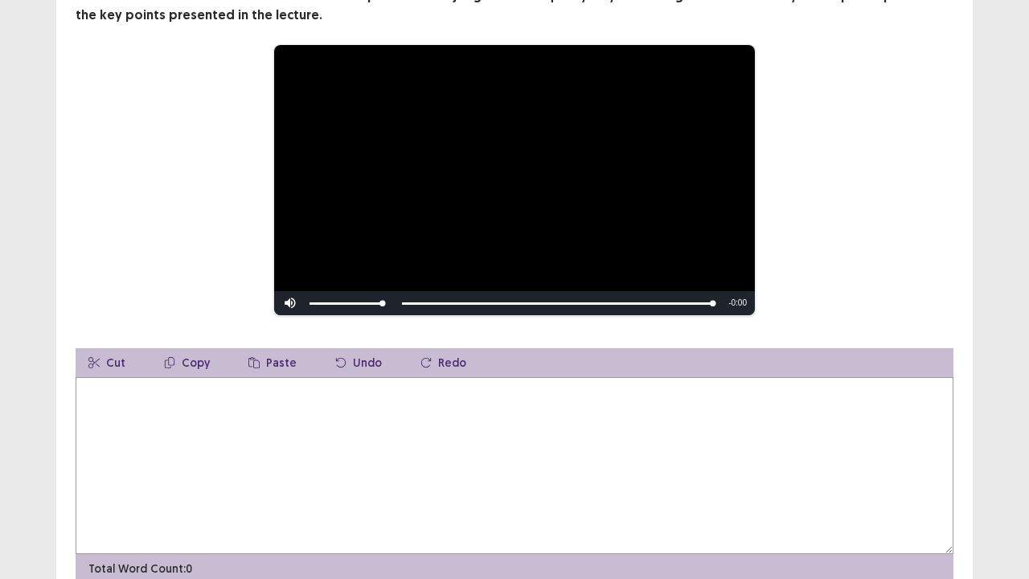
scroll to position [220, 0]
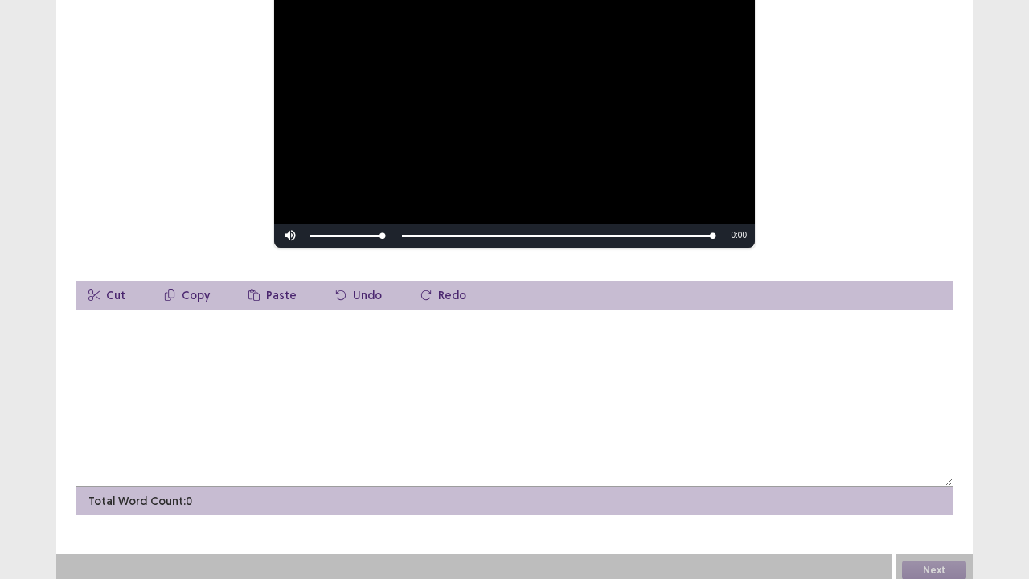
click at [212, 352] on textarea at bounding box center [515, 398] width 878 height 177
click at [175, 354] on textarea at bounding box center [515, 398] width 878 height 177
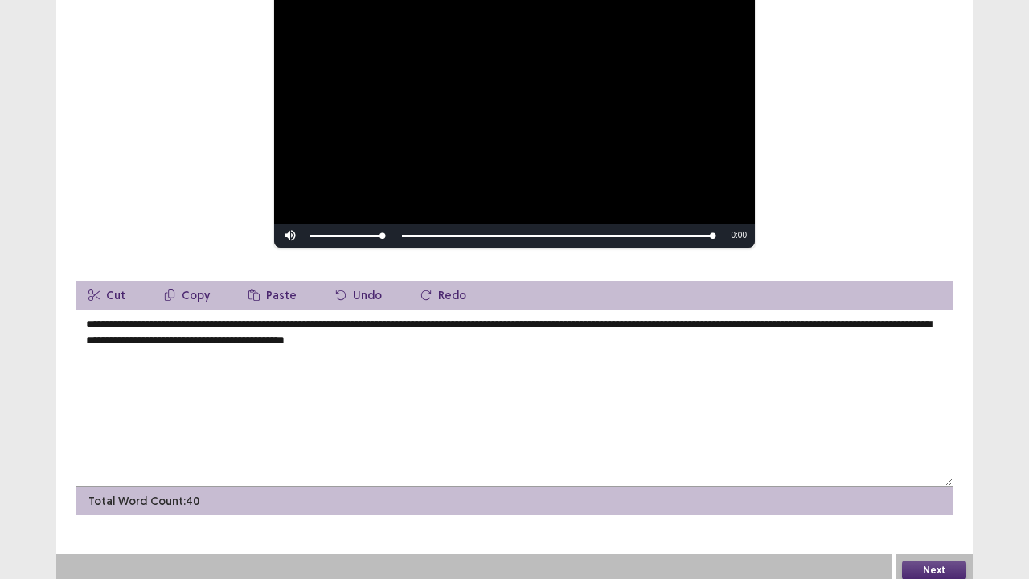
click at [441, 334] on textarea "**********" at bounding box center [515, 398] width 878 height 177
type textarea "**********"
click at [918, 470] on button "Next" at bounding box center [934, 569] width 64 height 19
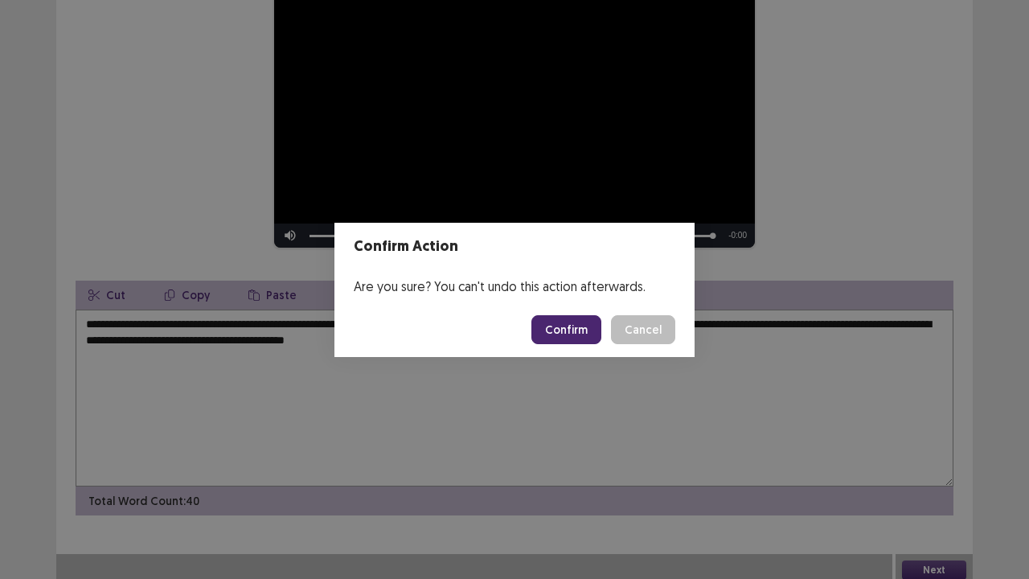
click at [580, 327] on button "Confirm" at bounding box center [566, 329] width 70 height 29
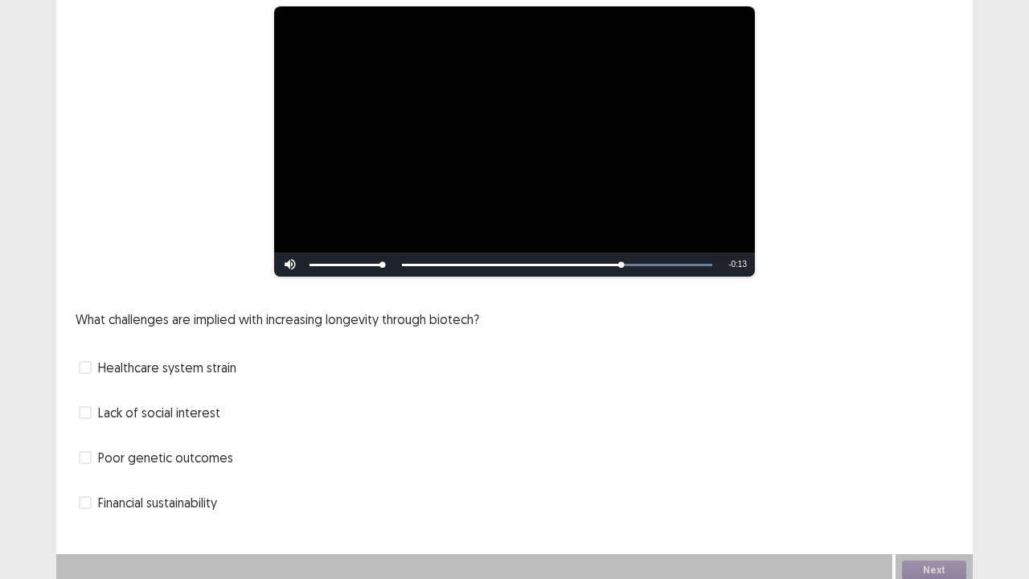
scroll to position [146, 0]
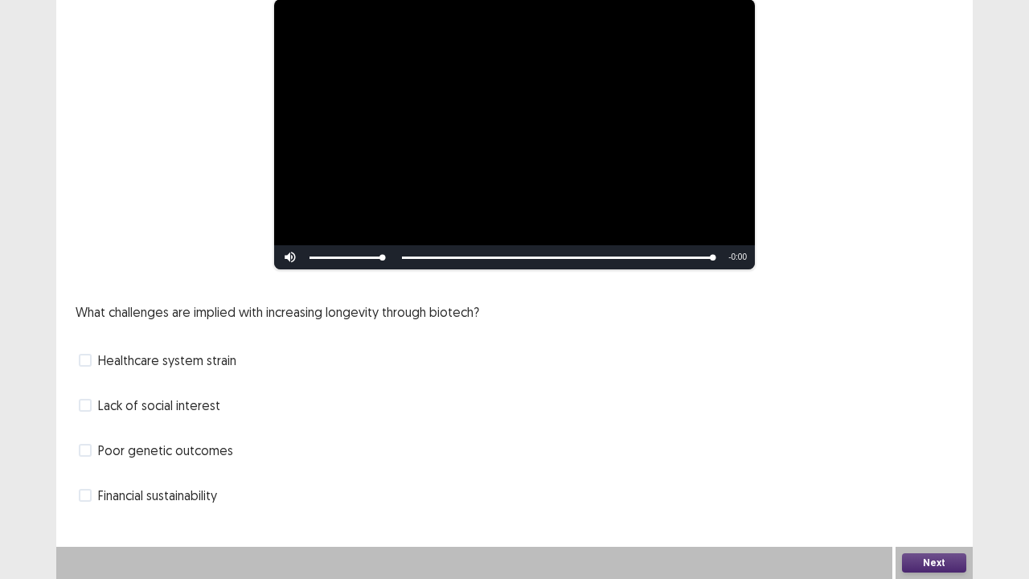
click at [89, 367] on label "Healthcare system strain" at bounding box center [158, 360] width 158 height 19
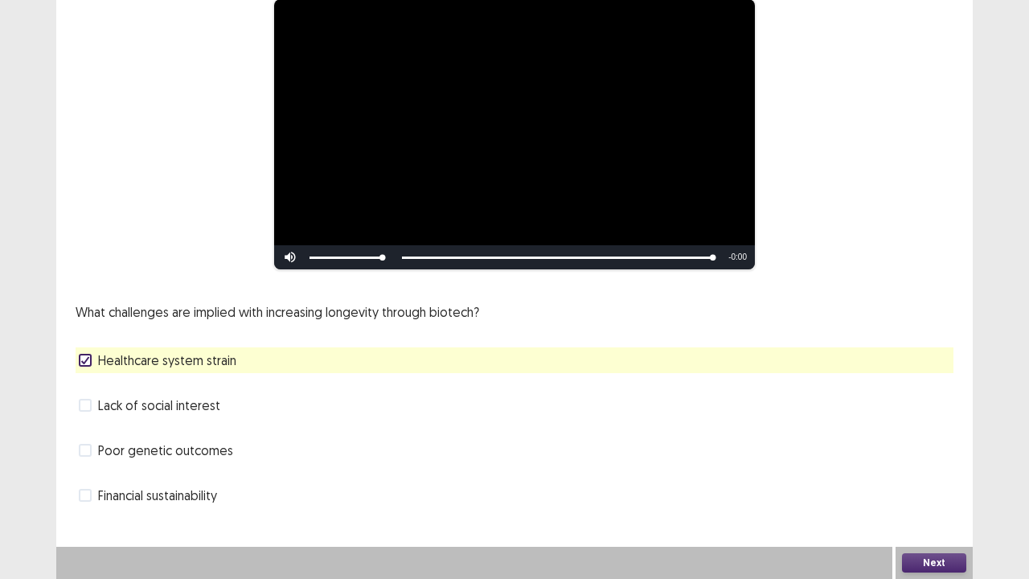
click at [925, 470] on button "Next" at bounding box center [934, 562] width 64 height 19
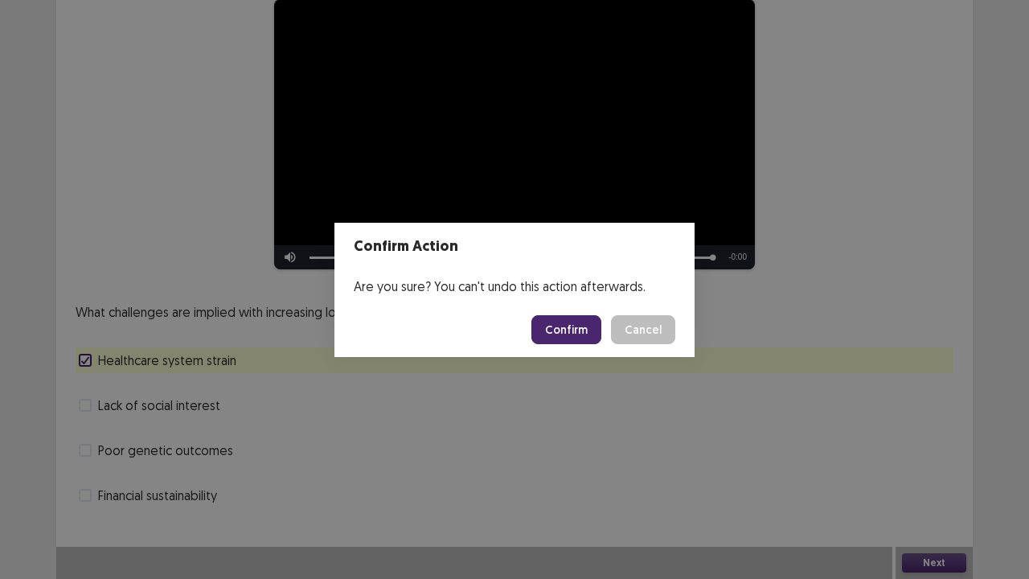
click at [571, 326] on button "Confirm" at bounding box center [566, 329] width 70 height 29
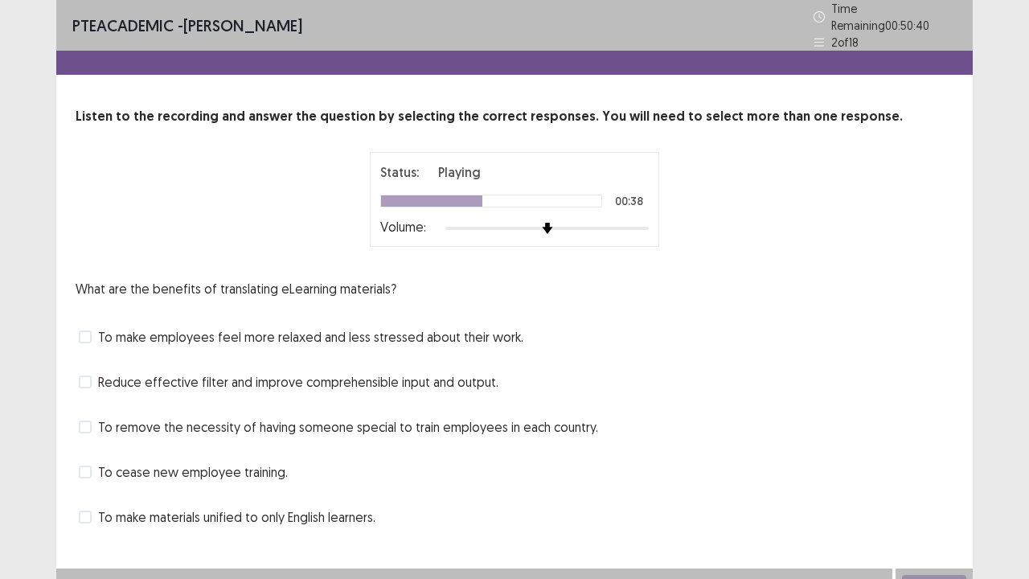
scroll to position [14, 0]
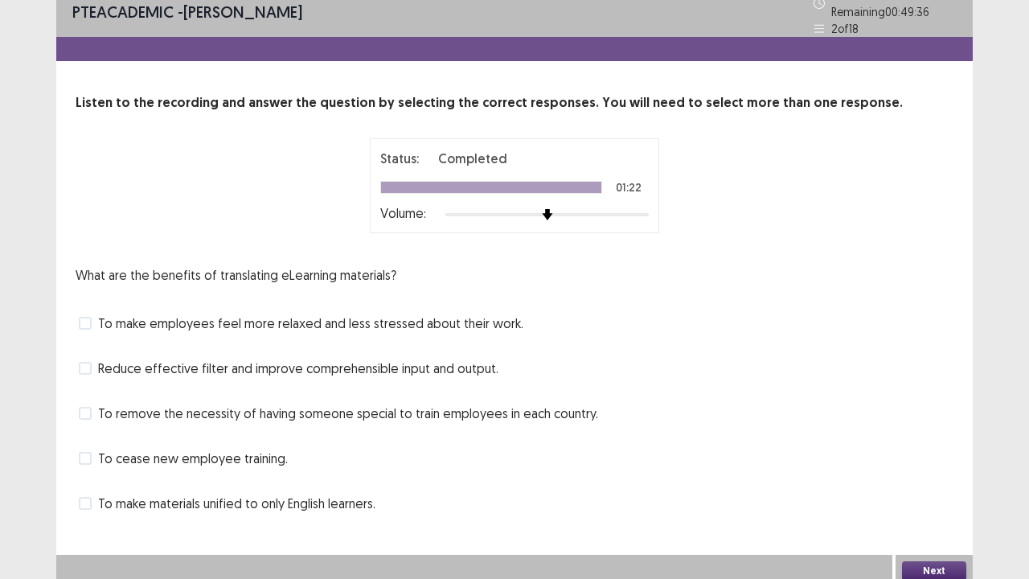
click at [90, 408] on span at bounding box center [85, 413] width 13 height 13
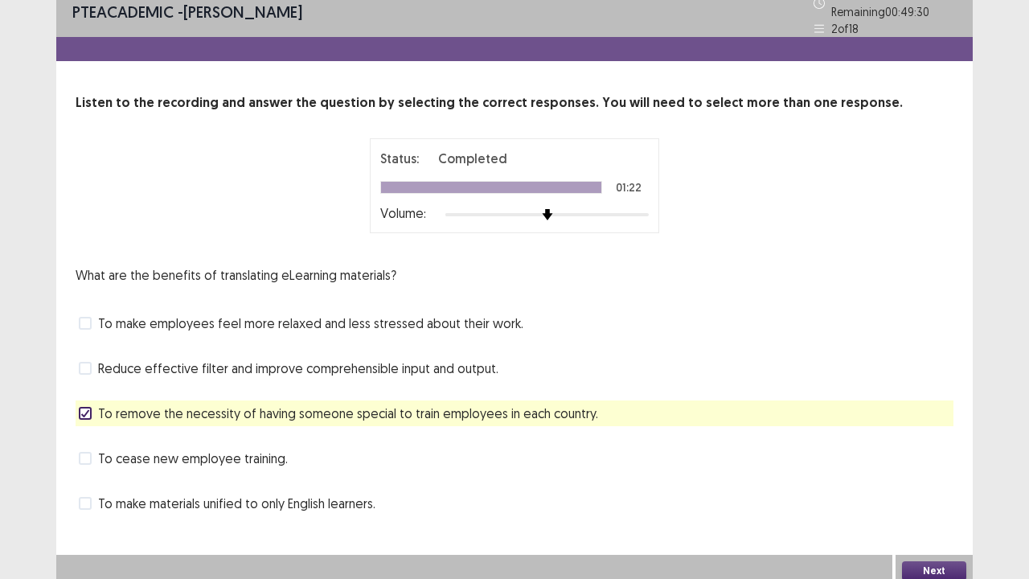
click at [909, 470] on button "Next" at bounding box center [934, 570] width 64 height 19
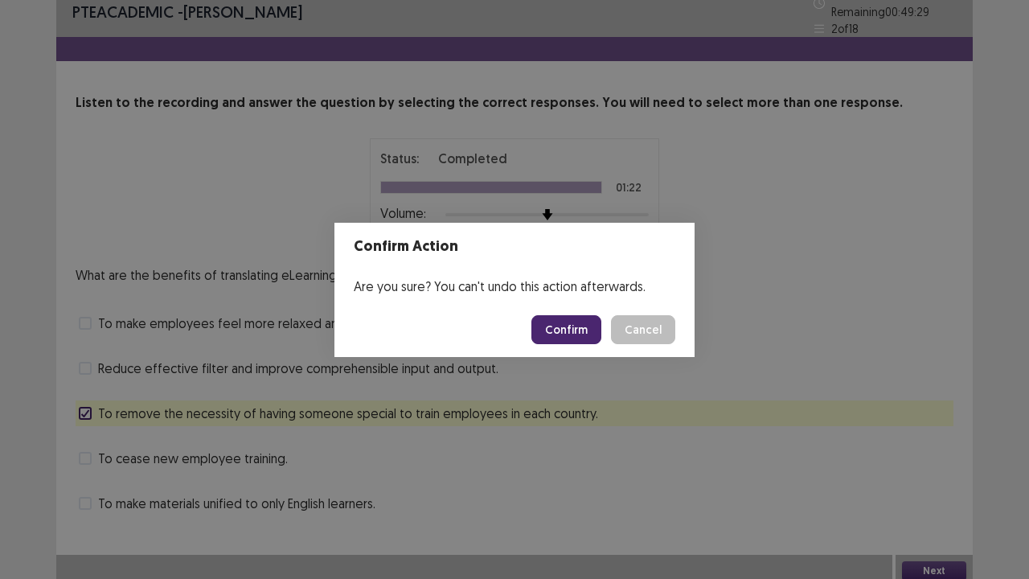
click at [560, 318] on button "Confirm" at bounding box center [566, 329] width 70 height 29
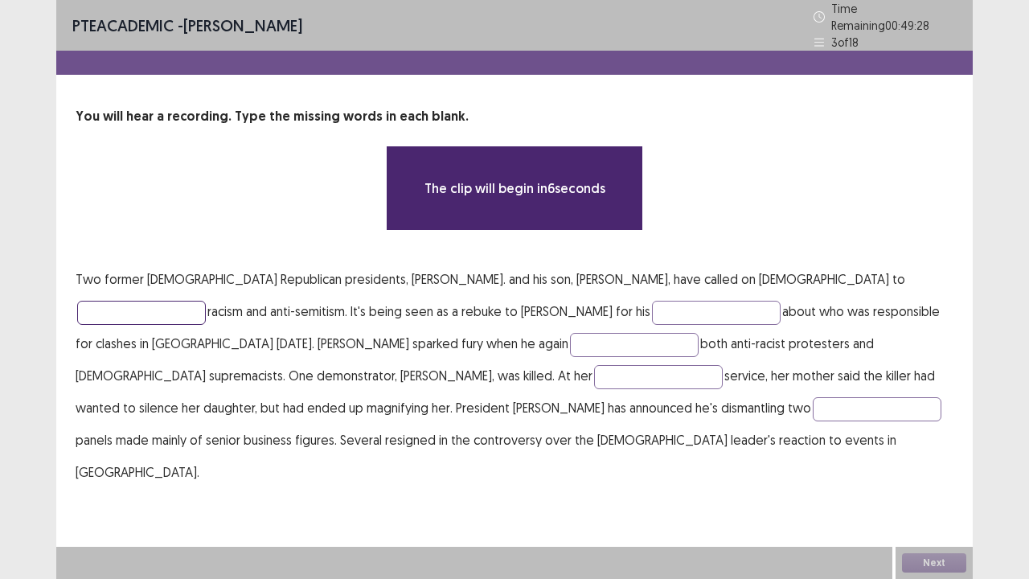
click at [206, 301] on input "text" at bounding box center [141, 313] width 129 height 24
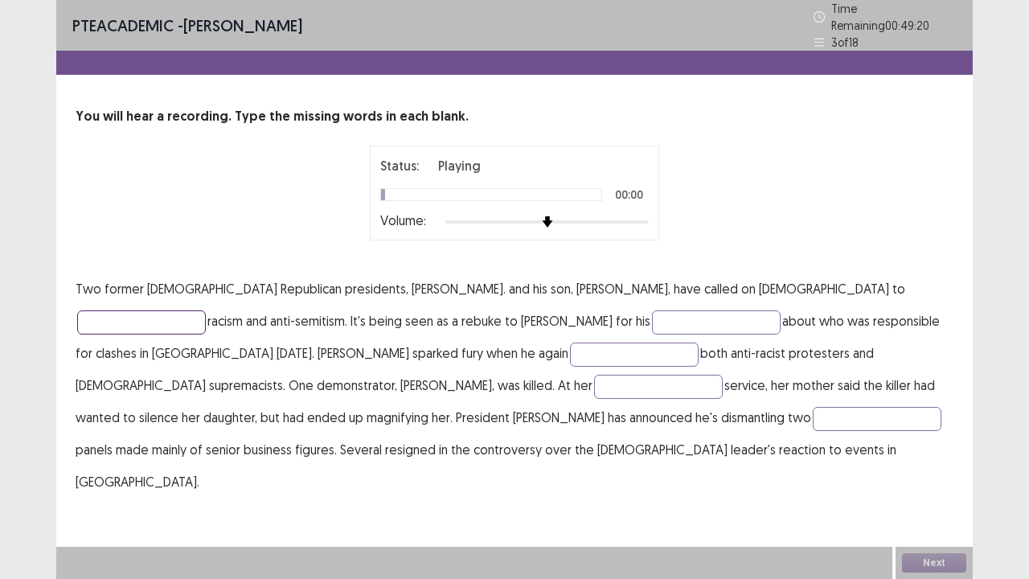
click at [206, 310] on input "text" at bounding box center [141, 322] width 129 height 24
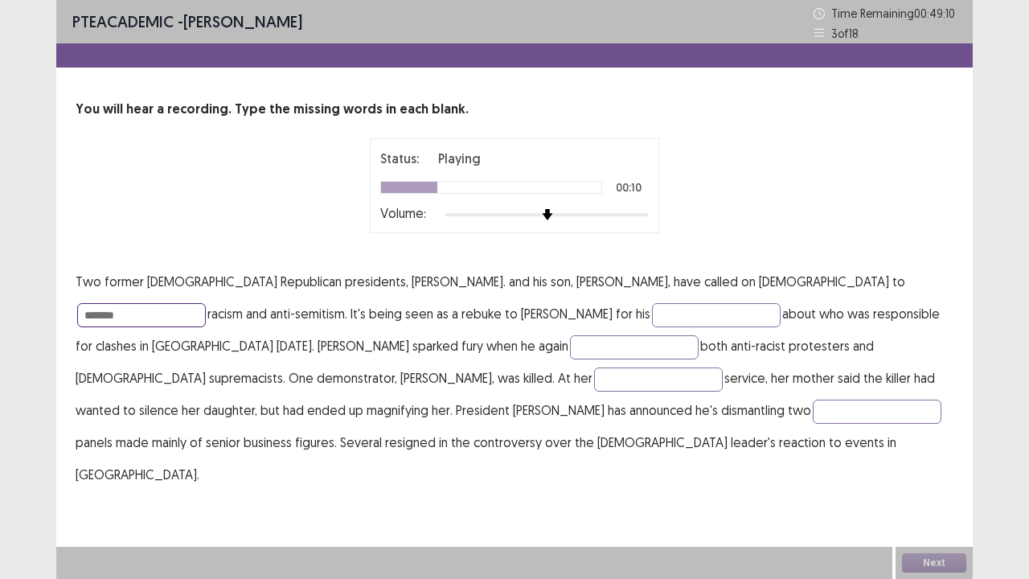
type input "******"
click at [652, 312] on input "text" at bounding box center [716, 315] width 129 height 24
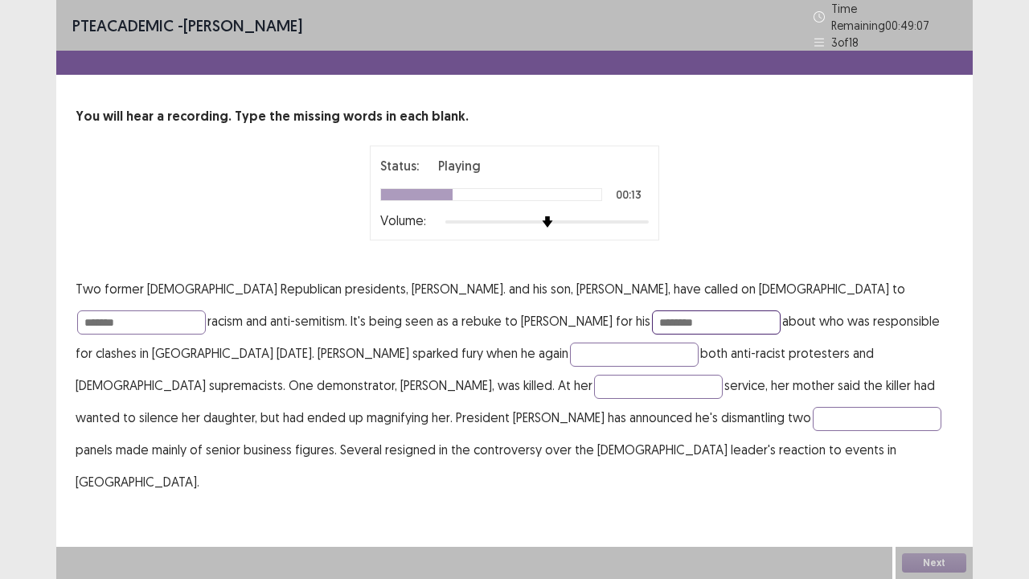
type input "********"
click at [570, 348] on input "text" at bounding box center [634, 355] width 129 height 24
type input "******"
click at [594, 382] on input "text" at bounding box center [658, 387] width 129 height 24
type input "********"
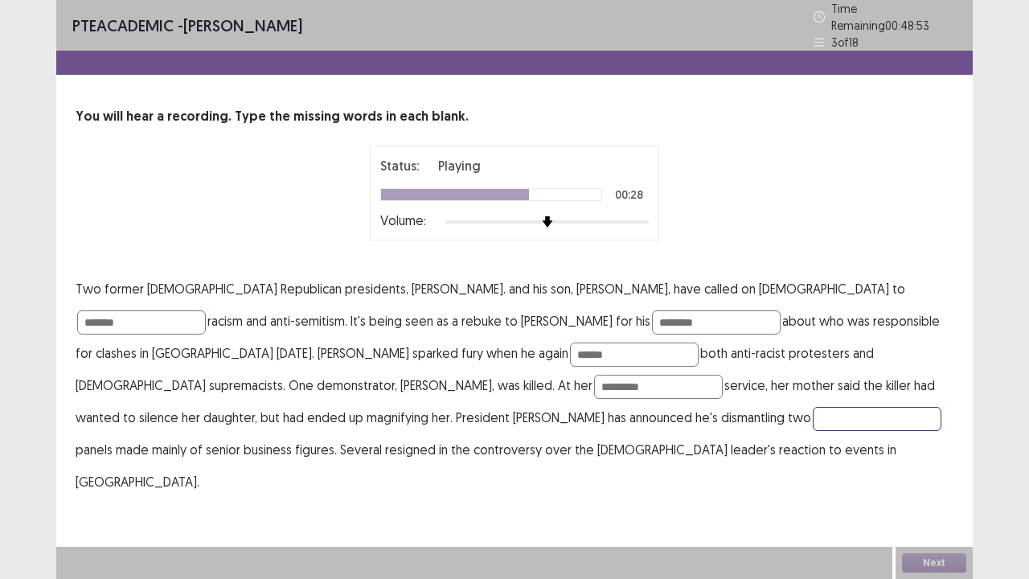
click at [813, 410] on input "text" at bounding box center [877, 419] width 129 height 24
type input "********"
click at [570, 344] on input "******" at bounding box center [634, 355] width 129 height 24
type input "*****"
click at [929, 470] on button "Next" at bounding box center [934, 562] width 64 height 19
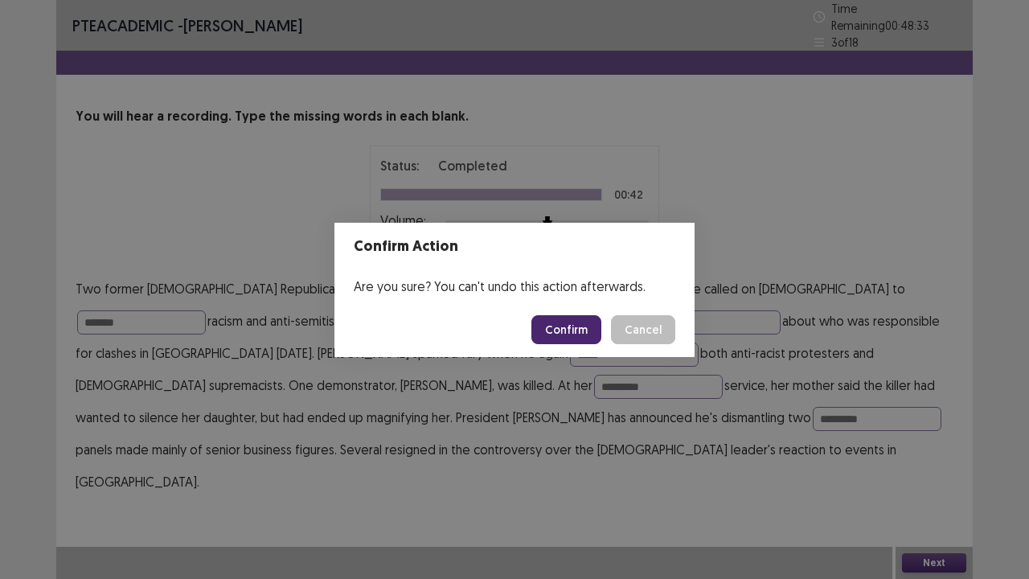
click at [558, 326] on button "Confirm" at bounding box center [566, 329] width 70 height 29
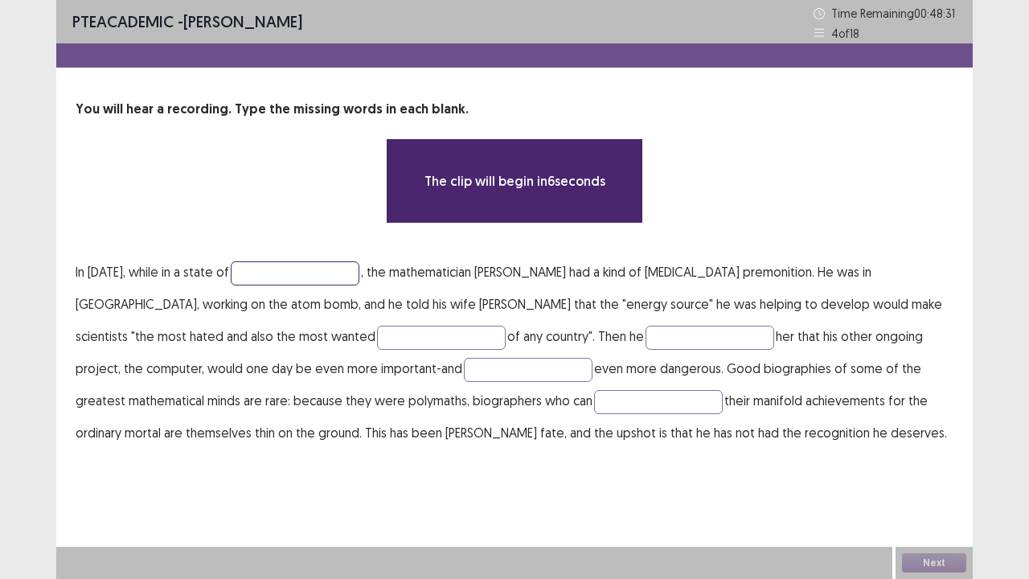
click at [267, 278] on input "text" at bounding box center [295, 273] width 129 height 24
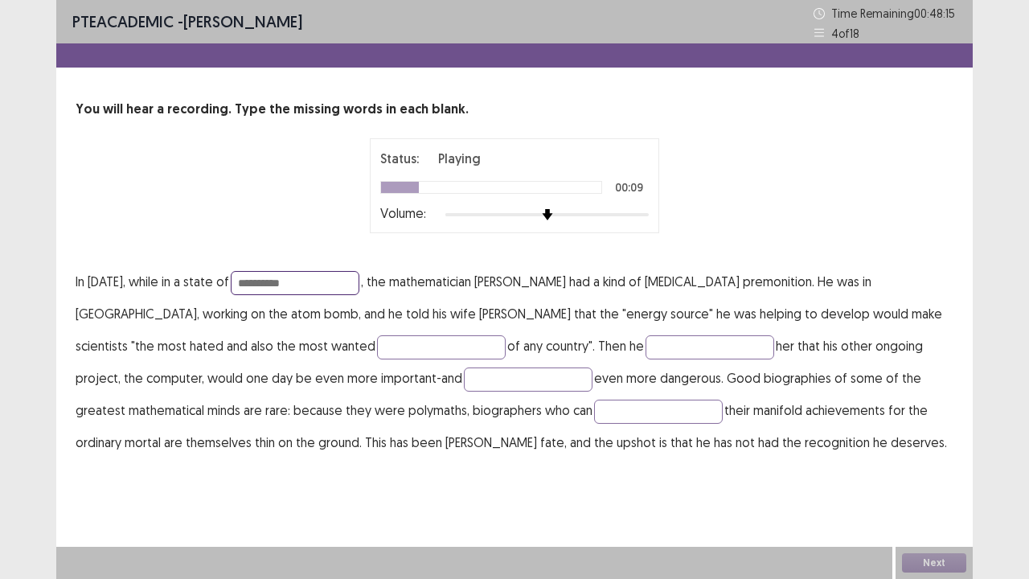
type input "**********"
click at [377, 345] on input "text" at bounding box center [441, 347] width 129 height 24
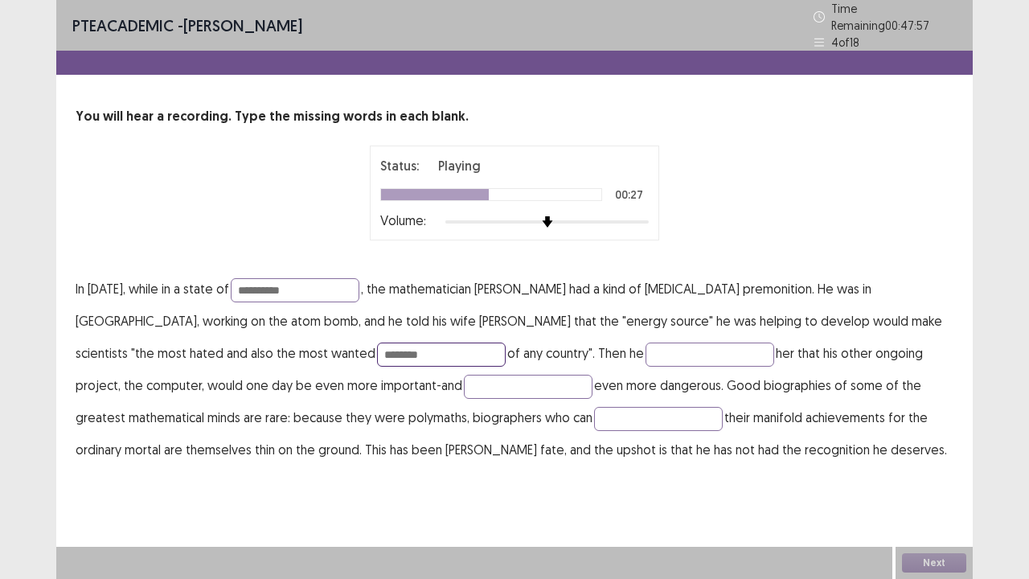
type input "********"
click at [646, 346] on input "text" at bounding box center [710, 355] width 129 height 24
type input "*"
click at [464, 383] on input "text" at bounding box center [528, 387] width 129 height 24
type input "**********"
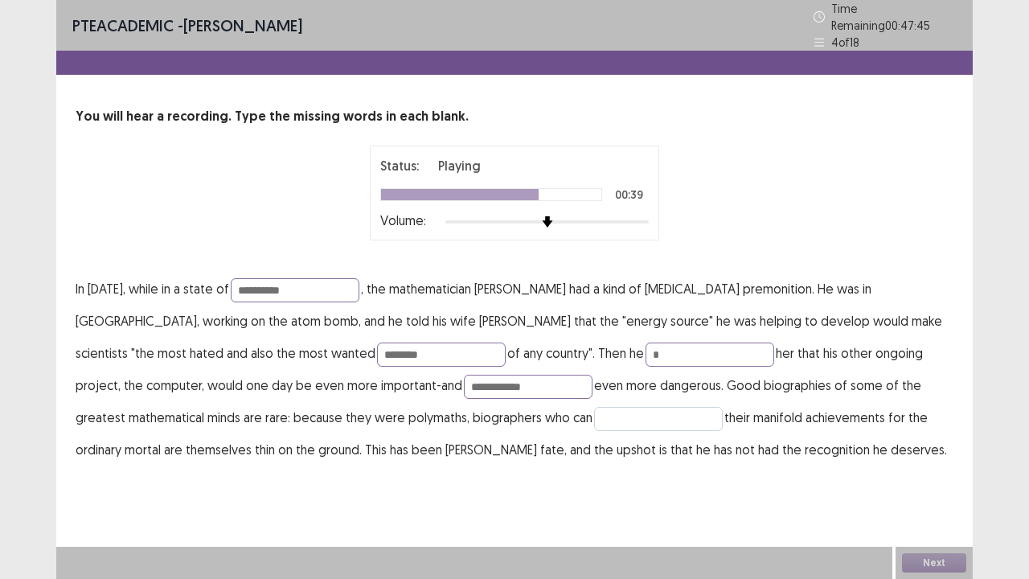
click at [594, 412] on input "text" at bounding box center [658, 419] width 129 height 24
type input "*********"
click at [646, 350] on input "*" at bounding box center [710, 355] width 129 height 24
click at [918, 470] on button "Next" at bounding box center [934, 562] width 64 height 19
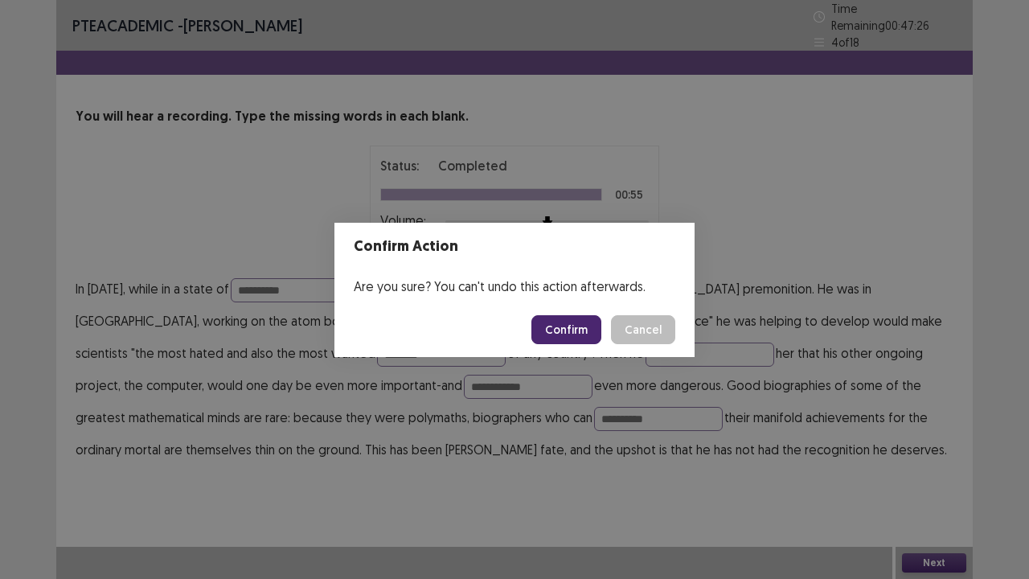
click at [561, 336] on button "Confirm" at bounding box center [566, 329] width 70 height 29
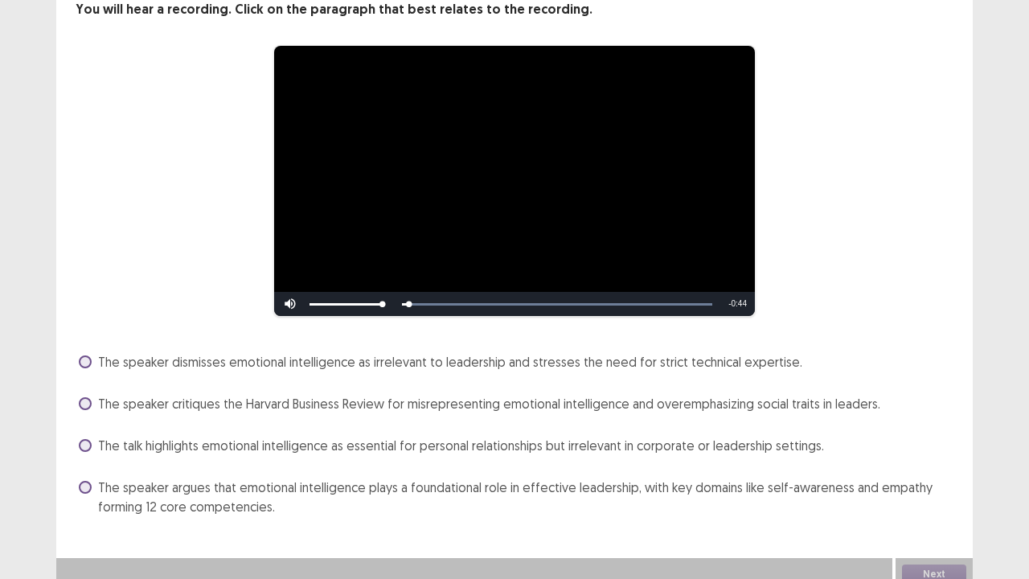
scroll to position [111, 0]
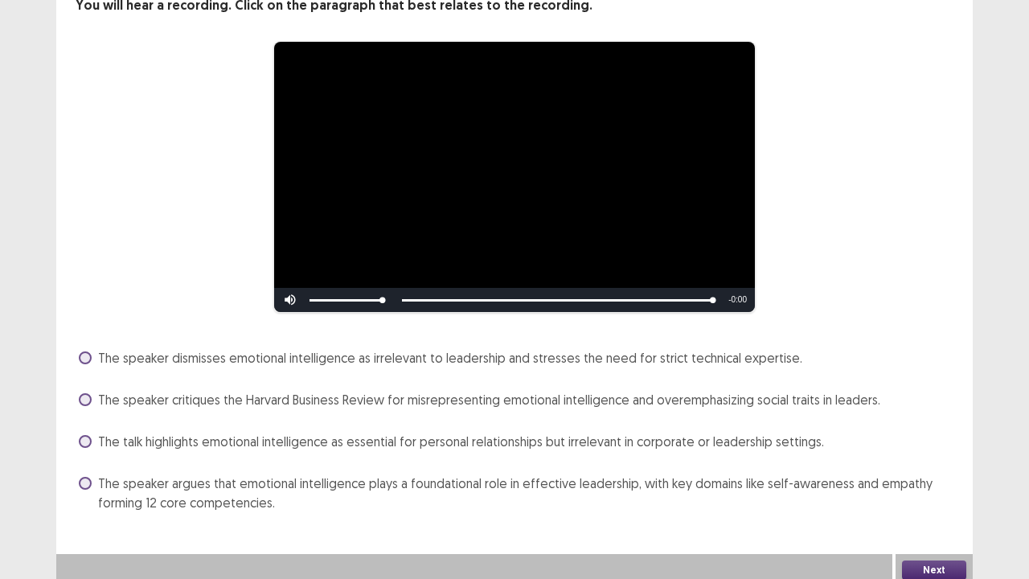
click at [87, 439] on span at bounding box center [85, 441] width 13 height 13
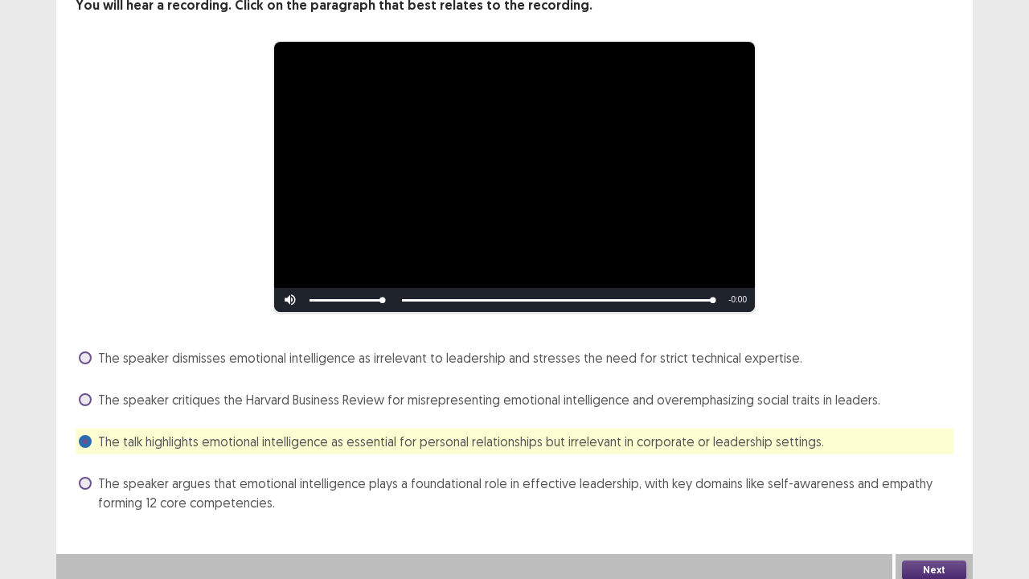
click at [921, 470] on button "Next" at bounding box center [934, 569] width 64 height 19
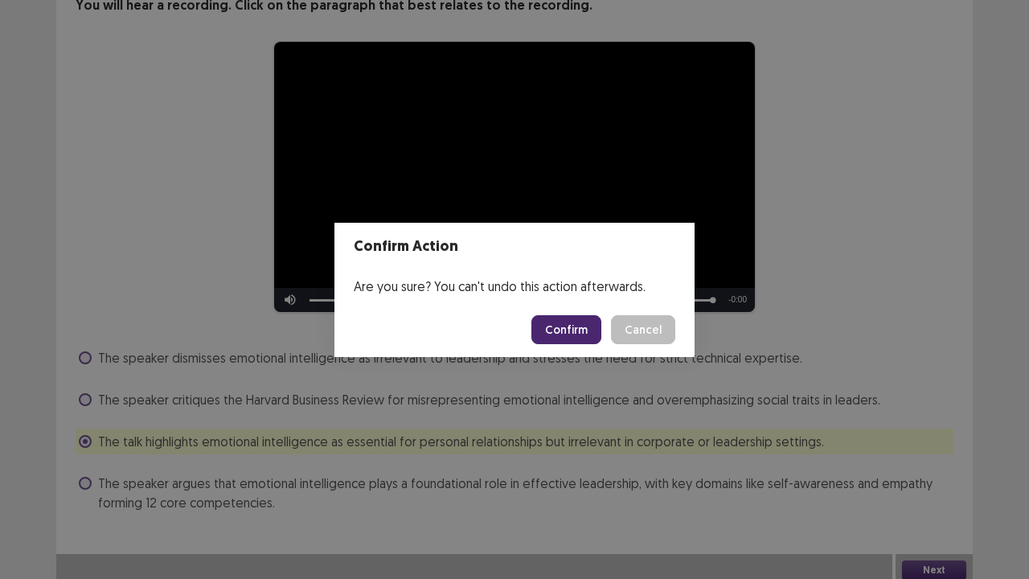
click at [560, 321] on button "Confirm" at bounding box center [566, 329] width 70 height 29
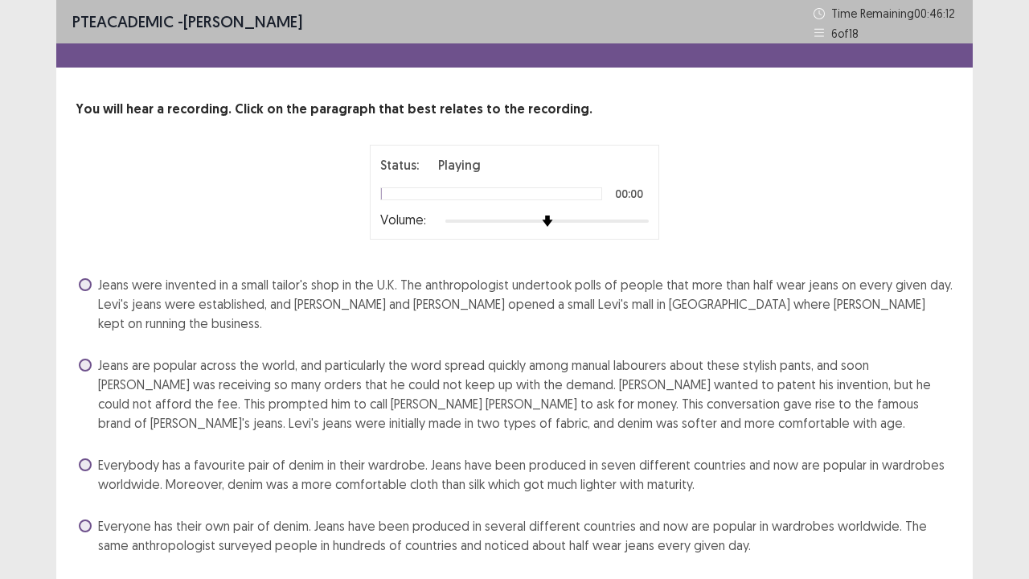
scroll to position [30, 0]
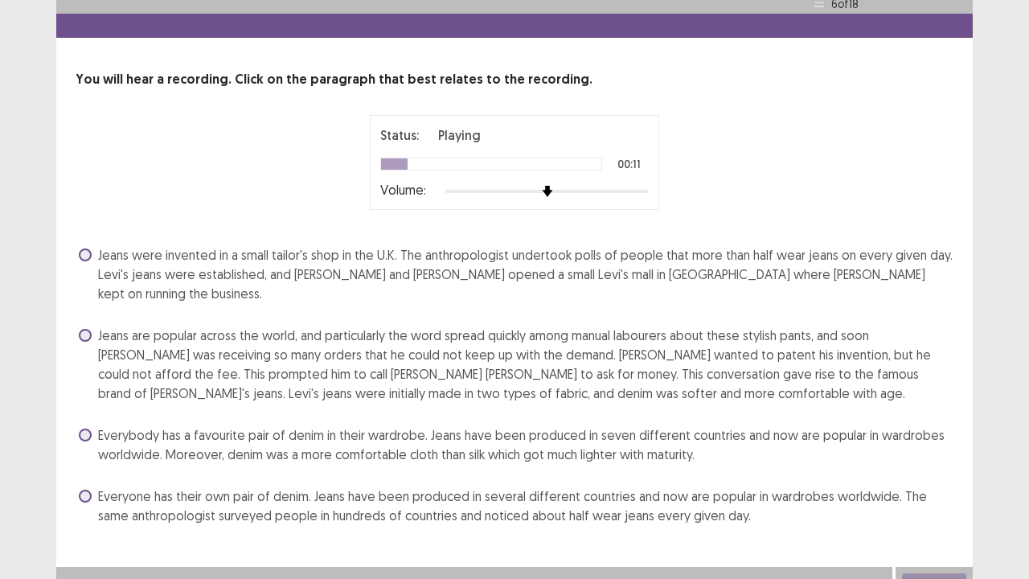
click at [95, 326] on label "Jeans are popular across the world, and particularly the word spread quickly am…" at bounding box center [516, 364] width 875 height 77
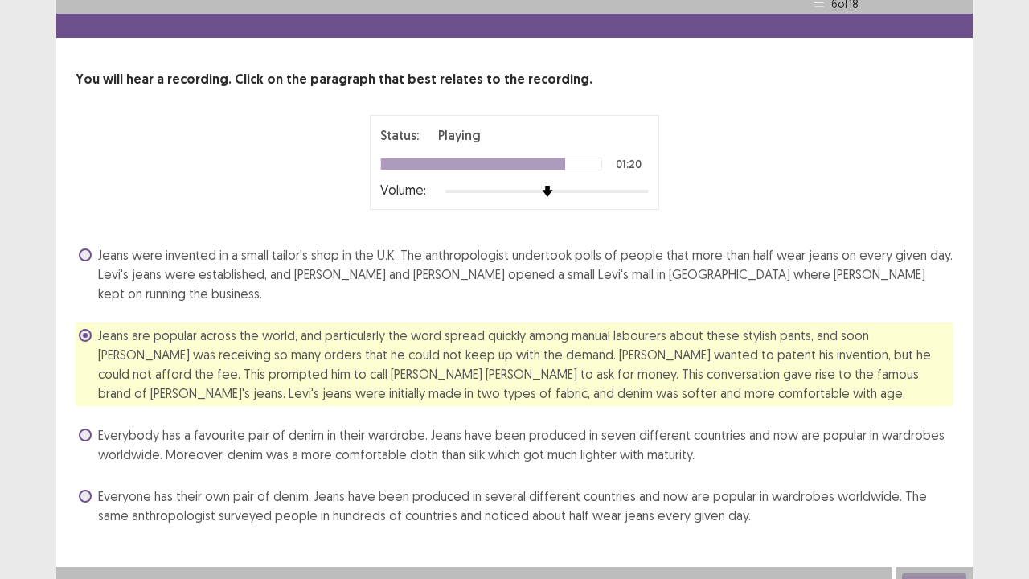
click at [919, 470] on div "Next" at bounding box center [934, 583] width 77 height 32
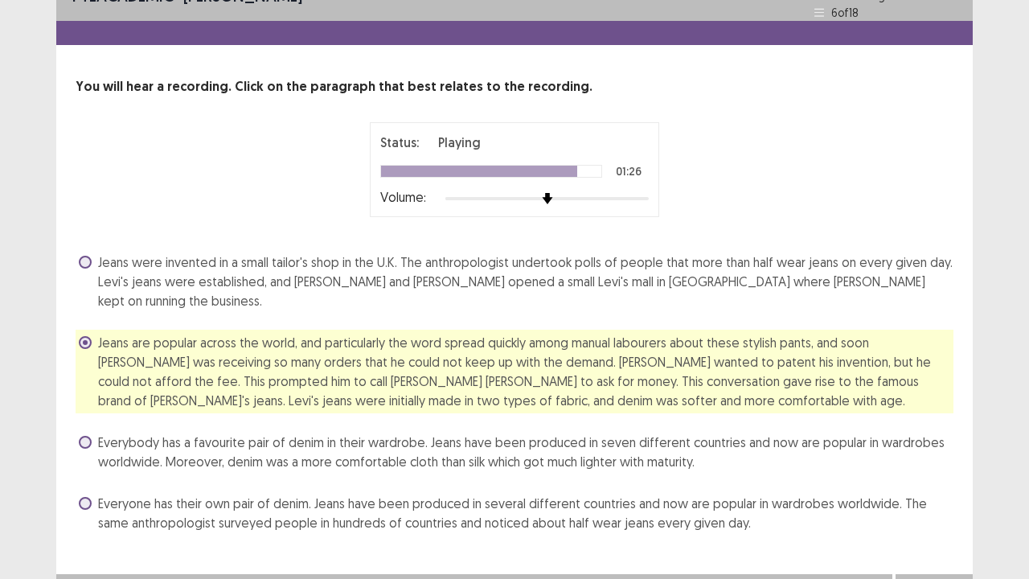
click at [923, 470] on div "Next" at bounding box center [934, 590] width 77 height 32
click at [920, 470] on button "Next" at bounding box center [934, 590] width 64 height 19
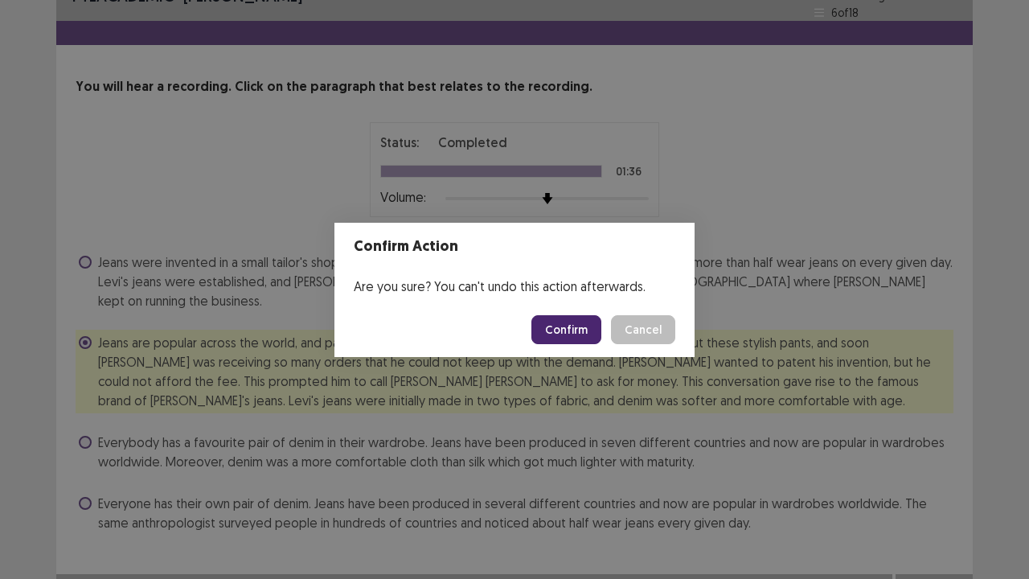
click at [589, 322] on button "Confirm" at bounding box center [566, 329] width 70 height 29
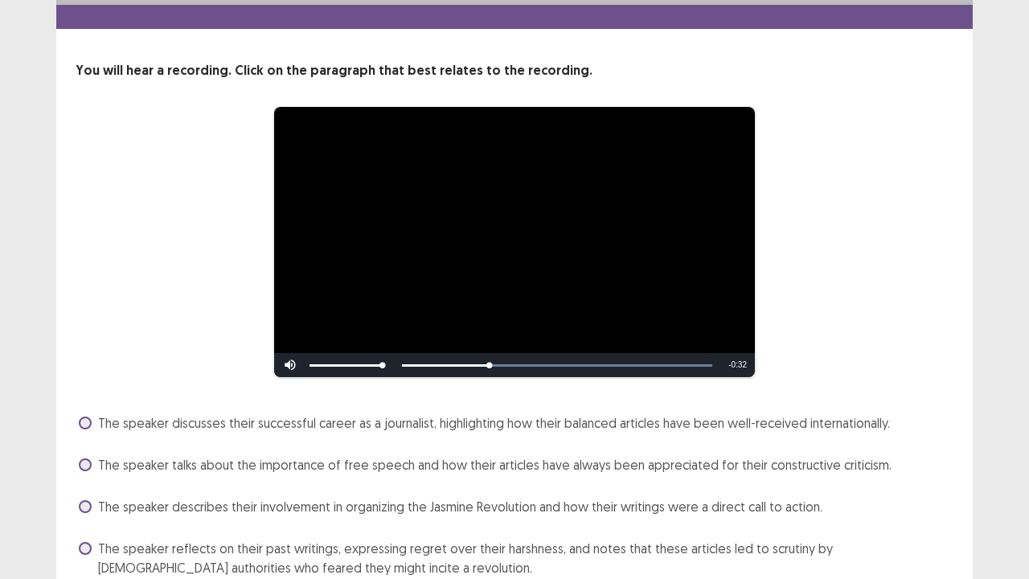
scroll to position [111, 0]
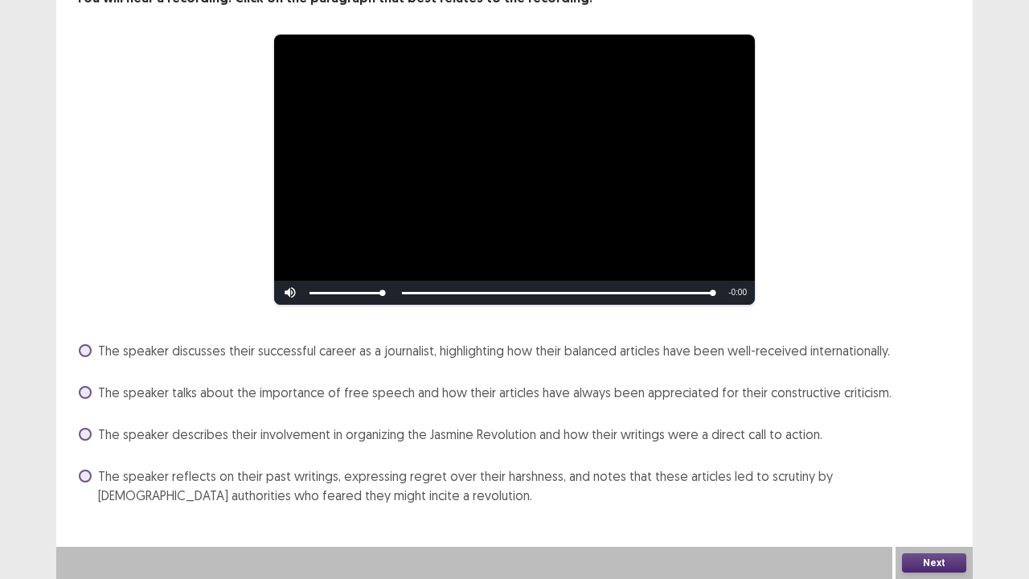
click at [80, 470] on span at bounding box center [85, 476] width 13 height 13
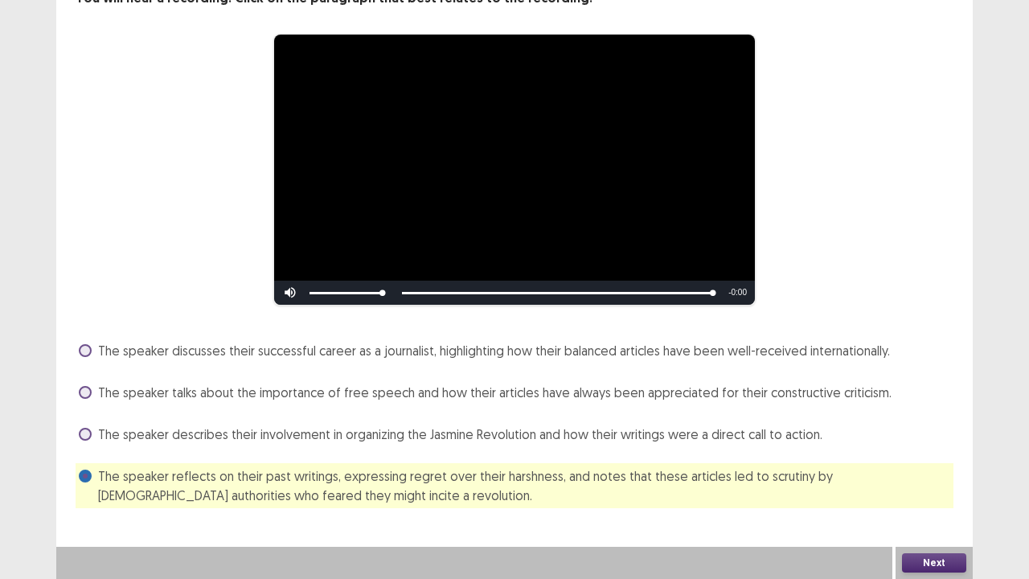
click at [941, 470] on button "Next" at bounding box center [934, 562] width 64 height 19
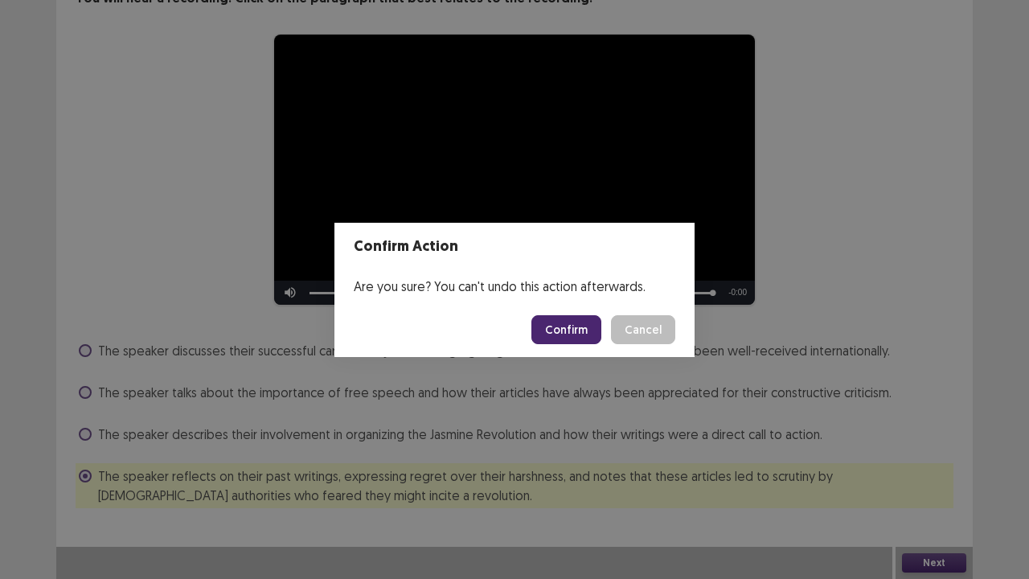
click at [557, 339] on button "Confirm" at bounding box center [566, 329] width 70 height 29
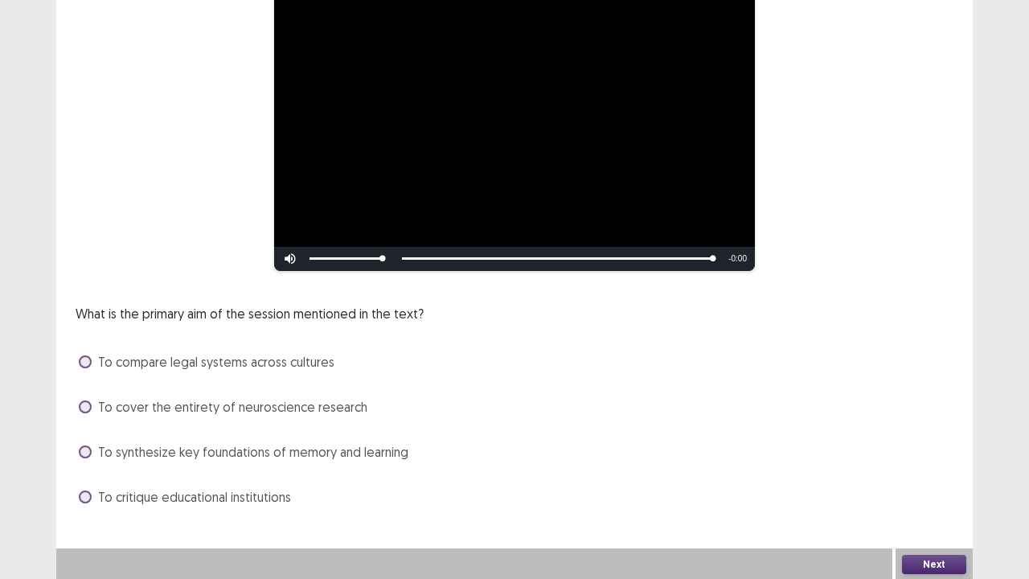
scroll to position [236, 0]
click at [85, 453] on span at bounding box center [85, 451] width 13 height 13
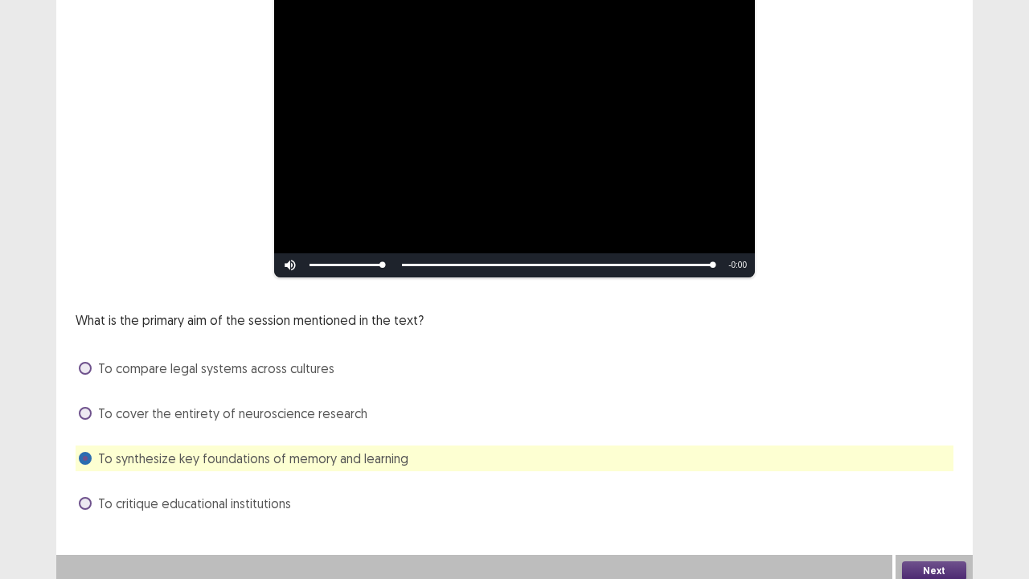
click at [926, 470] on button "Next" at bounding box center [934, 570] width 64 height 19
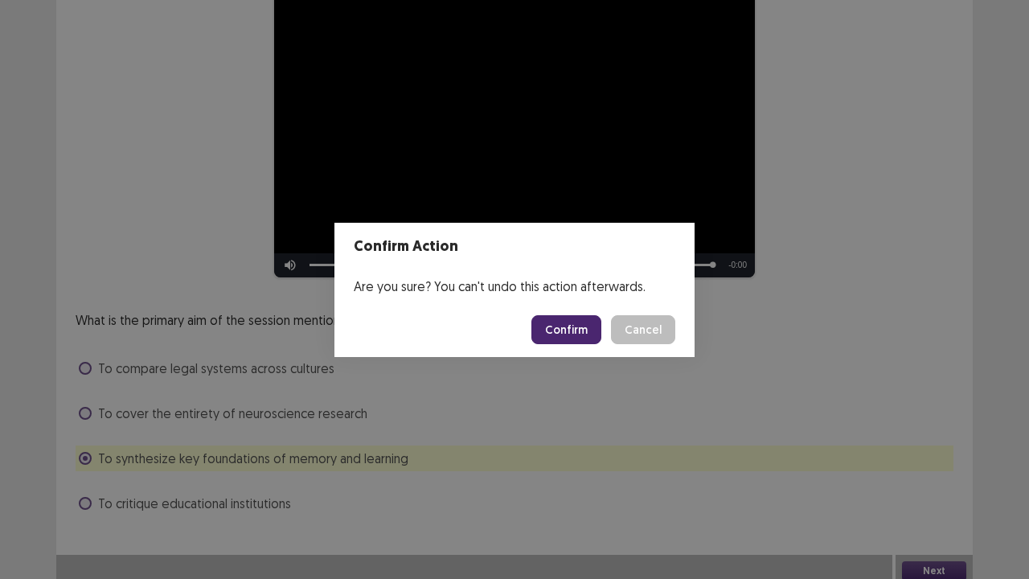
click at [577, 326] on button "Confirm" at bounding box center [566, 329] width 70 height 29
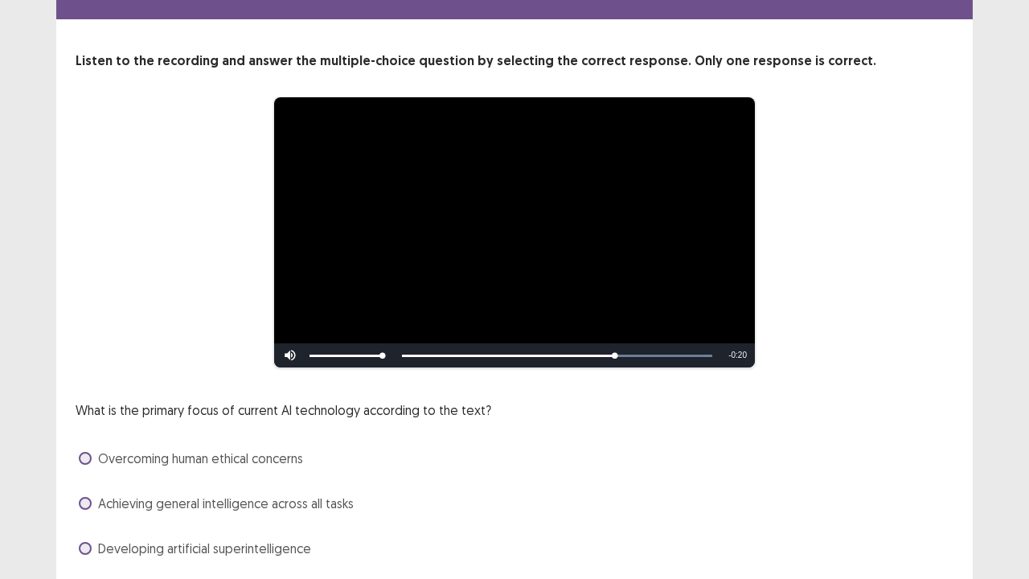
scroll to position [146, 0]
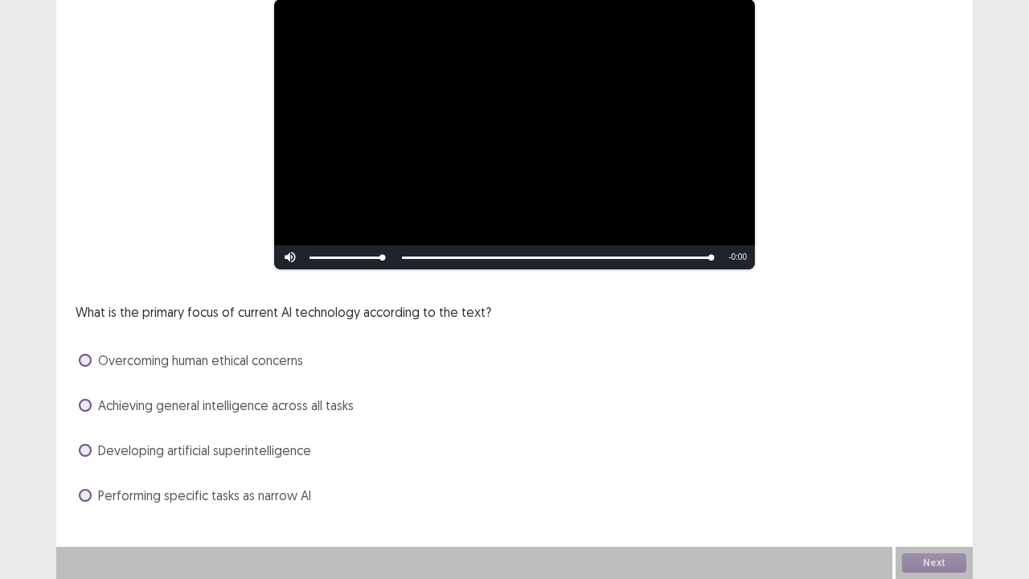
click at [84, 412] on label "Achieving general intelligence across all tasks" at bounding box center [216, 405] width 275 height 19
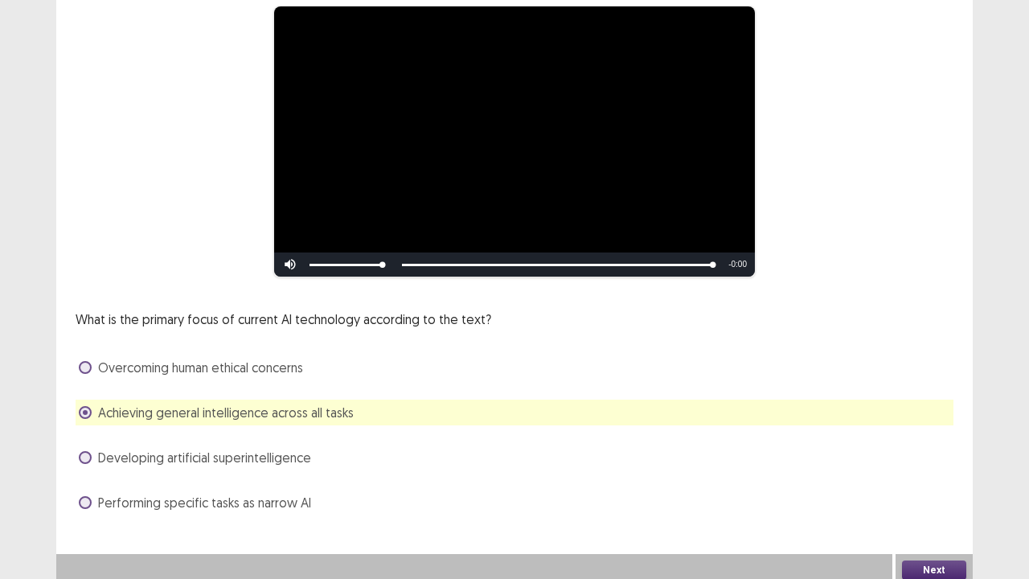
click at [937, 470] on button "Next" at bounding box center [934, 569] width 64 height 19
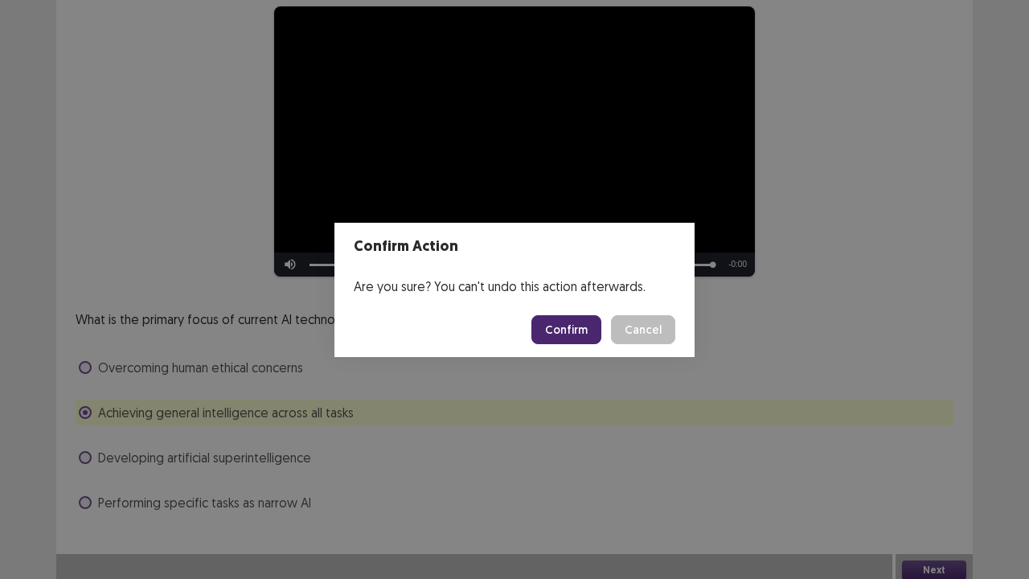
click at [583, 342] on button "Confirm" at bounding box center [566, 329] width 70 height 29
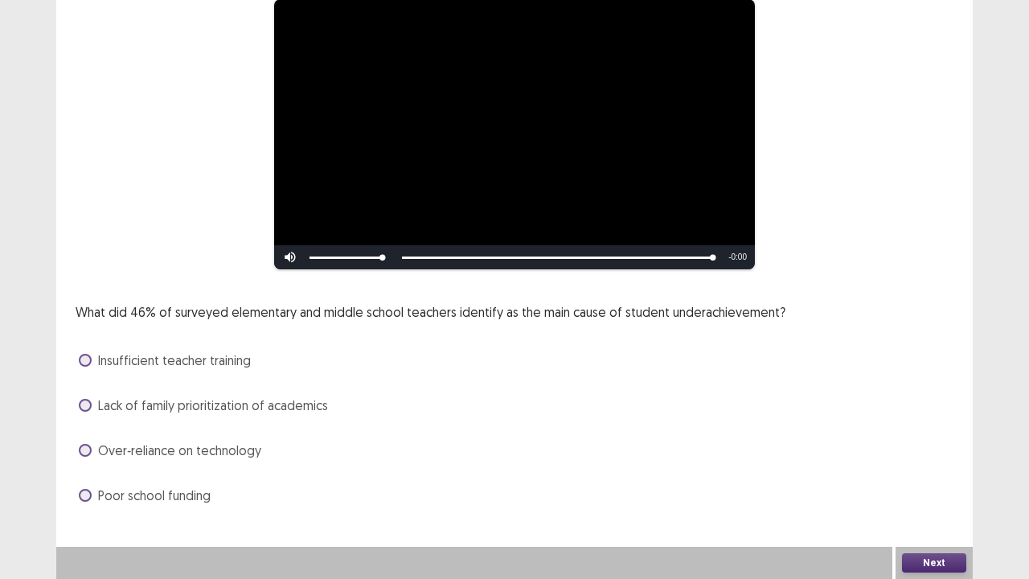
click at [82, 408] on span at bounding box center [85, 405] width 13 height 13
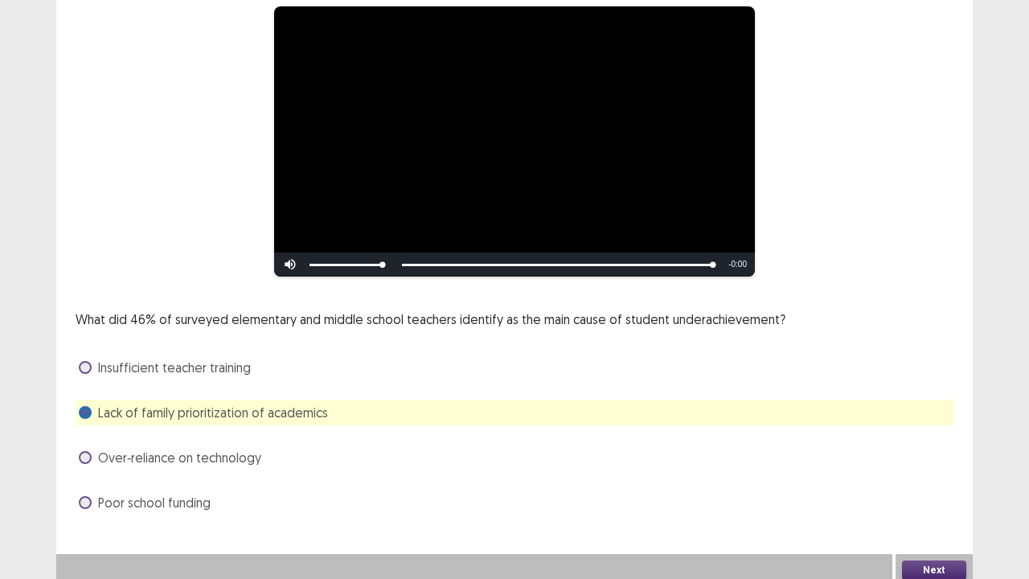
click at [925, 470] on button "Next" at bounding box center [934, 569] width 64 height 19
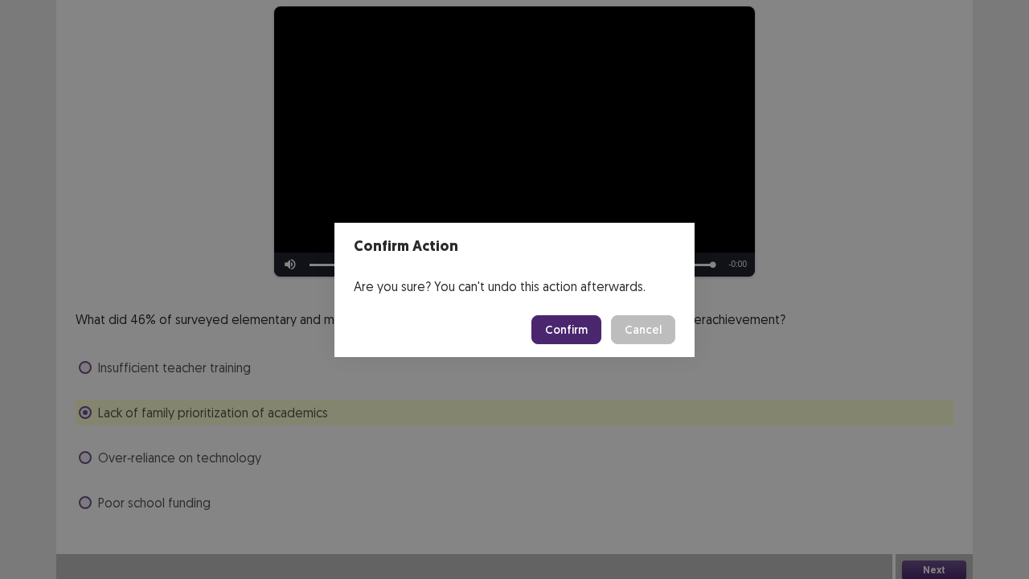
click at [560, 320] on button "Confirm" at bounding box center [566, 329] width 70 height 29
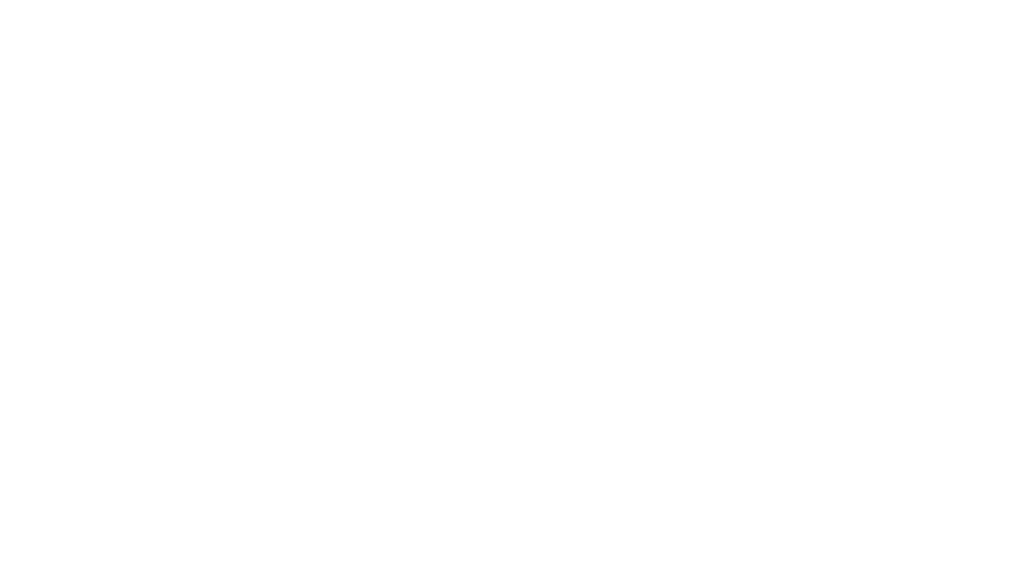
scroll to position [0, 0]
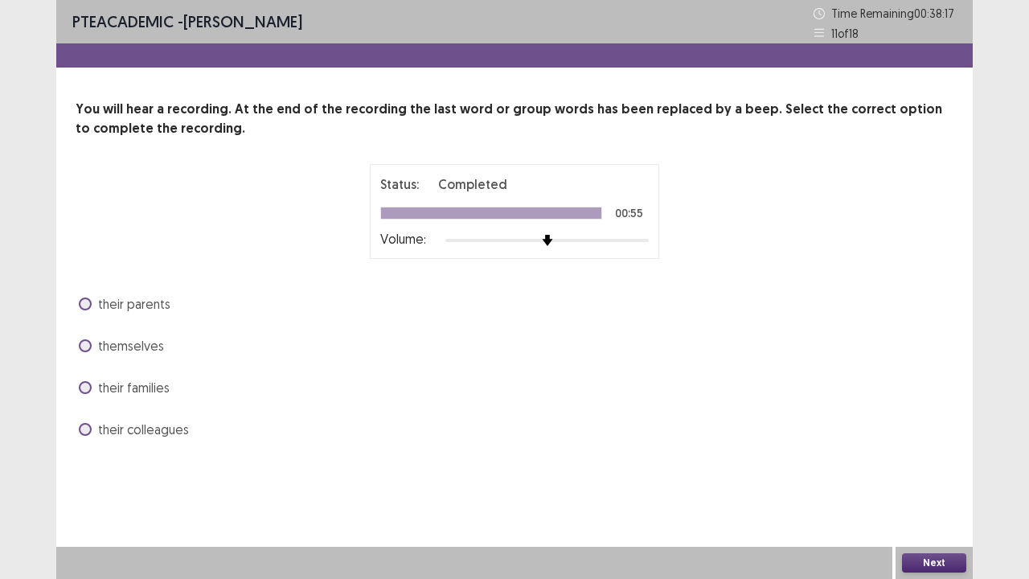
click at [96, 338] on label "themselves" at bounding box center [121, 345] width 85 height 19
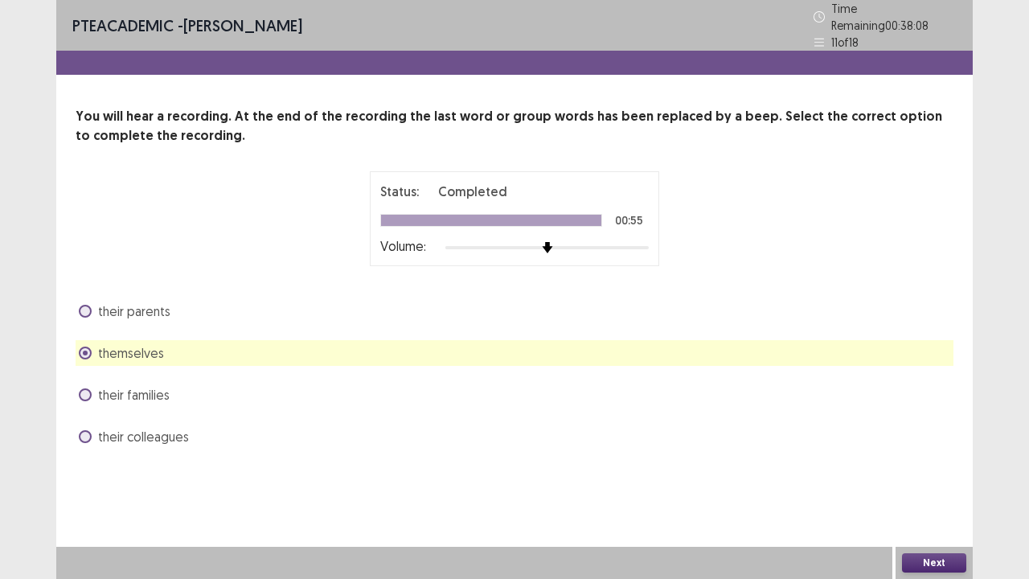
click at [921, 470] on button "Next" at bounding box center [934, 562] width 64 height 19
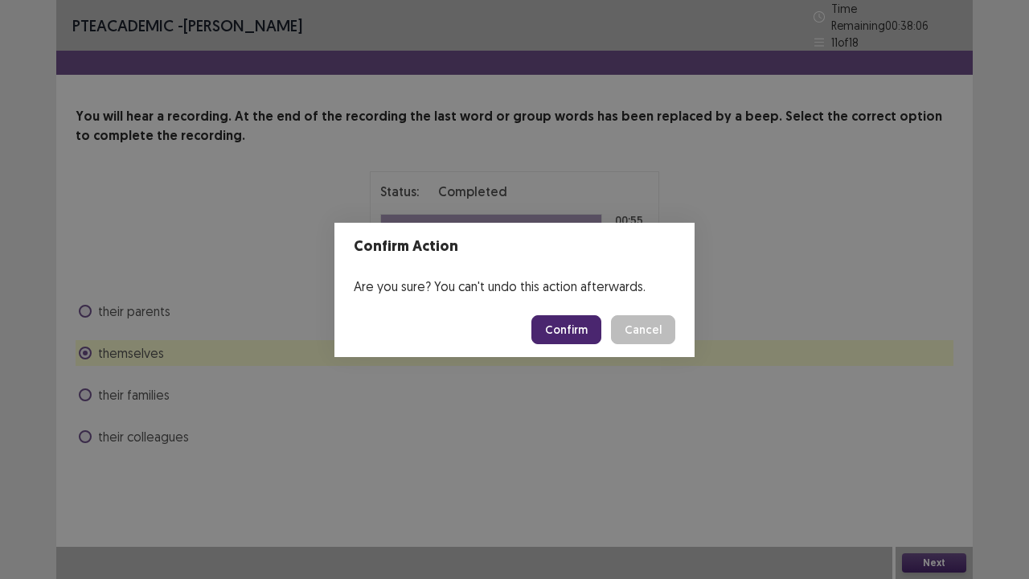
click at [573, 320] on button "Confirm" at bounding box center [566, 329] width 70 height 29
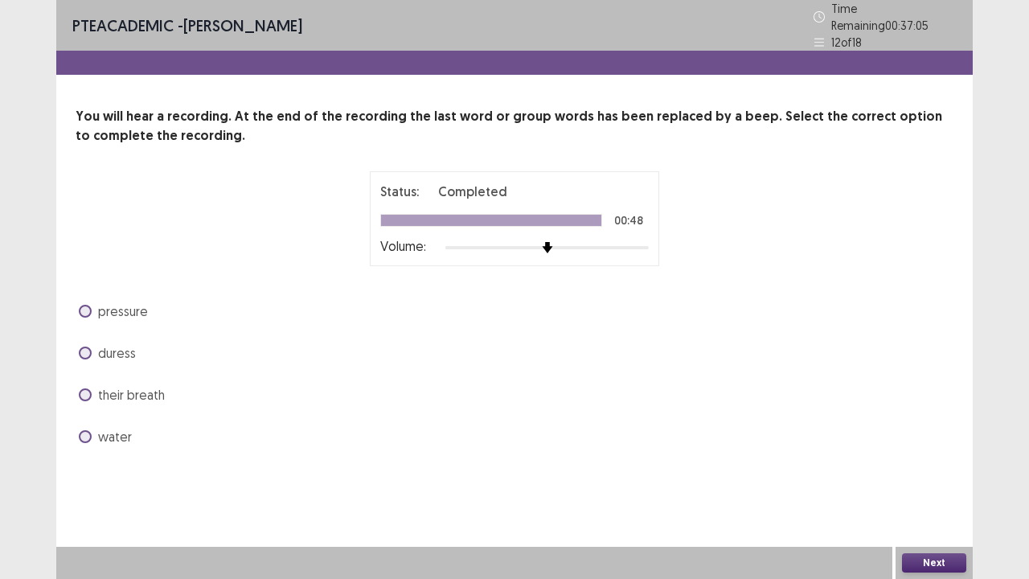
click at [85, 388] on span at bounding box center [85, 394] width 13 height 13
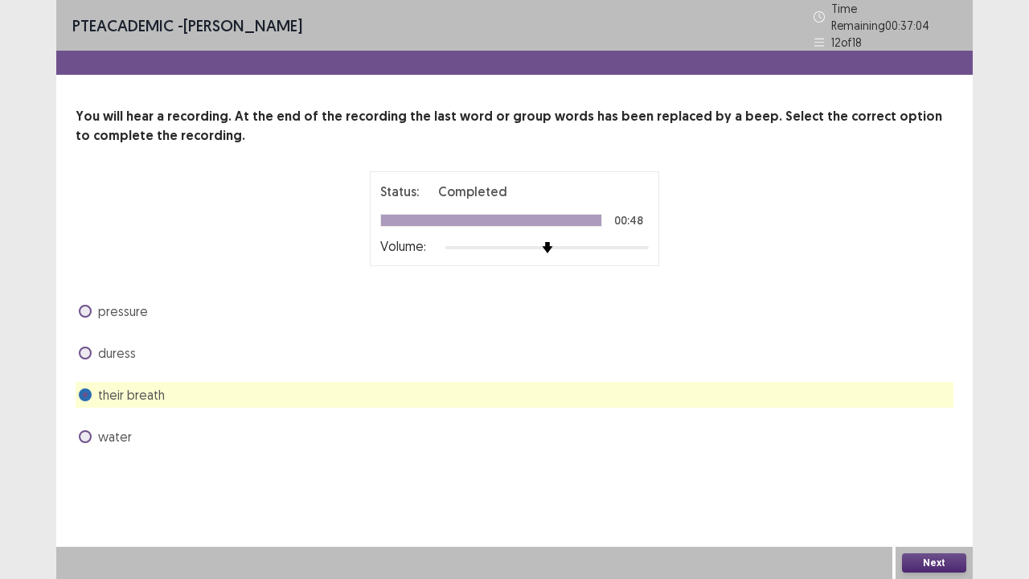
click at [934, 470] on button "Next" at bounding box center [934, 562] width 64 height 19
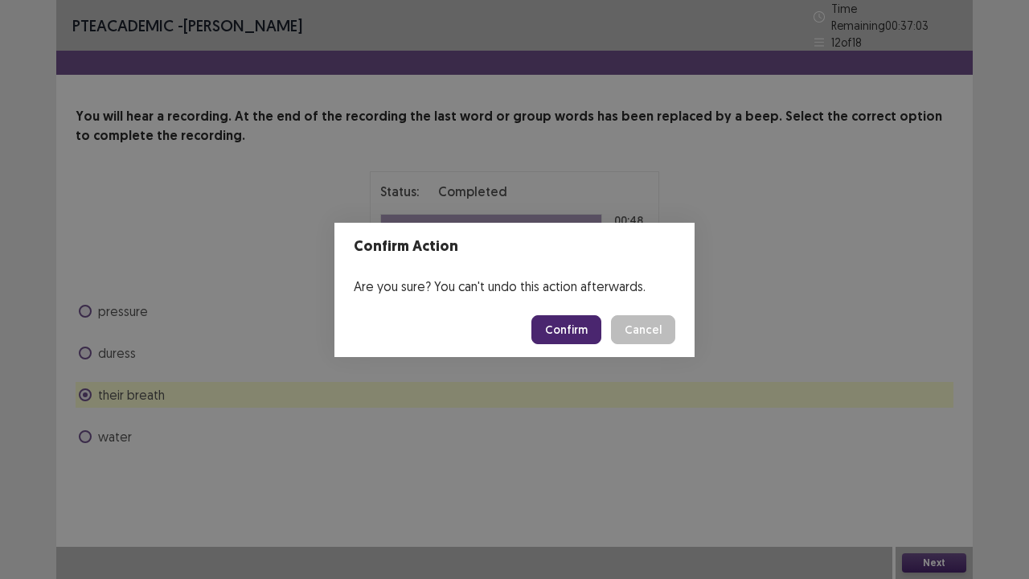
click at [548, 323] on button "Confirm" at bounding box center [566, 329] width 70 height 29
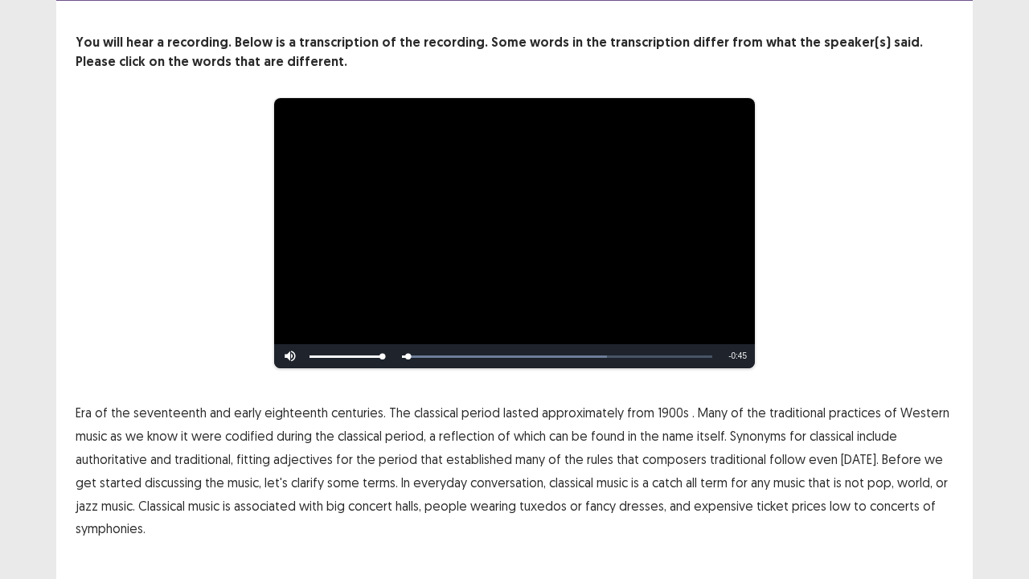
scroll to position [98, 0]
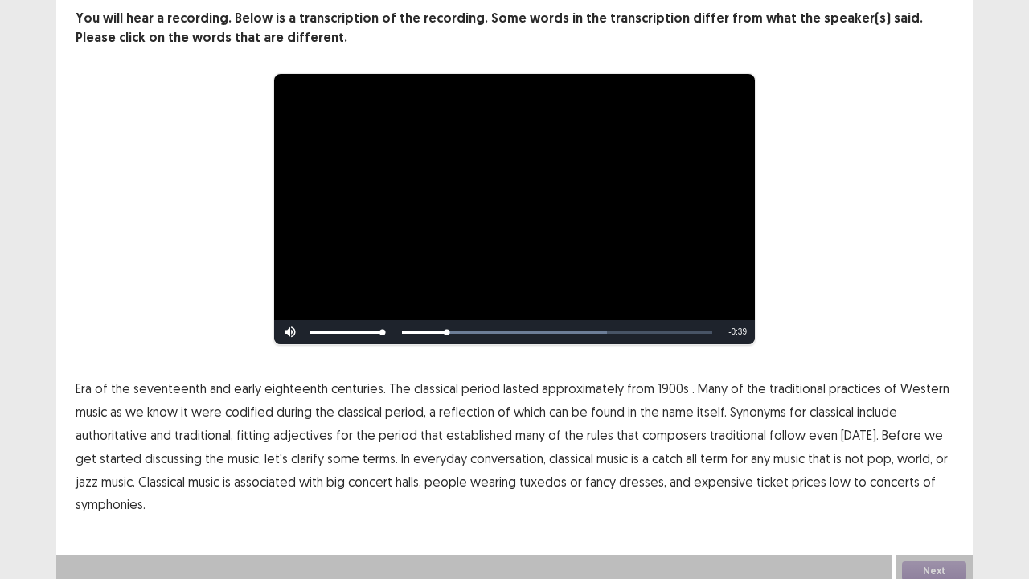
click at [659, 386] on span "1900s" at bounding box center [673, 388] width 31 height 19
click at [732, 427] on span "traditional" at bounding box center [738, 434] width 56 height 19
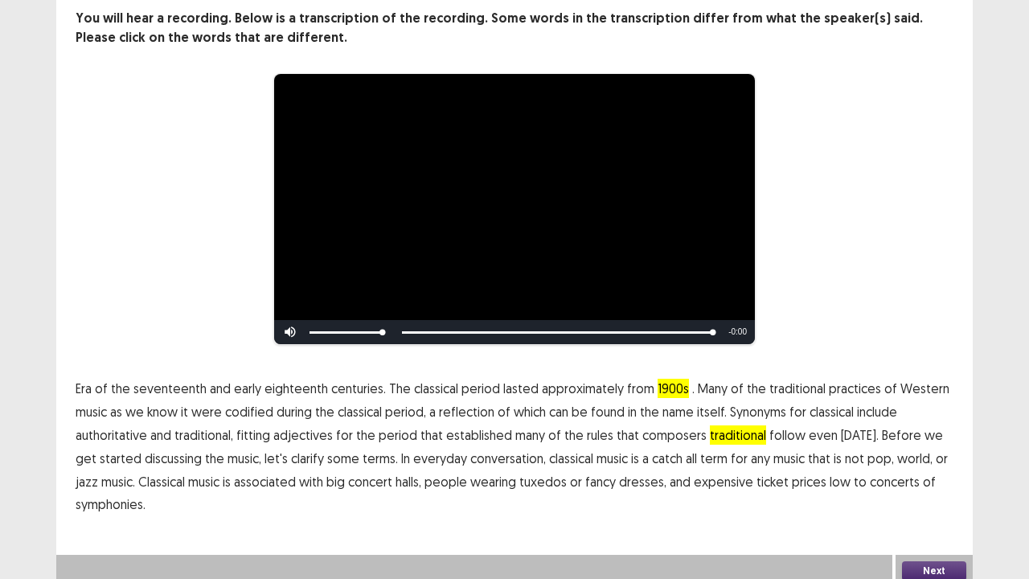
click at [916, 470] on button "Next" at bounding box center [934, 570] width 64 height 19
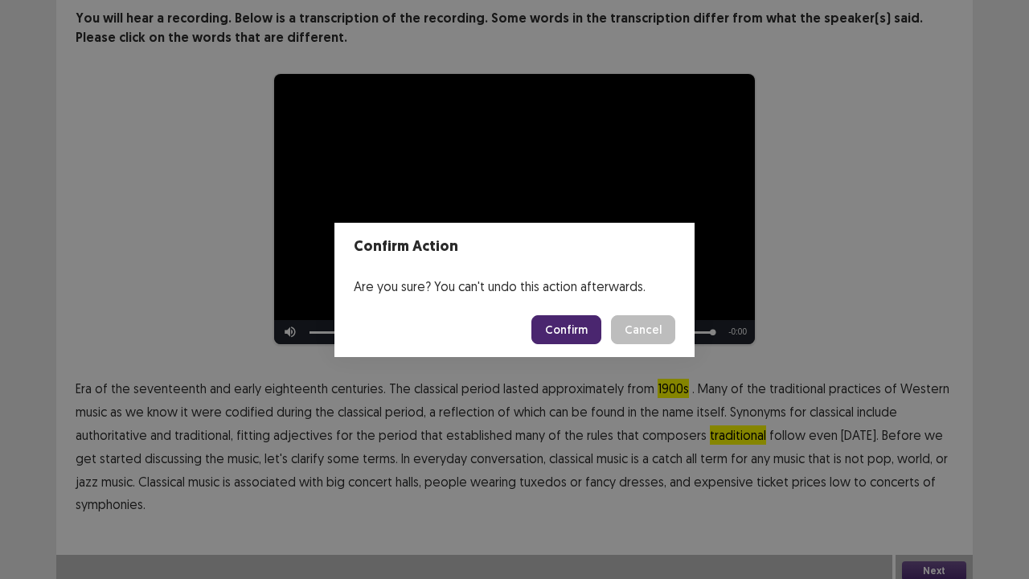
click at [568, 324] on button "Confirm" at bounding box center [566, 329] width 70 height 29
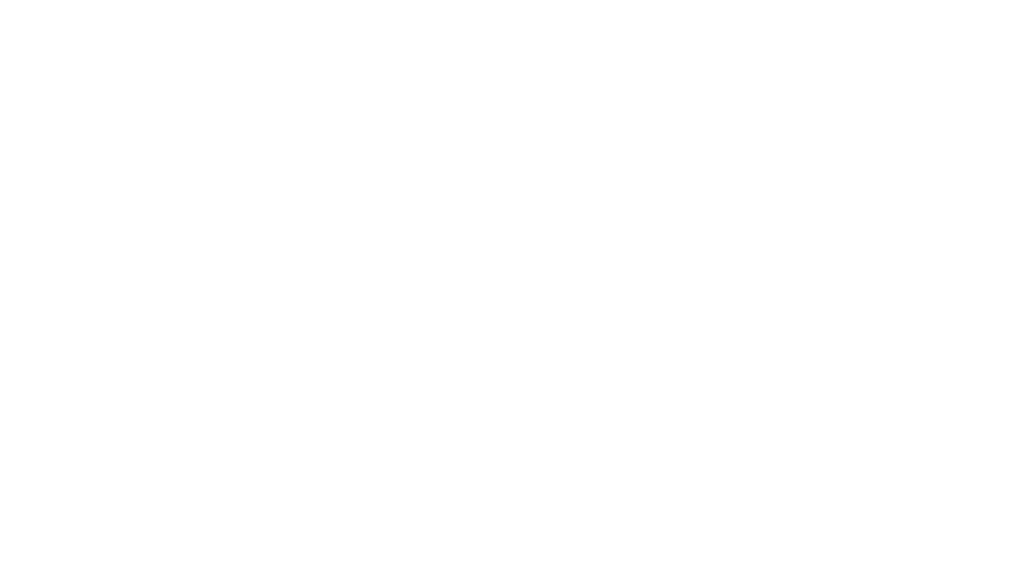
scroll to position [0, 0]
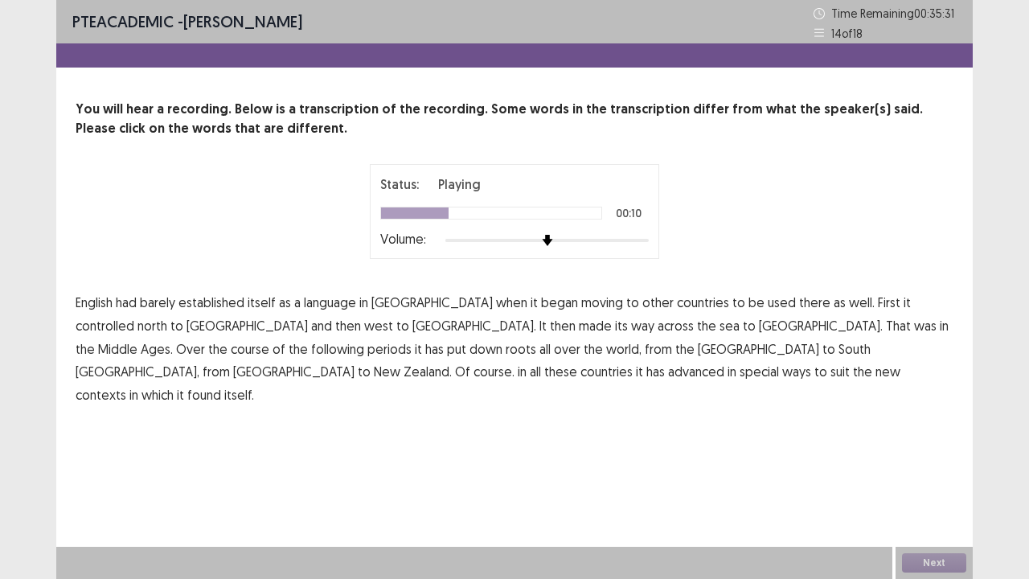
click at [134, 316] on span "controlled" at bounding box center [105, 325] width 59 height 19
click at [412, 339] on span "periods" at bounding box center [389, 348] width 44 height 19
click at [724, 362] on span "advanced" at bounding box center [696, 371] width 56 height 19
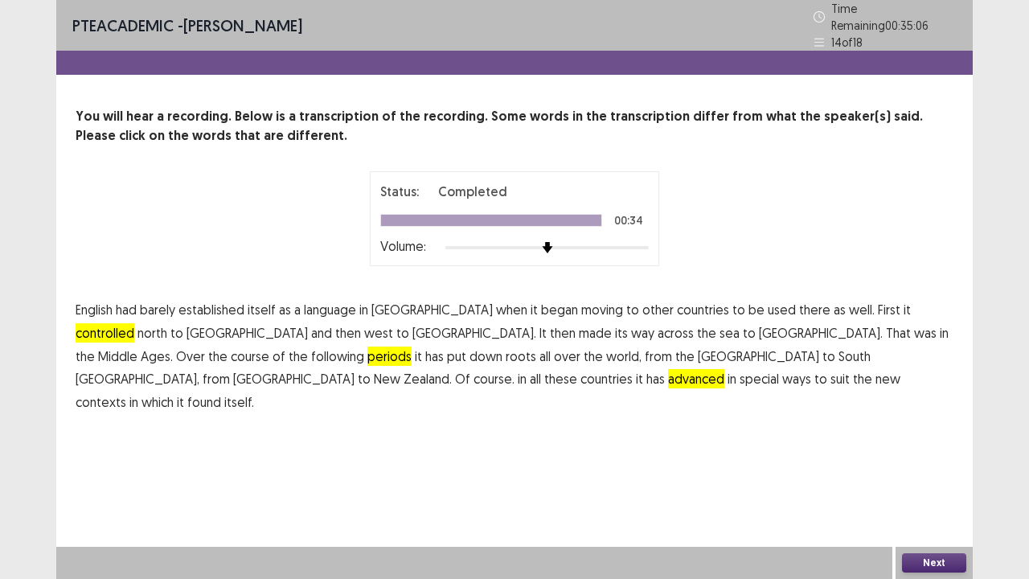
click at [925, 470] on button "Next" at bounding box center [934, 562] width 64 height 19
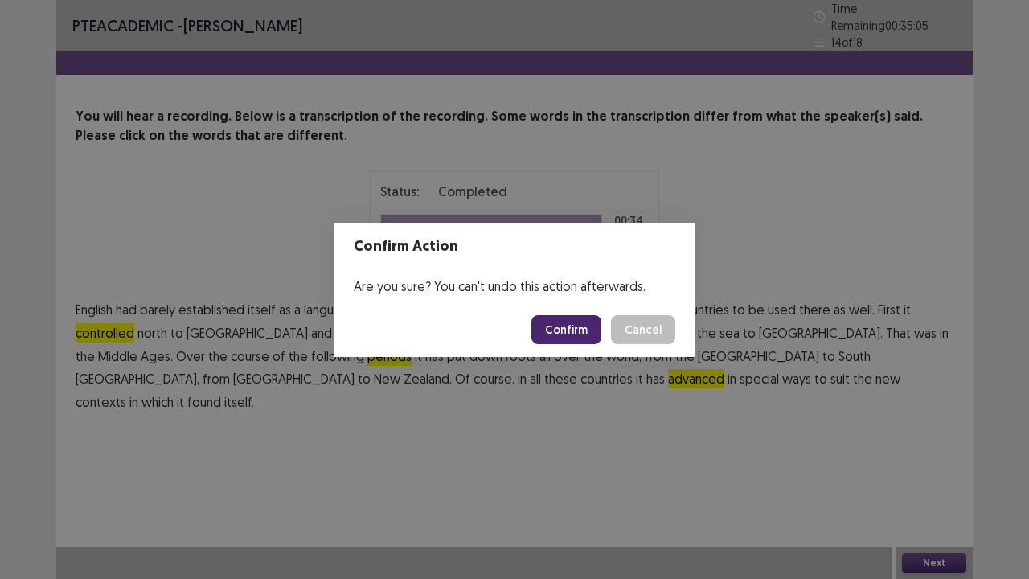
click at [575, 323] on button "Confirm" at bounding box center [566, 329] width 70 height 29
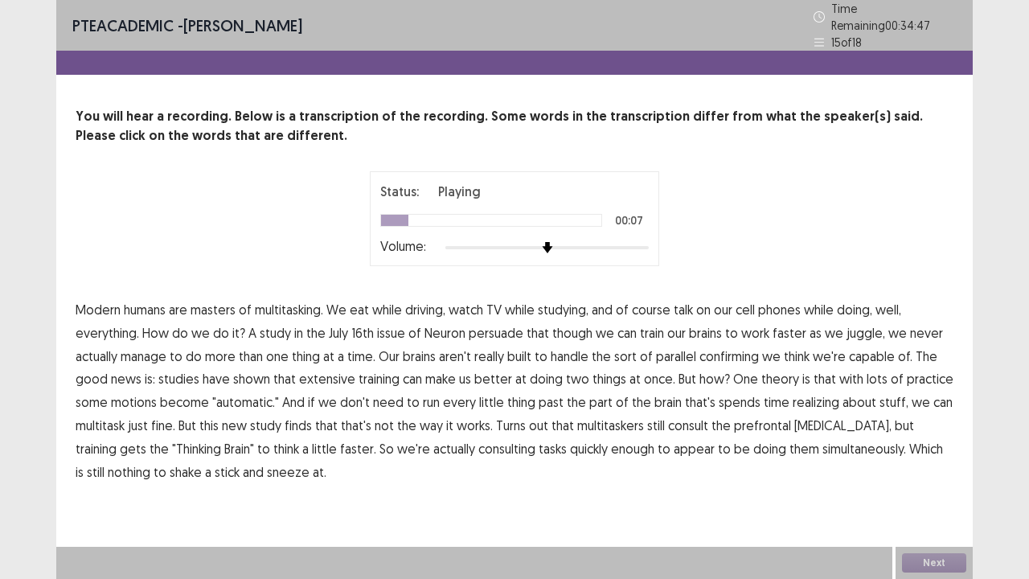
click at [658, 307] on span "course" at bounding box center [651, 309] width 39 height 19
click at [494, 330] on span "persuade" at bounding box center [496, 332] width 55 height 19
click at [732, 349] on span "confirming" at bounding box center [730, 356] width 60 height 19
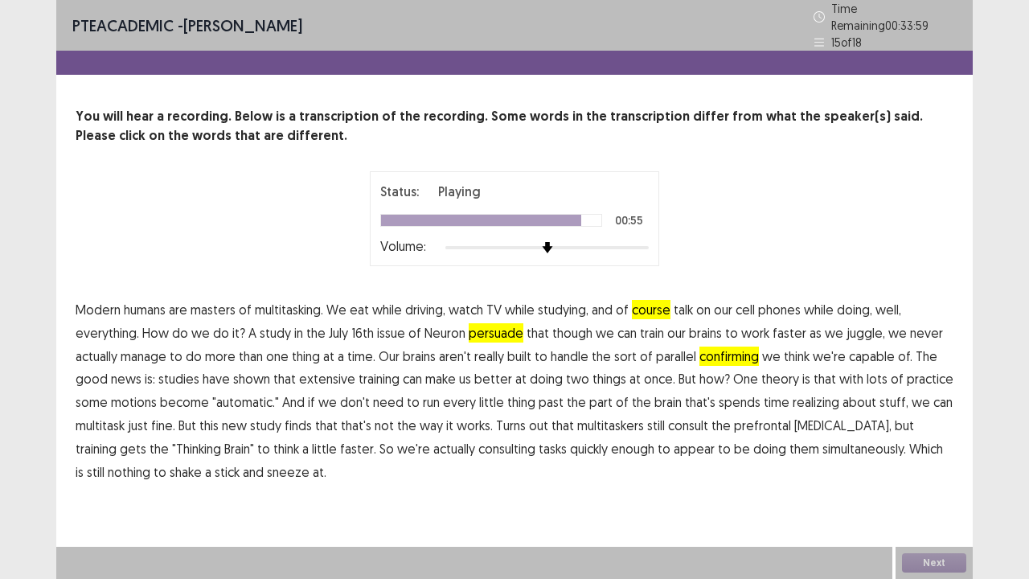
click at [478, 439] on span "consulting" at bounding box center [506, 448] width 57 height 19
click at [932, 470] on button "Next" at bounding box center [934, 562] width 64 height 19
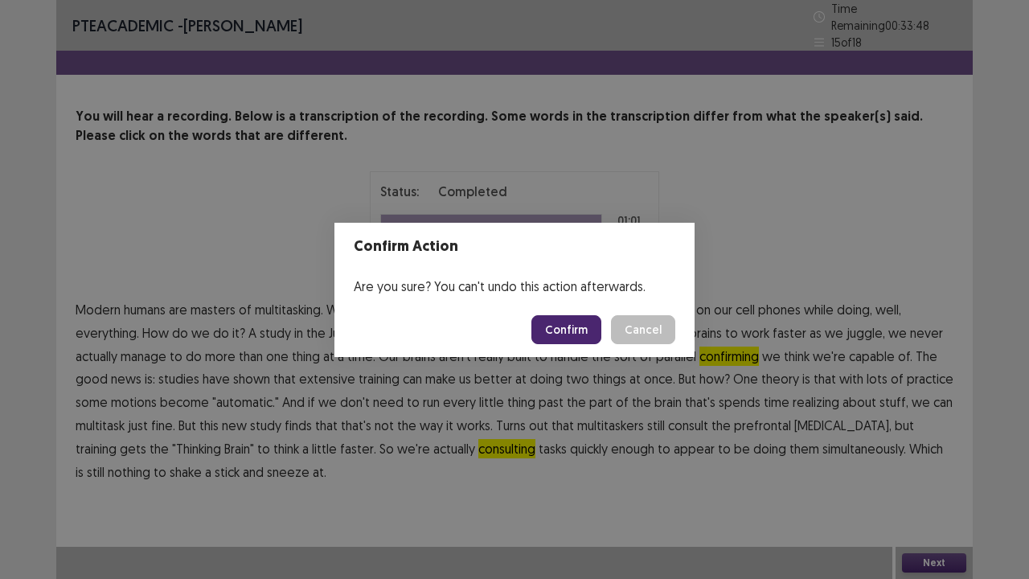
click at [560, 334] on button "Confirm" at bounding box center [566, 329] width 70 height 29
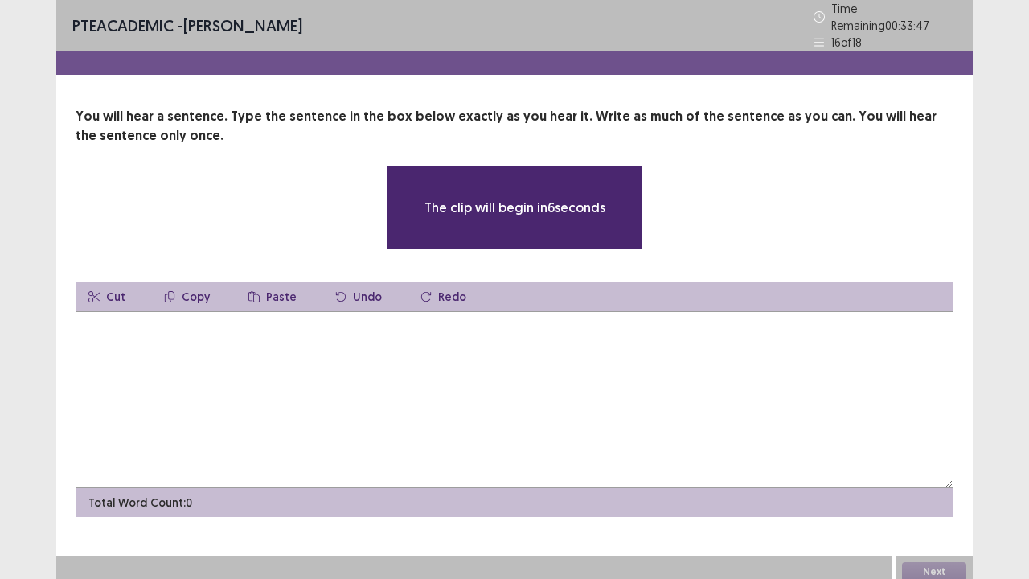
click at [654, 378] on textarea at bounding box center [515, 399] width 878 height 177
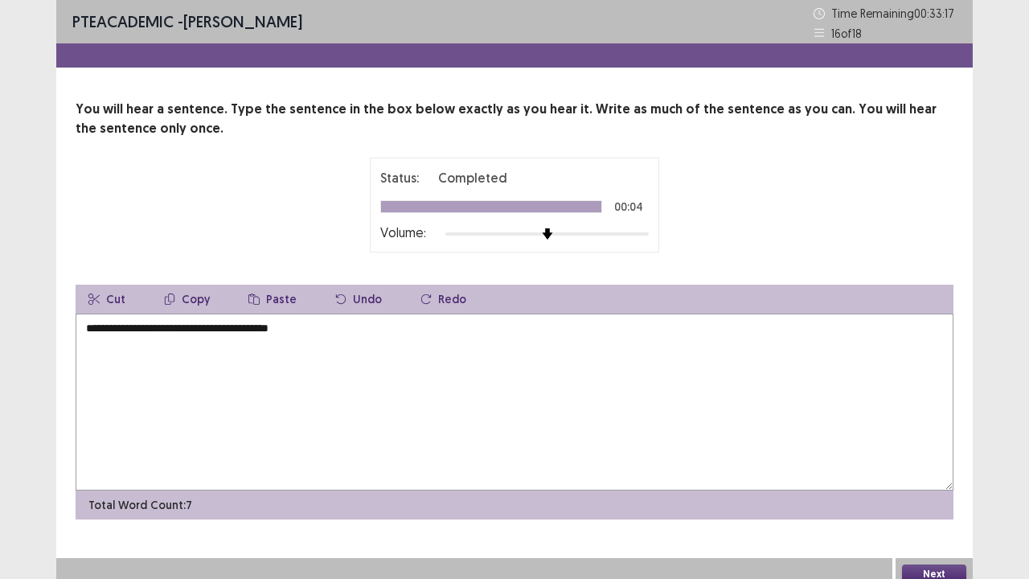
click at [96, 330] on textarea "**********" at bounding box center [515, 402] width 878 height 177
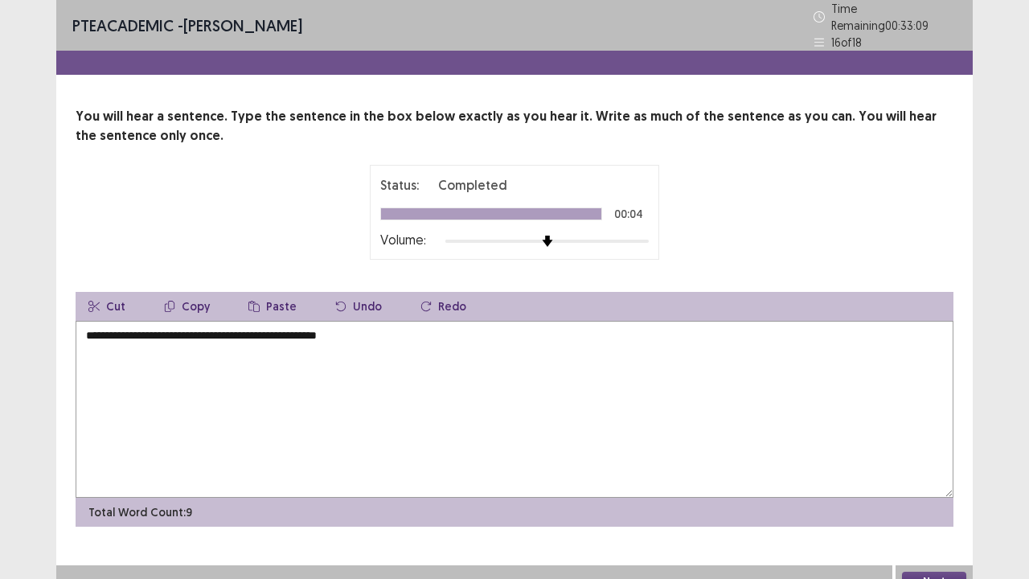
click at [94, 327] on textarea "**********" at bounding box center [515, 409] width 878 height 177
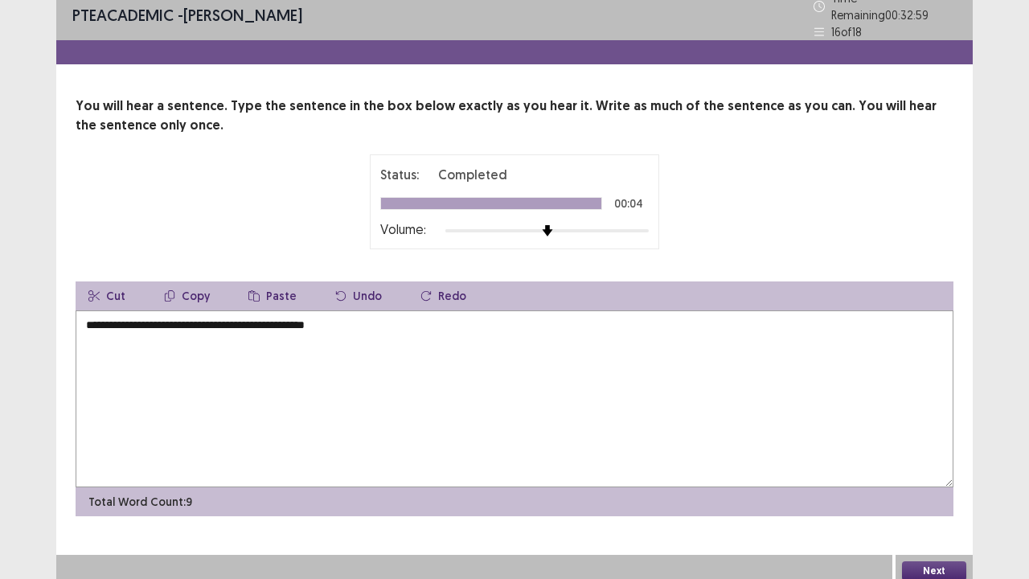
click at [236, 318] on textarea "**********" at bounding box center [515, 398] width 878 height 177
type textarea "**********"
click at [921, 470] on button "Next" at bounding box center [934, 570] width 64 height 19
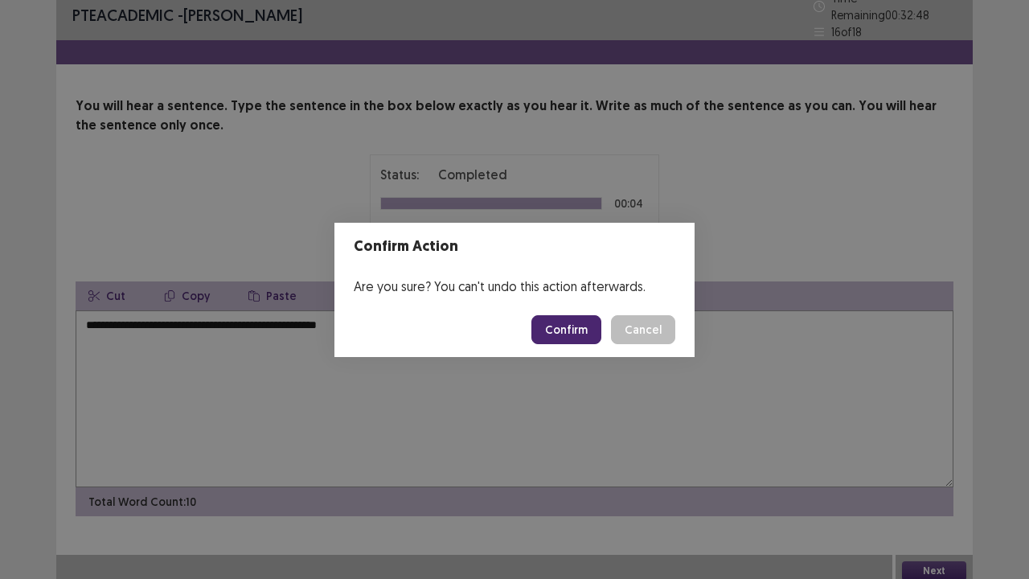
click at [577, 328] on button "Confirm" at bounding box center [566, 329] width 70 height 29
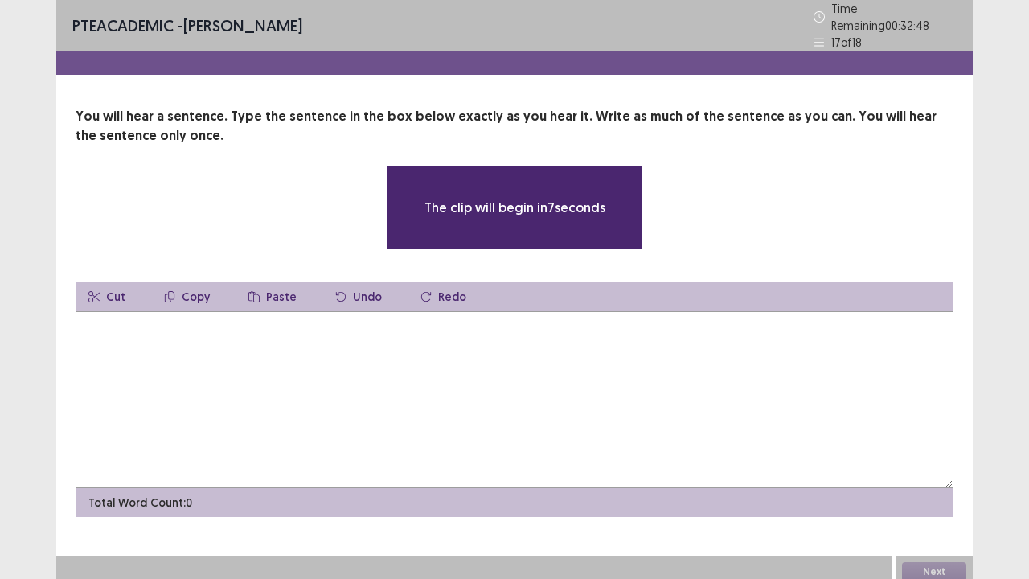
click at [691, 385] on textarea at bounding box center [515, 399] width 878 height 177
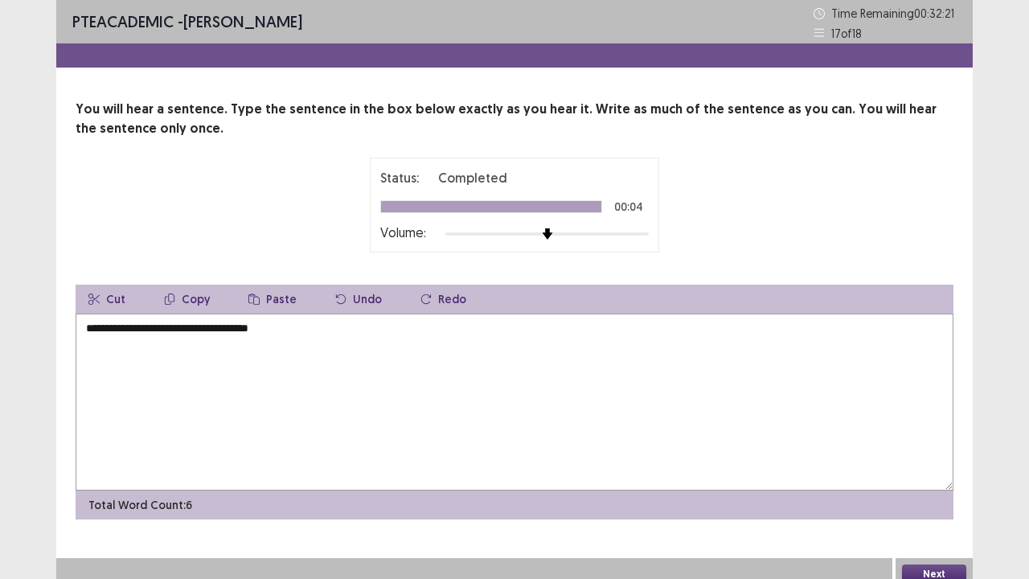
click at [102, 334] on textarea "**********" at bounding box center [515, 402] width 878 height 177
click at [101, 327] on textarea "**********" at bounding box center [515, 402] width 878 height 177
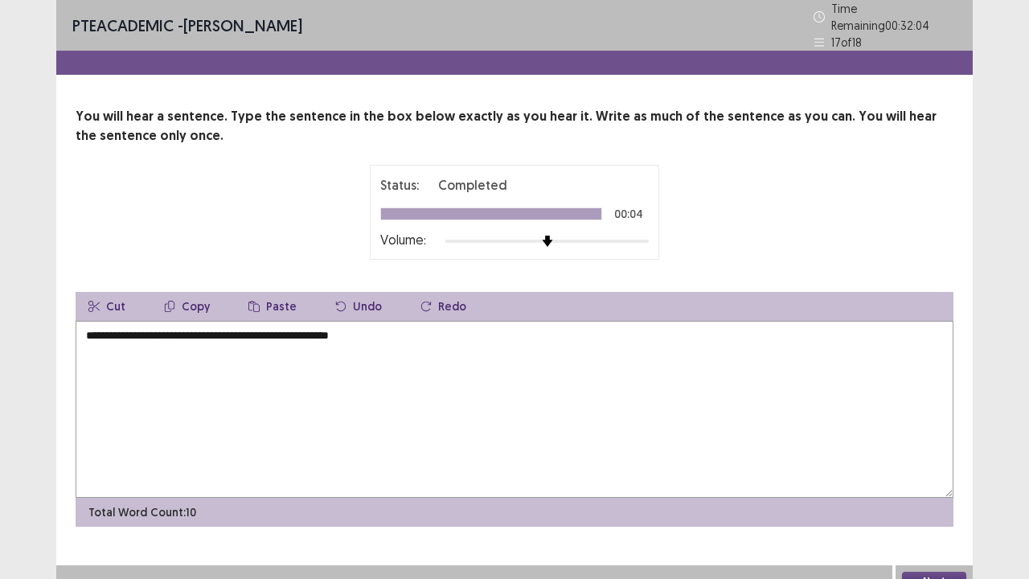
click at [301, 332] on textarea "**********" at bounding box center [515, 409] width 878 height 177
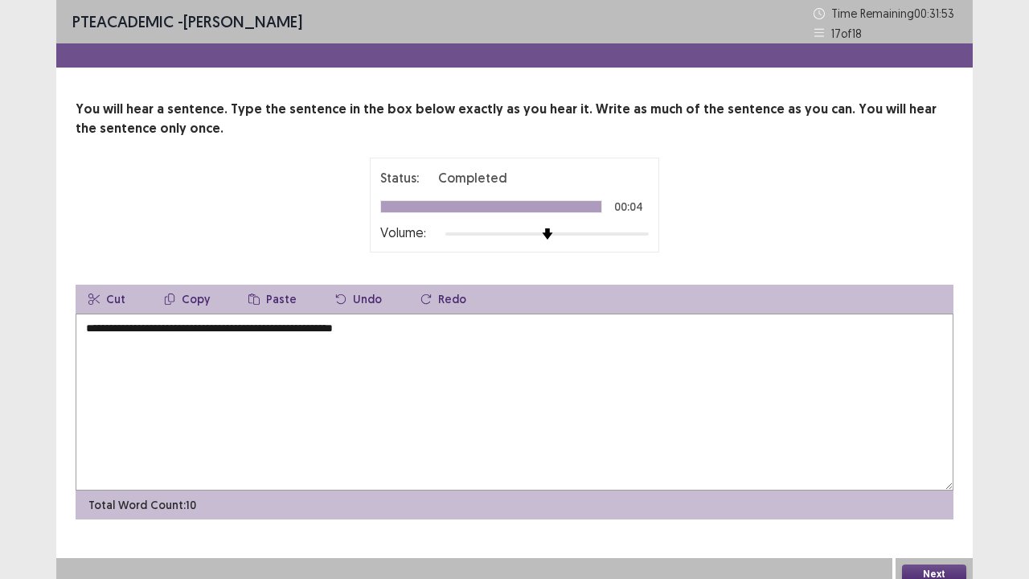
click at [920, 470] on button "Next" at bounding box center [934, 573] width 64 height 19
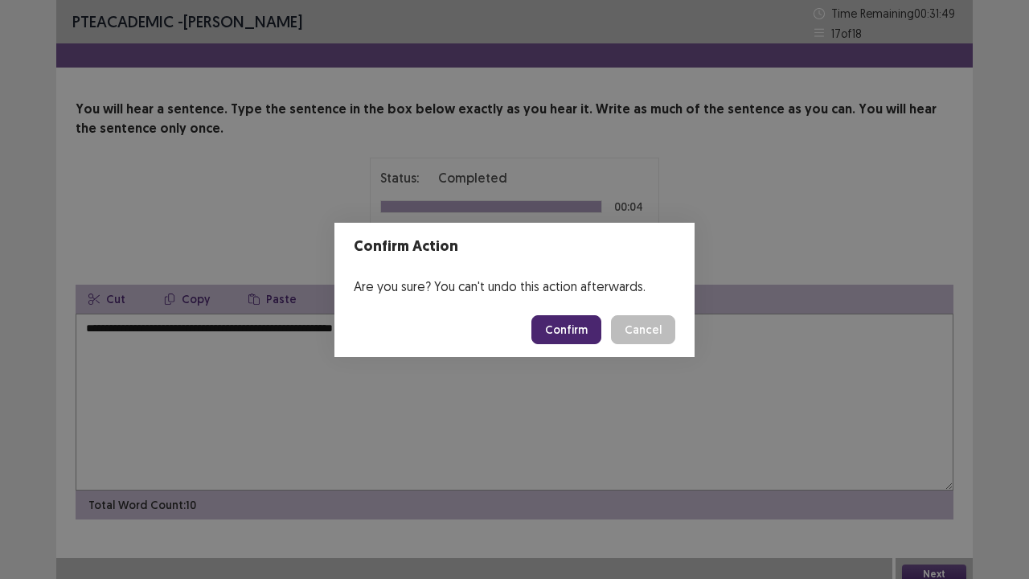
click at [864, 445] on div "Confirm Action Are you sure? You can't undo this action afterwards. Confirm Can…" at bounding box center [514, 289] width 1029 height 579
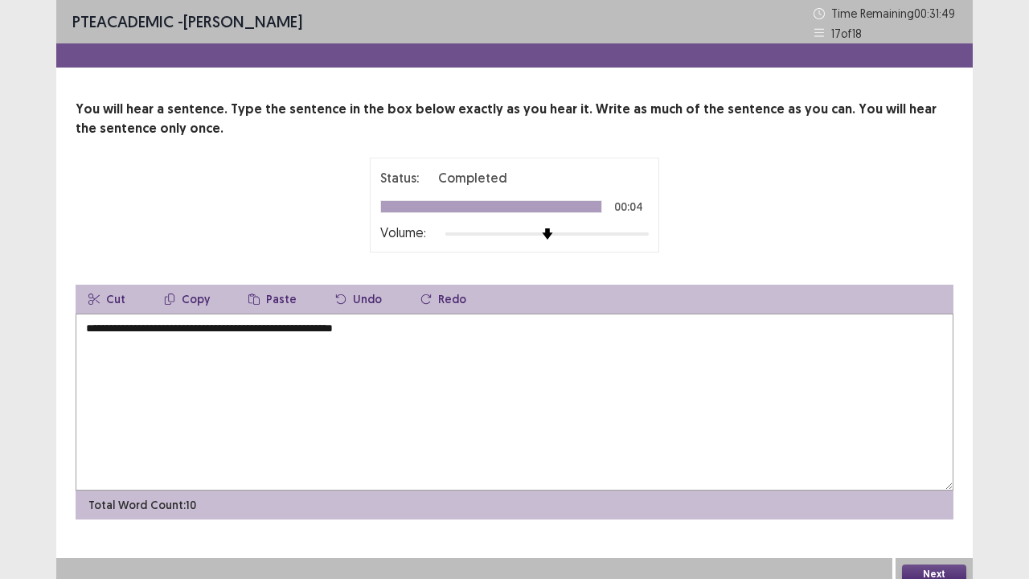
scroll to position [4, 0]
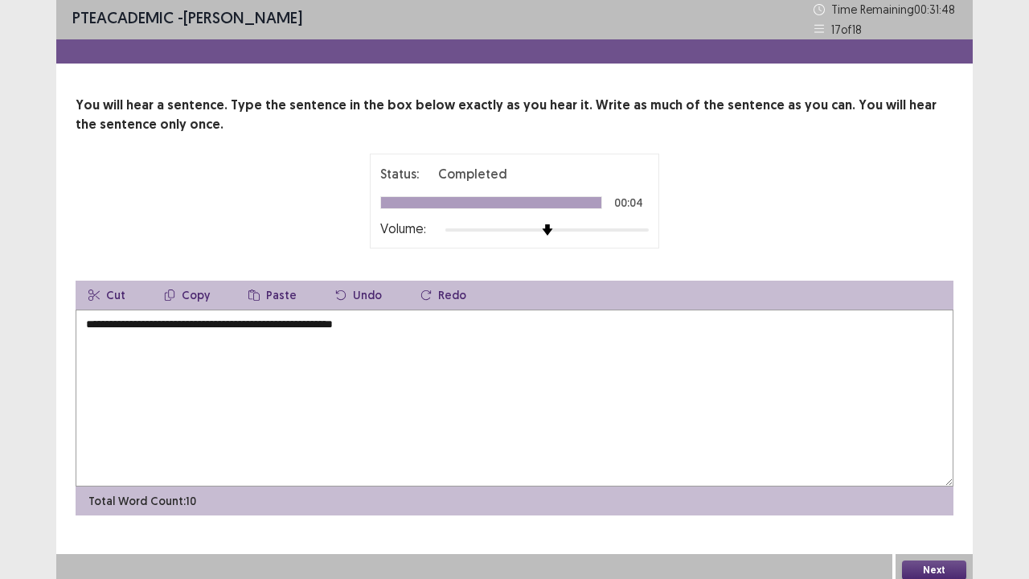
click at [336, 326] on textarea "**********" at bounding box center [515, 398] width 878 height 177
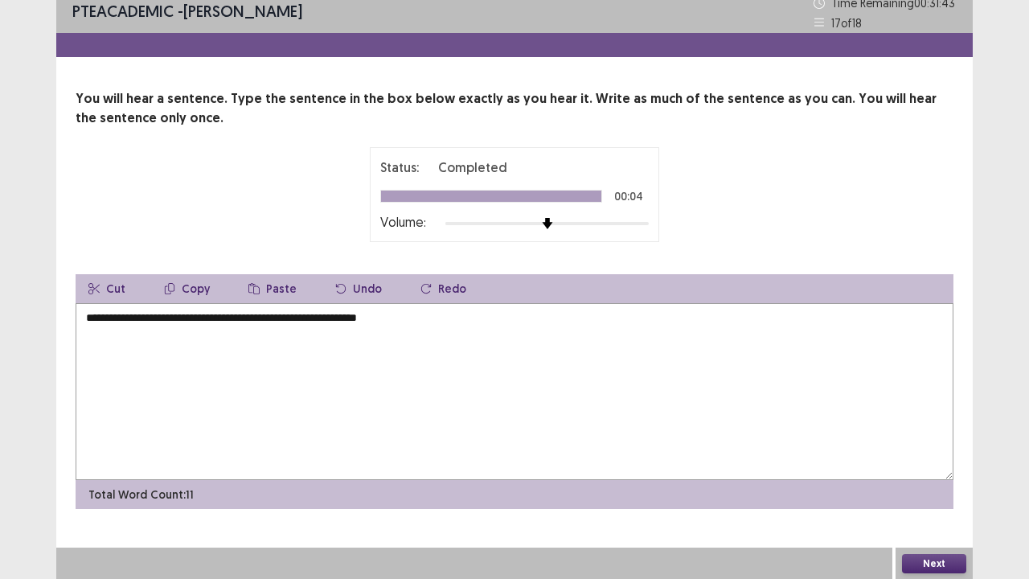
type textarea "**********"
click at [913, 470] on button "Next" at bounding box center [934, 563] width 64 height 19
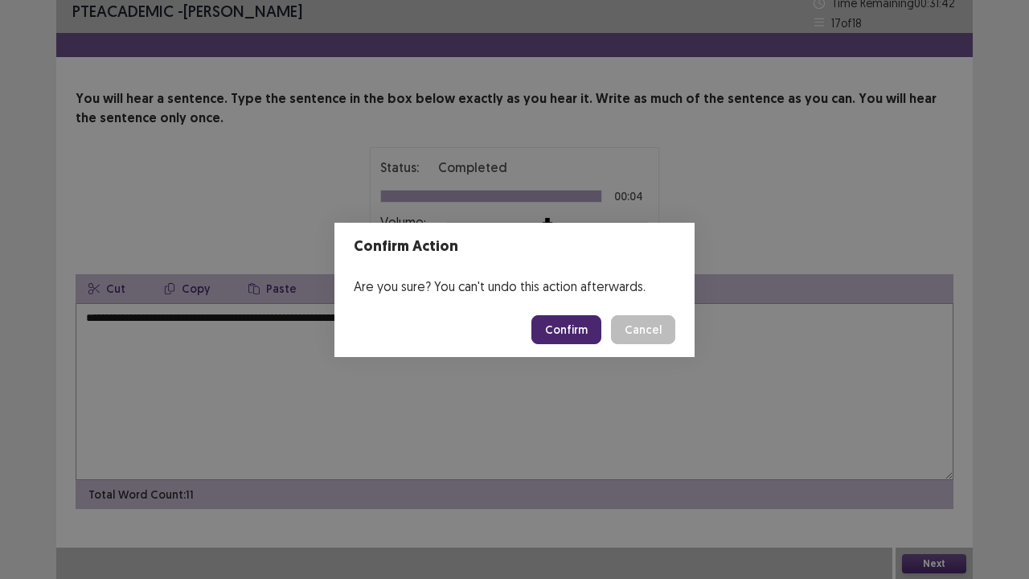
click at [590, 320] on button "Confirm" at bounding box center [566, 329] width 70 height 29
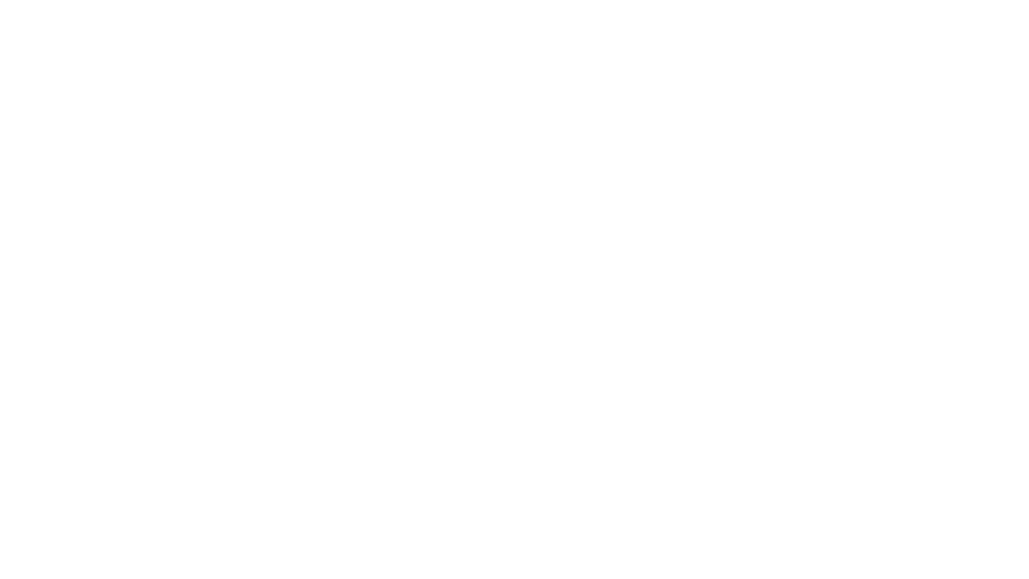
scroll to position [0, 0]
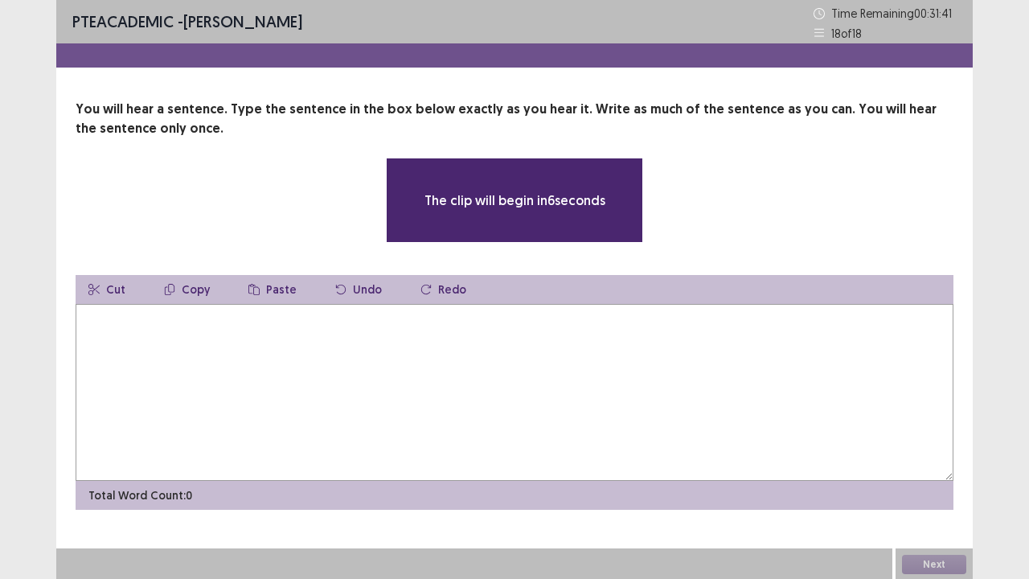
click at [126, 336] on textarea at bounding box center [515, 392] width 878 height 177
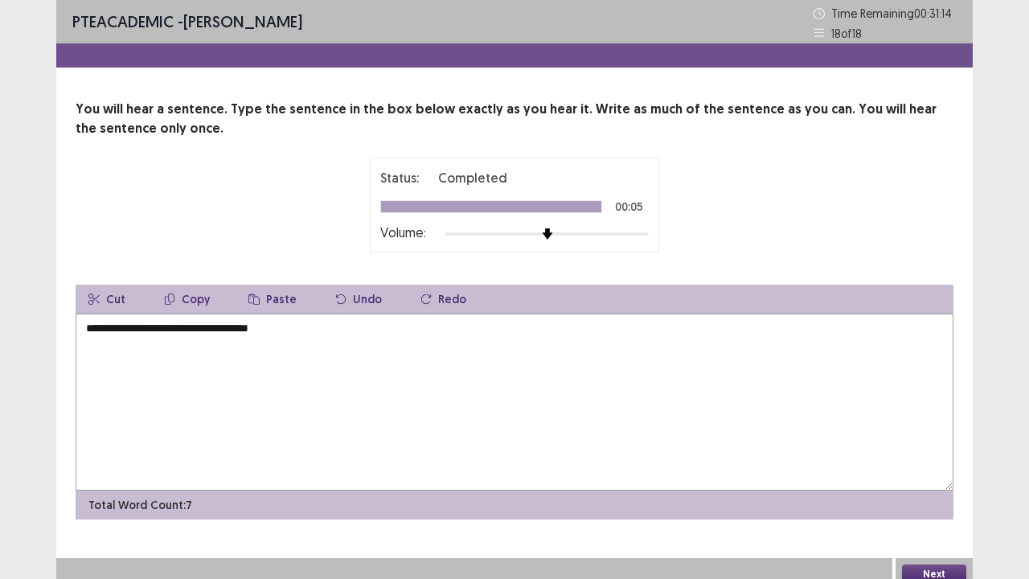
click at [106, 329] on textarea "**********" at bounding box center [515, 402] width 878 height 177
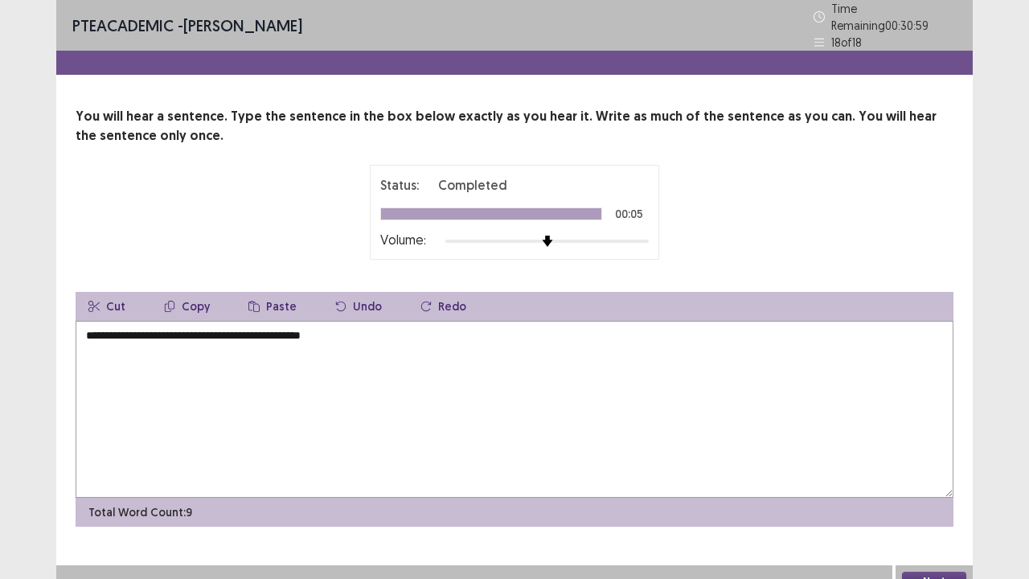
click at [207, 328] on textarea "**********" at bounding box center [515, 409] width 878 height 177
click at [328, 330] on textarea "**********" at bounding box center [515, 409] width 878 height 177
click at [99, 327] on textarea "**********" at bounding box center [515, 409] width 878 height 177
click at [111, 328] on textarea "**********" at bounding box center [515, 409] width 878 height 177
click at [154, 327] on textarea "**********" at bounding box center [515, 409] width 878 height 177
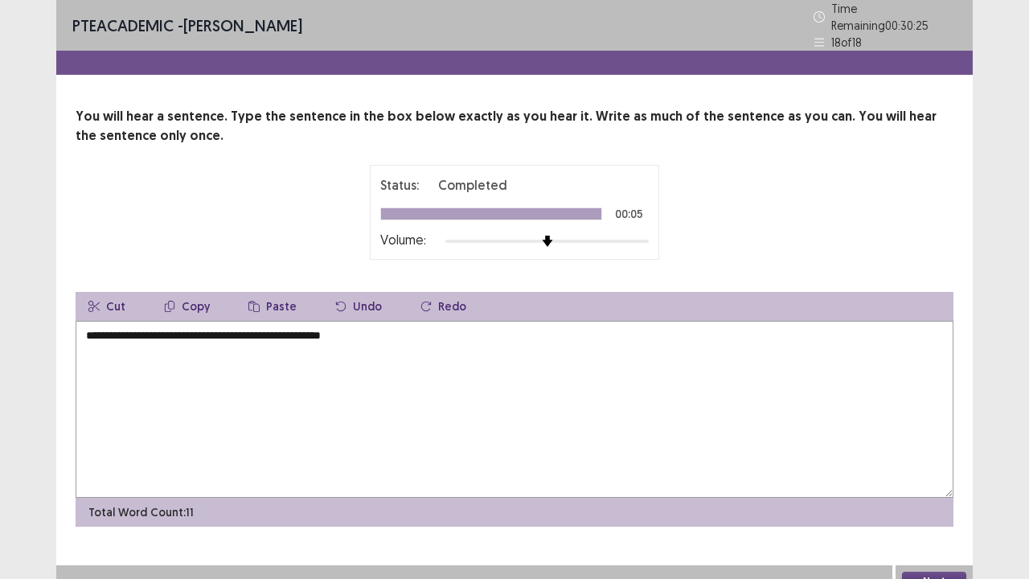
scroll to position [10, 0]
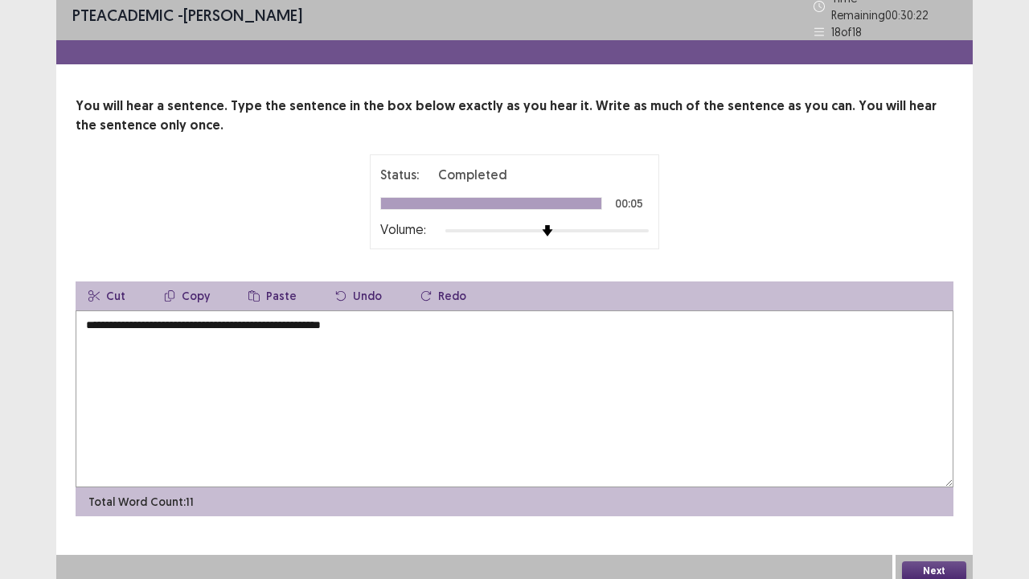
type textarea "**********"
click at [913, 470] on button "Next" at bounding box center [934, 570] width 64 height 19
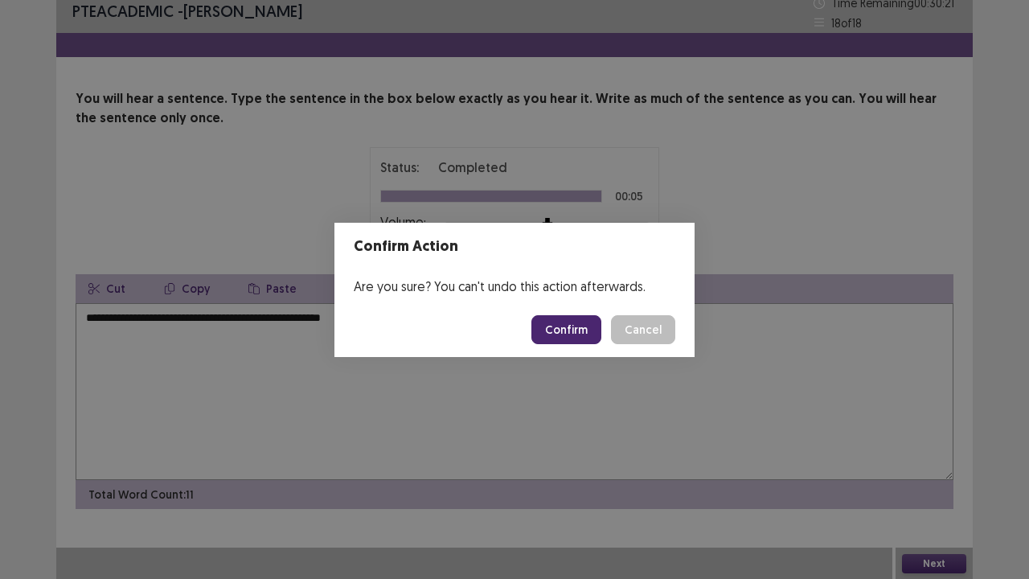
click at [573, 332] on button "Confirm" at bounding box center [566, 329] width 70 height 29
